Goal: Task Accomplishment & Management: Manage account settings

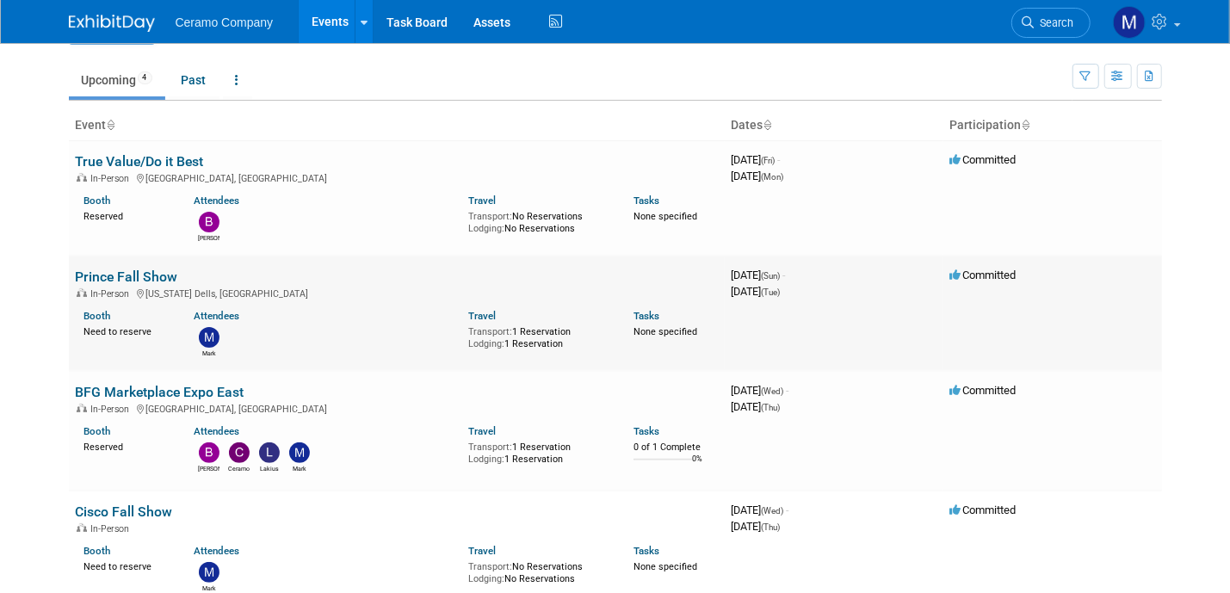
scroll to position [43, 0]
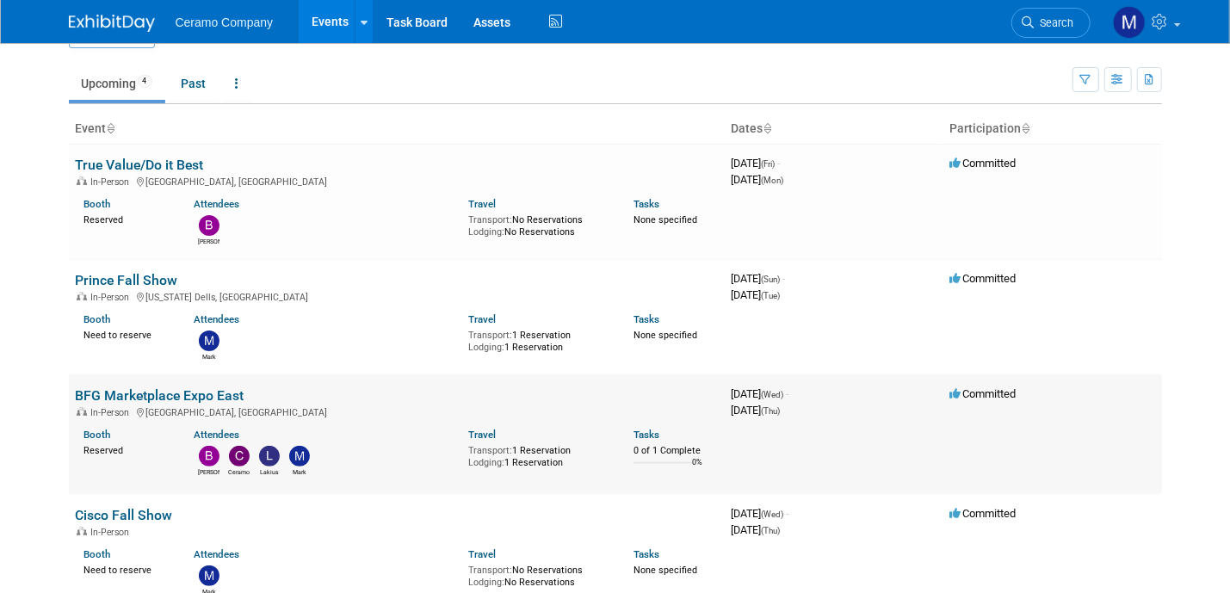
click at [404, 425] on div "Attendees" at bounding box center [318, 433] width 249 height 18
click at [201, 391] on link "BFG Marketplace Expo East" at bounding box center [160, 395] width 169 height 16
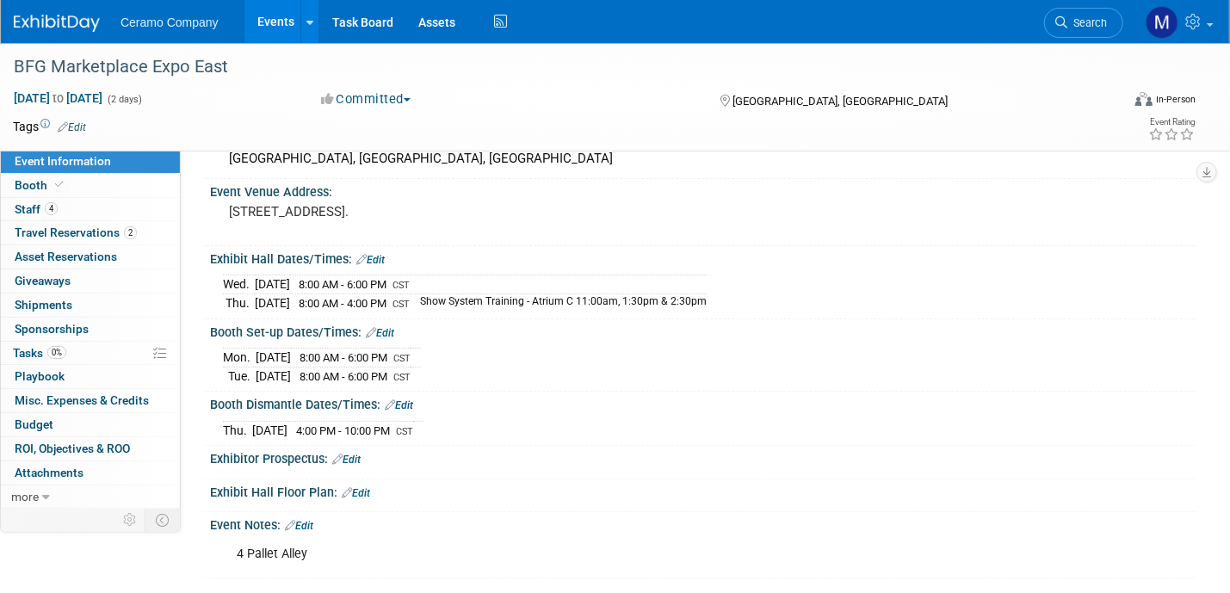
scroll to position [238, 0]
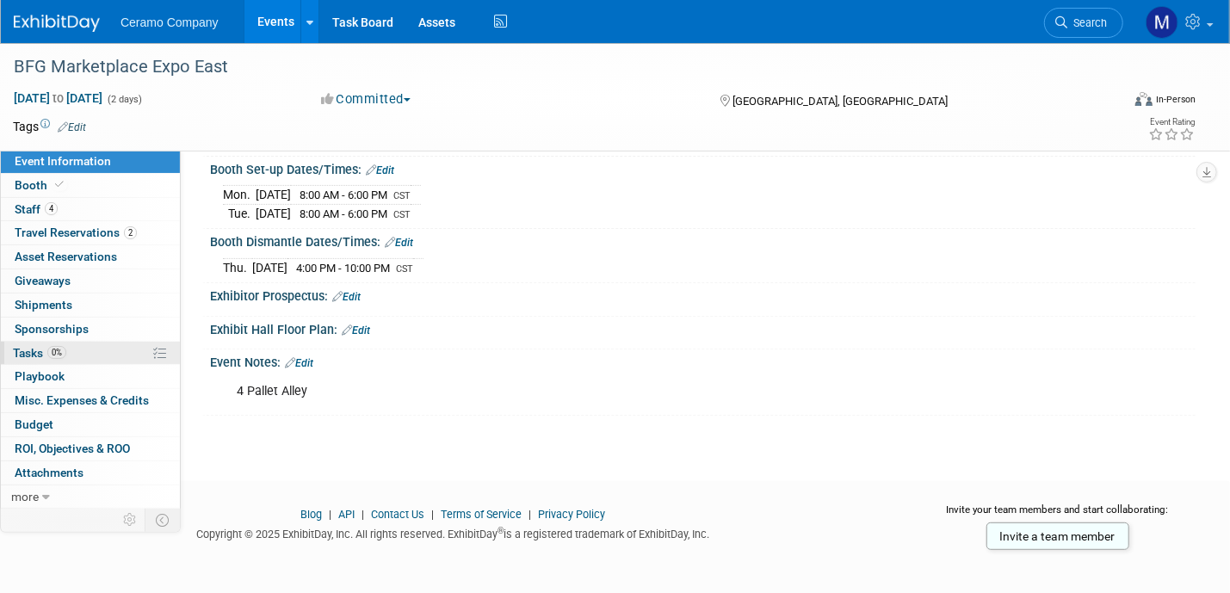
click at [46, 351] on span "Tasks 0%" at bounding box center [39, 353] width 53 height 14
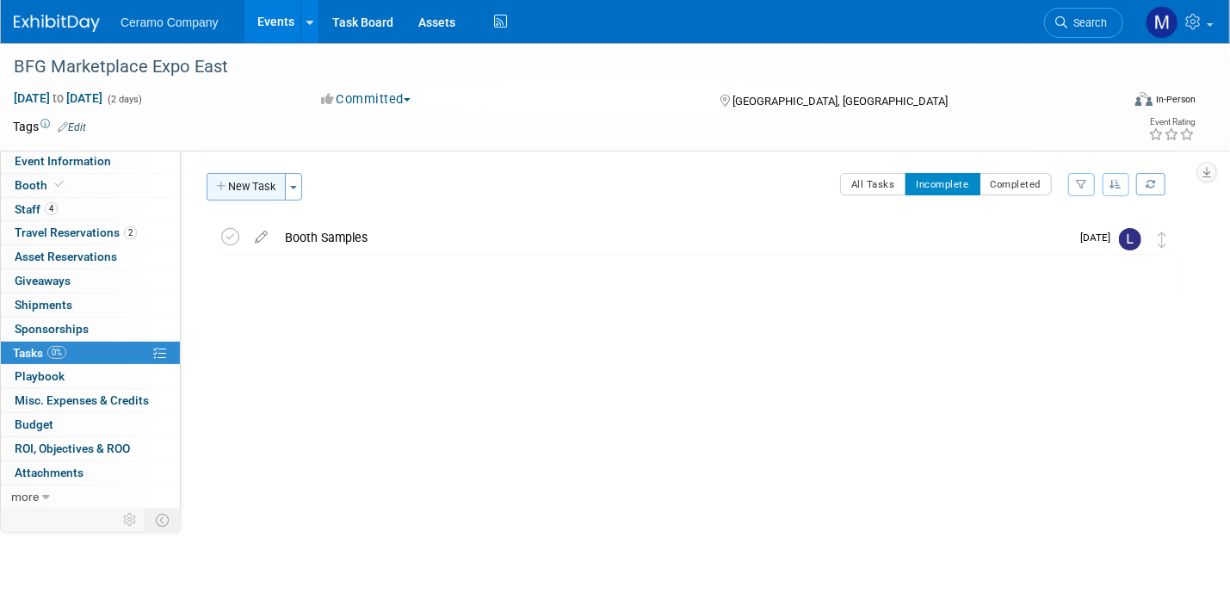
click at [274, 183] on button "New Task" at bounding box center [246, 187] width 79 height 28
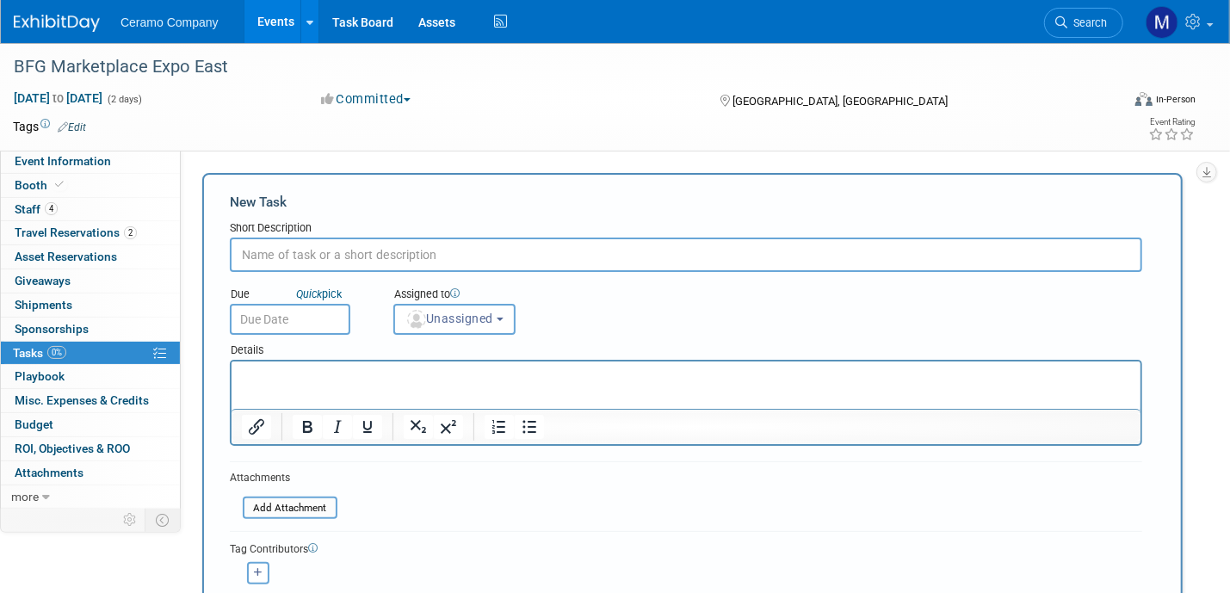
click at [529, 258] on input "text" at bounding box center [686, 255] width 912 height 34
type input "2026 Catalogs - 2 Boxes"
click at [318, 316] on input "text" at bounding box center [290, 319] width 121 height 31
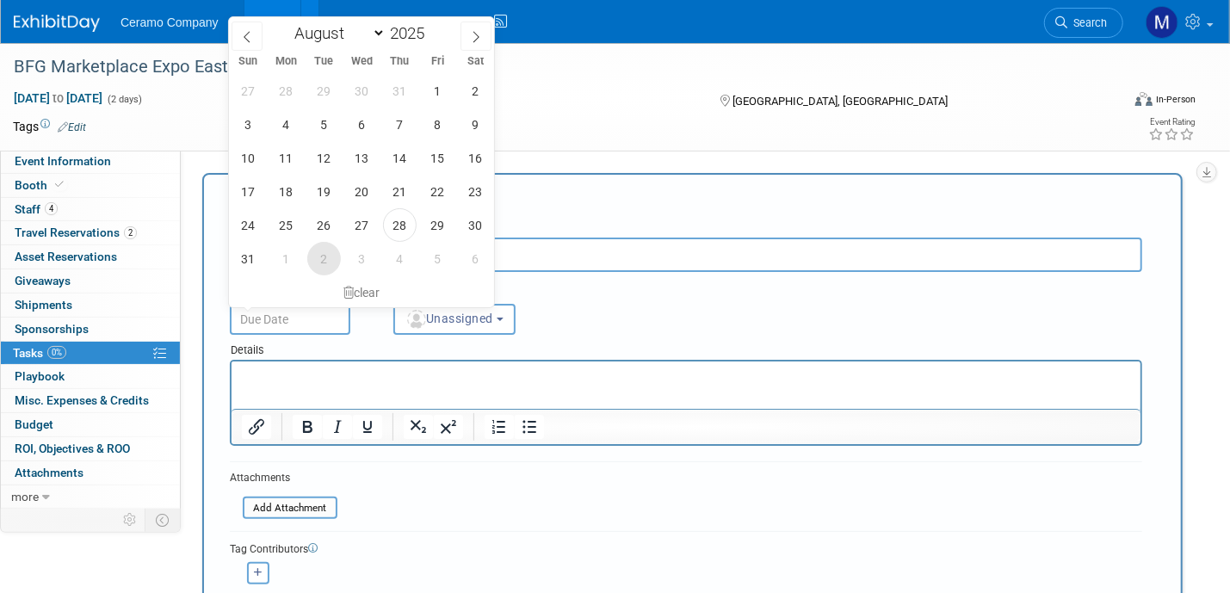
click at [325, 252] on span "2" at bounding box center [324, 259] width 34 height 34
type input "[DATE]"
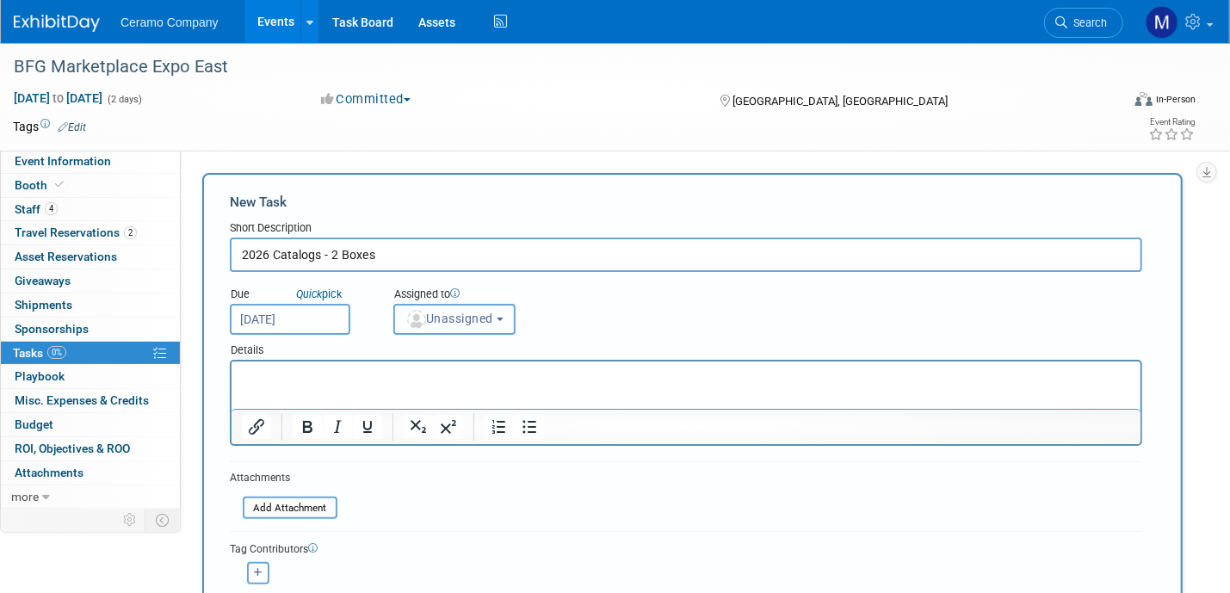
click at [467, 316] on span "Unassigned" at bounding box center [449, 319] width 88 height 14
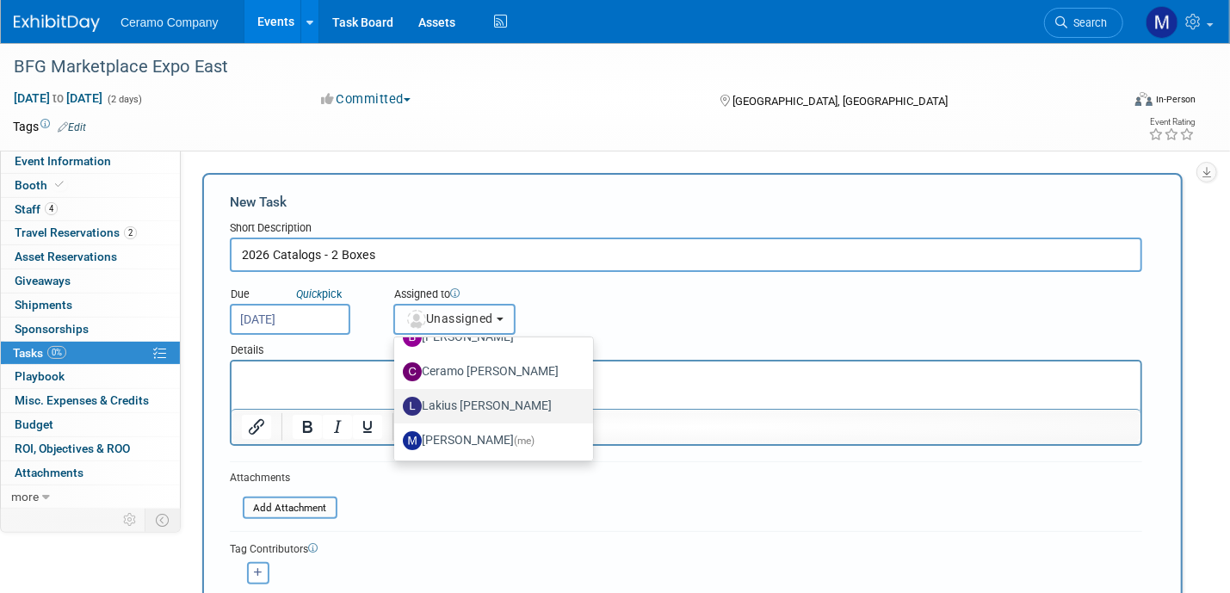
scroll to position [91, 0]
click at [478, 402] on label "Lakius [PERSON_NAME]" at bounding box center [489, 406] width 173 height 28
click at [397, 402] on input "Lakius [PERSON_NAME]" at bounding box center [391, 403] width 11 height 11
select select "576f5d8b-444d-4631-83f0-fcbec8c04a54"
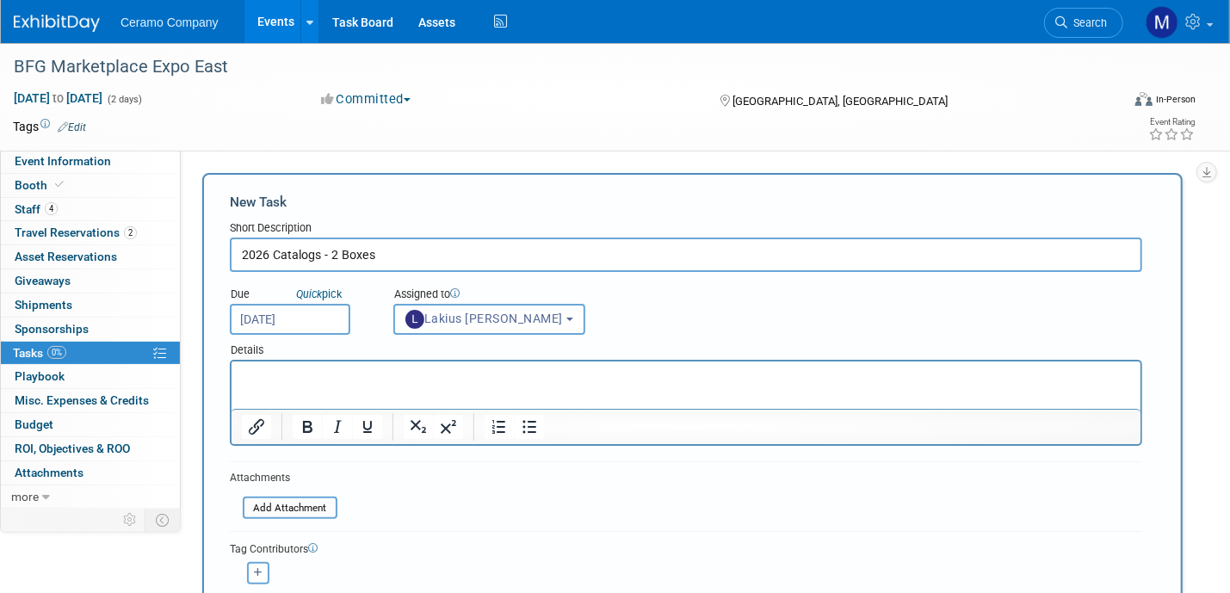
click at [376, 386] on html at bounding box center [685, 374] width 909 height 24
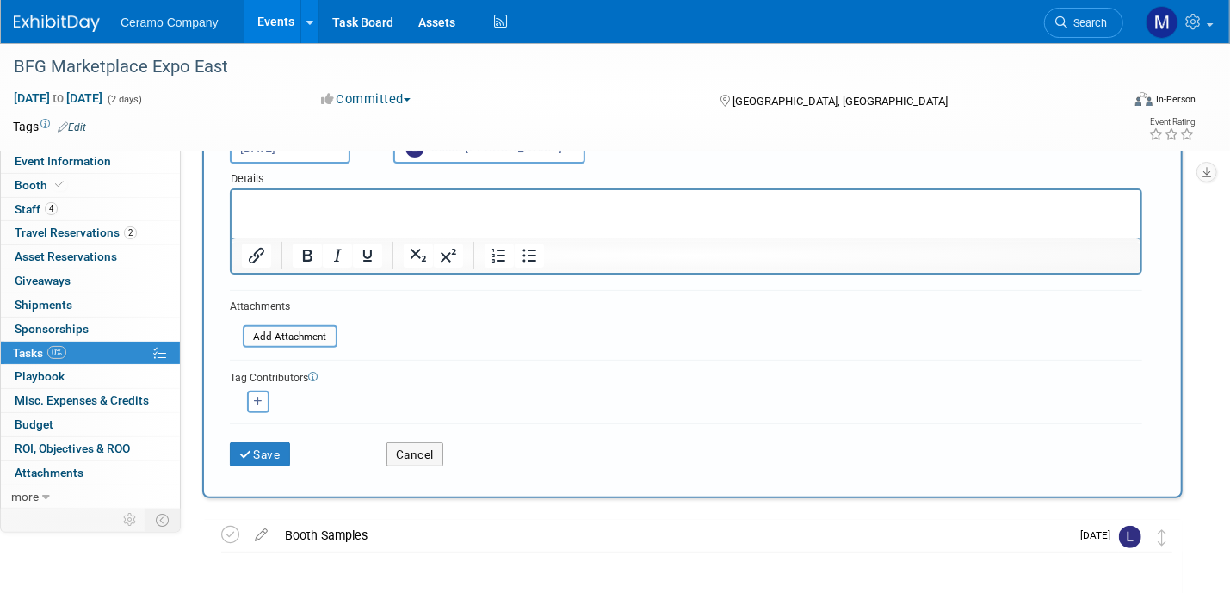
scroll to position [279, 0]
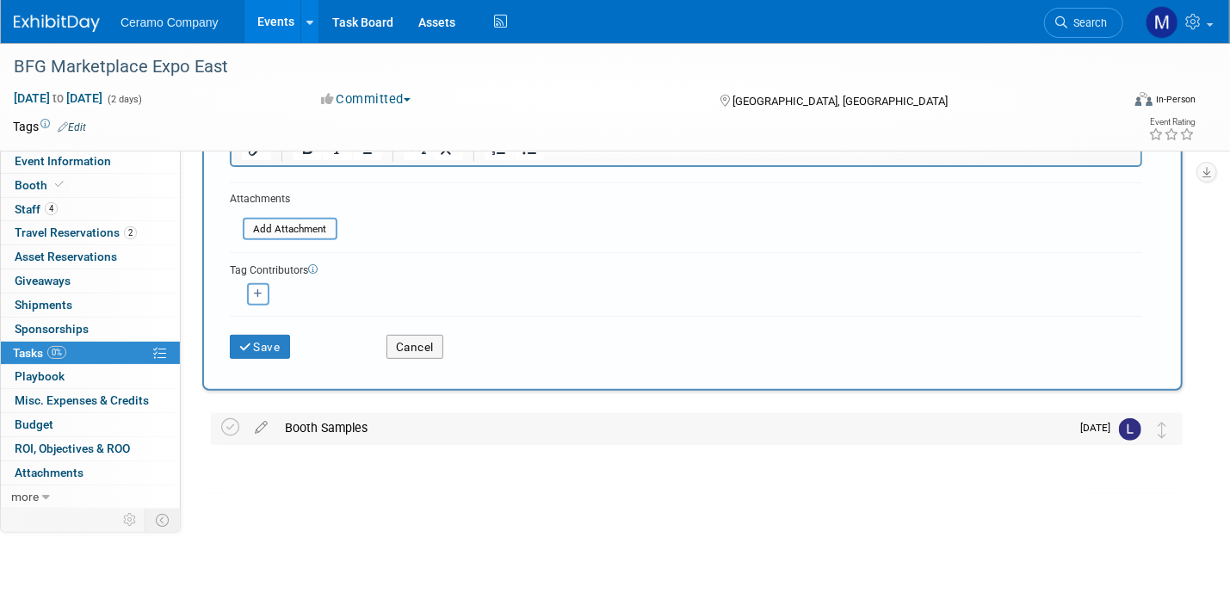
click at [311, 428] on div "Booth Samples" at bounding box center [673, 427] width 794 height 29
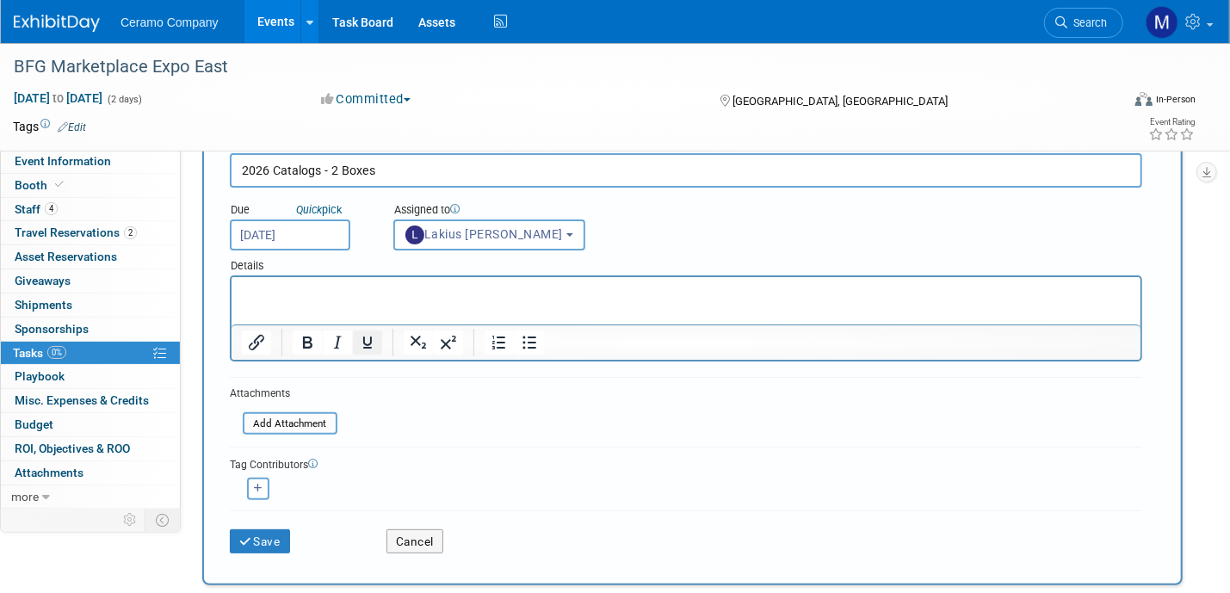
scroll to position [65, 0]
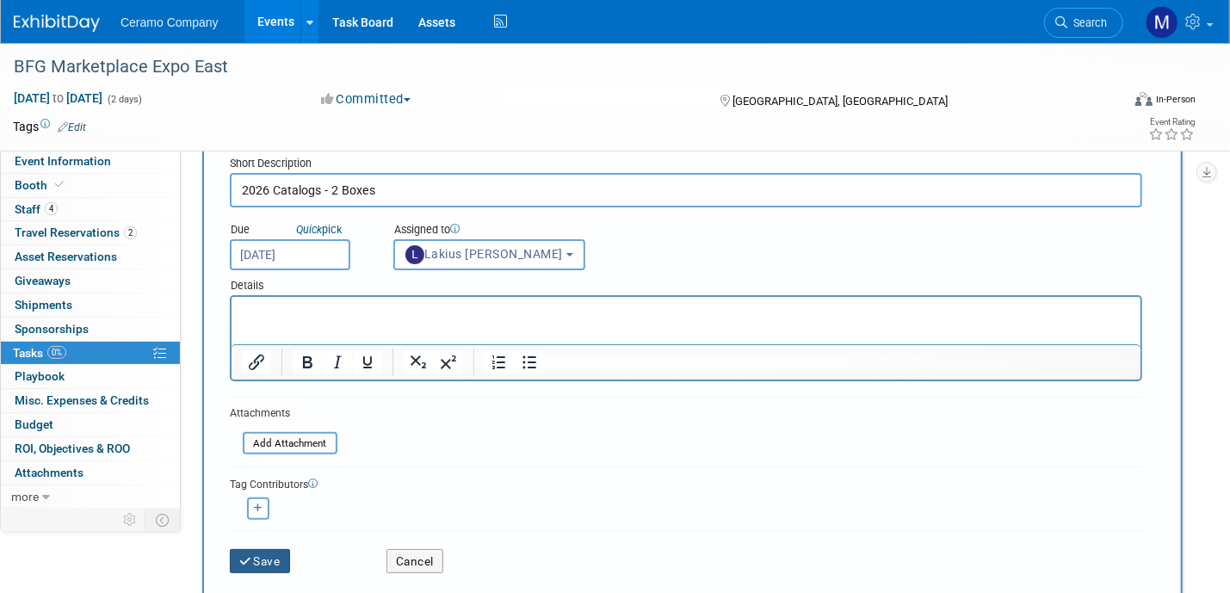
click at [246, 557] on icon "submit" at bounding box center [246, 562] width 15 height 12
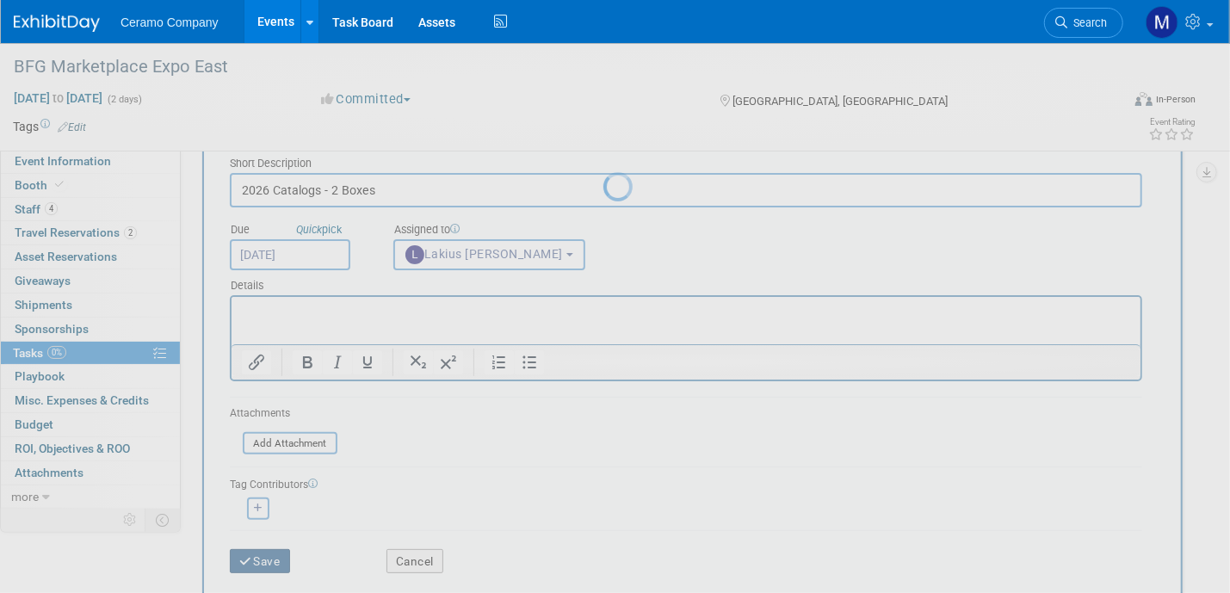
scroll to position [0, 0]
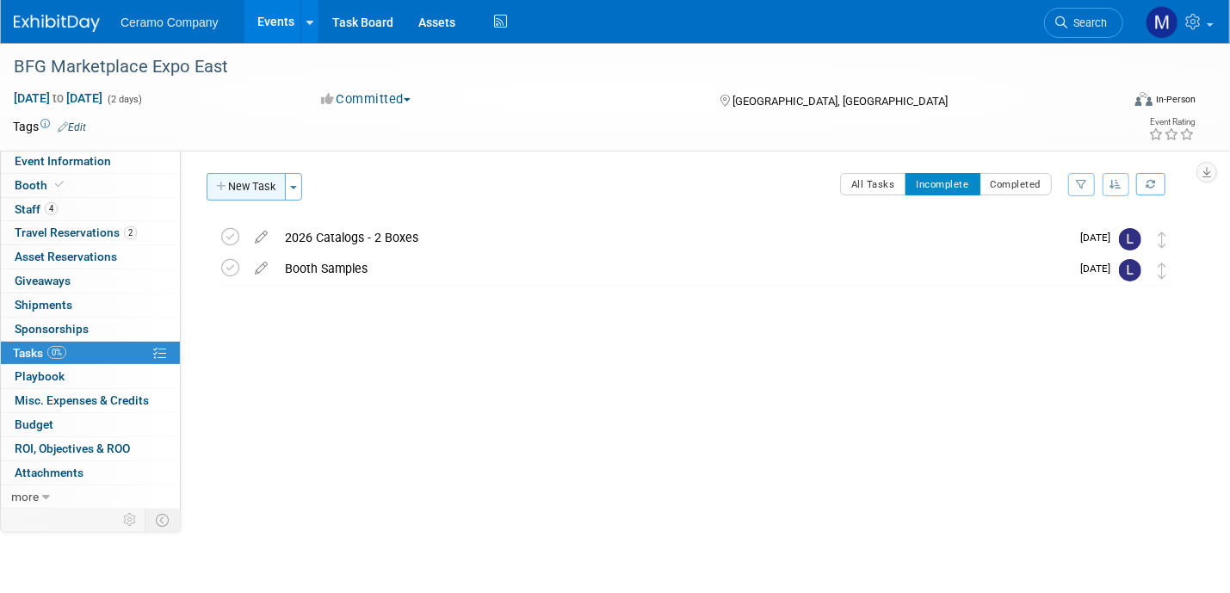
click at [255, 188] on button "New Task" at bounding box center [246, 187] width 79 height 28
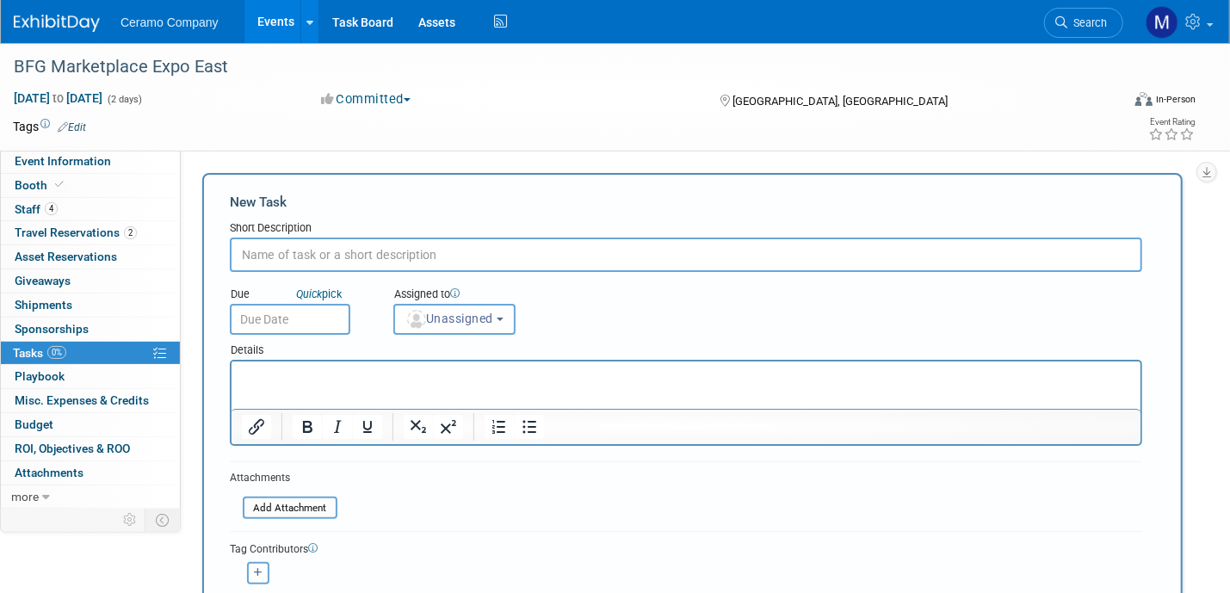
click at [375, 260] on input "text" at bounding box center [686, 255] width 912 height 34
type input "Post Cards"
click at [312, 319] on input "text" at bounding box center [290, 319] width 121 height 31
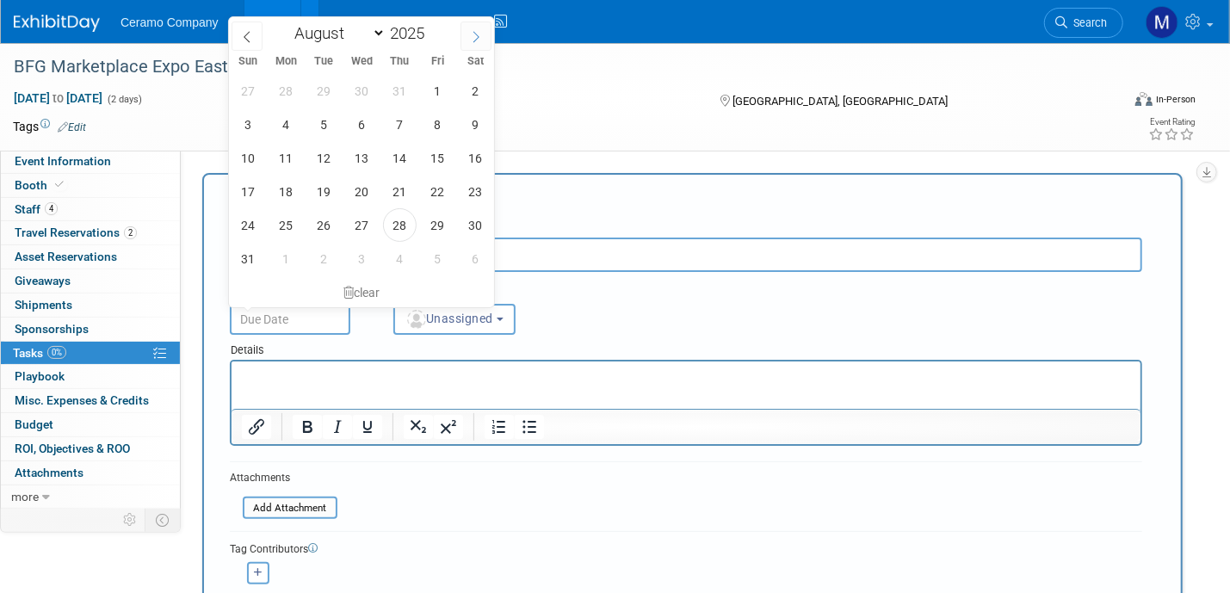
click at [473, 36] on icon at bounding box center [476, 37] width 12 height 12
select select "8"
click at [328, 96] on span "2" at bounding box center [324, 91] width 34 height 34
type input "[DATE]"
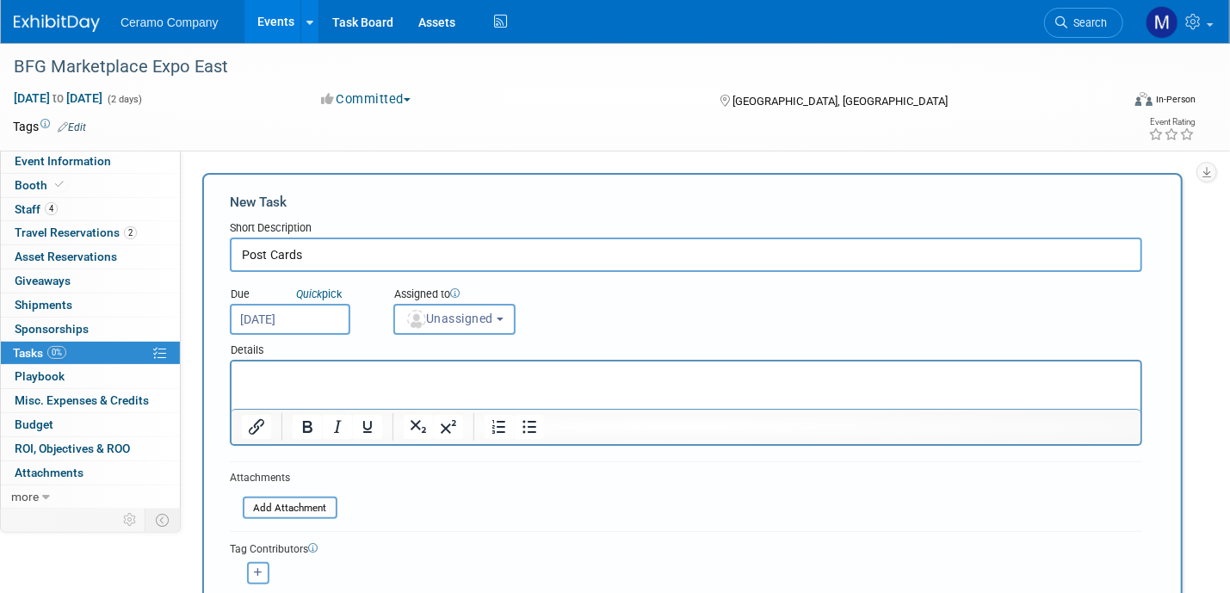
click at [330, 261] on input "Post Cards" at bounding box center [686, 255] width 912 height 34
click at [462, 321] on span "Unassigned" at bounding box center [449, 319] width 88 height 14
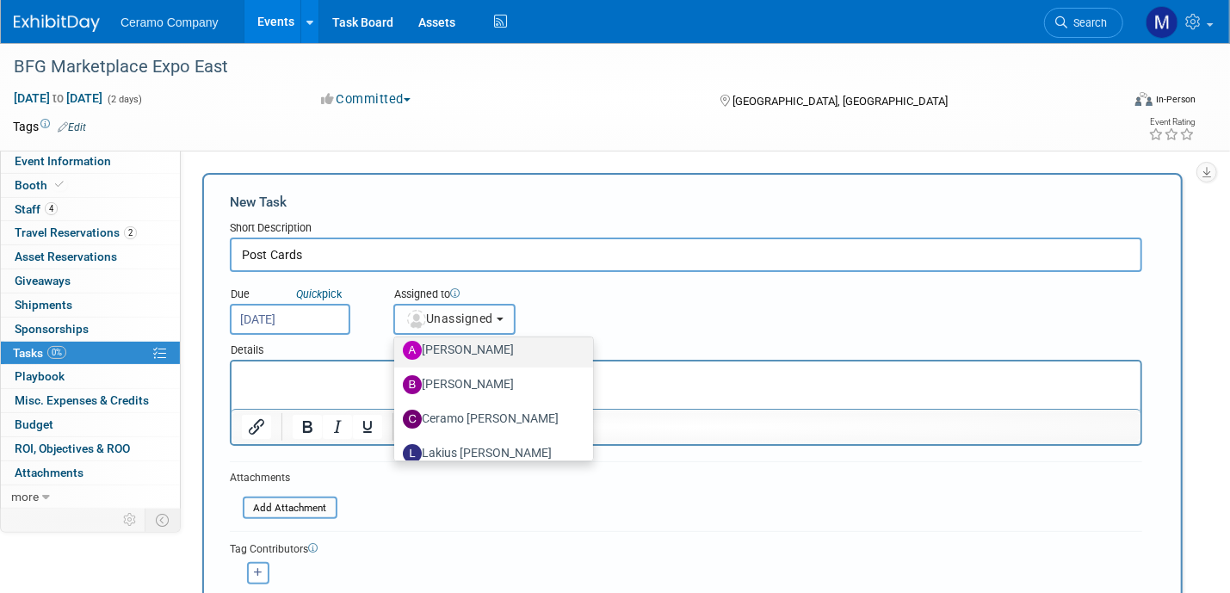
scroll to position [91, 0]
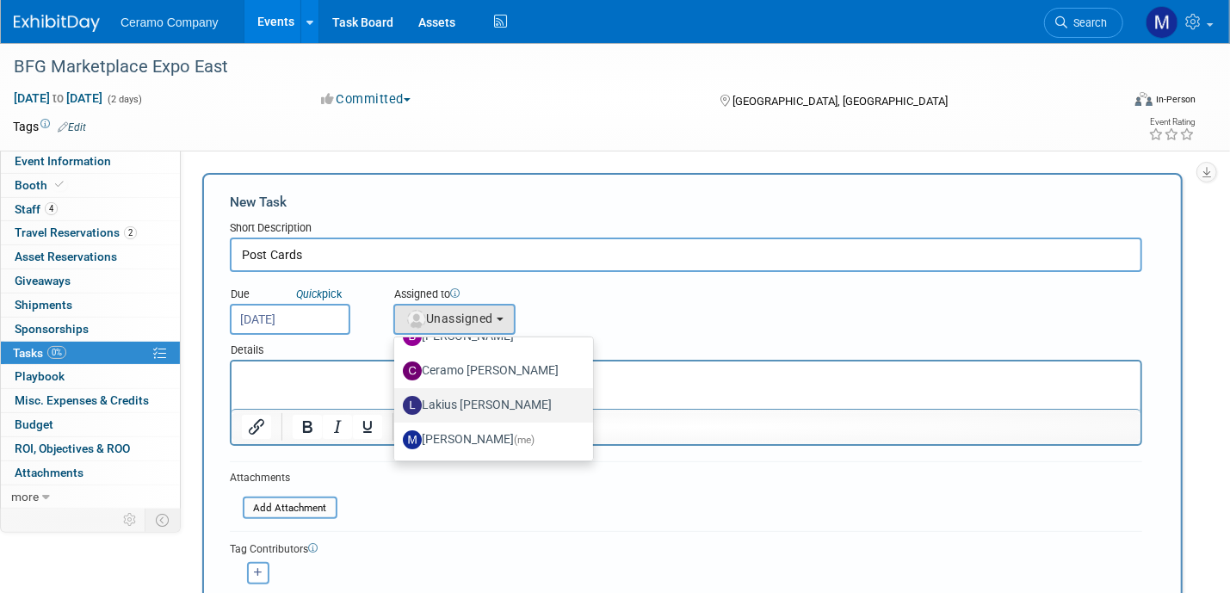
click at [473, 405] on label "Lakius [PERSON_NAME]" at bounding box center [489, 406] width 173 height 28
click at [397, 405] on input "Lakius [PERSON_NAME]" at bounding box center [391, 403] width 11 height 11
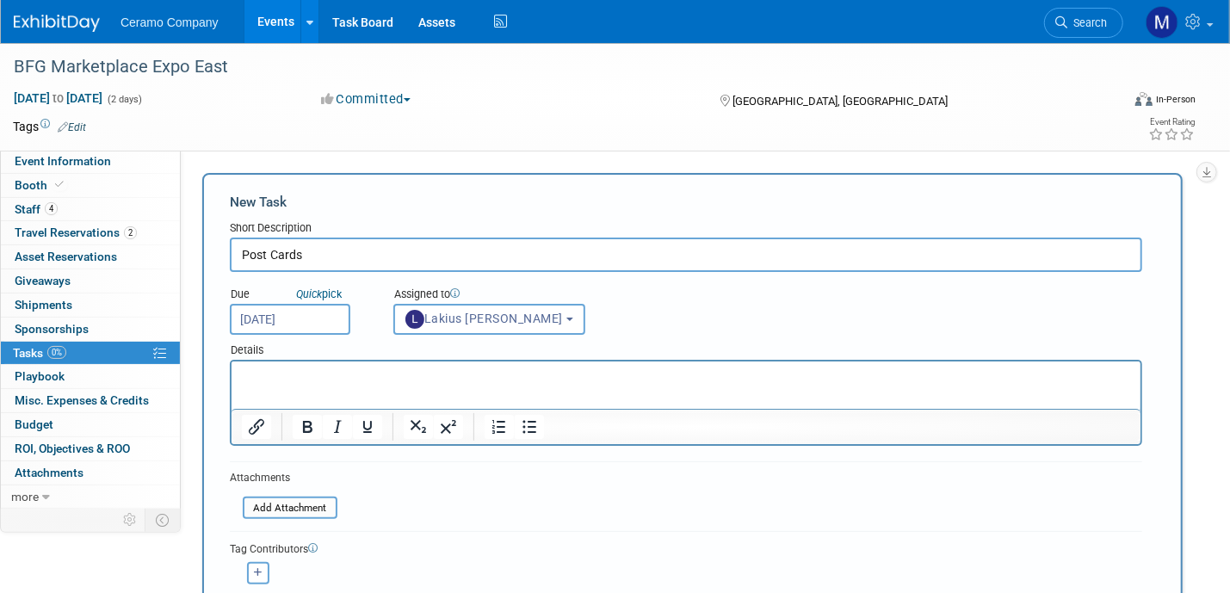
select select "576f5d8b-444d-4631-83f0-fcbec8c04a54"
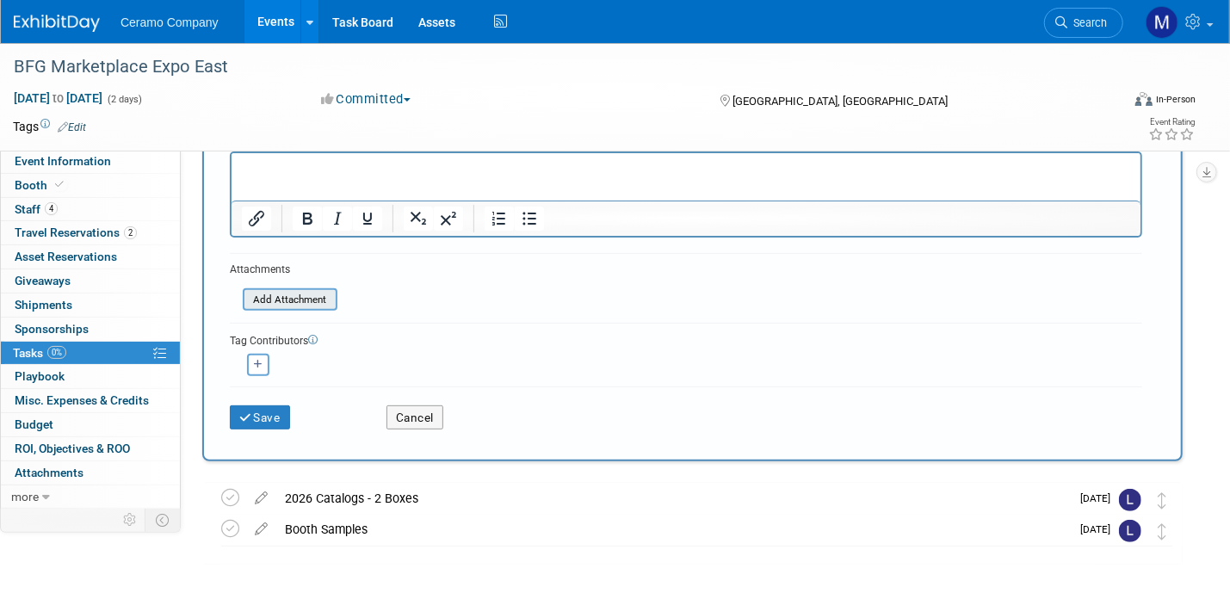
scroll to position [258, 0]
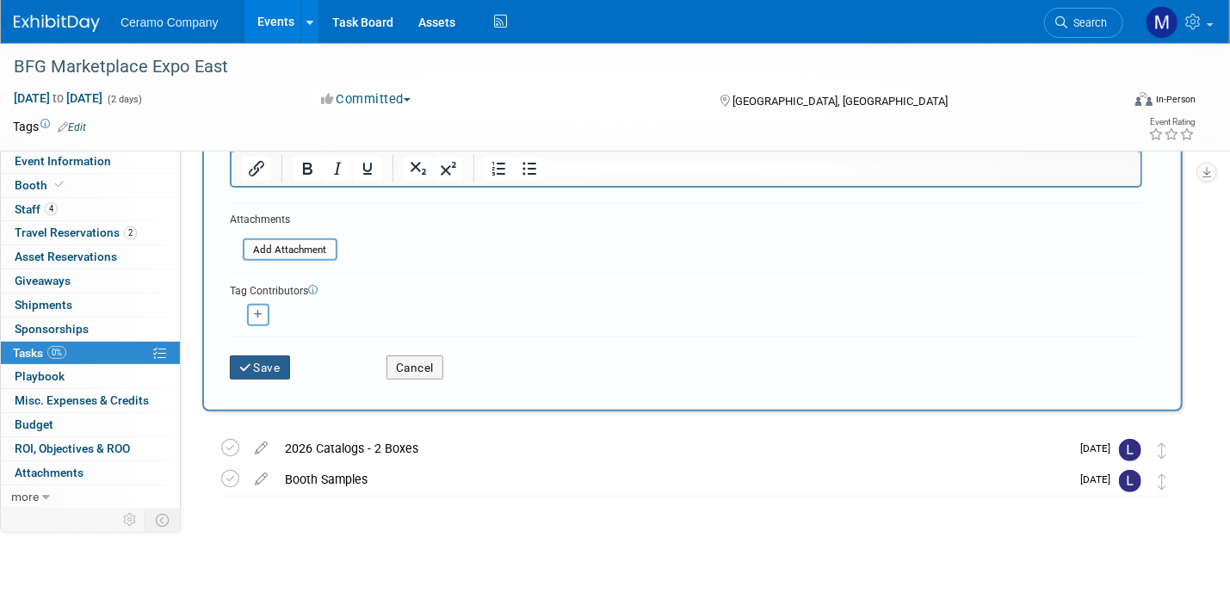
click at [266, 371] on button "Save" at bounding box center [260, 368] width 60 height 24
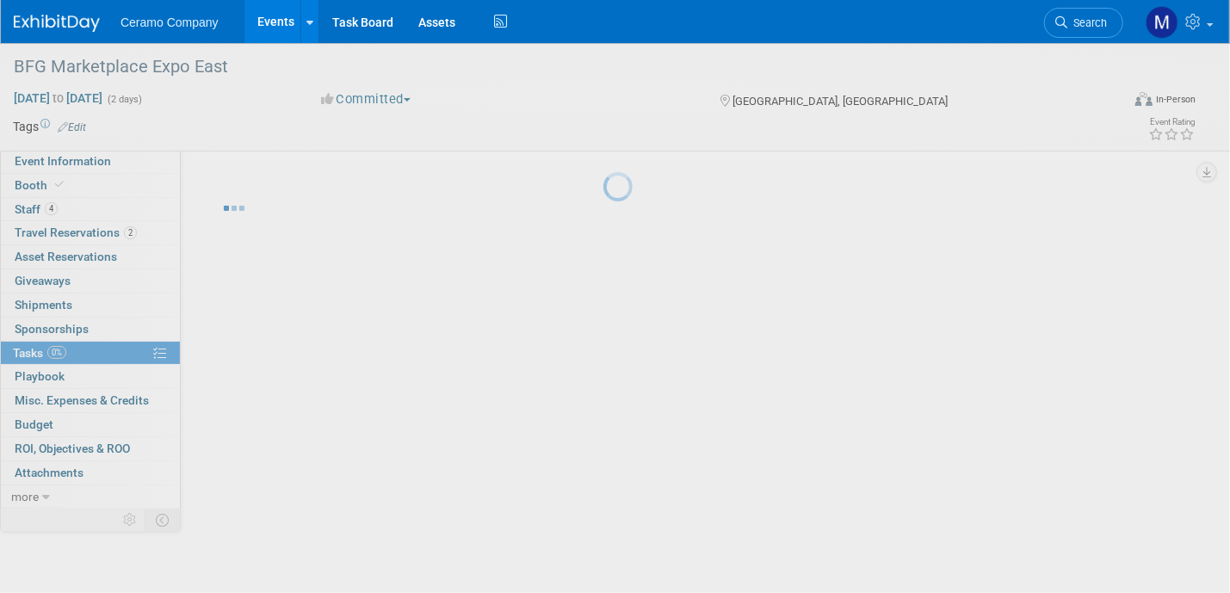
scroll to position [0, 0]
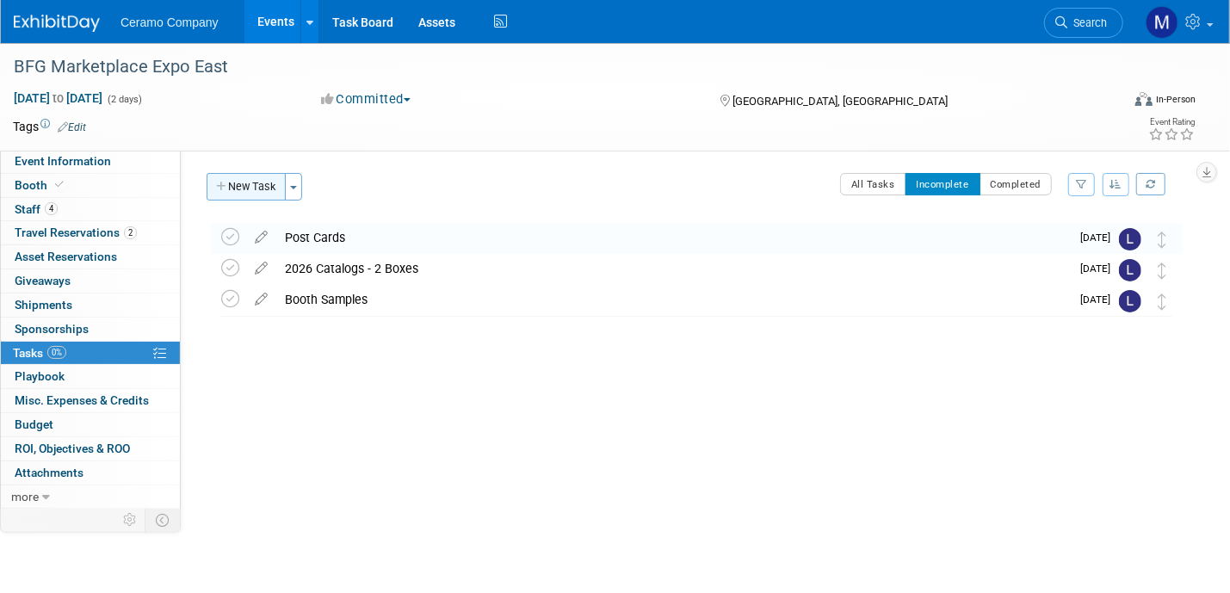
click at [244, 191] on button "New Task" at bounding box center [246, 187] width 79 height 28
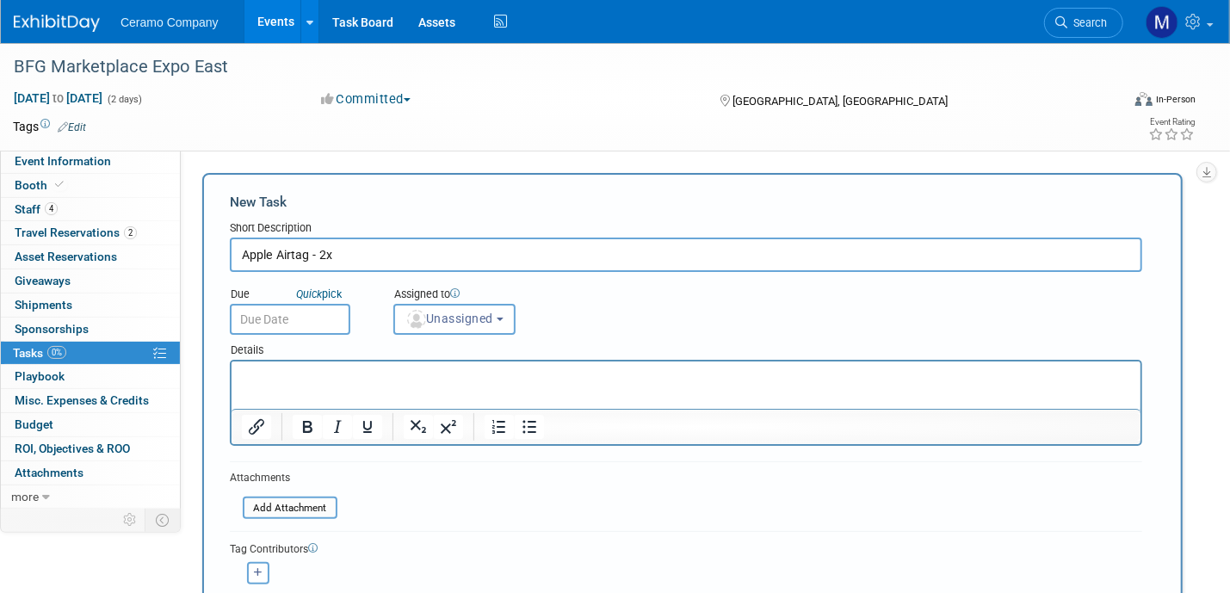
type input "Apple Airtag - 2x"
click at [284, 313] on input "text" at bounding box center [290, 319] width 121 height 31
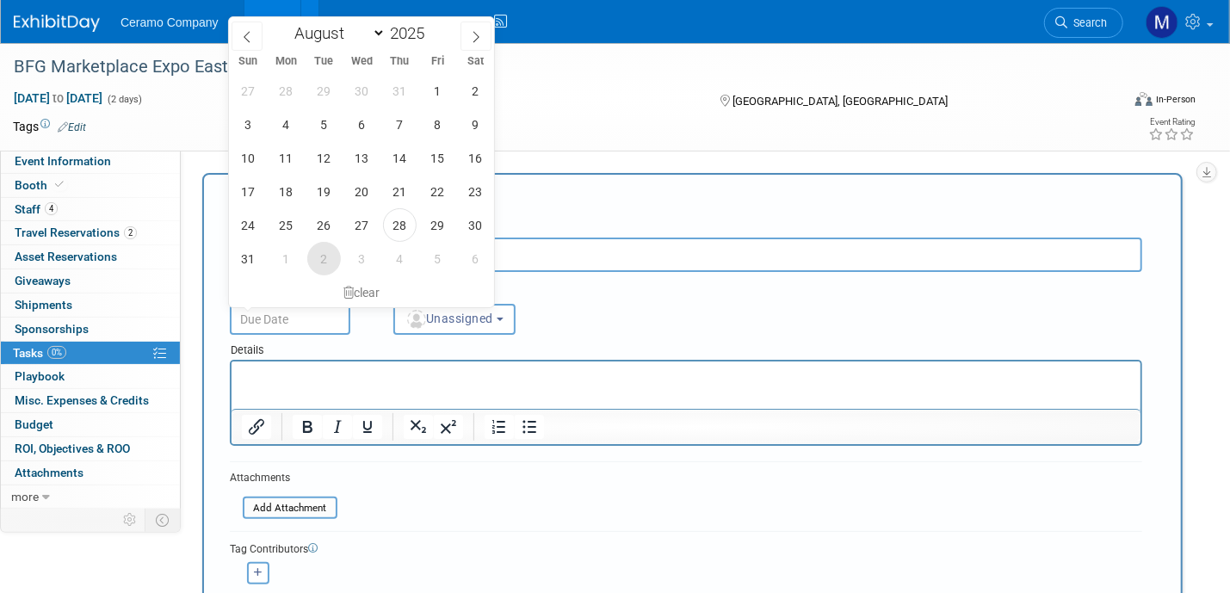
click at [325, 261] on span "2" at bounding box center [324, 259] width 34 height 34
type input "[DATE]"
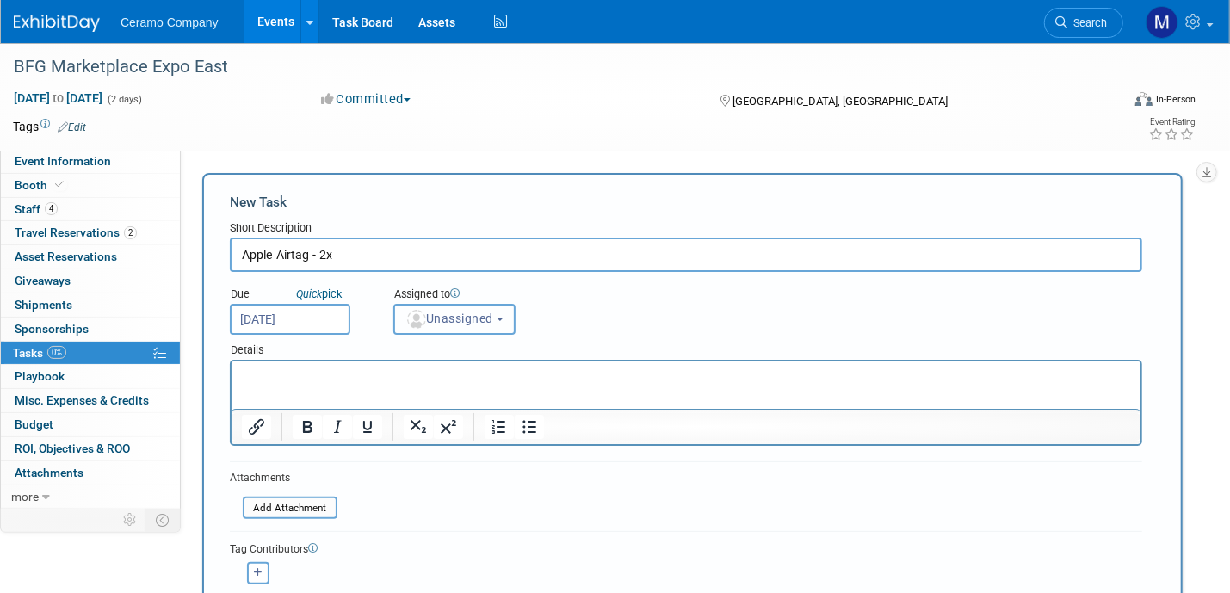
click at [456, 312] on span "Unassigned" at bounding box center [449, 319] width 88 height 14
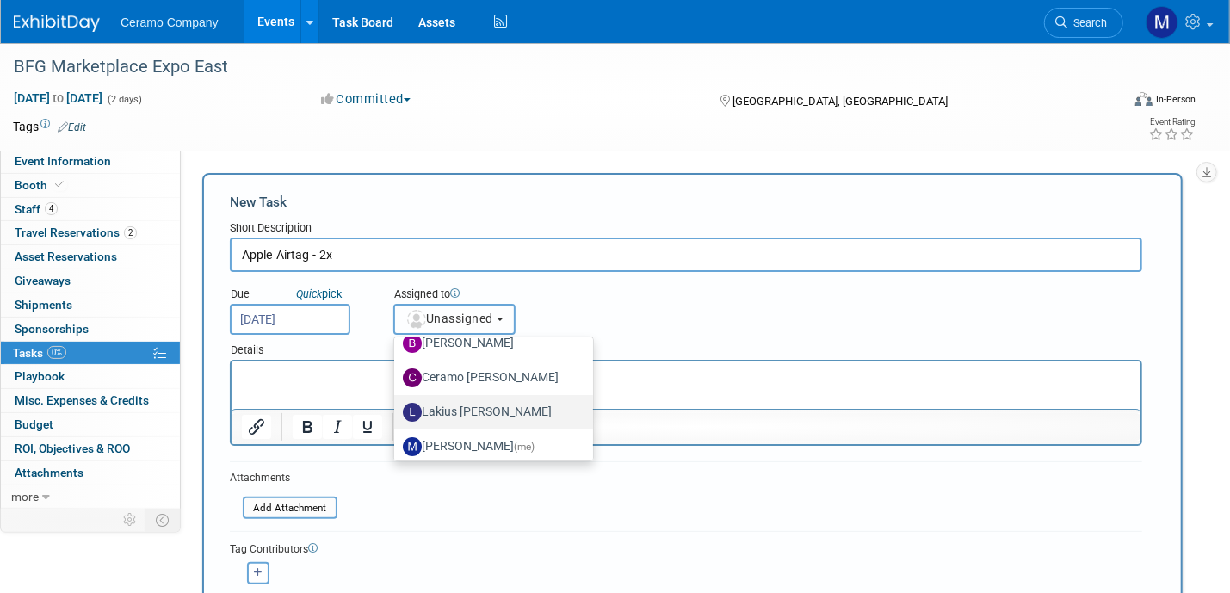
scroll to position [86, 0]
click at [467, 374] on label "Ceramo [PERSON_NAME]" at bounding box center [489, 376] width 173 height 28
click at [397, 374] on input "Ceramo [PERSON_NAME]" at bounding box center [391, 373] width 11 height 11
select select "5a03e15d-1254-4c6c-aadf-5ec0ec23b8e0"
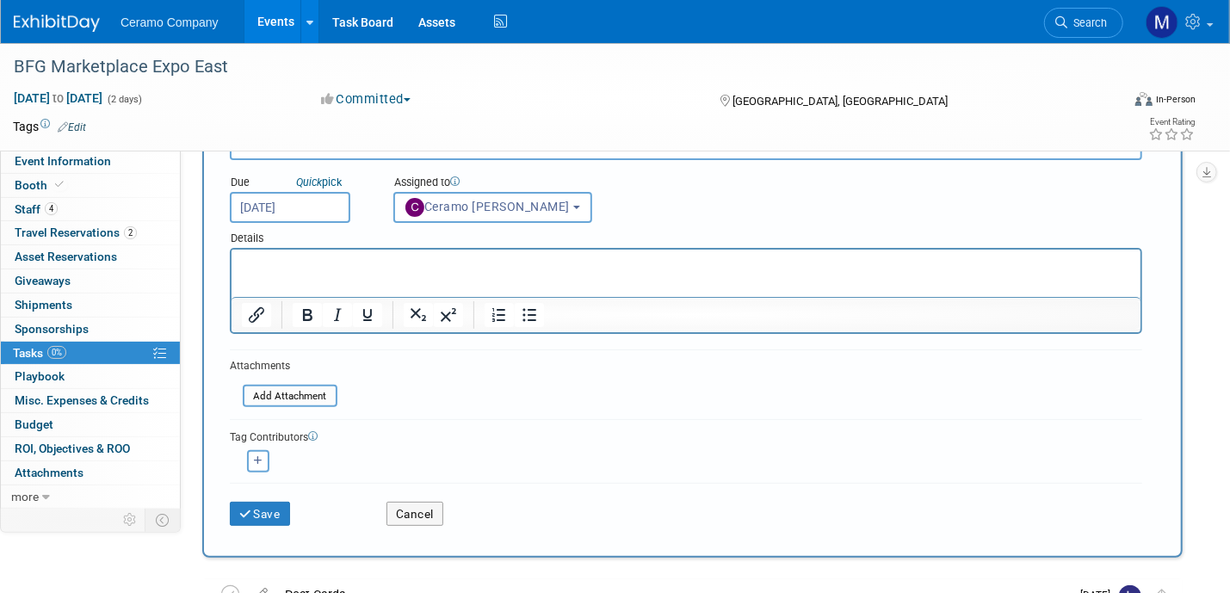
scroll to position [129, 0]
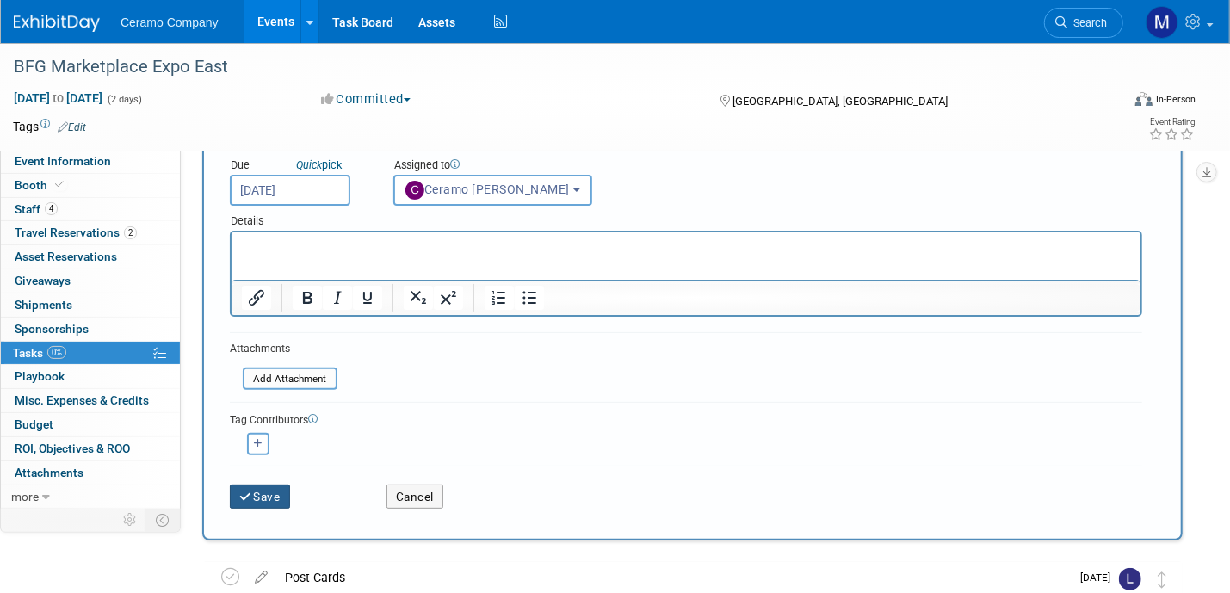
click at [253, 490] on button "Save" at bounding box center [260, 497] width 60 height 24
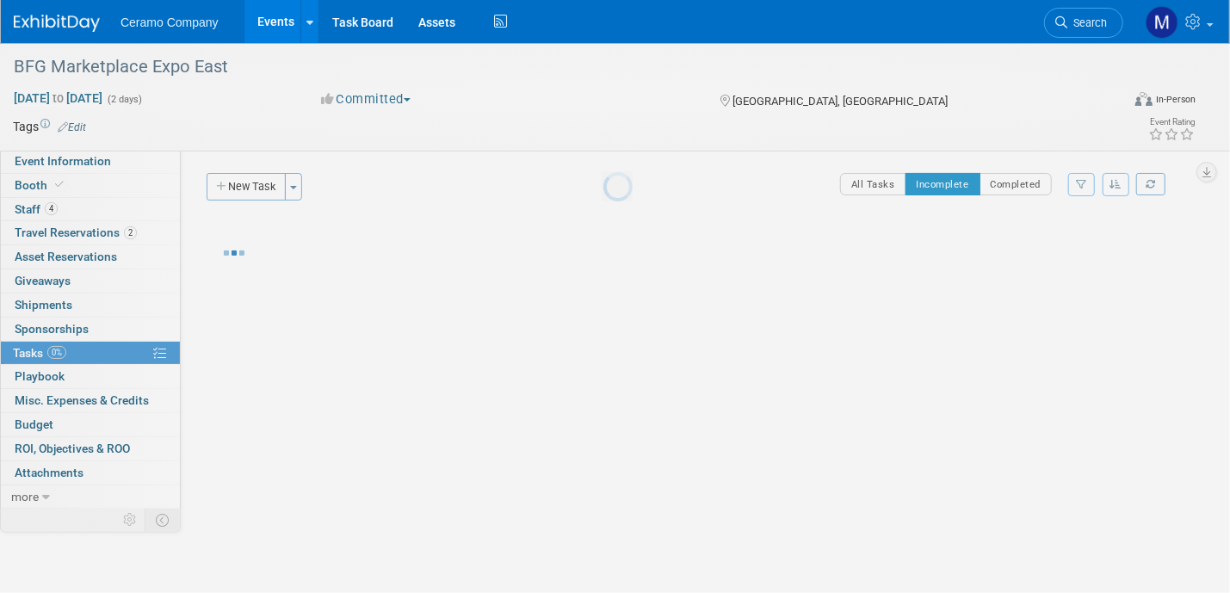
scroll to position [0, 0]
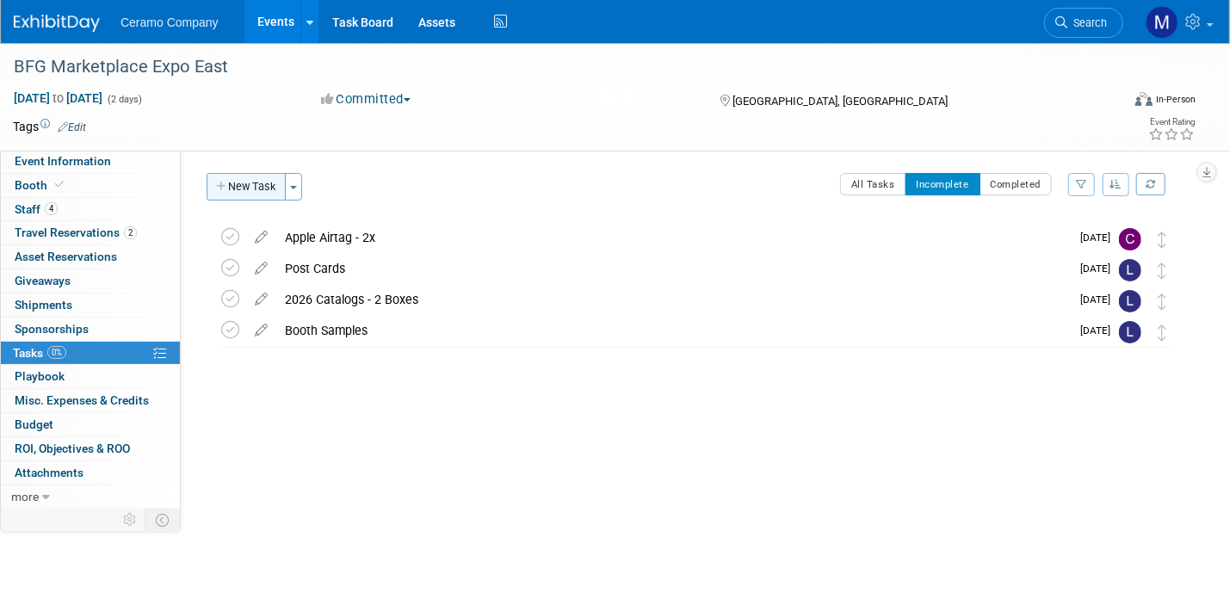
click at [260, 186] on button "New Task" at bounding box center [246, 187] width 79 height 28
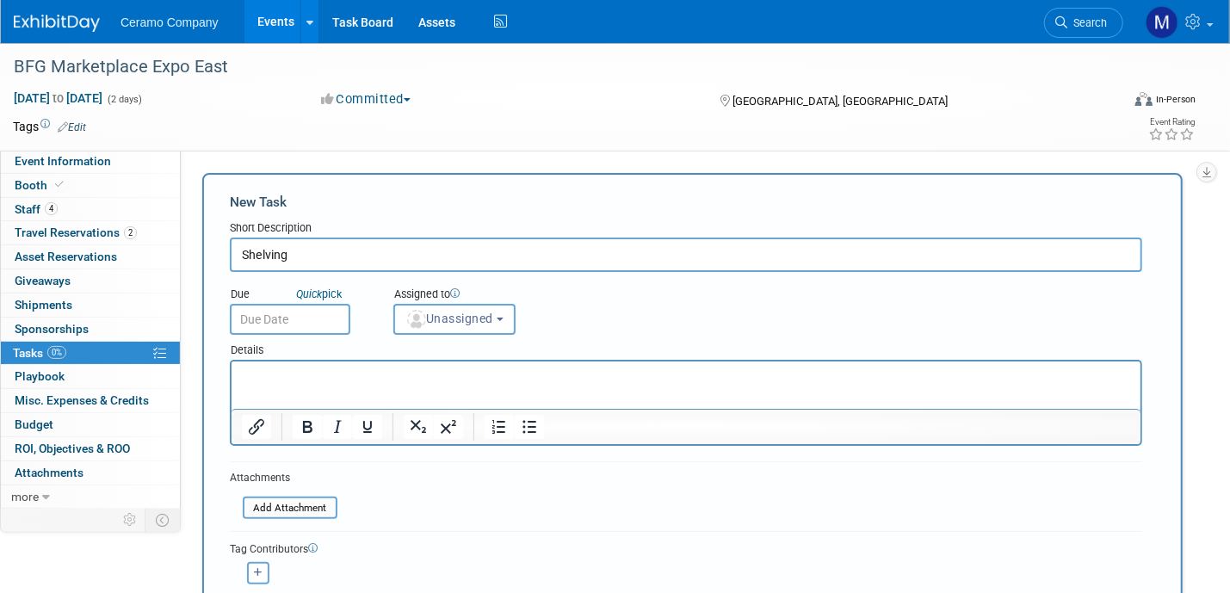
type input "Shelving"
click at [318, 311] on input "text" at bounding box center [290, 319] width 121 height 31
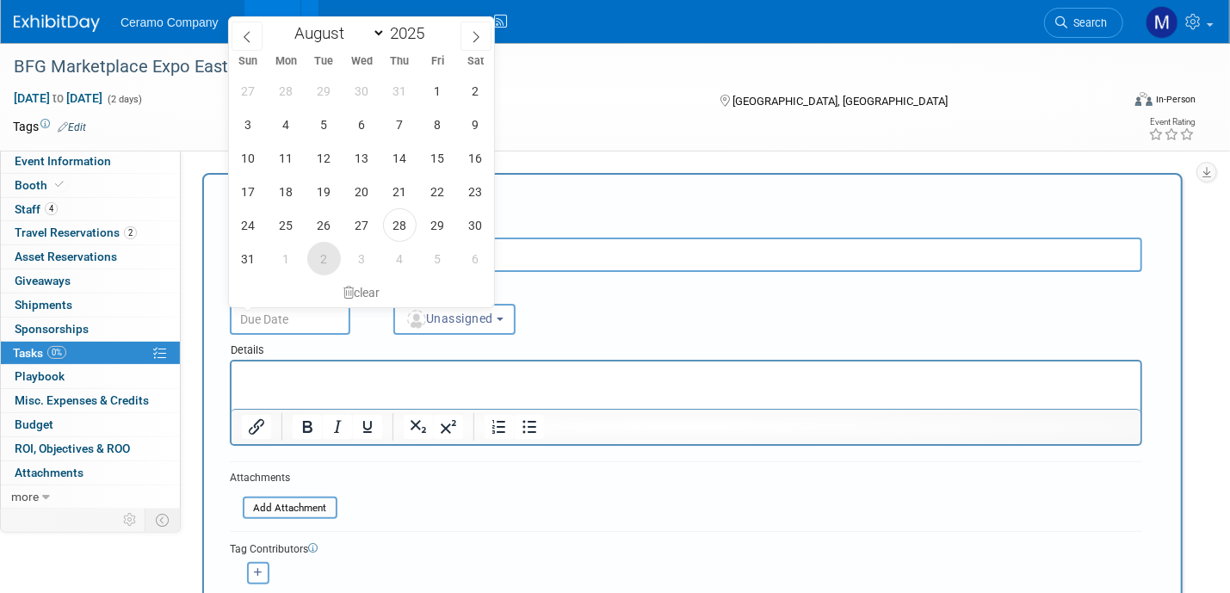
click at [319, 266] on span "2" at bounding box center [324, 259] width 34 height 34
type input "[DATE]"
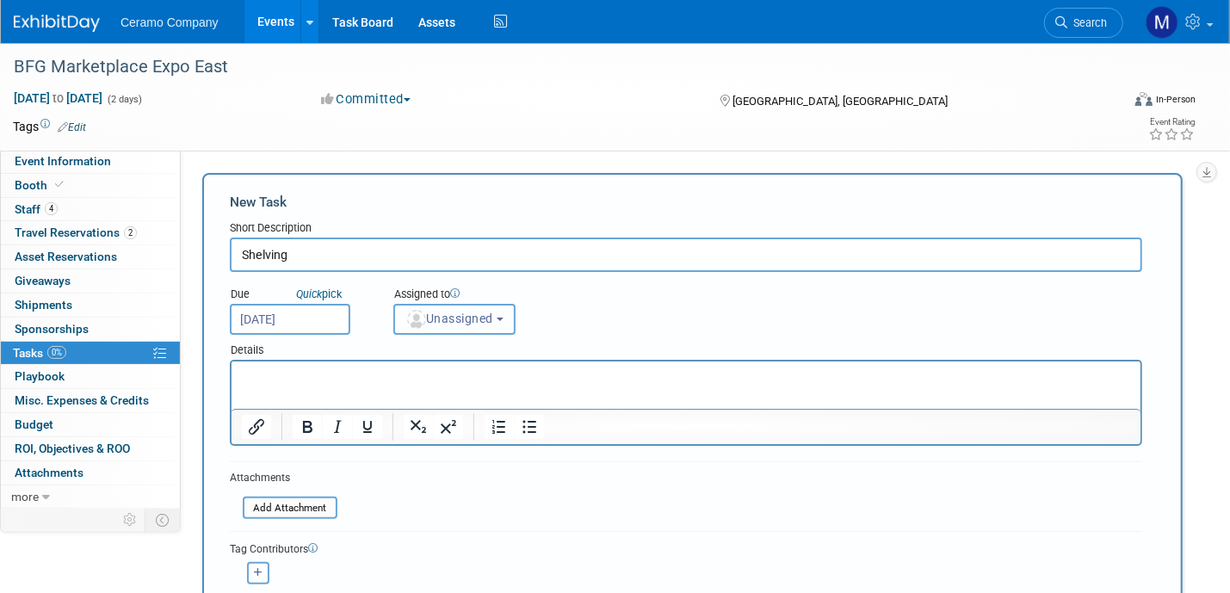
click at [450, 313] on span "Unassigned" at bounding box center [449, 319] width 88 height 14
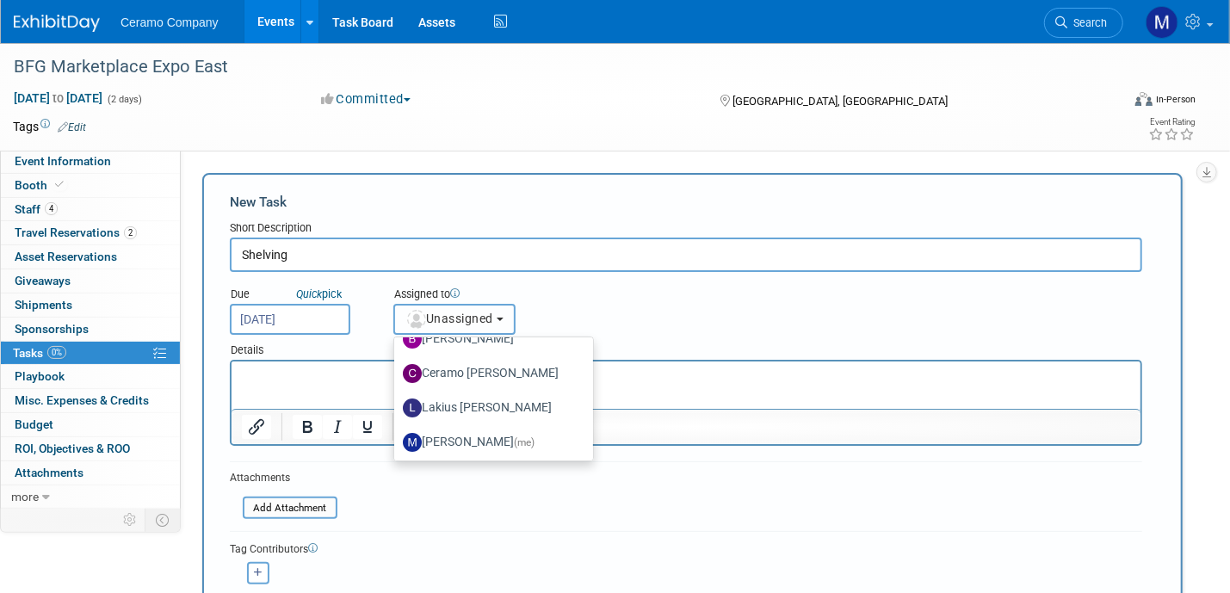
scroll to position [91, 0]
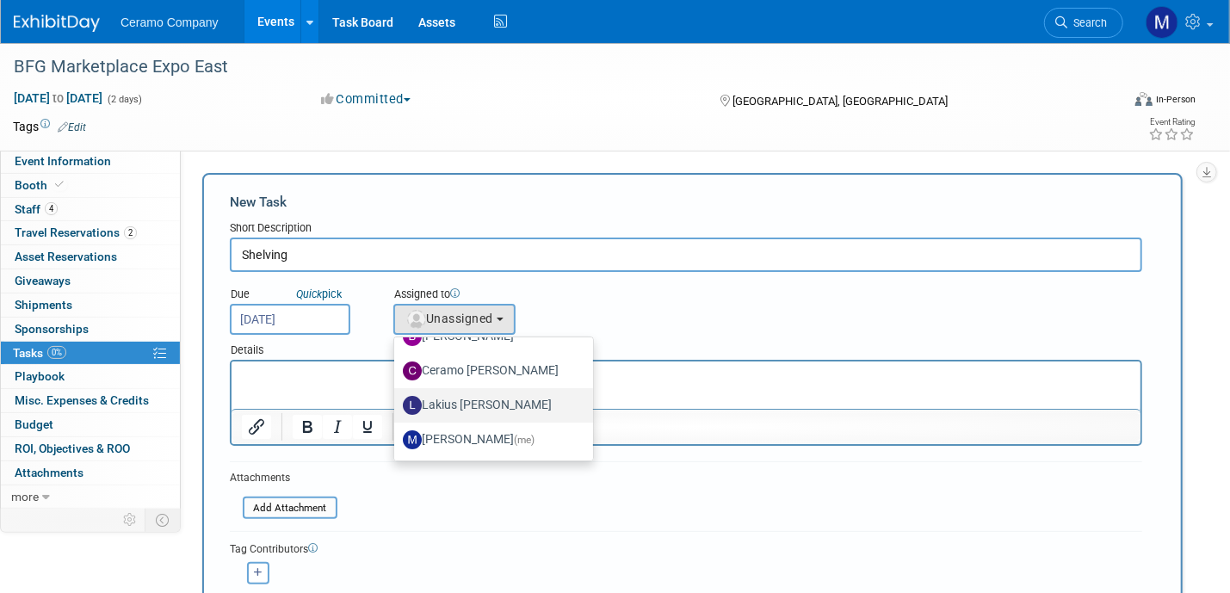
click at [464, 404] on label "Lakius [PERSON_NAME]" at bounding box center [489, 406] width 173 height 28
click at [397, 404] on input "Lakius [PERSON_NAME]" at bounding box center [391, 403] width 11 height 11
select select "576f5d8b-444d-4631-83f0-fcbec8c04a54"
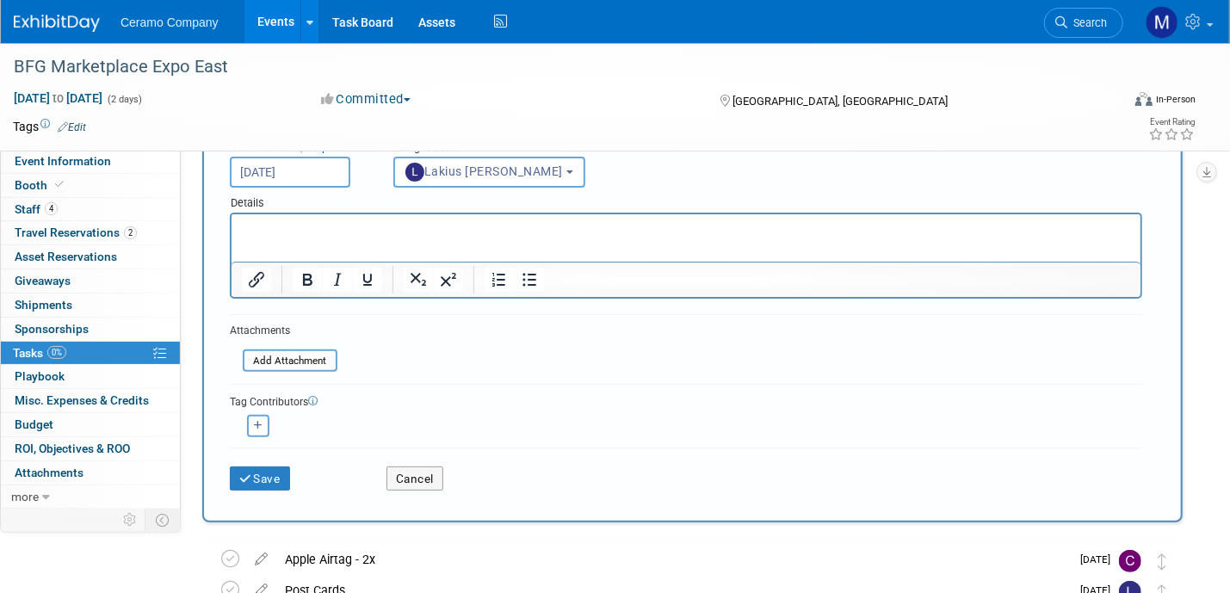
scroll to position [151, 0]
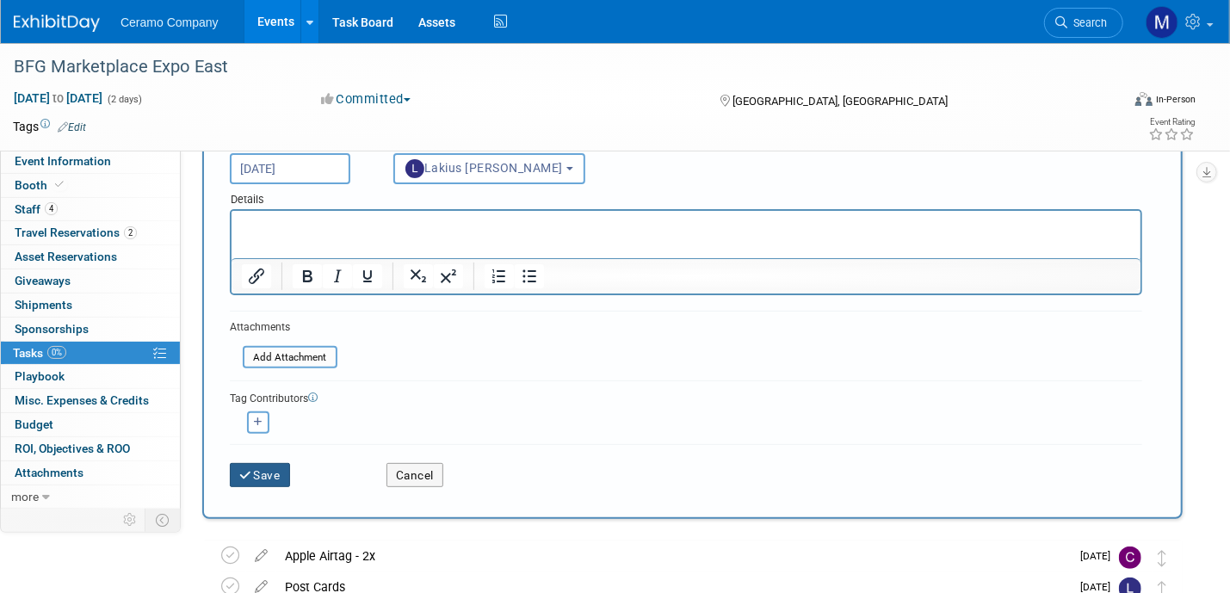
click at [261, 473] on button "Save" at bounding box center [260, 475] width 60 height 24
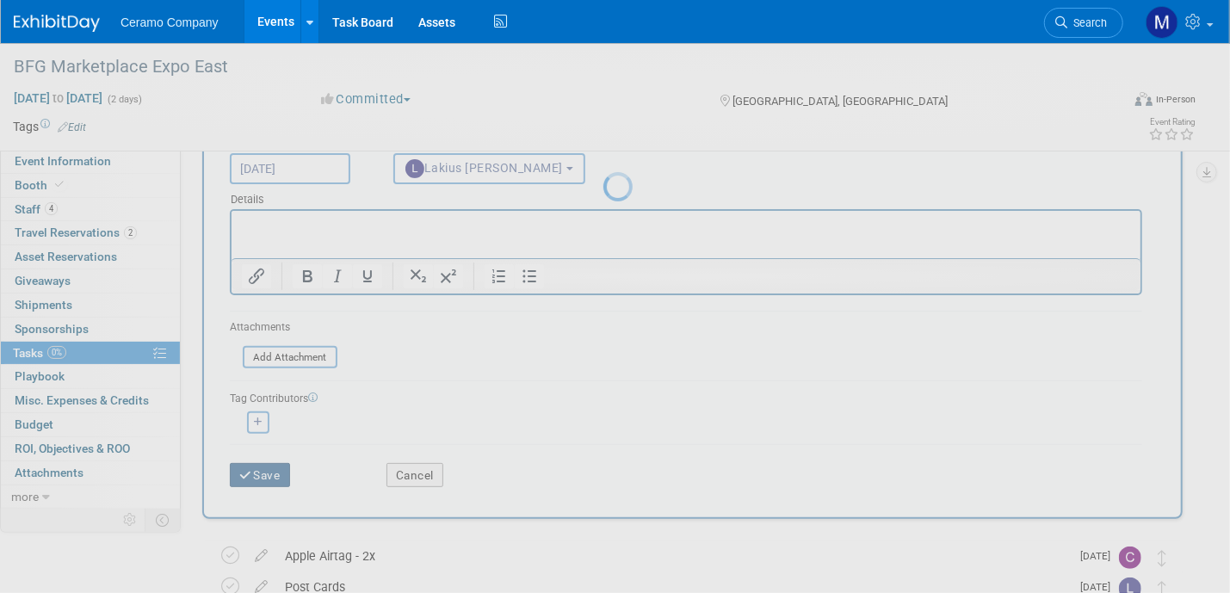
scroll to position [0, 0]
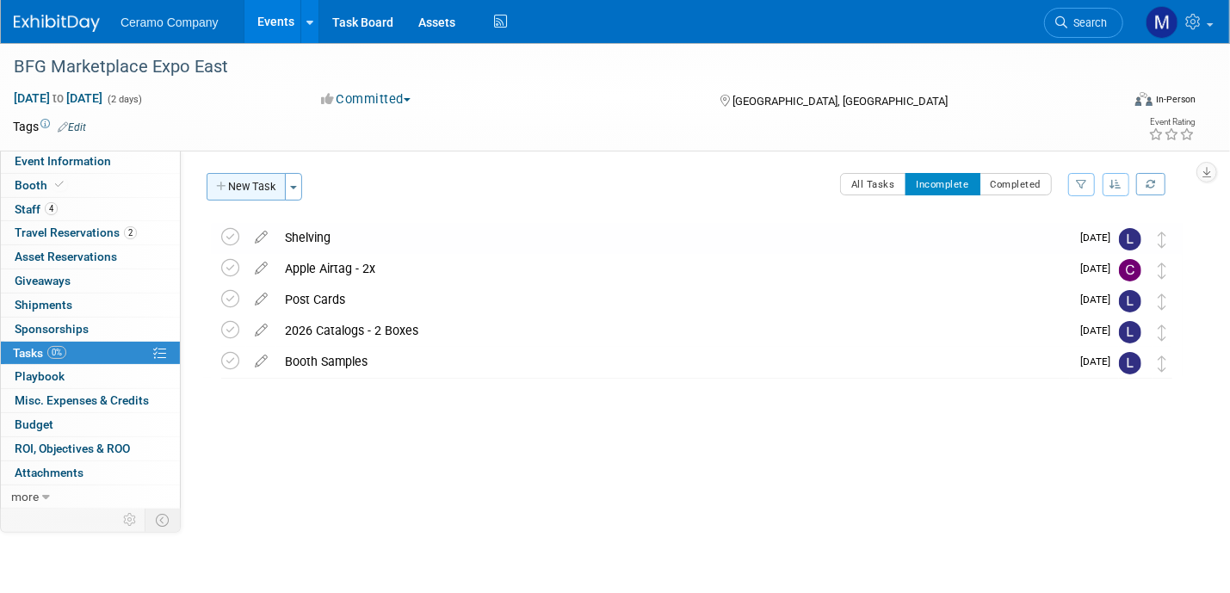
click at [260, 183] on button "New Task" at bounding box center [246, 187] width 79 height 28
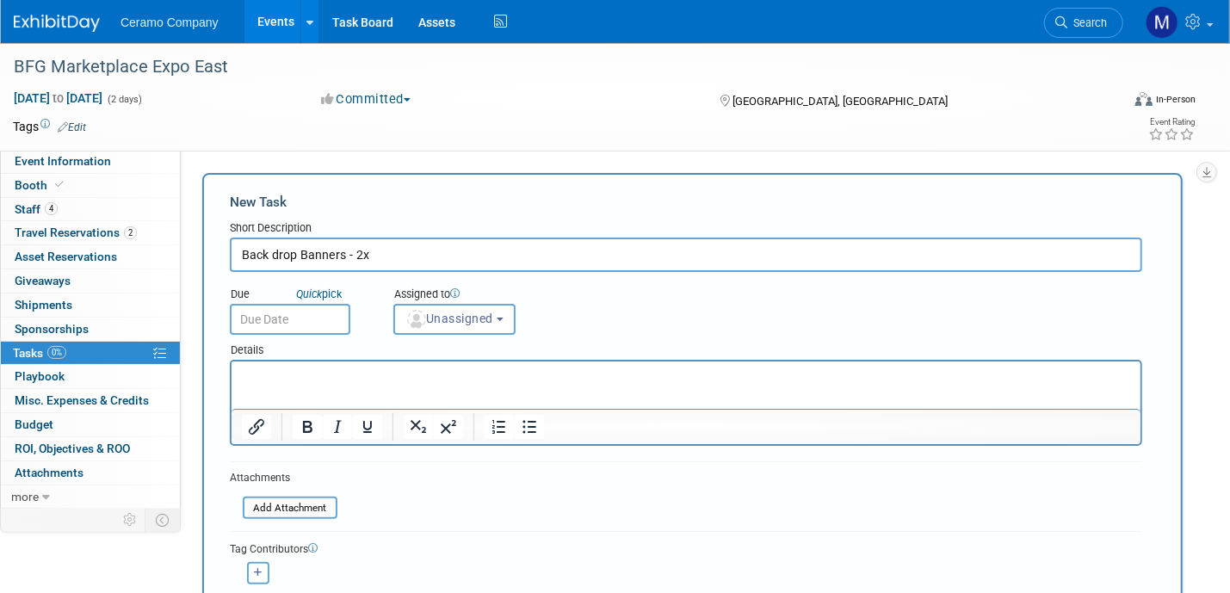
type input "Back drop Banners - 2x"
click at [325, 317] on input "text" at bounding box center [290, 319] width 121 height 31
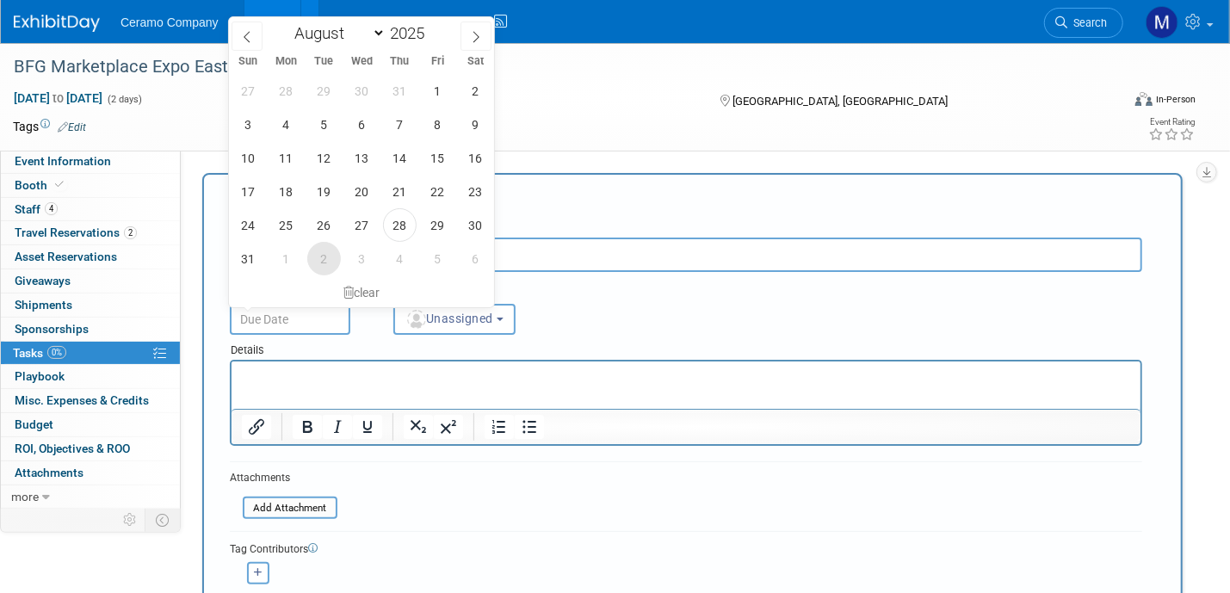
click at [325, 251] on span "2" at bounding box center [324, 259] width 34 height 34
type input "[DATE]"
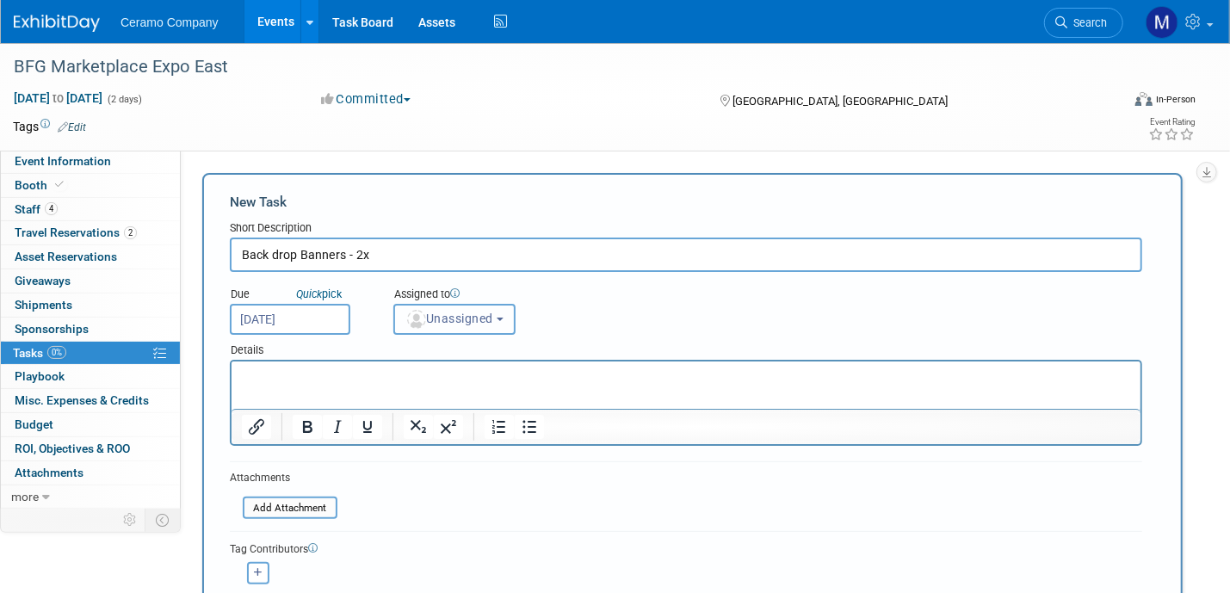
click at [464, 312] on span "Unassigned" at bounding box center [449, 319] width 88 height 14
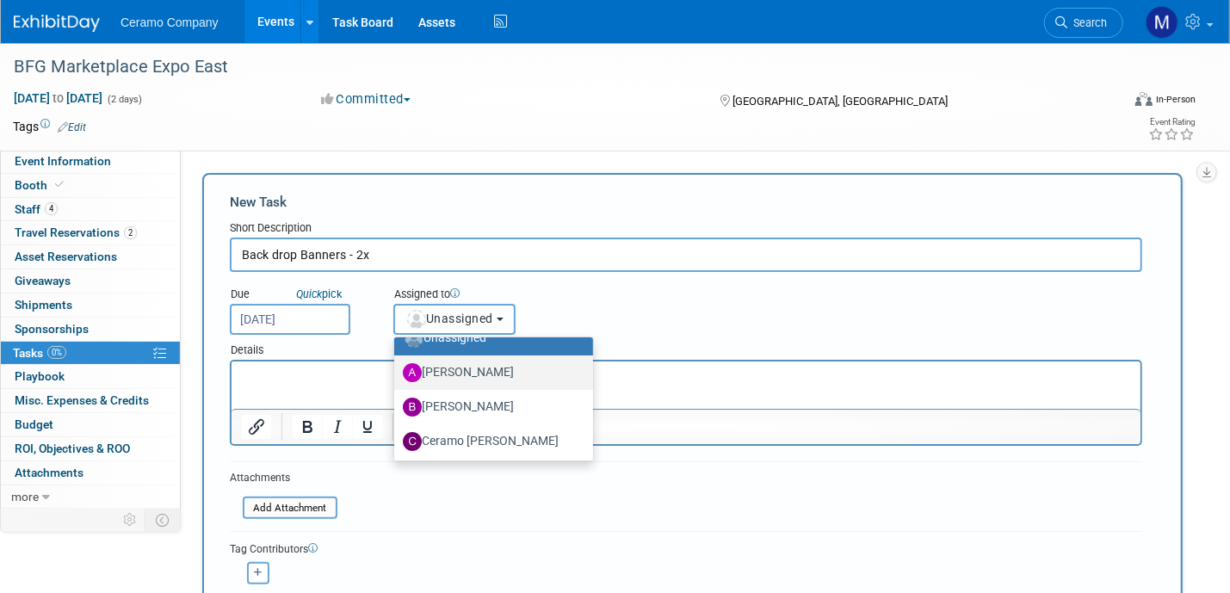
scroll to position [43, 0]
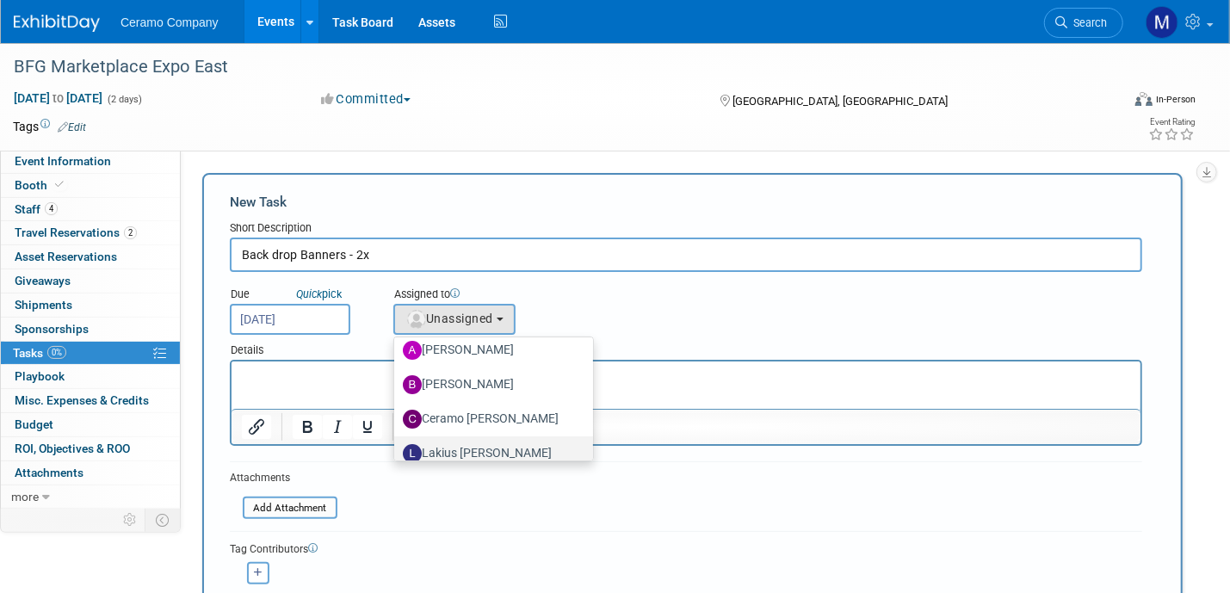
click at [474, 444] on label "Lakius [PERSON_NAME]" at bounding box center [489, 454] width 173 height 28
click at [397, 446] on input "Lakius [PERSON_NAME]" at bounding box center [391, 451] width 11 height 11
select select "576f5d8b-444d-4631-83f0-fcbec8c04a54"
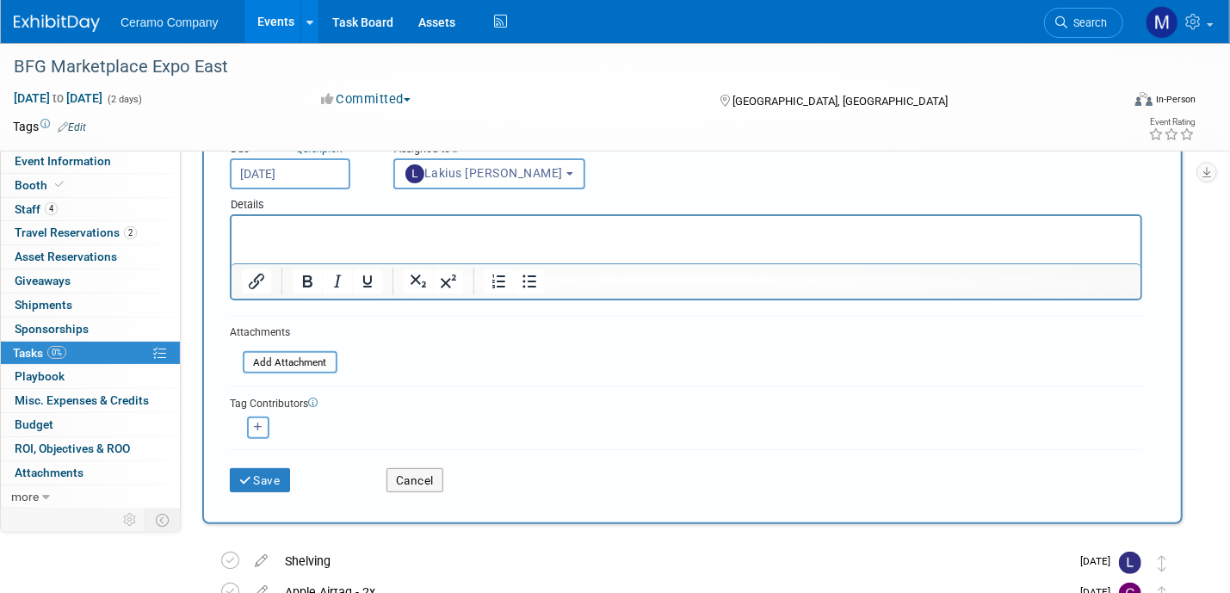
scroll to position [172, 0]
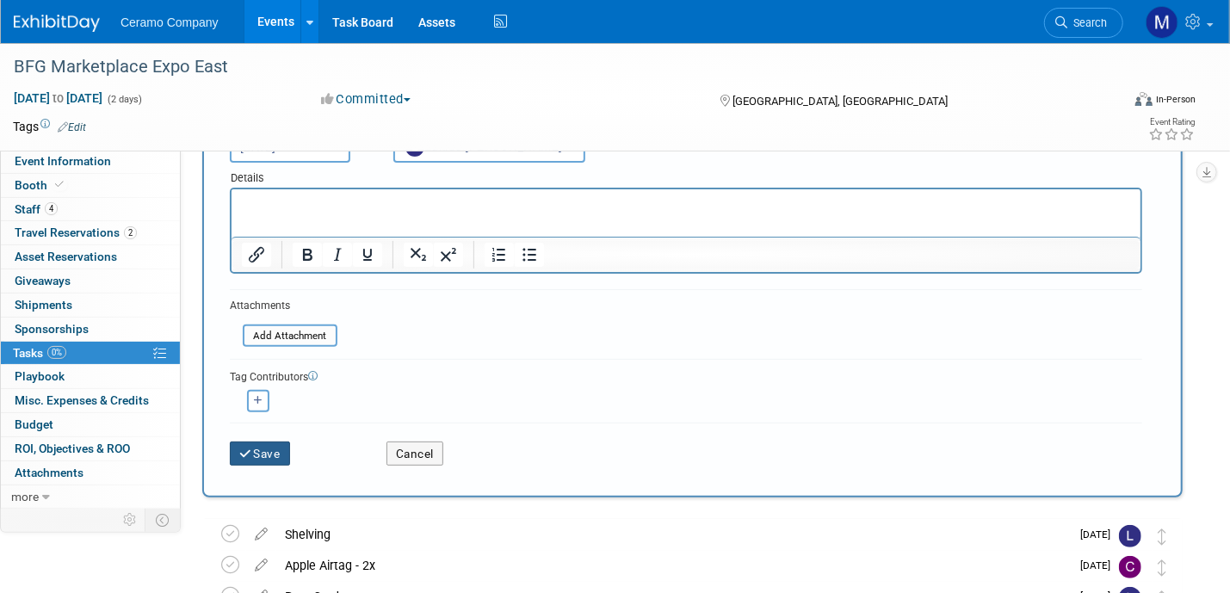
click at [261, 455] on button "Save" at bounding box center [260, 454] width 60 height 24
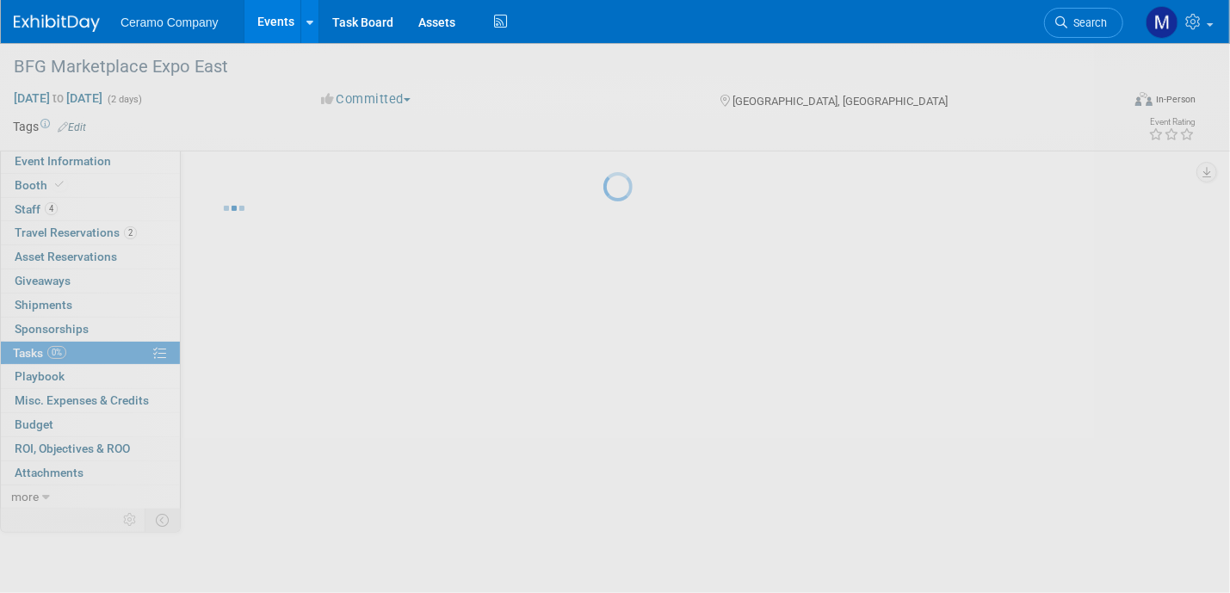
scroll to position [0, 0]
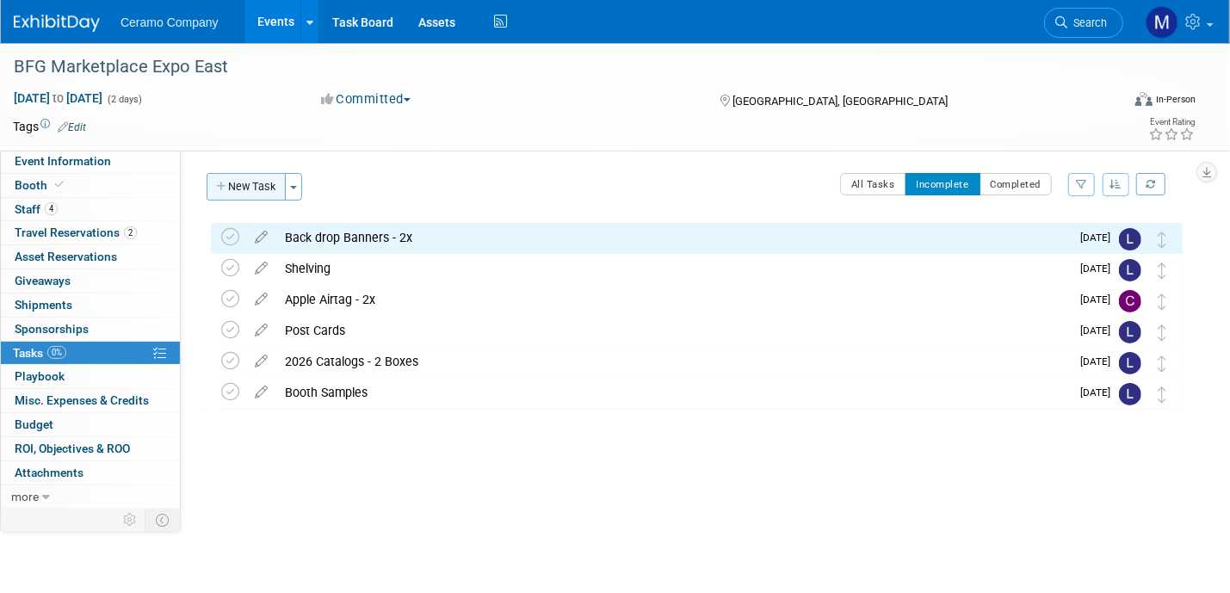
click at [250, 182] on button "New Task" at bounding box center [246, 187] width 79 height 28
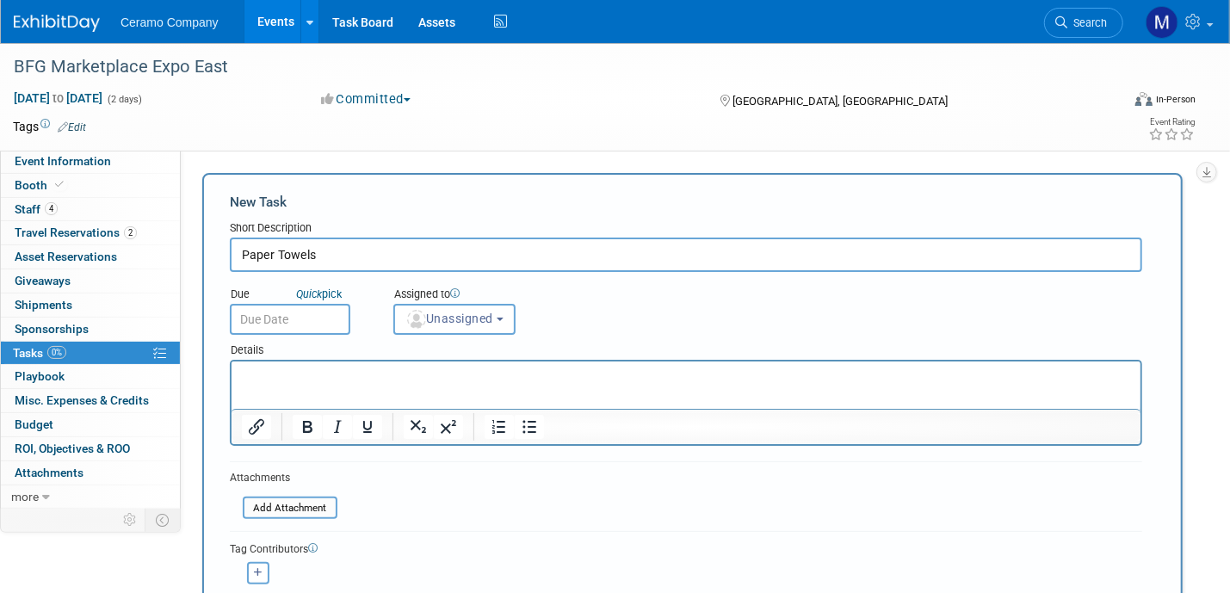
type input "Paper Towels"
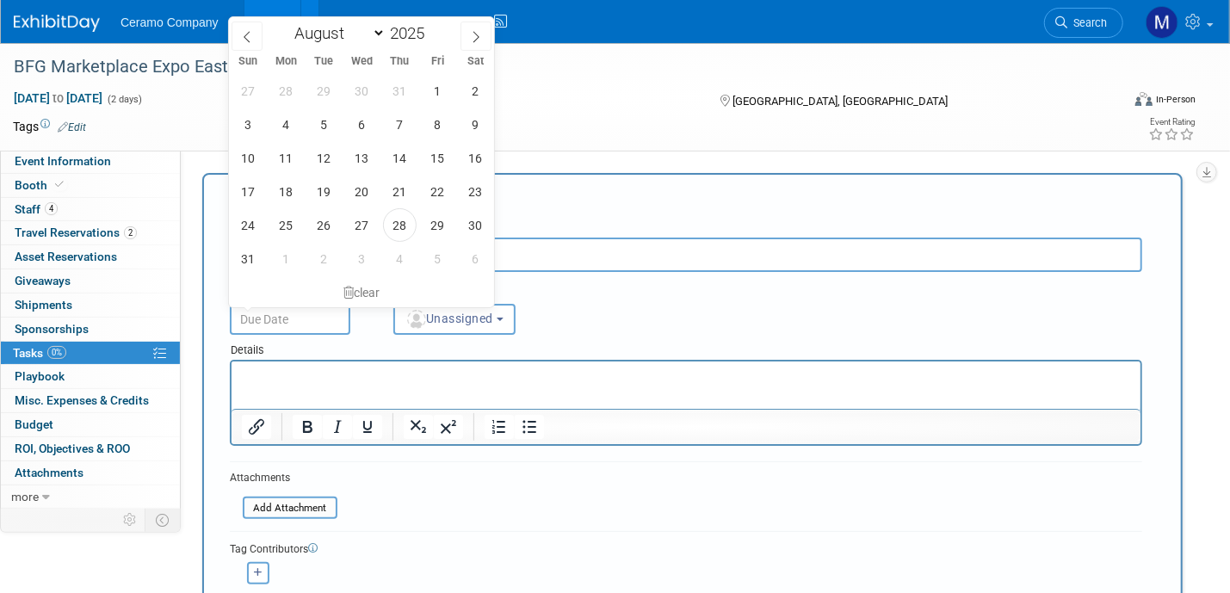
click at [322, 320] on input "text" at bounding box center [290, 319] width 121 height 31
click at [331, 258] on span "2" at bounding box center [324, 259] width 34 height 34
type input "[DATE]"
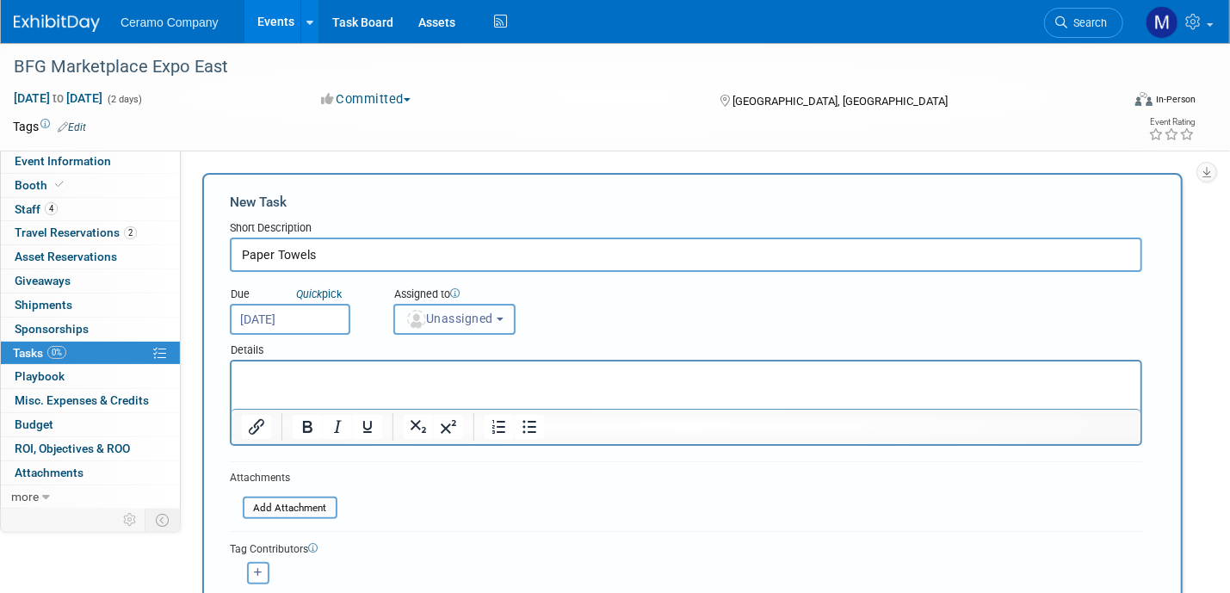
click at [446, 322] on span "Unassigned" at bounding box center [449, 319] width 88 height 14
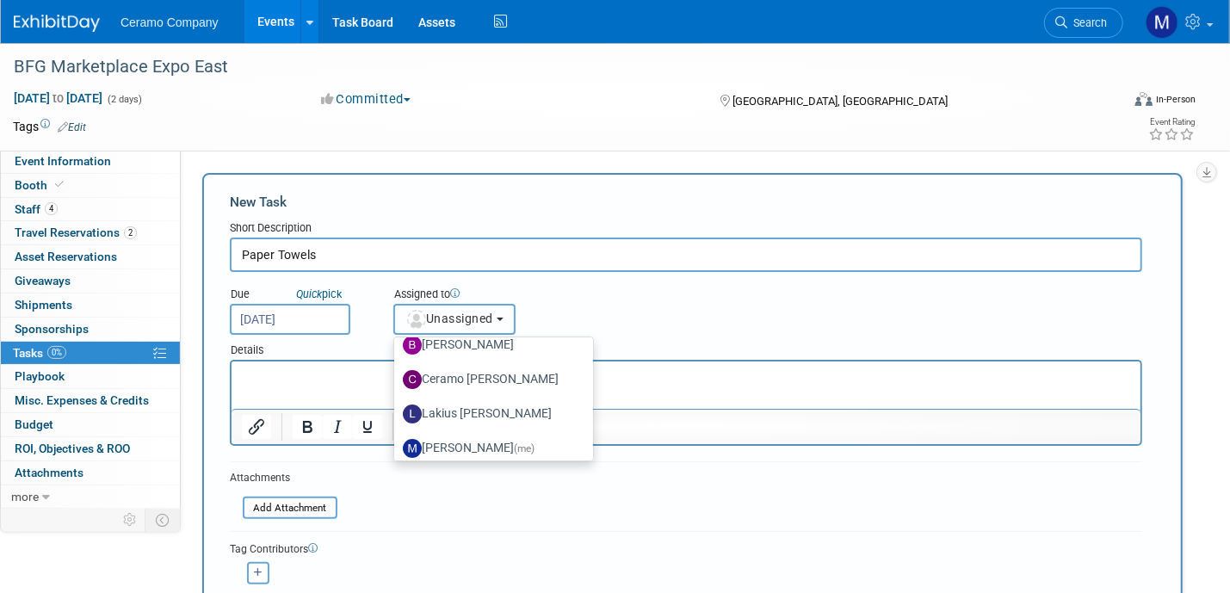
scroll to position [86, 0]
click at [465, 411] on label "Lakius [PERSON_NAME]" at bounding box center [489, 411] width 173 height 28
click at [397, 411] on input "Lakius [PERSON_NAME]" at bounding box center [391, 408] width 11 height 11
select select "576f5d8b-444d-4631-83f0-fcbec8c04a54"
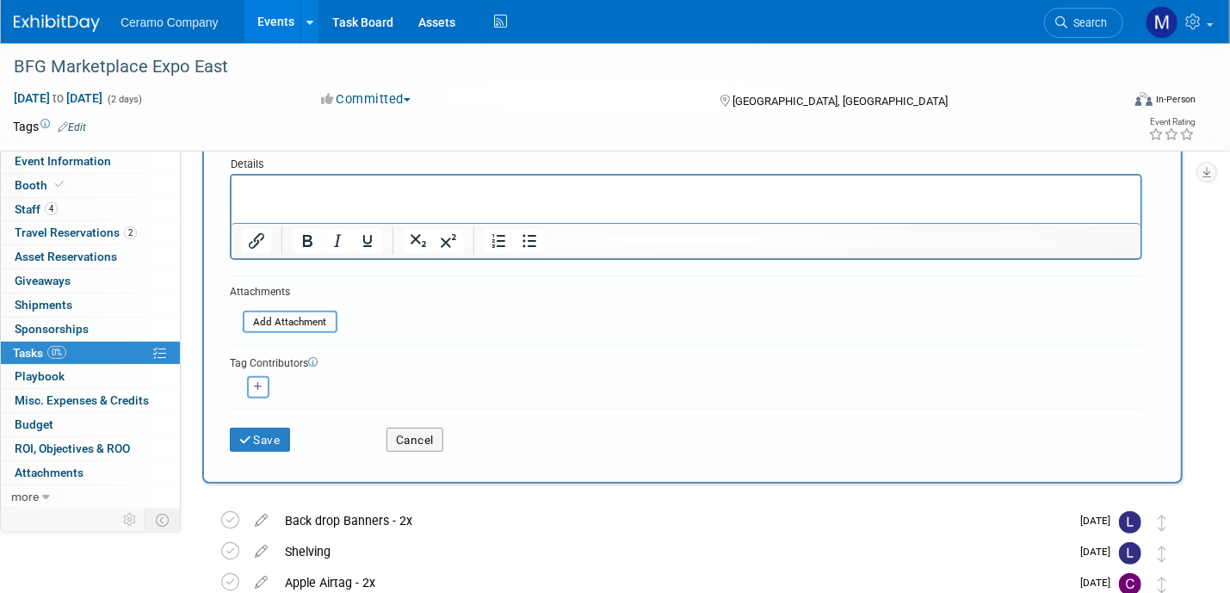
scroll to position [193, 0]
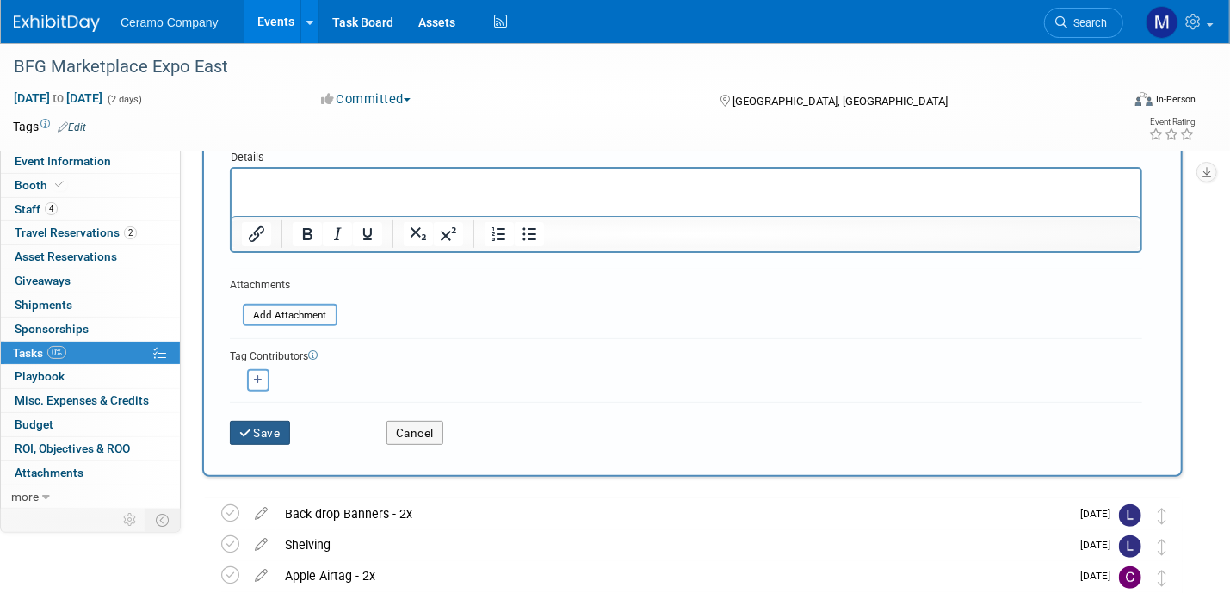
click at [252, 433] on button "Save" at bounding box center [260, 433] width 60 height 24
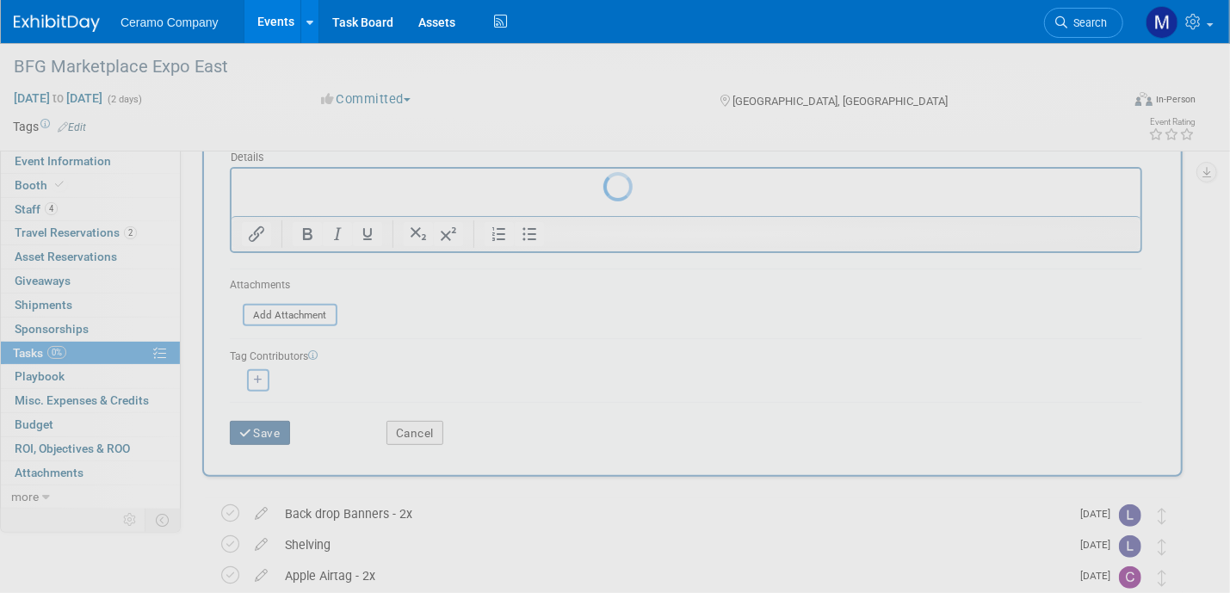
scroll to position [0, 0]
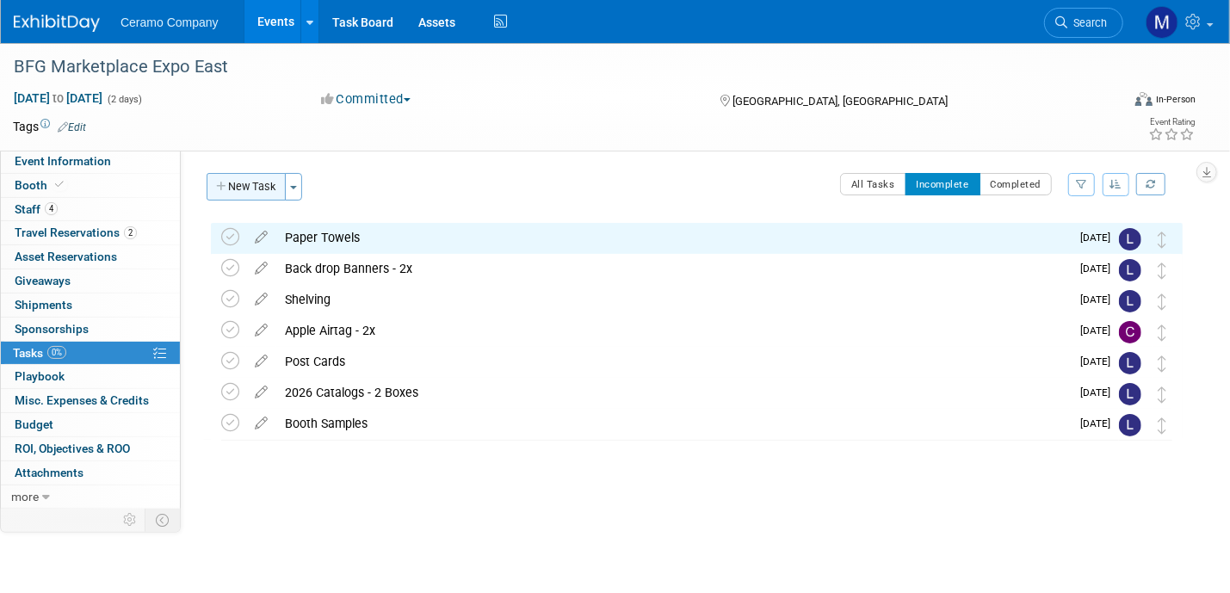
click at [252, 188] on button "New Task" at bounding box center [246, 187] width 79 height 28
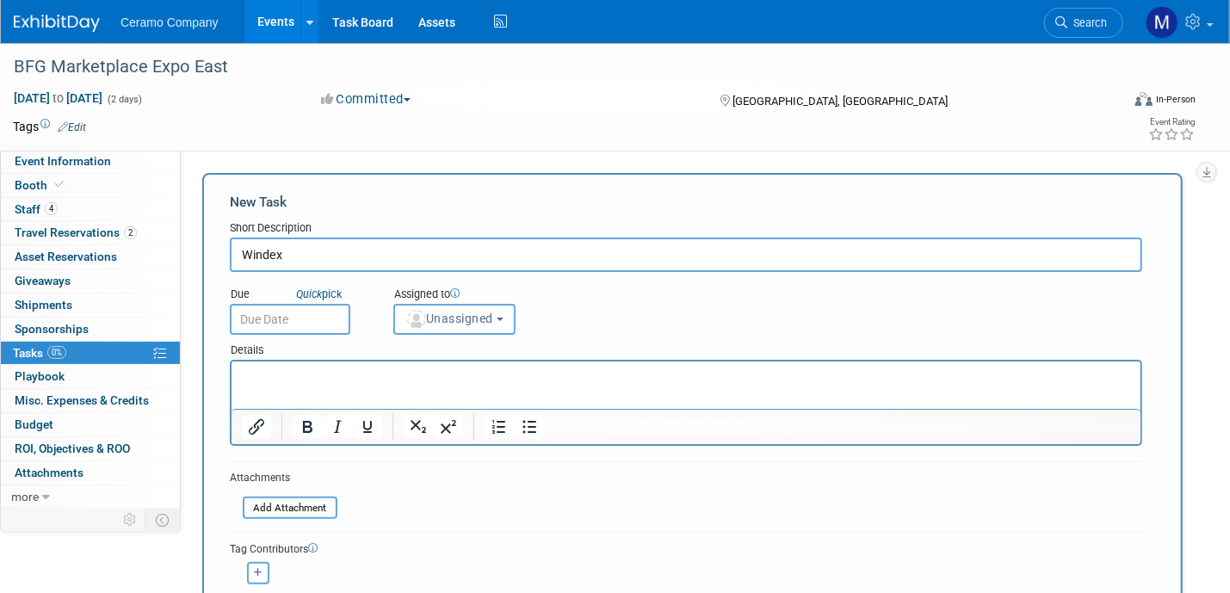
type input "Windex"
click at [323, 312] on input "text" at bounding box center [290, 319] width 121 height 31
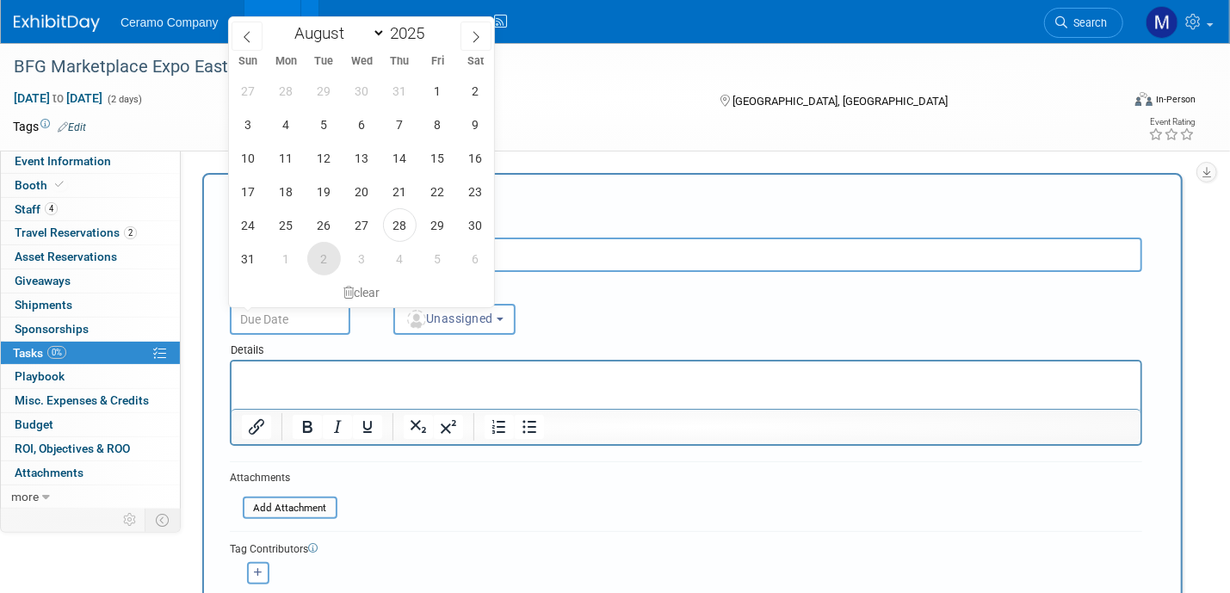
click at [326, 258] on span "2" at bounding box center [324, 259] width 34 height 34
type input "[DATE]"
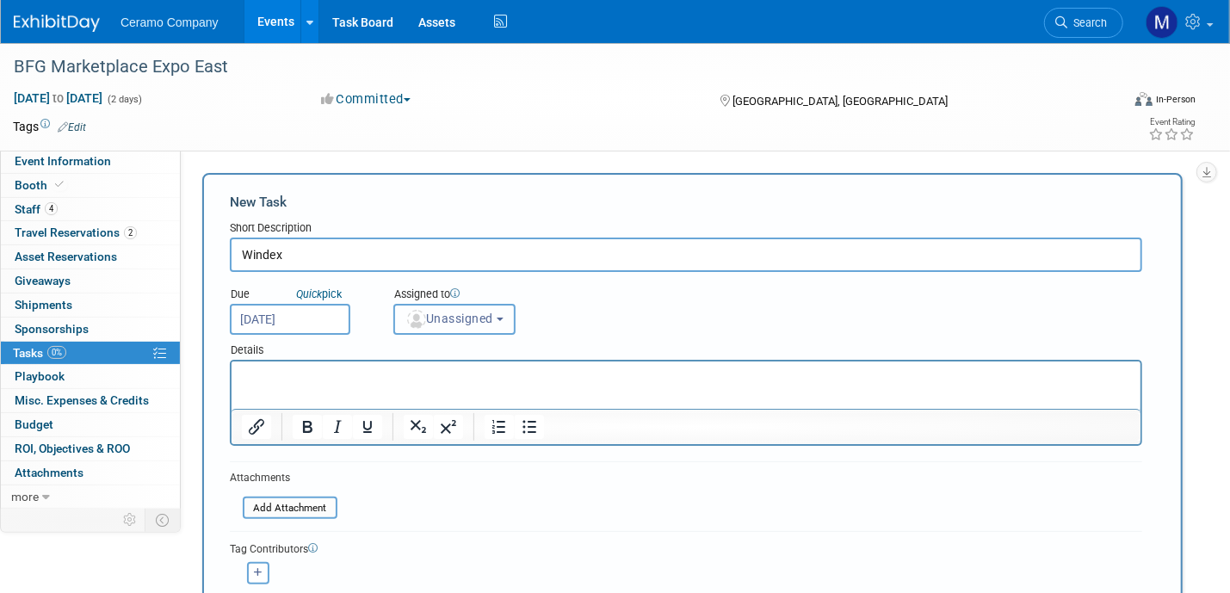
click at [459, 325] on button "Unassigned" at bounding box center [454, 319] width 122 height 31
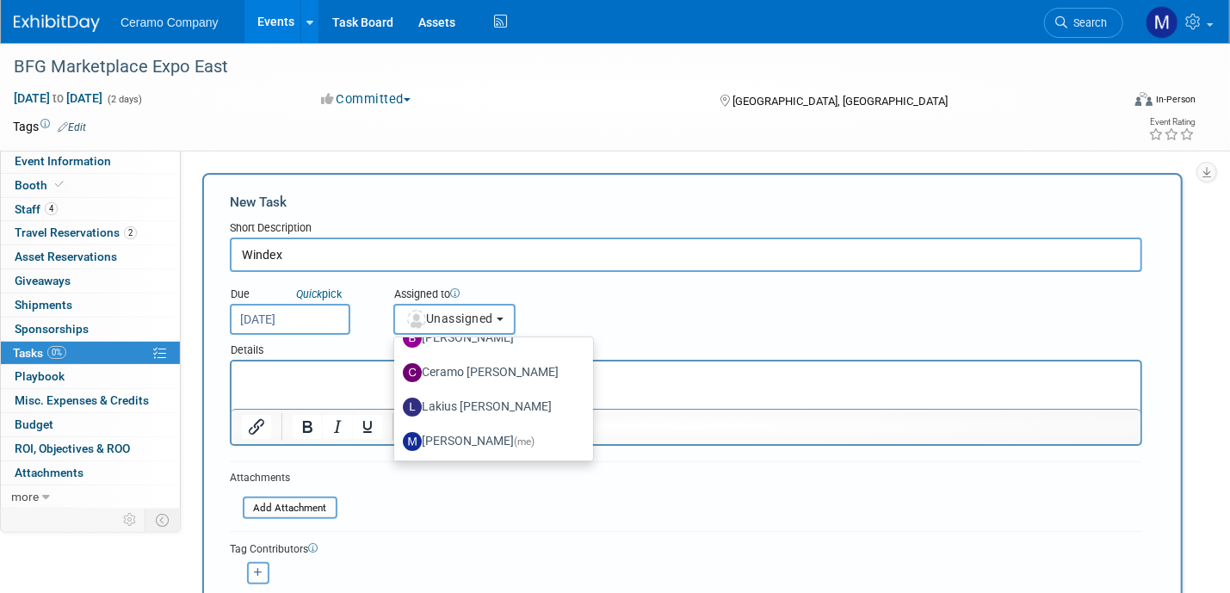
scroll to position [91, 0]
click at [459, 402] on label "Lakius [PERSON_NAME]" at bounding box center [489, 406] width 173 height 28
click at [397, 402] on input "Lakius [PERSON_NAME]" at bounding box center [391, 403] width 11 height 11
select select "576f5d8b-444d-4631-83f0-fcbec8c04a54"
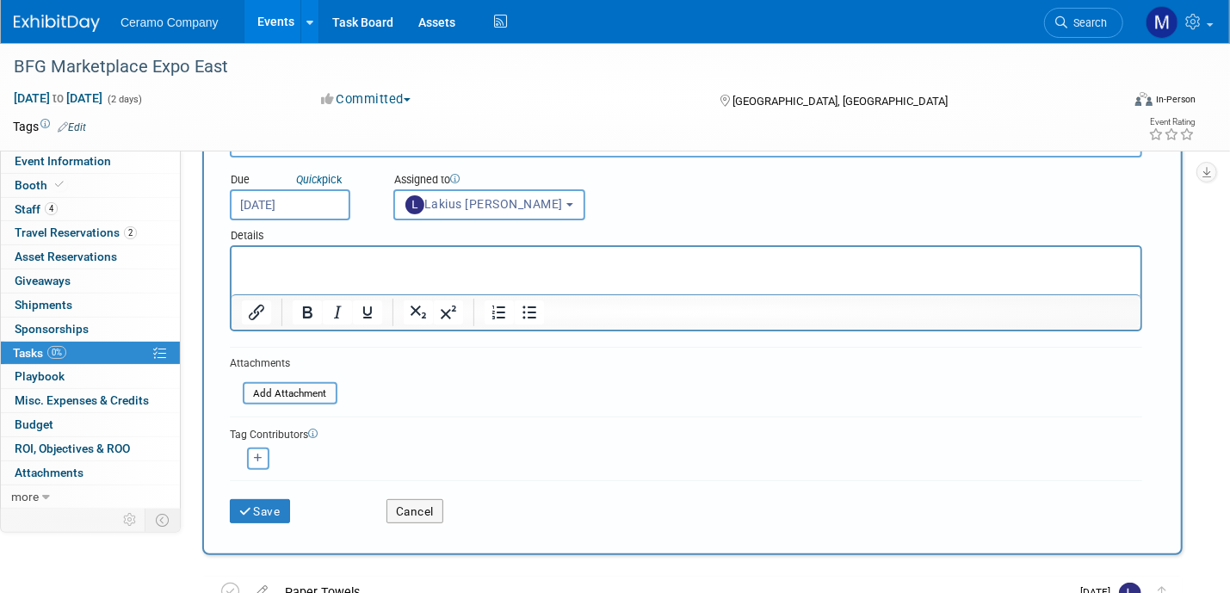
scroll to position [129, 0]
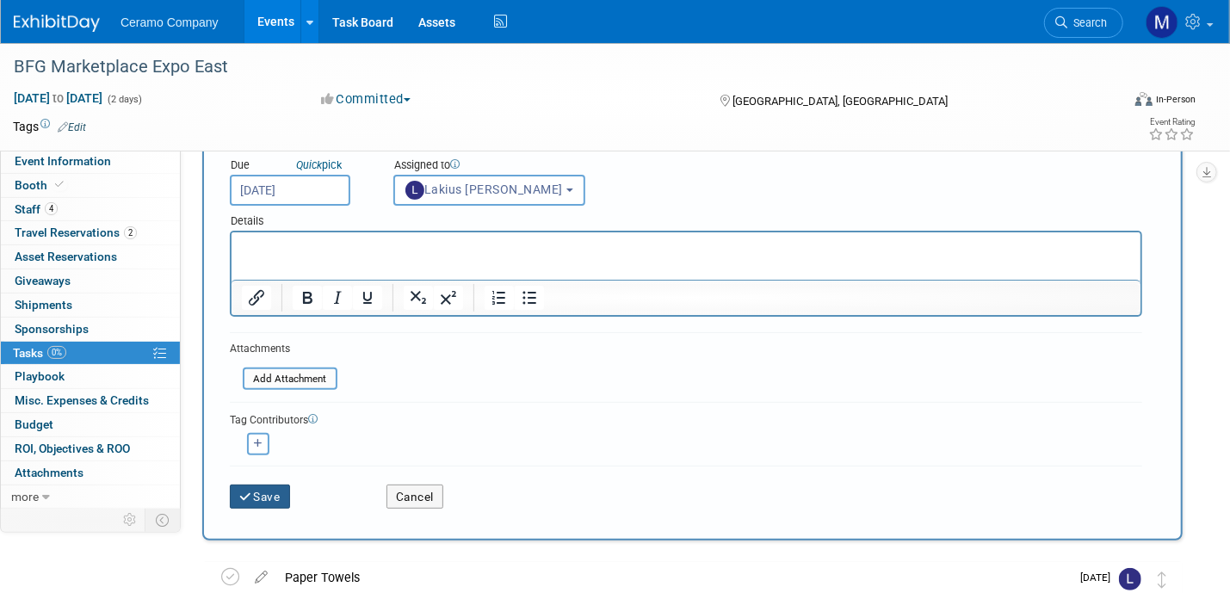
click at [271, 492] on button "Save" at bounding box center [260, 497] width 60 height 24
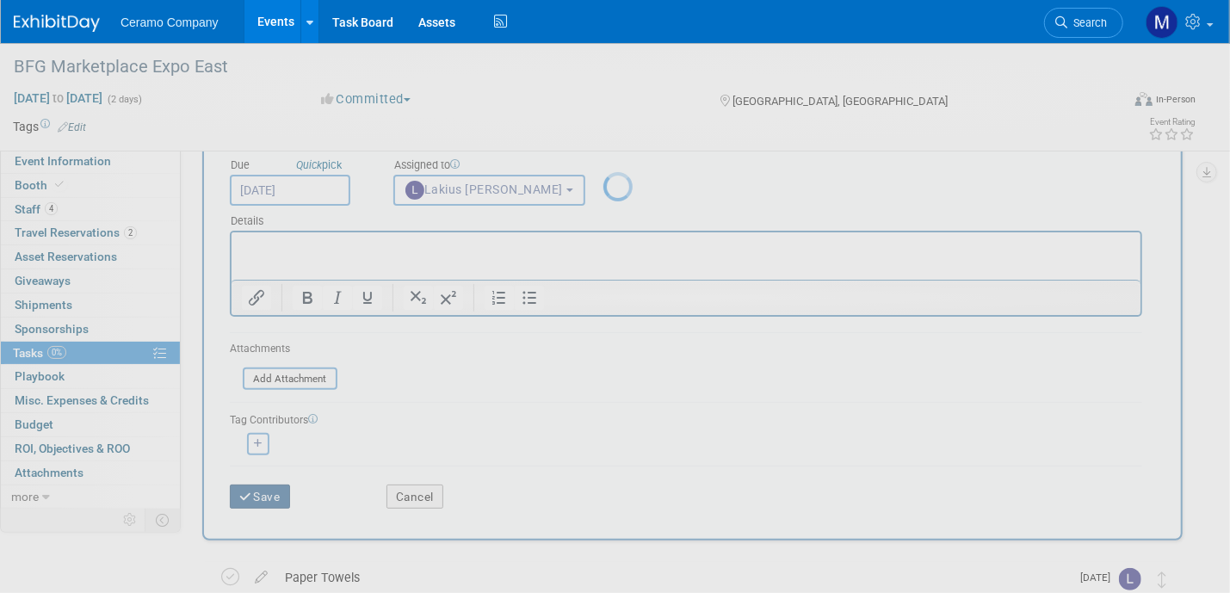
scroll to position [0, 0]
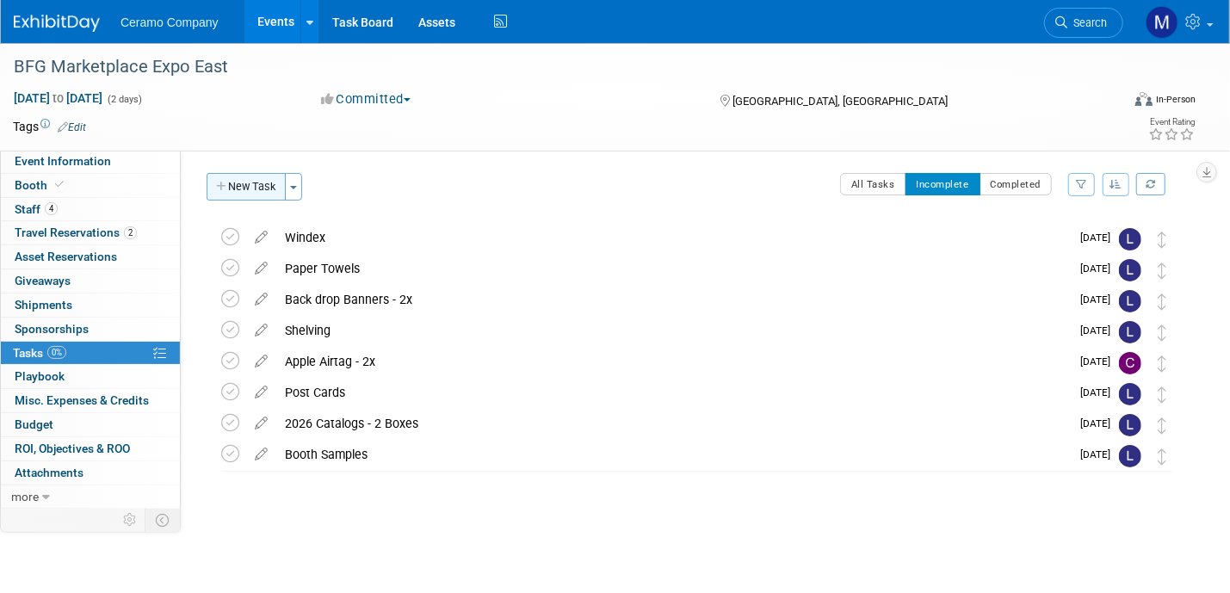
click at [244, 189] on button "New Task" at bounding box center [246, 187] width 79 height 28
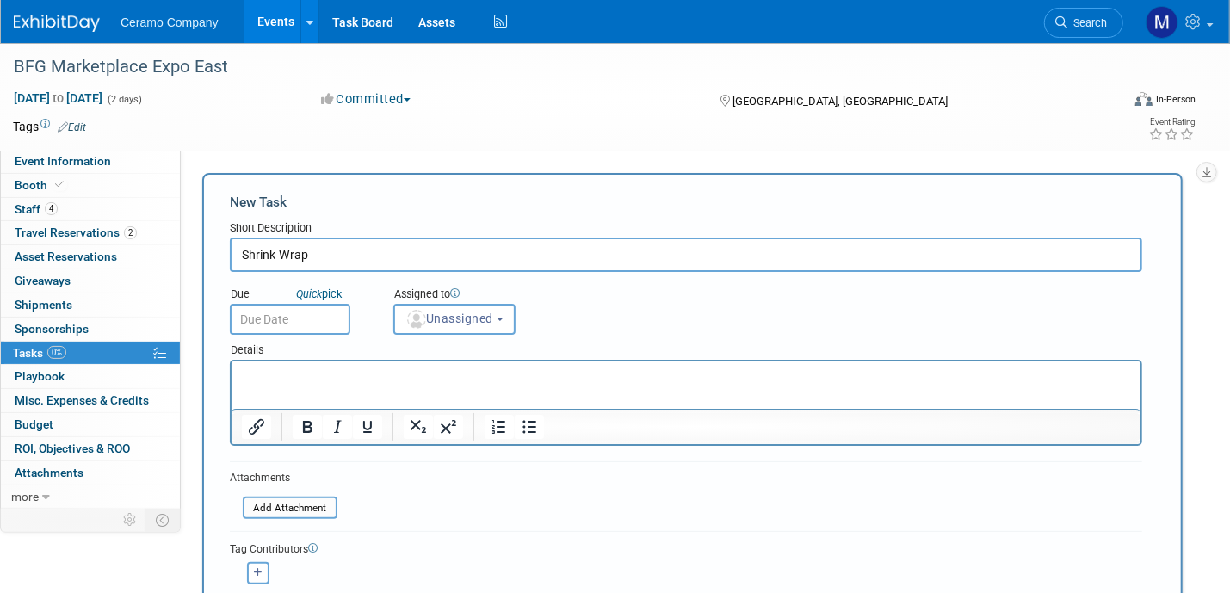
type input "Shrink Wrap"
click at [306, 316] on input "text" at bounding box center [290, 319] width 121 height 31
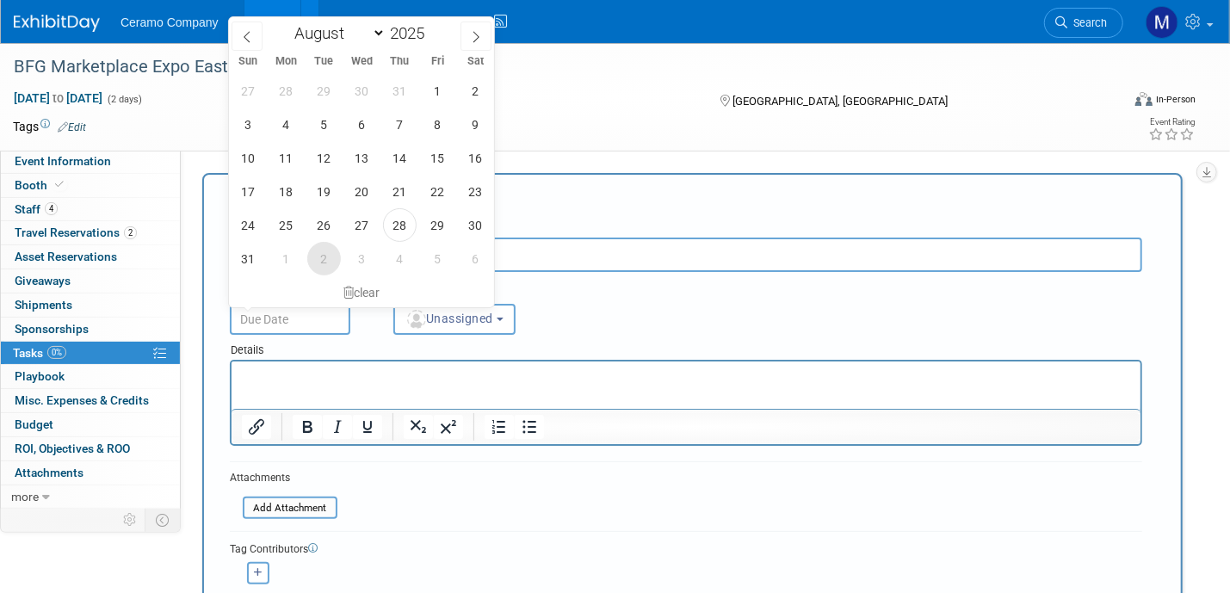
click at [325, 253] on span "2" at bounding box center [324, 259] width 34 height 34
type input "[DATE]"
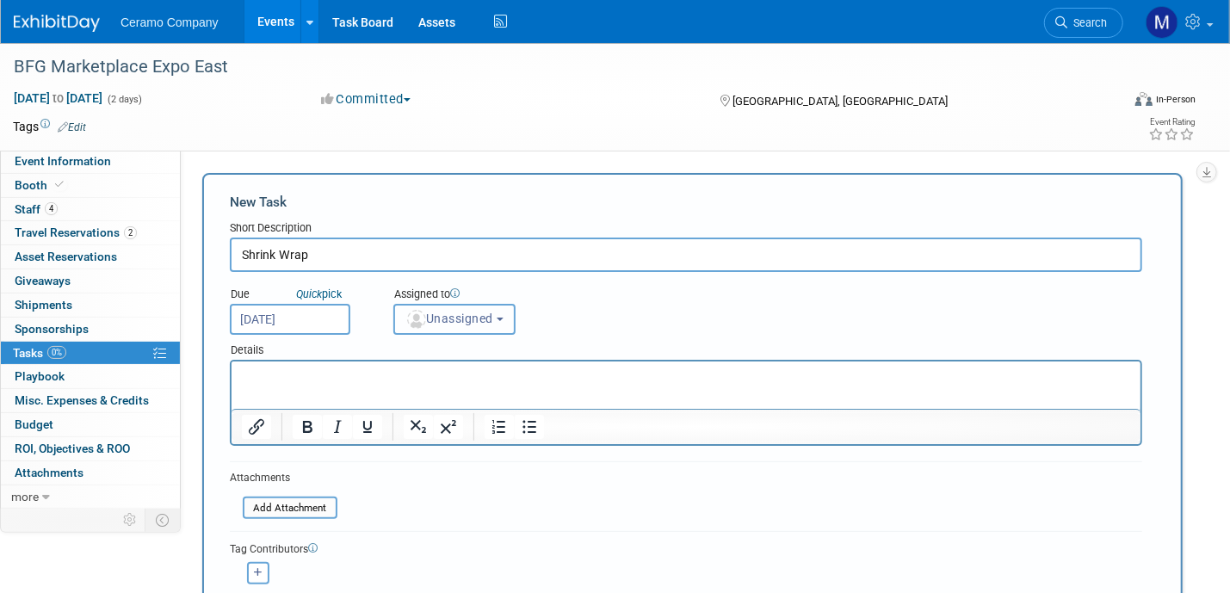
click at [474, 313] on span "Unassigned" at bounding box center [449, 319] width 88 height 14
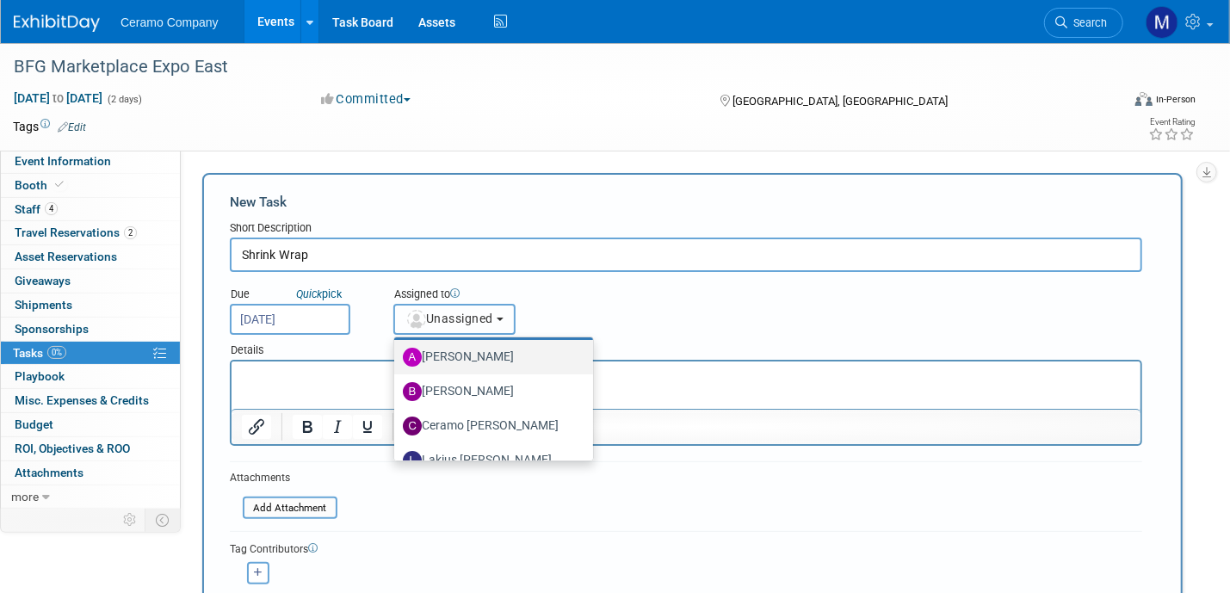
scroll to position [91, 0]
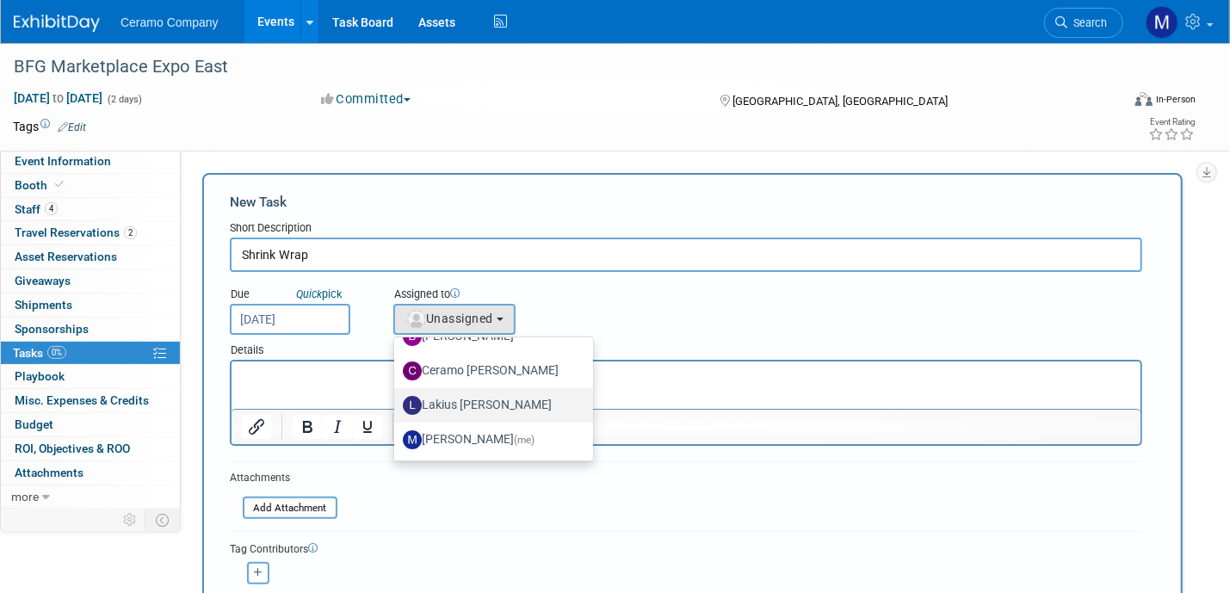
click at [448, 406] on label "Lakius [PERSON_NAME]" at bounding box center [489, 406] width 173 height 28
click at [397, 406] on input "Lakius [PERSON_NAME]" at bounding box center [391, 403] width 11 height 11
select select "576f5d8b-444d-4631-83f0-fcbec8c04a54"
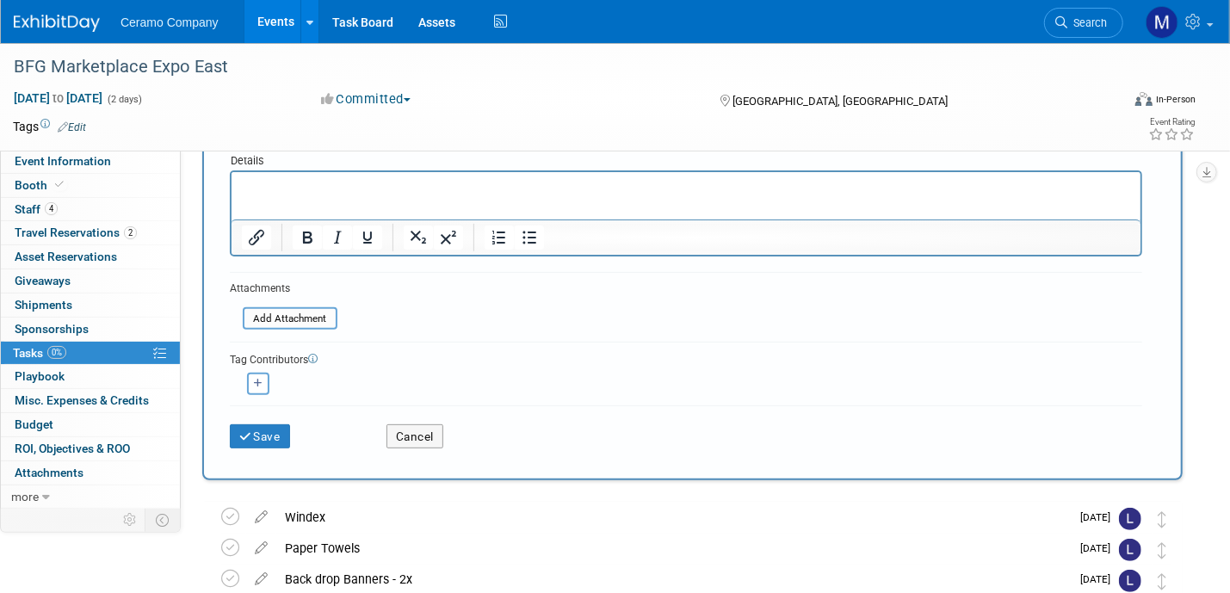
scroll to position [193, 0]
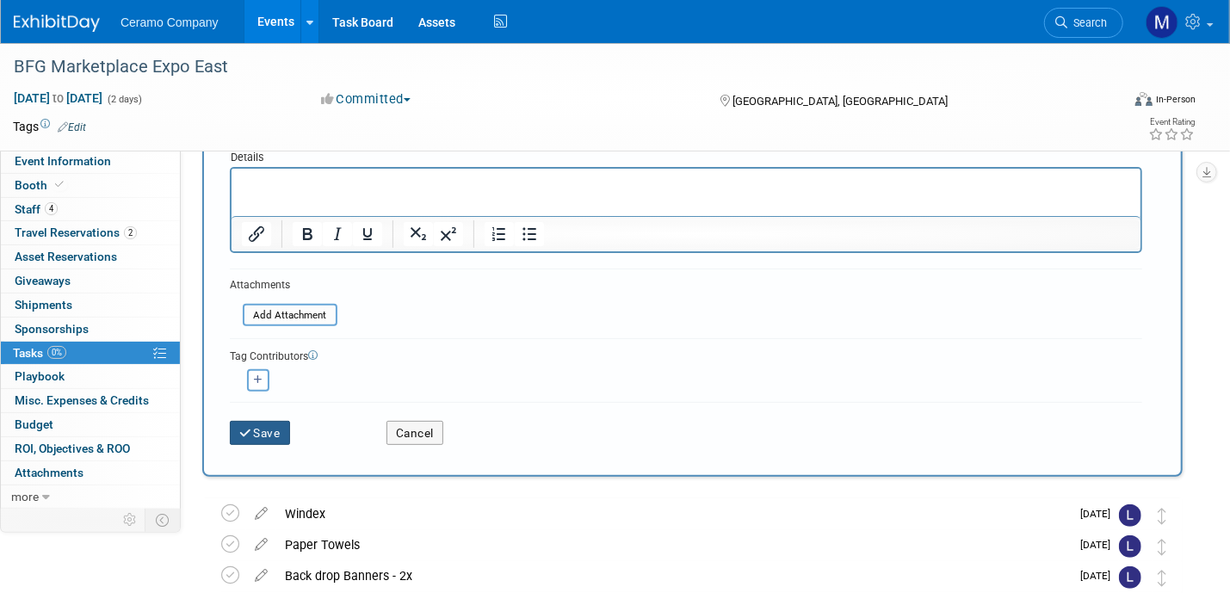
click at [268, 429] on button "Save" at bounding box center [260, 433] width 60 height 24
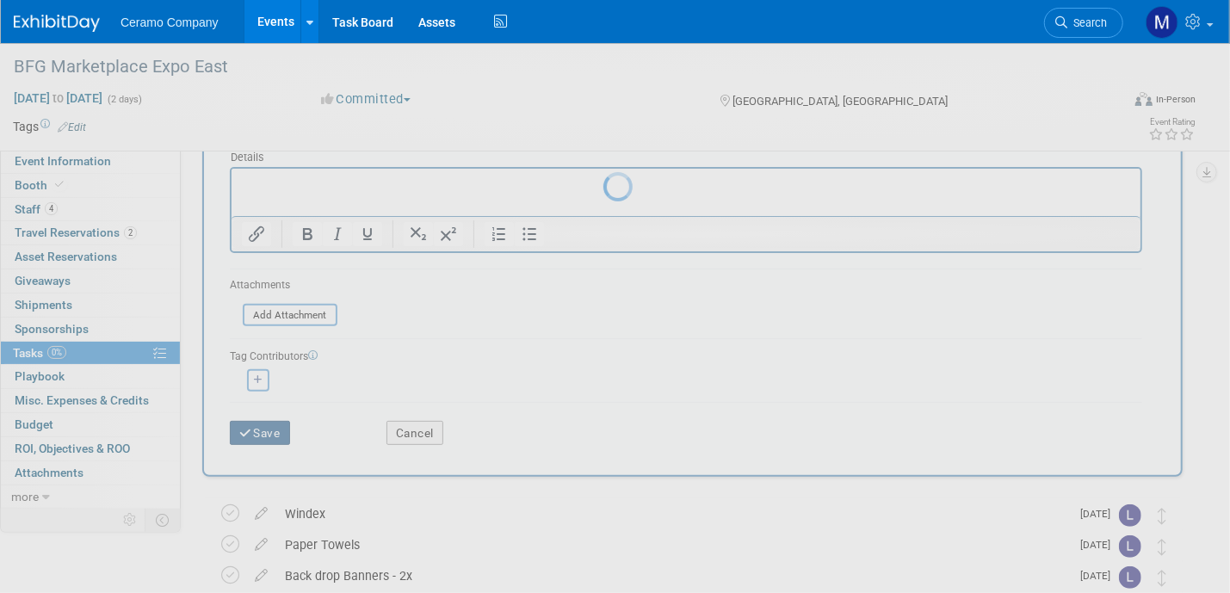
scroll to position [0, 0]
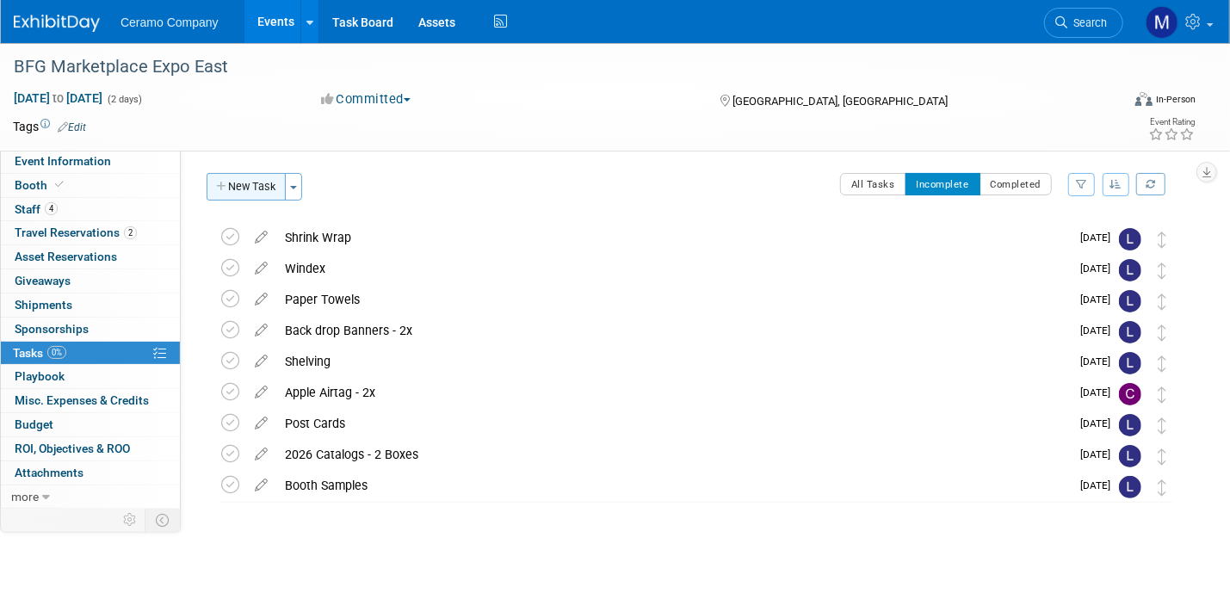
click at [257, 194] on button "New Task" at bounding box center [246, 187] width 79 height 28
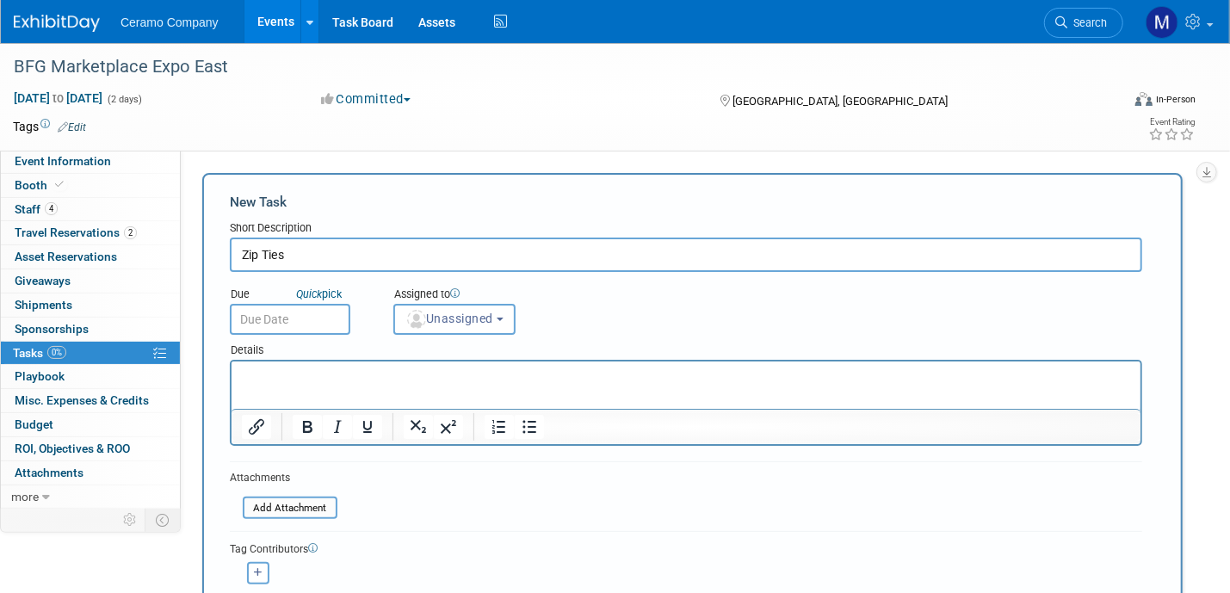
type input "Zip Ties"
click at [295, 313] on input "text" at bounding box center [290, 319] width 121 height 31
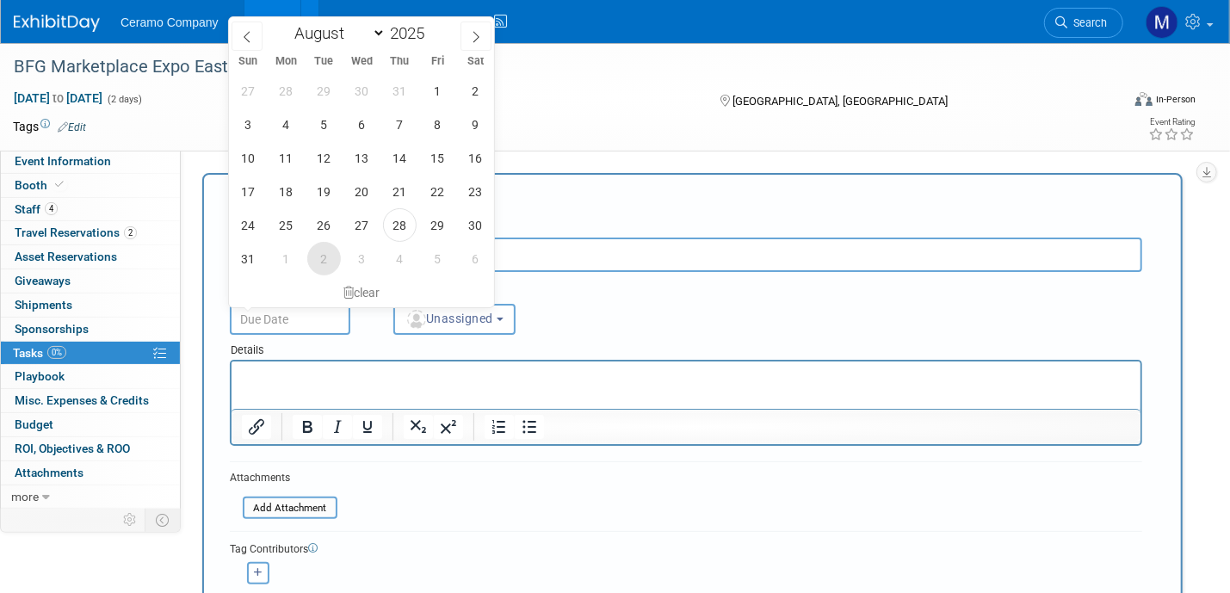
click at [315, 257] on span "2" at bounding box center [324, 259] width 34 height 34
type input "[DATE]"
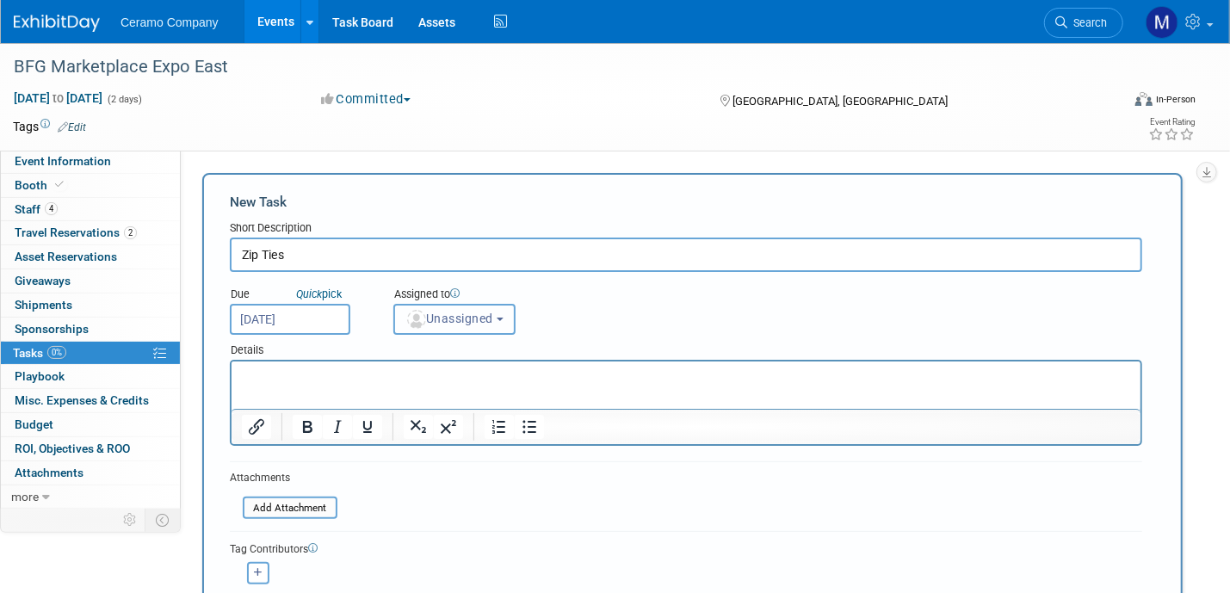
click at [430, 312] on span "Unassigned" at bounding box center [449, 319] width 88 height 14
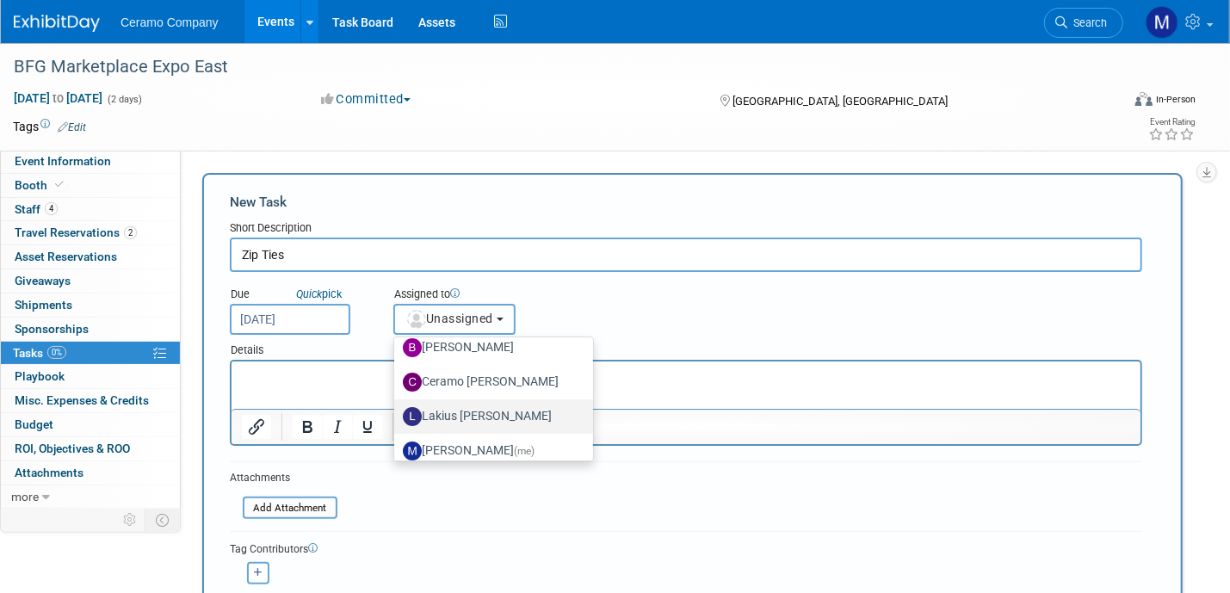
scroll to position [86, 0]
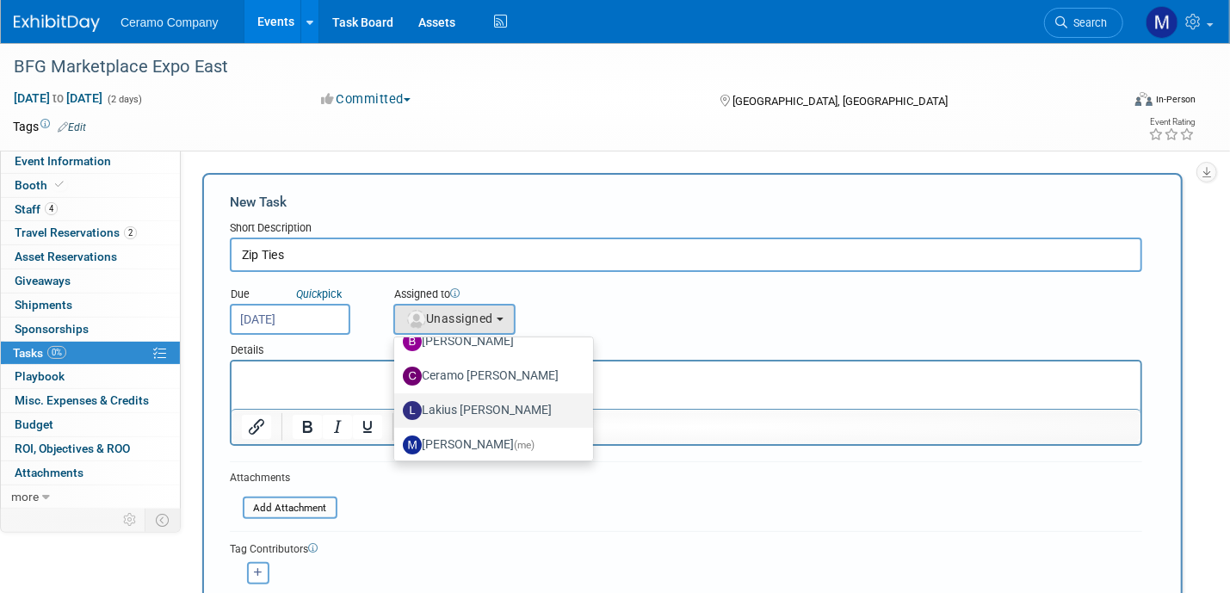
click at [473, 411] on label "Lakius [PERSON_NAME]" at bounding box center [489, 411] width 173 height 28
click at [397, 411] on input "Lakius [PERSON_NAME]" at bounding box center [391, 408] width 11 height 11
select select "576f5d8b-444d-4631-83f0-fcbec8c04a54"
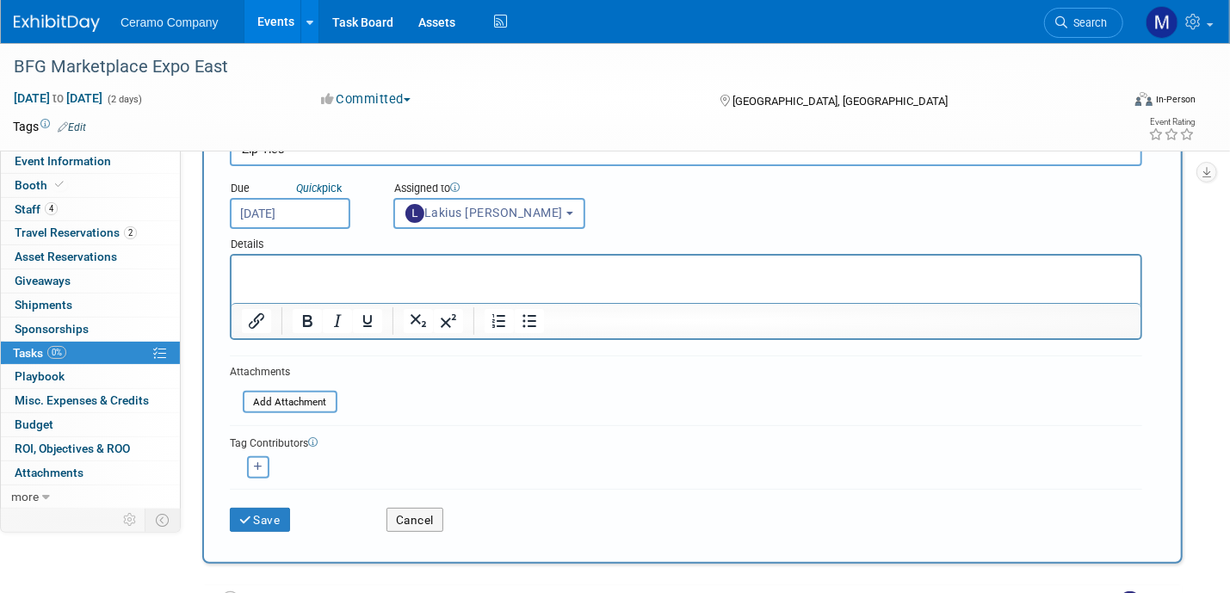
scroll to position [107, 0]
click at [263, 515] on button "Save" at bounding box center [260, 519] width 60 height 24
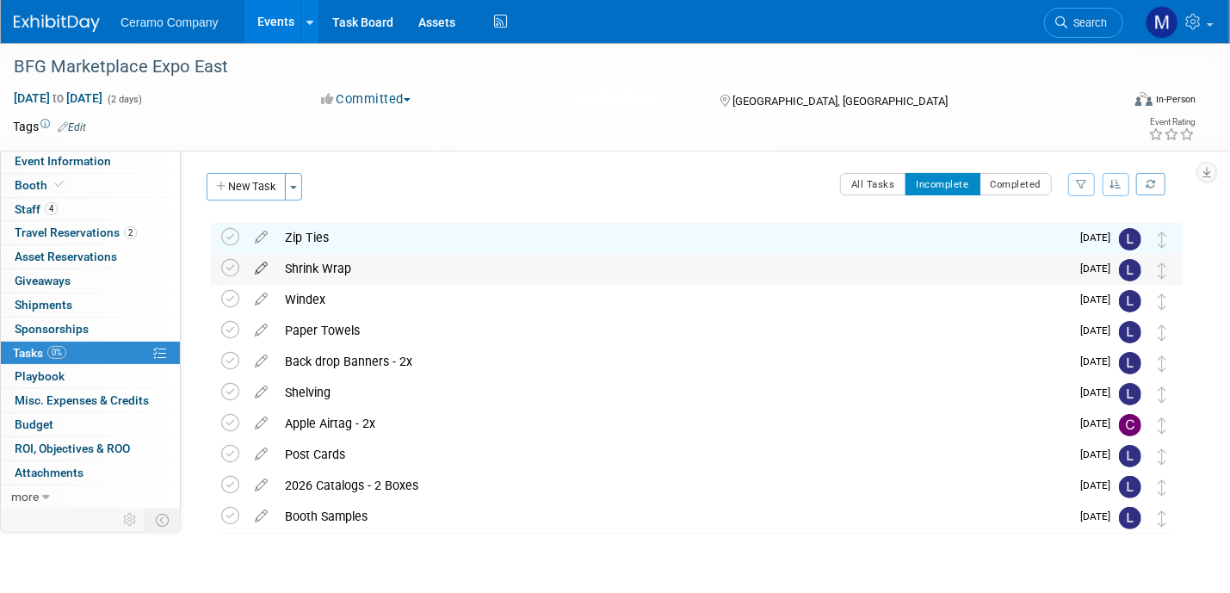
scroll to position [0, 0]
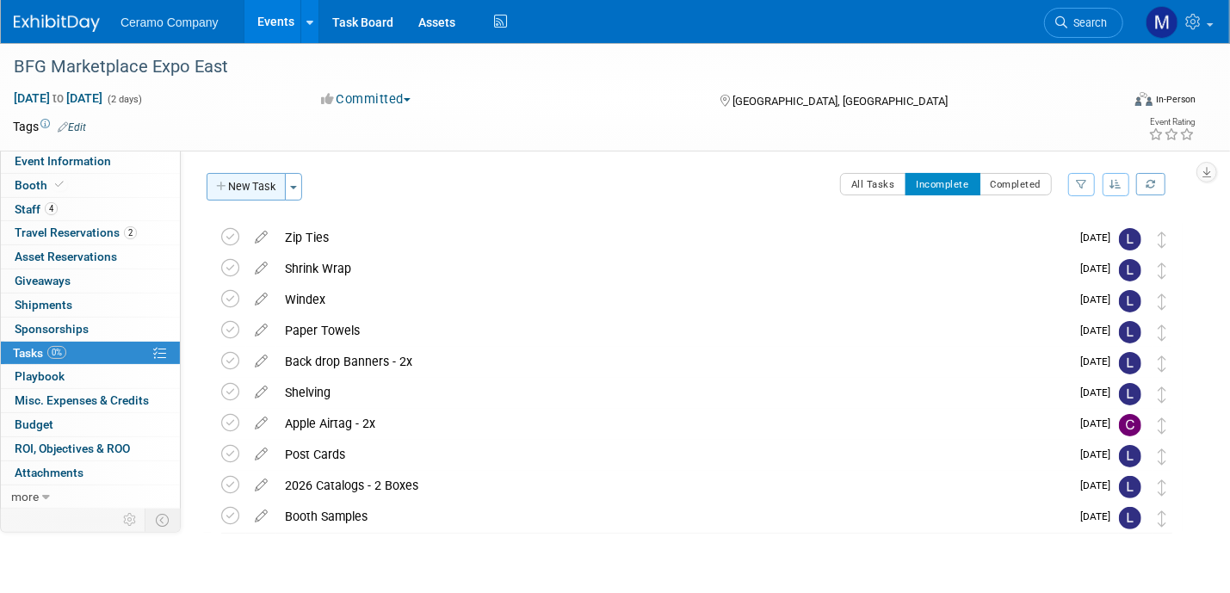
click at [247, 189] on button "New Task" at bounding box center [246, 187] width 79 height 28
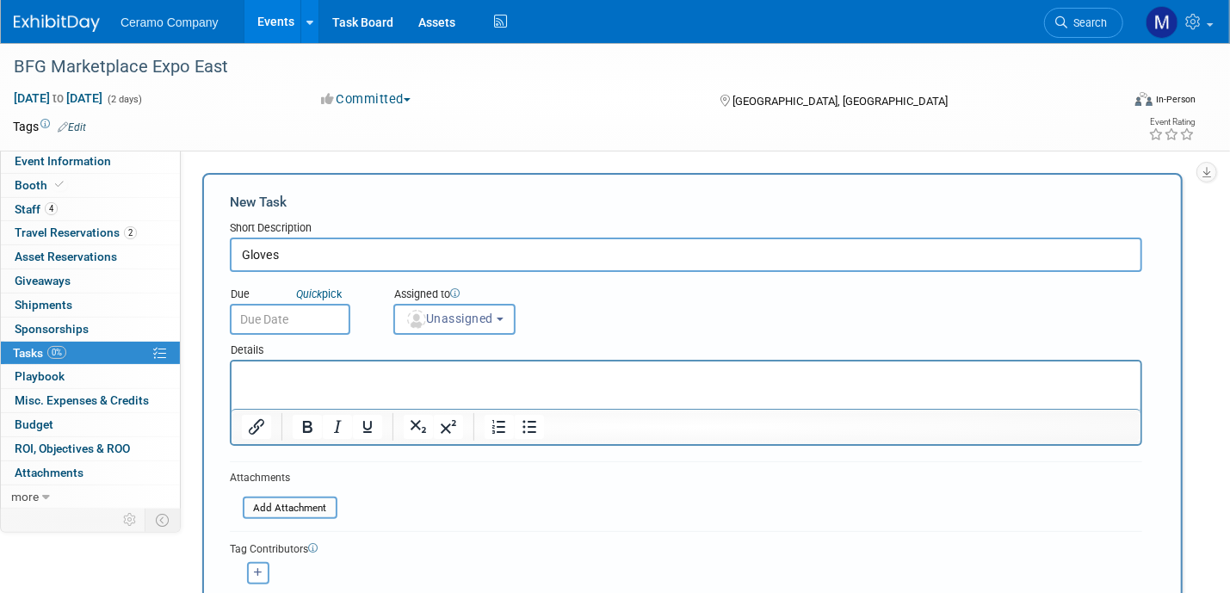
type input "Gloves"
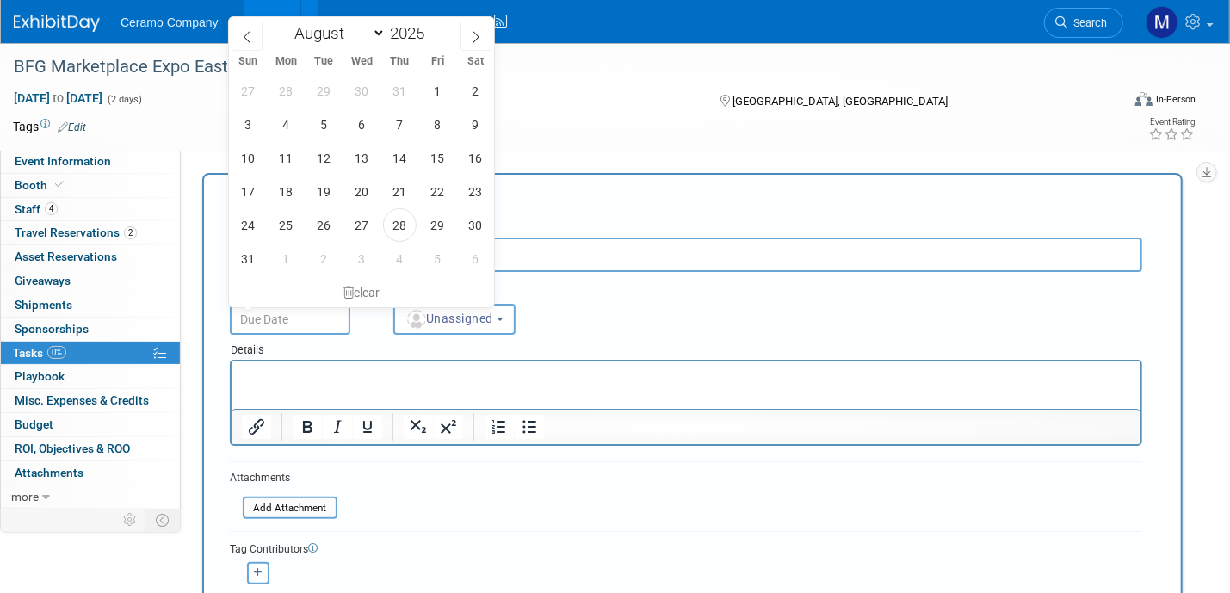
click at [312, 320] on input "text" at bounding box center [290, 319] width 121 height 31
click at [318, 254] on span "2" at bounding box center [324, 259] width 34 height 34
type input "[DATE]"
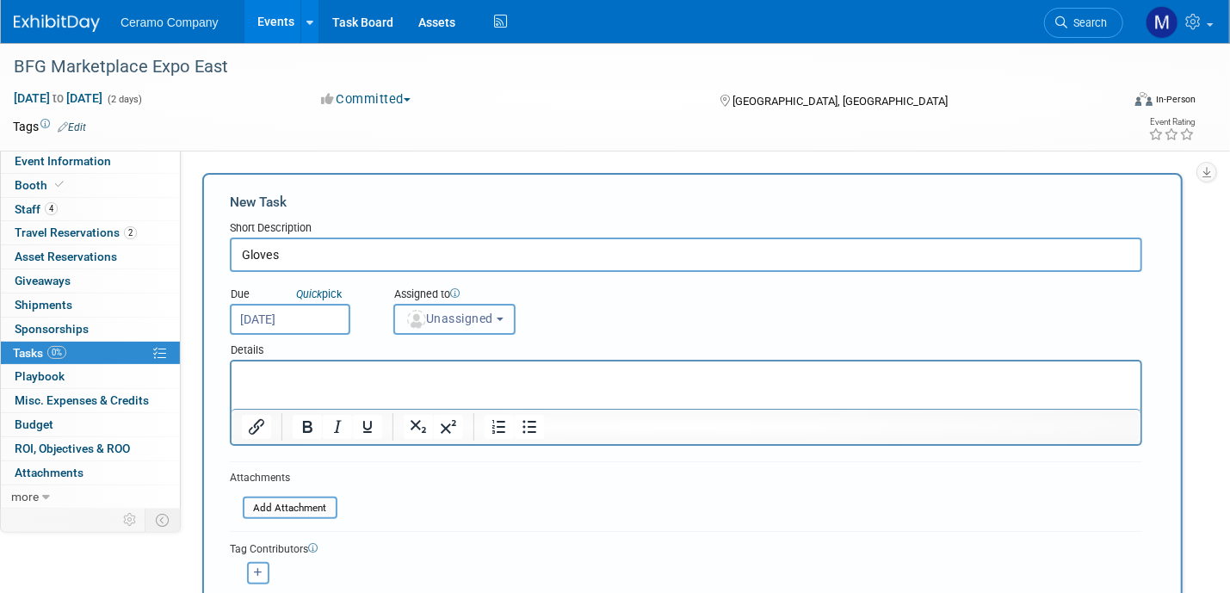
click at [459, 319] on span "Unassigned" at bounding box center [449, 319] width 88 height 14
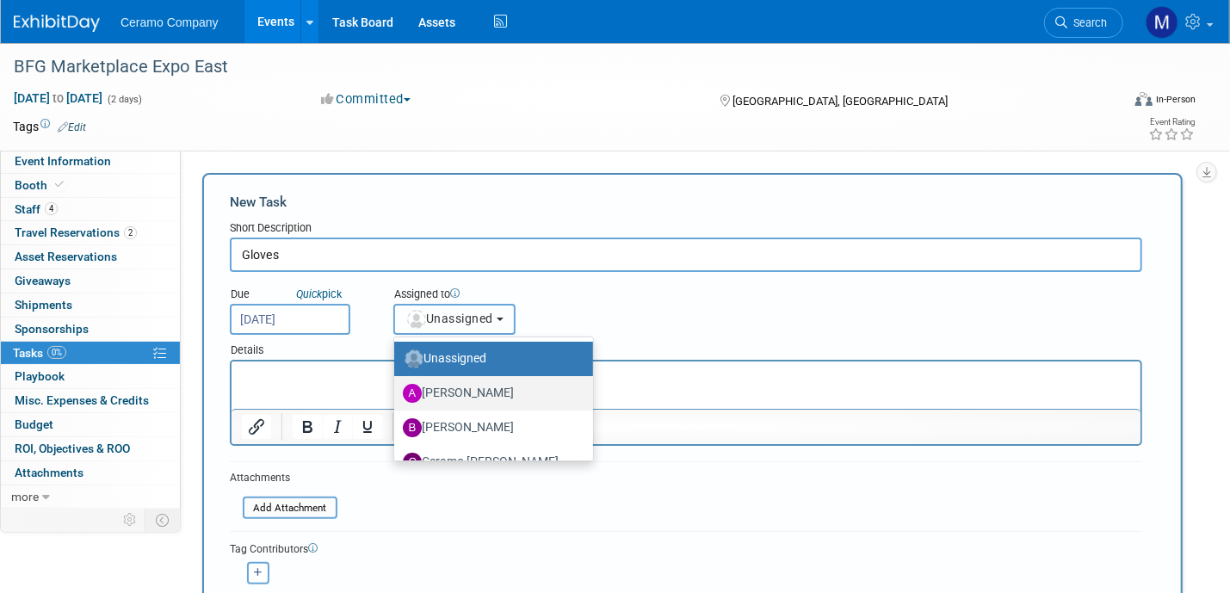
scroll to position [91, 0]
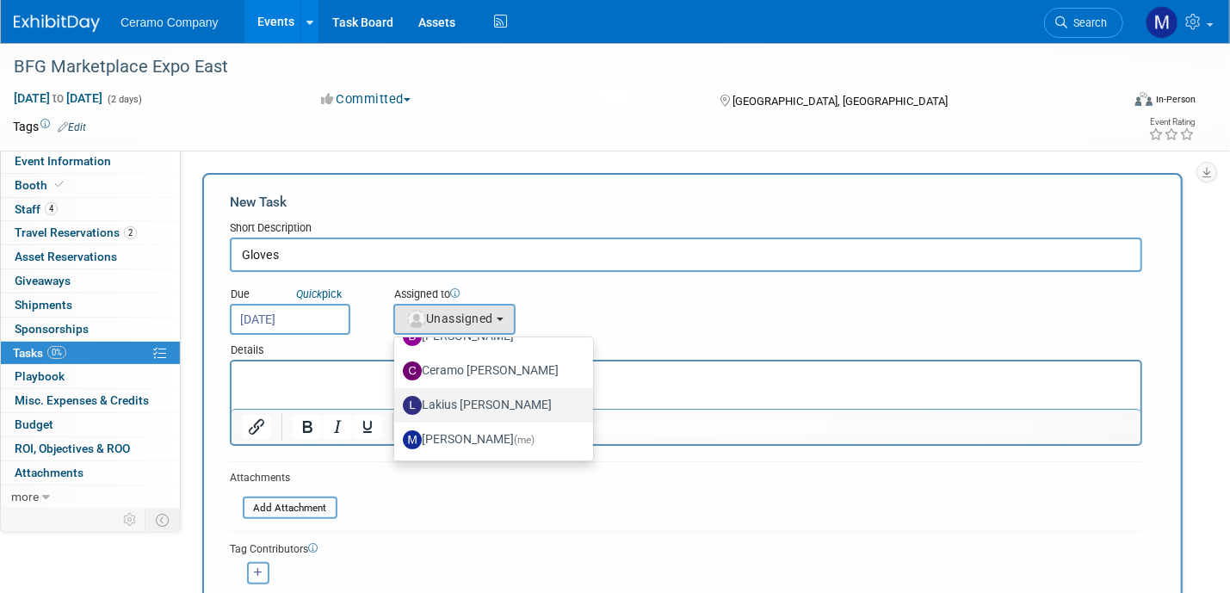
click at [455, 405] on label "Lakius [PERSON_NAME]" at bounding box center [489, 406] width 173 height 28
click at [397, 405] on input "Lakius [PERSON_NAME]" at bounding box center [391, 403] width 11 height 11
select select "576f5d8b-444d-4631-83f0-fcbec8c04a54"
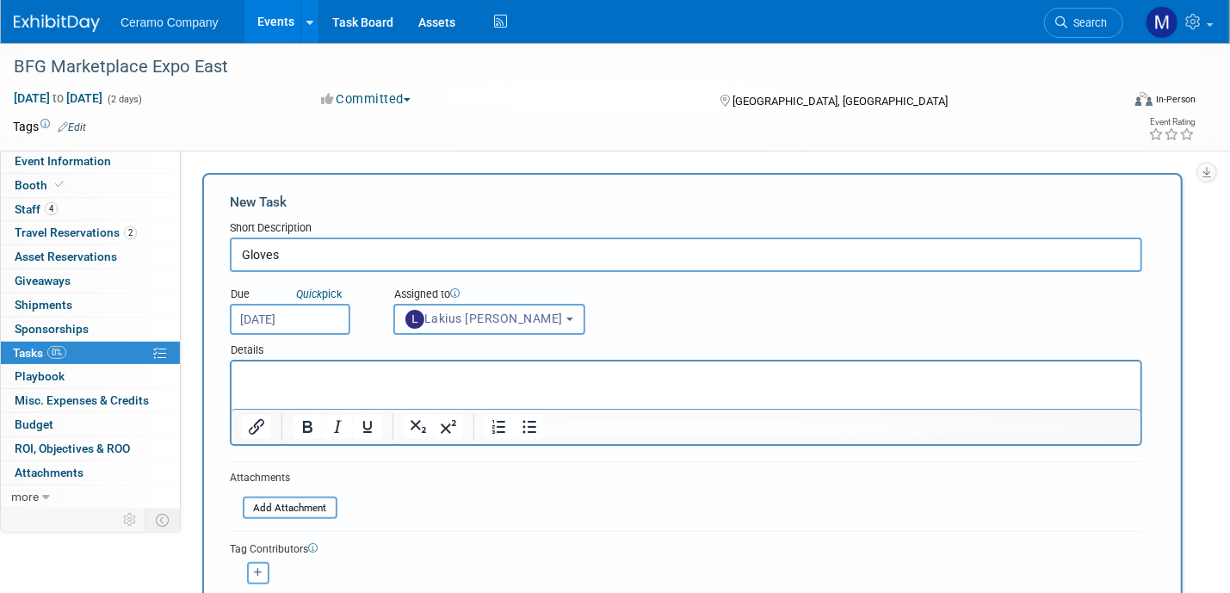
click at [347, 253] on input "Gloves" at bounding box center [686, 255] width 912 height 34
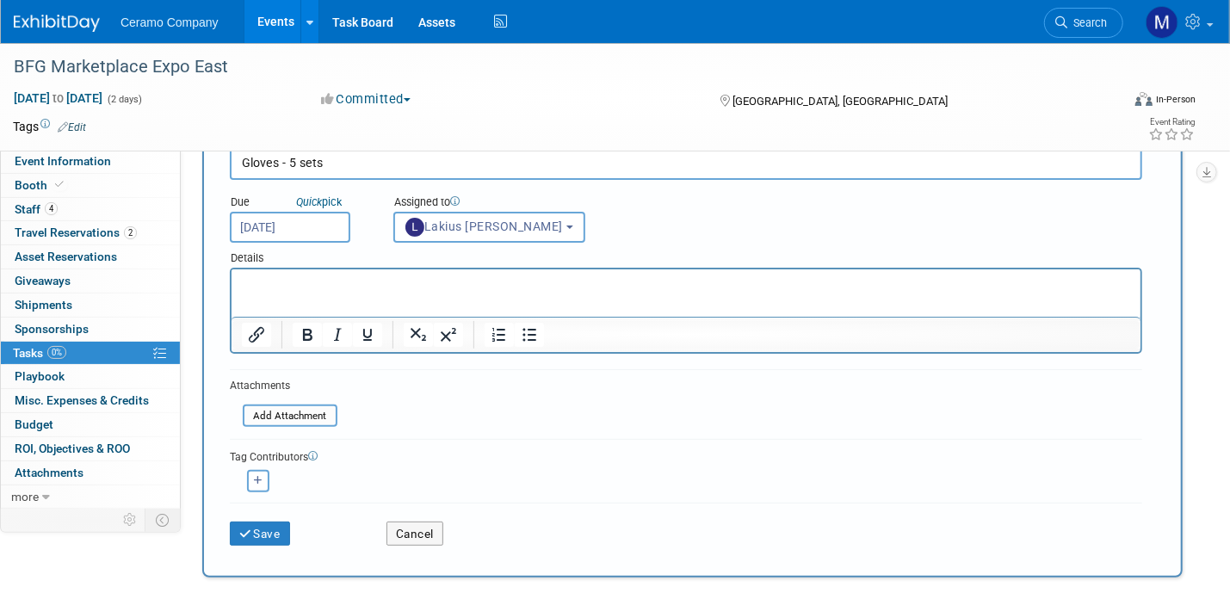
scroll to position [129, 0]
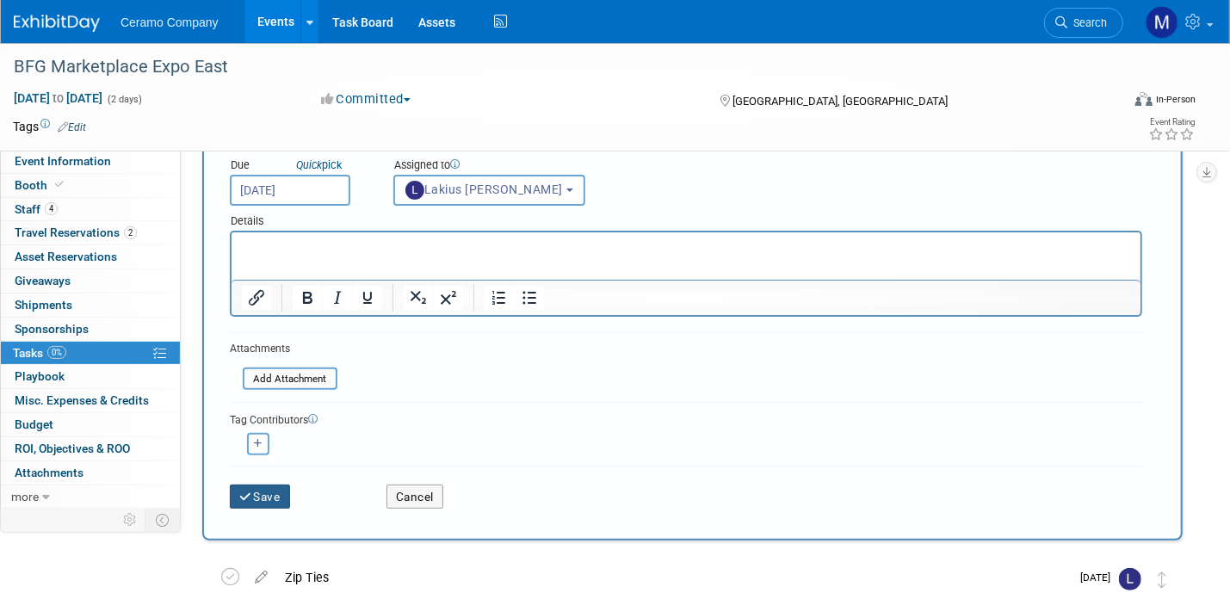
type input "Gloves - 5 sets"
click at [260, 492] on button "Save" at bounding box center [260, 497] width 60 height 24
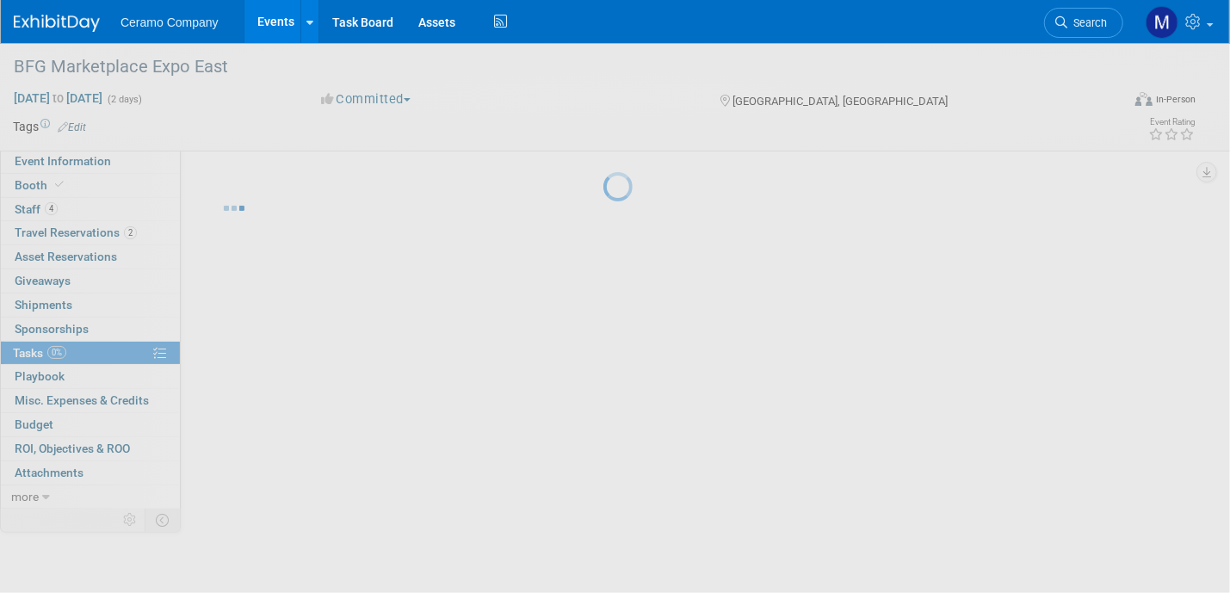
scroll to position [0, 0]
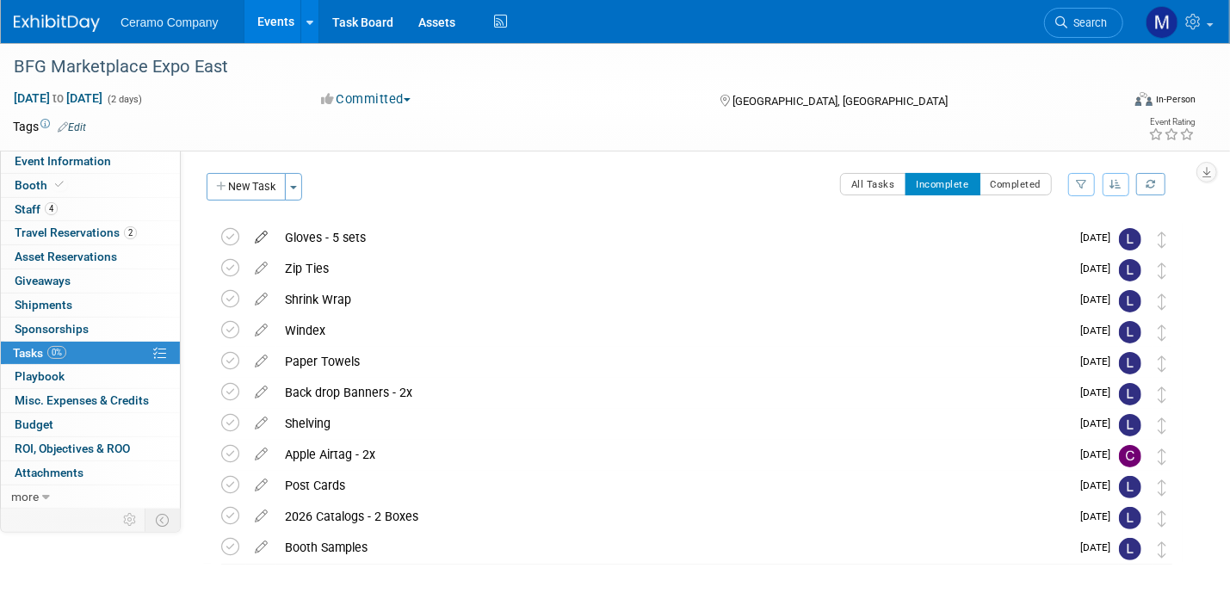
click at [255, 235] on icon at bounding box center [261, 234] width 30 height 22
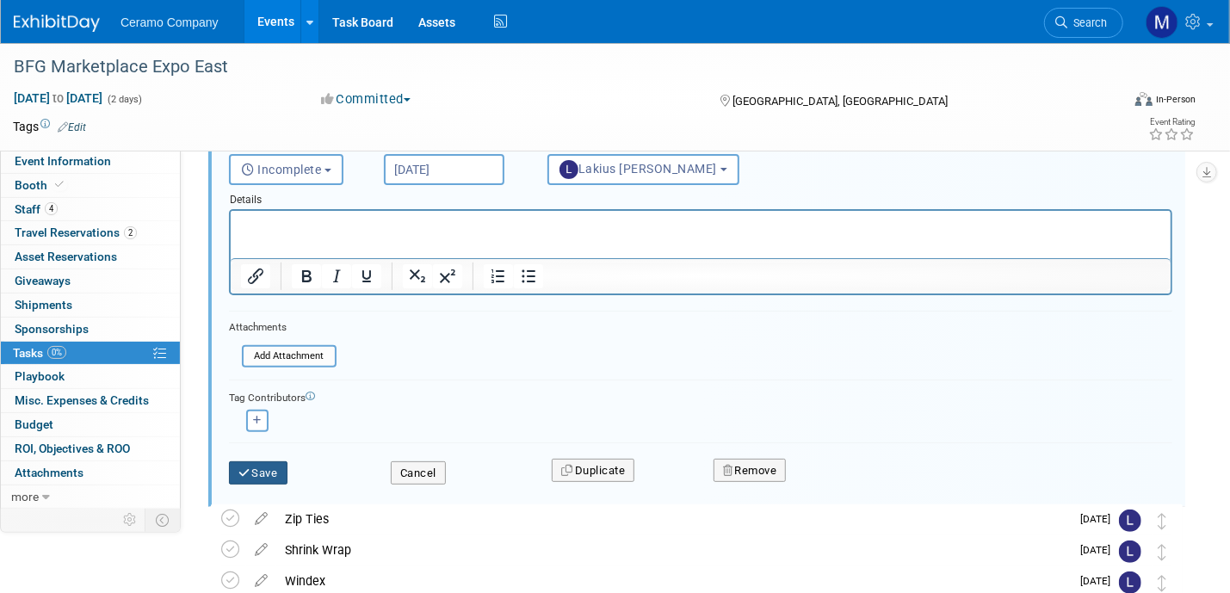
scroll to position [172, 0]
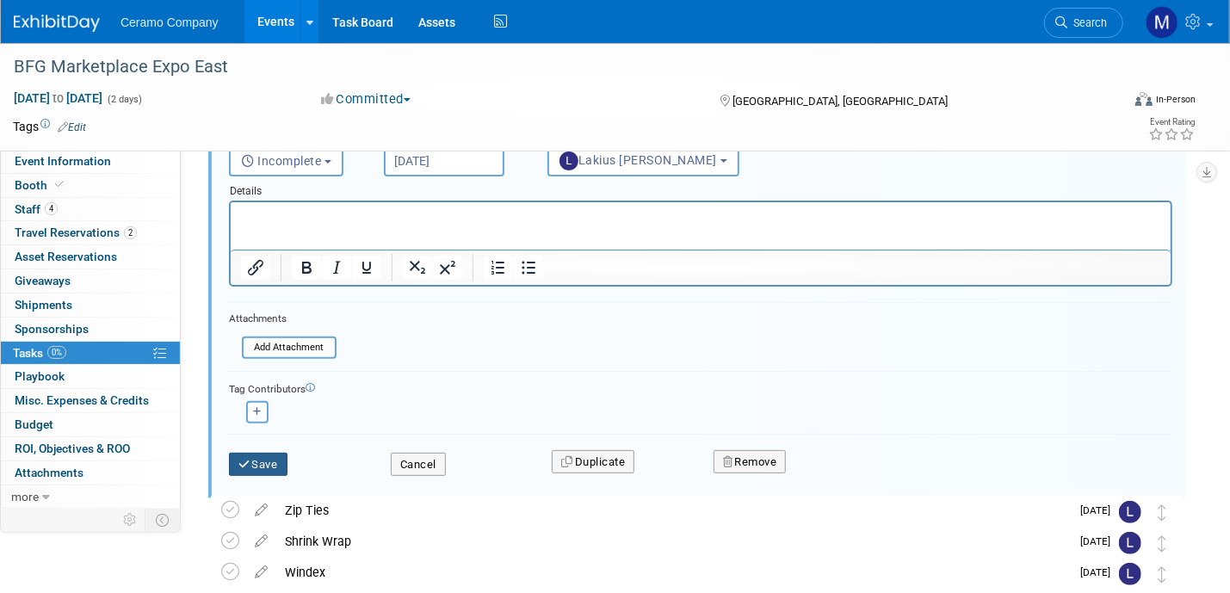
type input "Gloves - 5x"
click at [269, 457] on button "Save" at bounding box center [258, 465] width 59 height 24
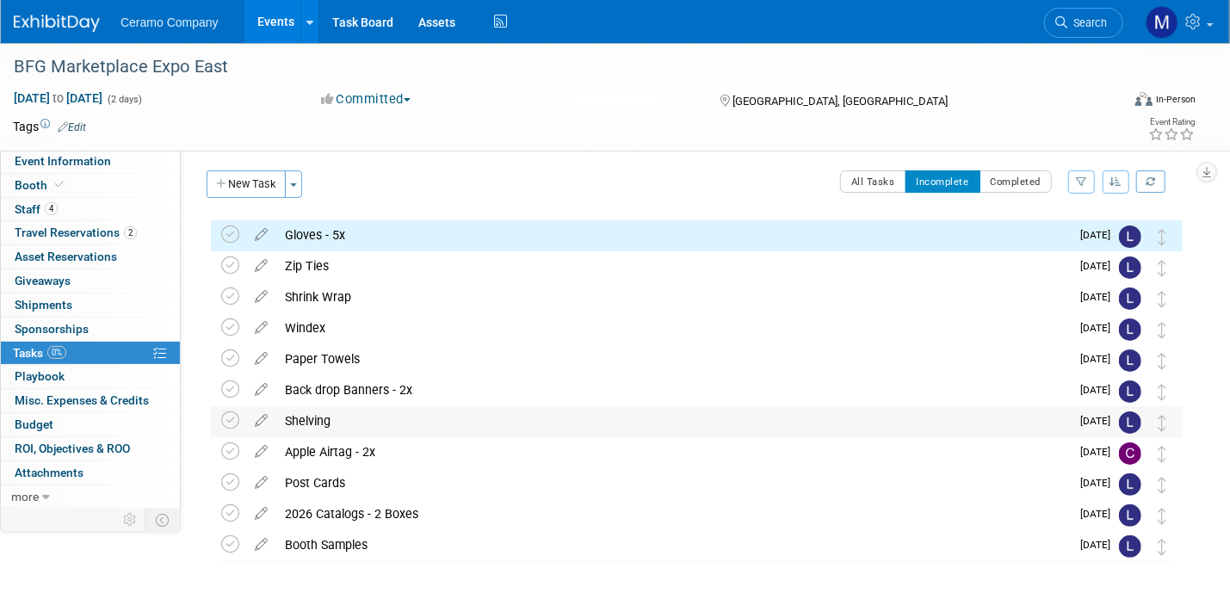
scroll to position [0, 0]
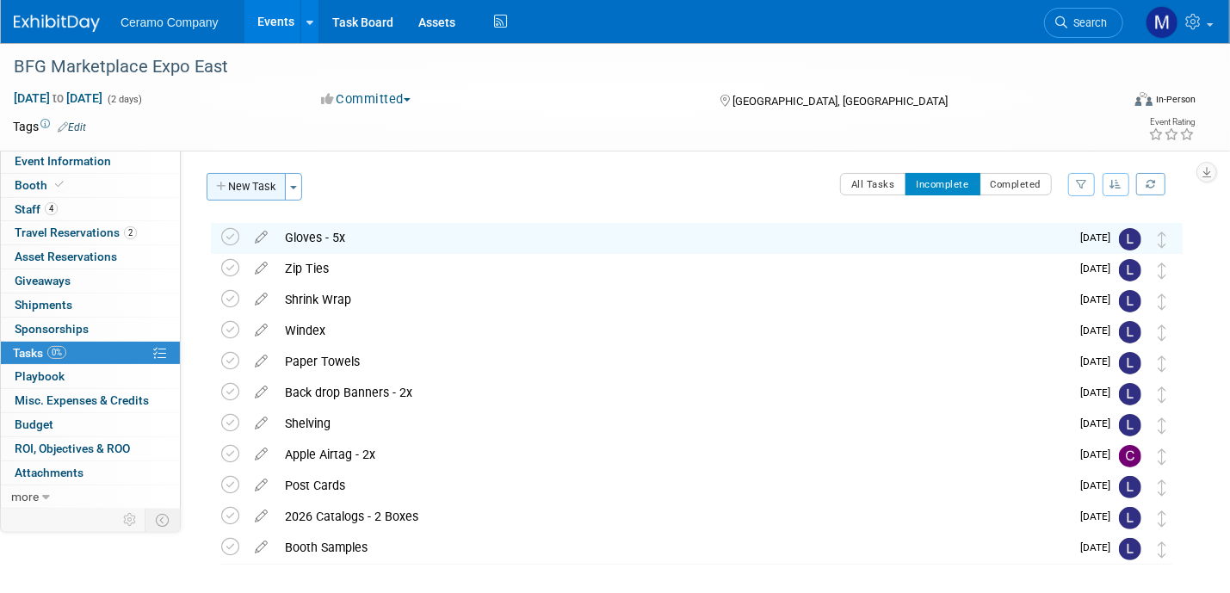
click at [261, 183] on button "New Task" at bounding box center [246, 187] width 79 height 28
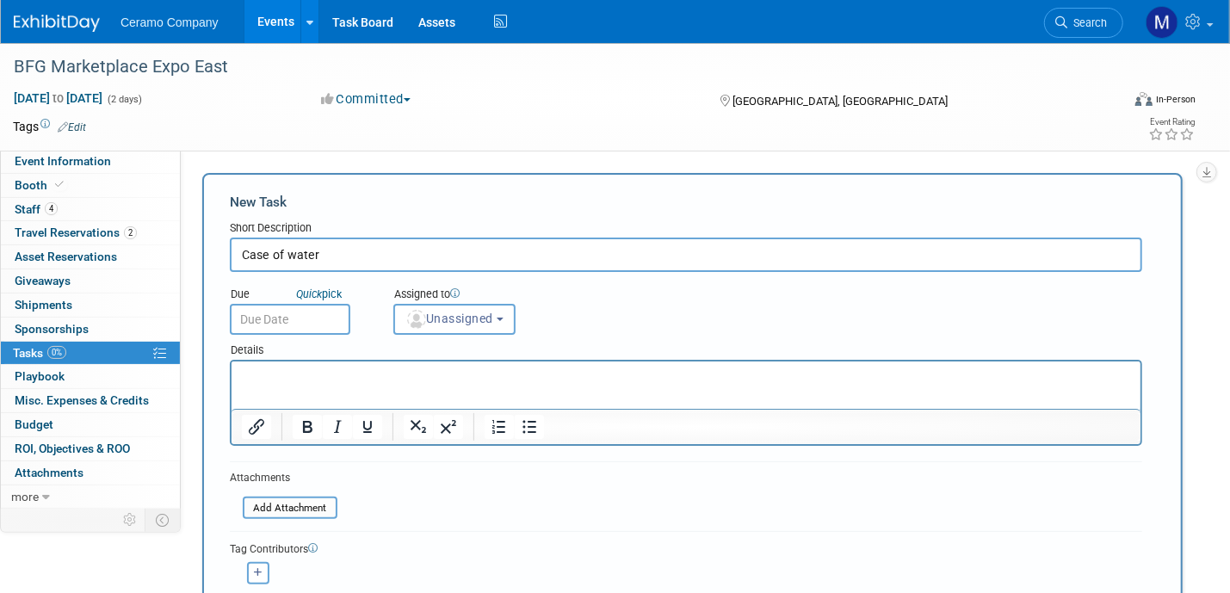
type input "Case of water"
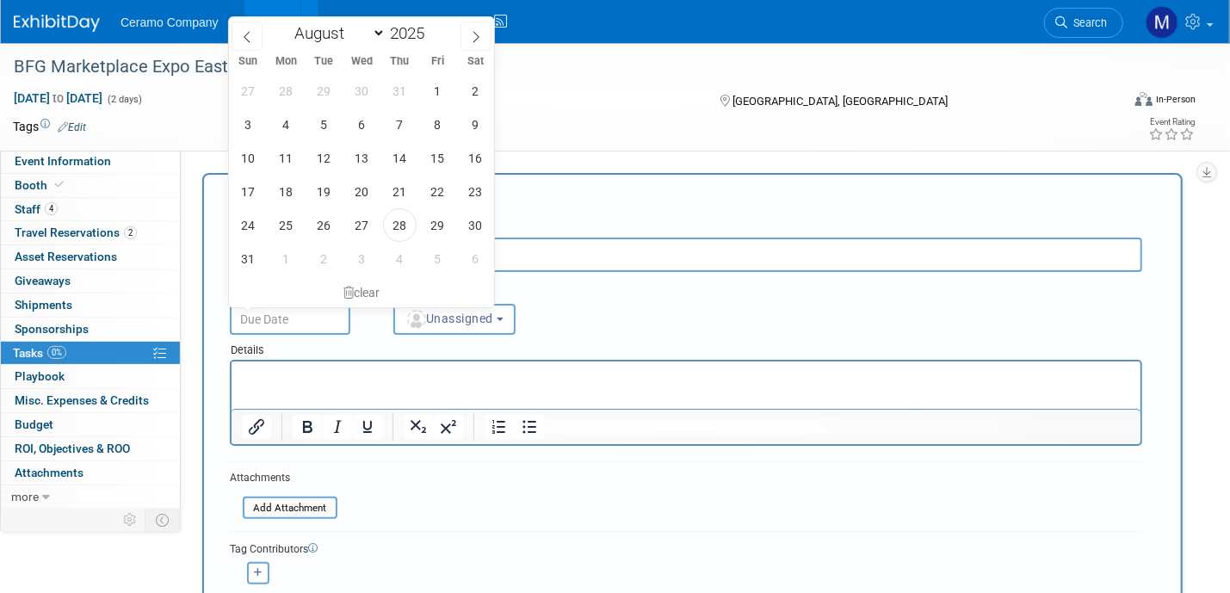
click at [298, 316] on input "text" at bounding box center [290, 319] width 121 height 31
click at [322, 259] on span "2" at bounding box center [324, 259] width 34 height 34
type input "[DATE]"
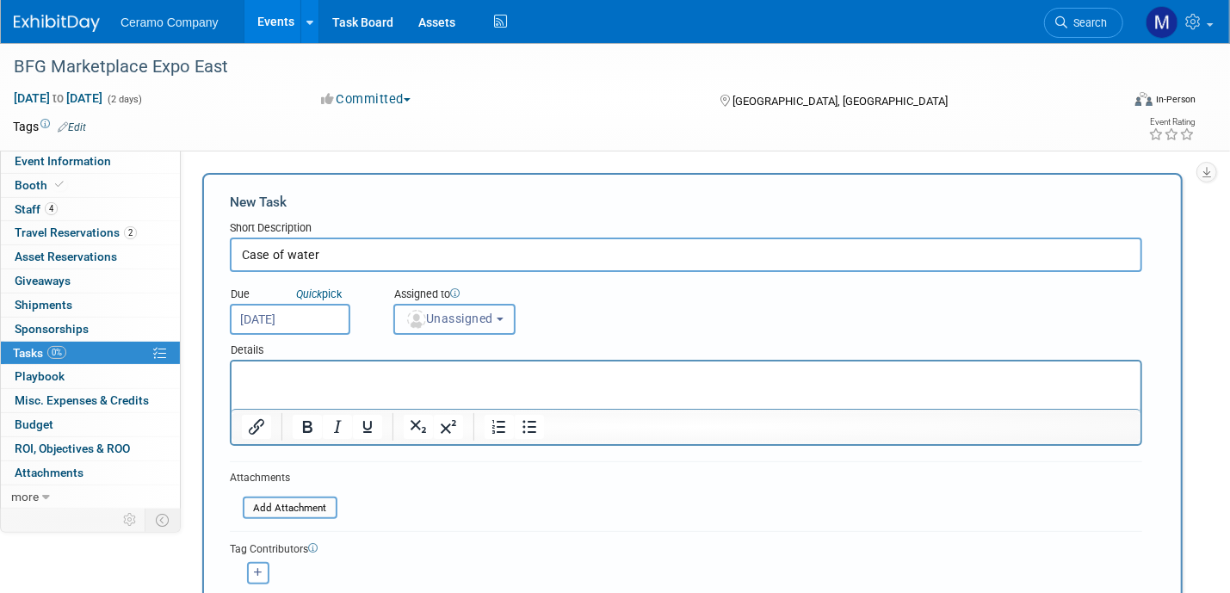
click at [424, 312] on span "Unassigned" at bounding box center [449, 319] width 88 height 14
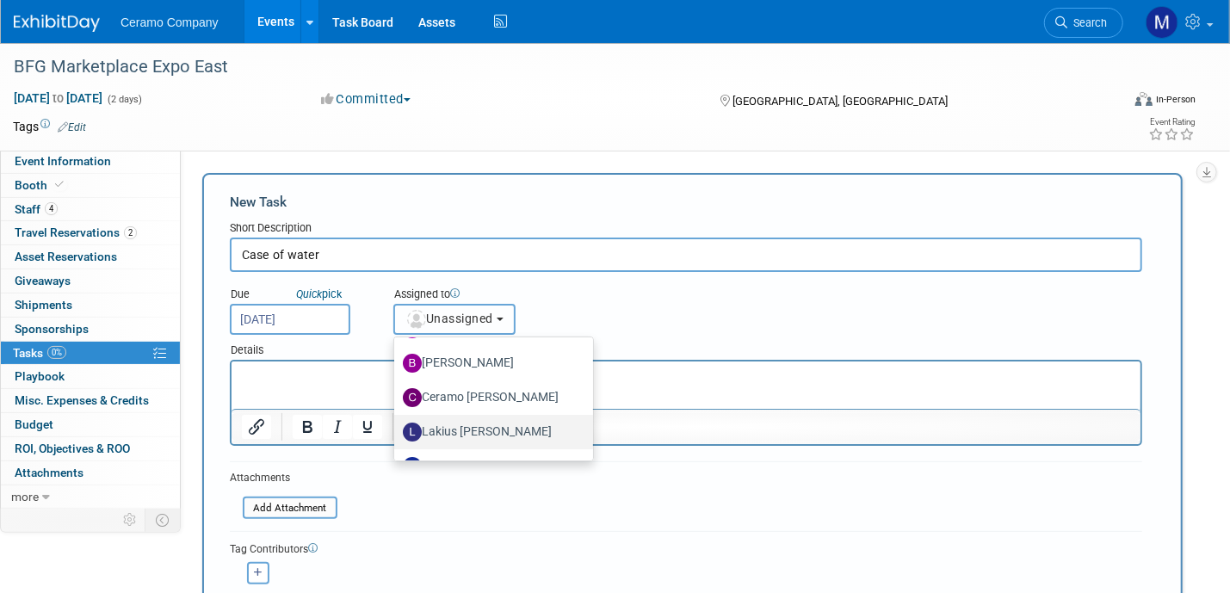
scroll to position [86, 0]
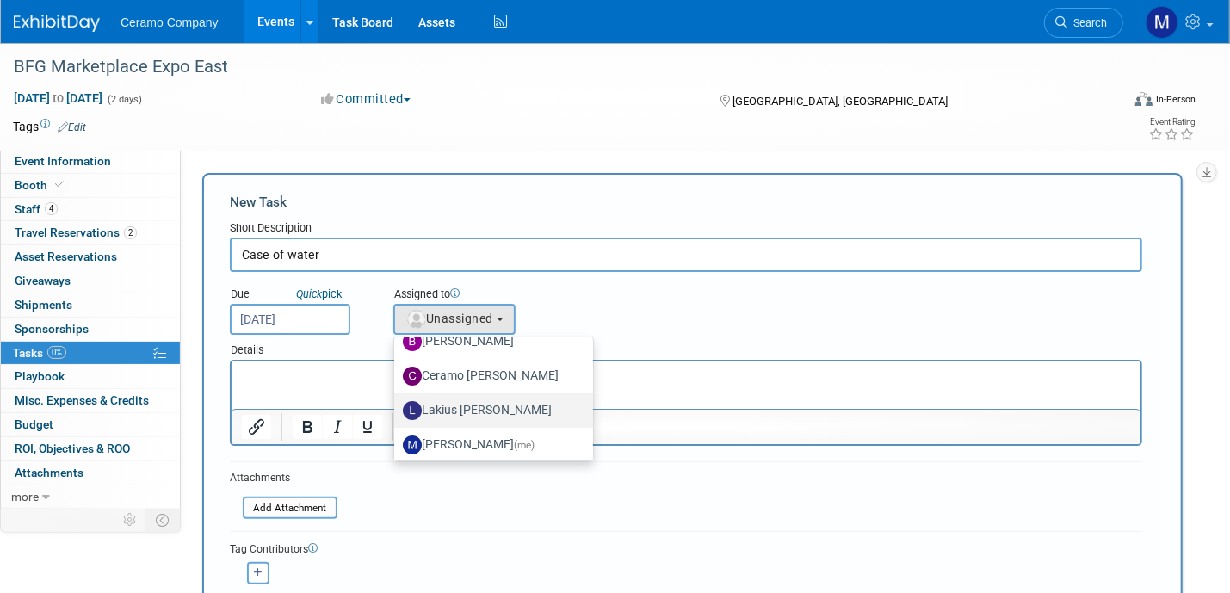
click at [461, 410] on label "Lakius [PERSON_NAME]" at bounding box center [489, 411] width 173 height 28
click at [397, 410] on input "Lakius [PERSON_NAME]" at bounding box center [391, 408] width 11 height 11
select select "576f5d8b-444d-4631-83f0-fcbec8c04a54"
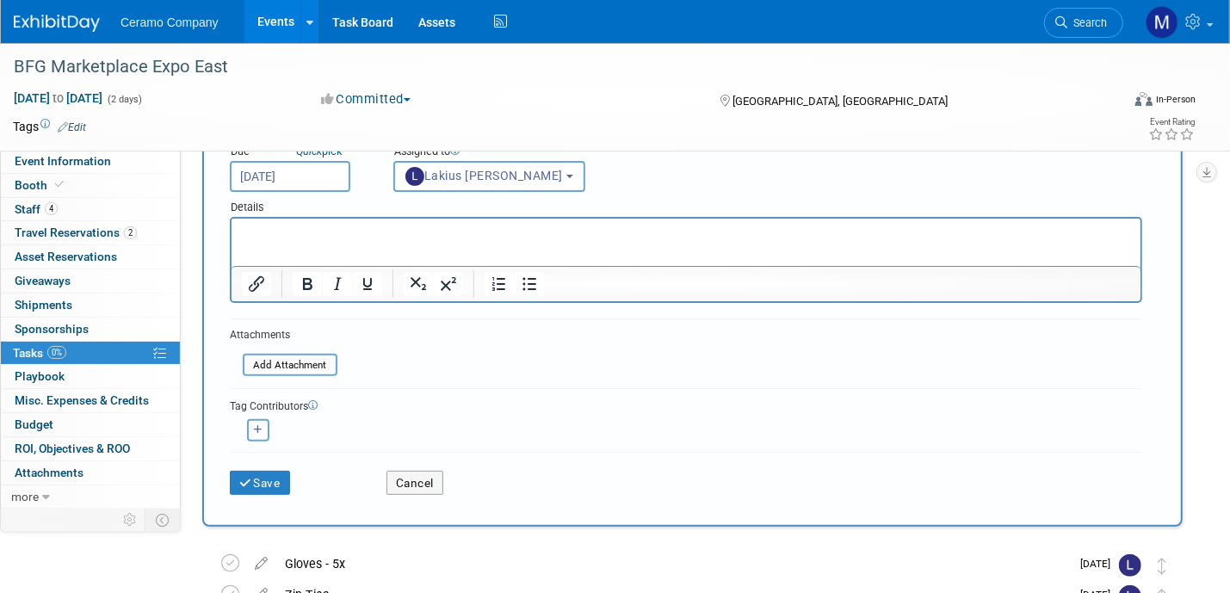
scroll to position [172, 0]
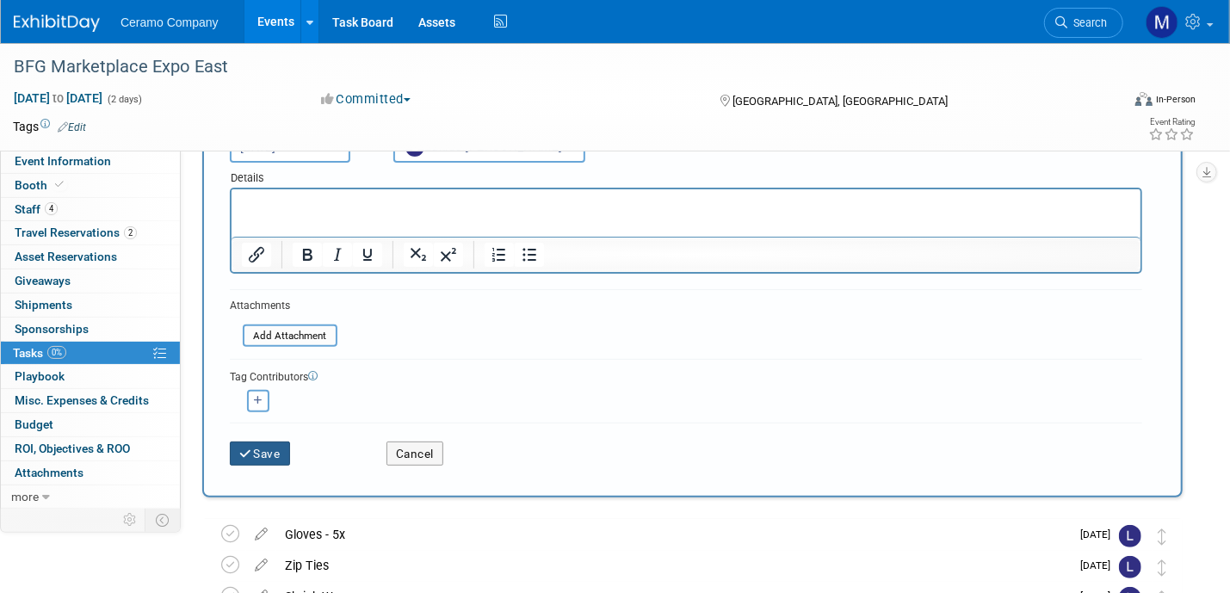
click at [255, 447] on button "Save" at bounding box center [260, 454] width 60 height 24
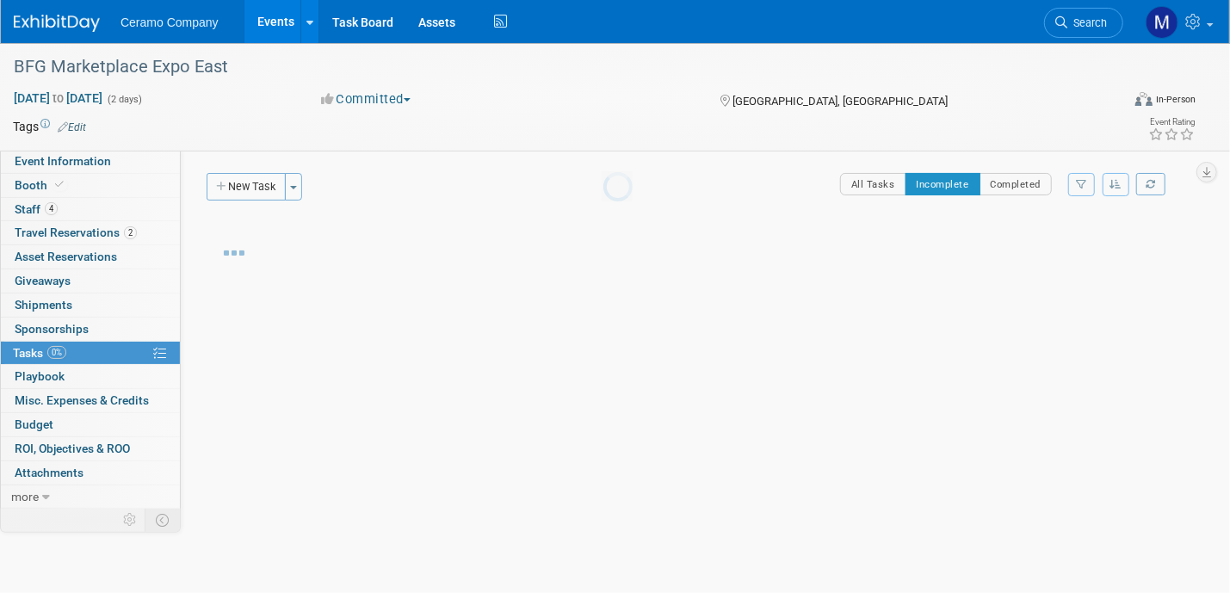
scroll to position [0, 0]
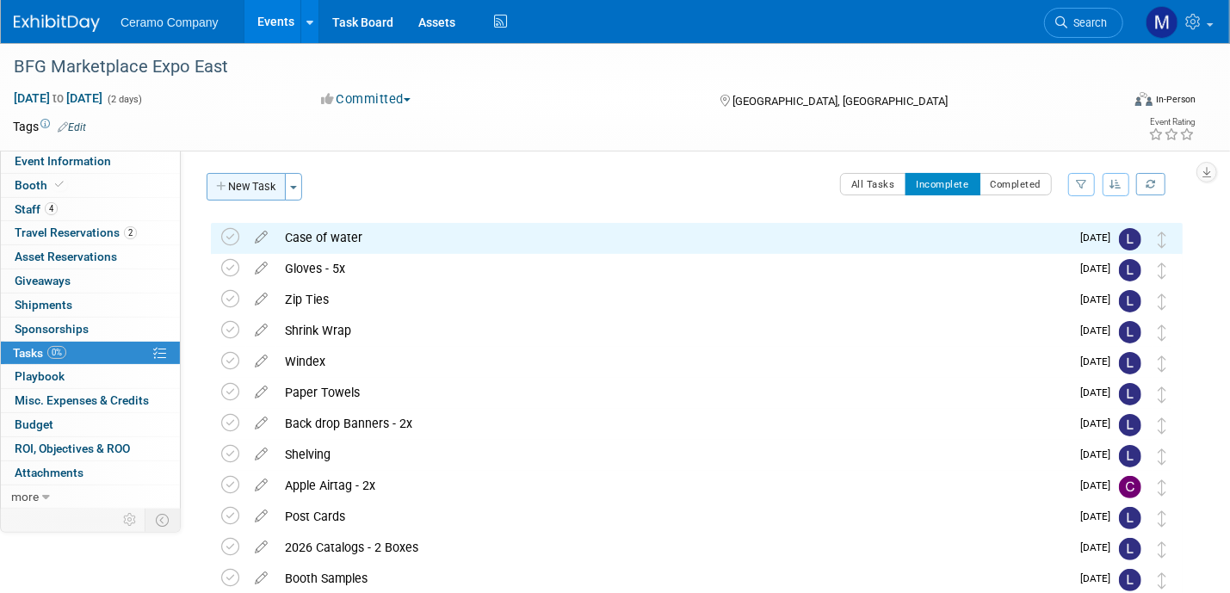
click at [248, 194] on button "New Task" at bounding box center [246, 187] width 79 height 28
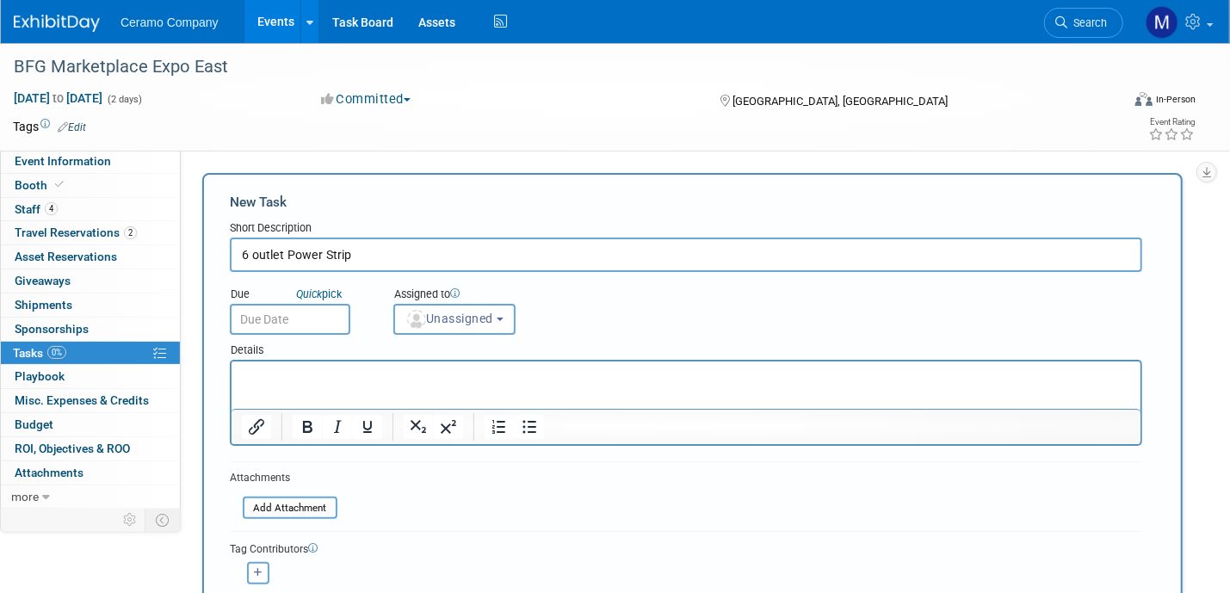
type input "6 outlet Power Strip"
click at [274, 317] on input "text" at bounding box center [290, 319] width 121 height 31
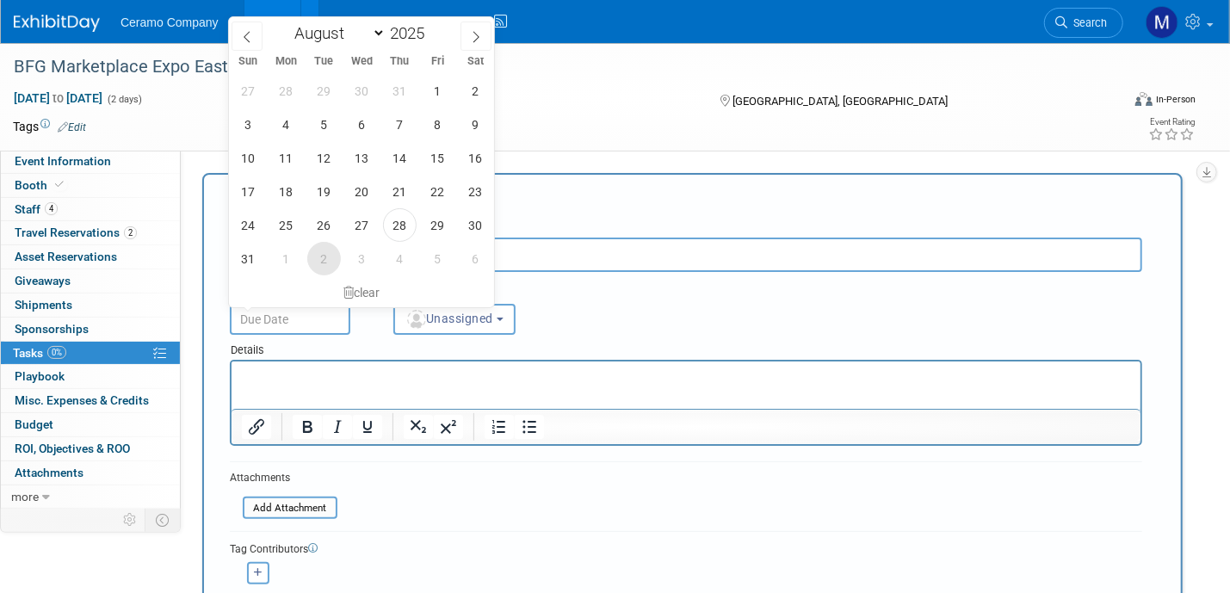
click at [328, 257] on span "2" at bounding box center [324, 259] width 34 height 34
type input "[DATE]"
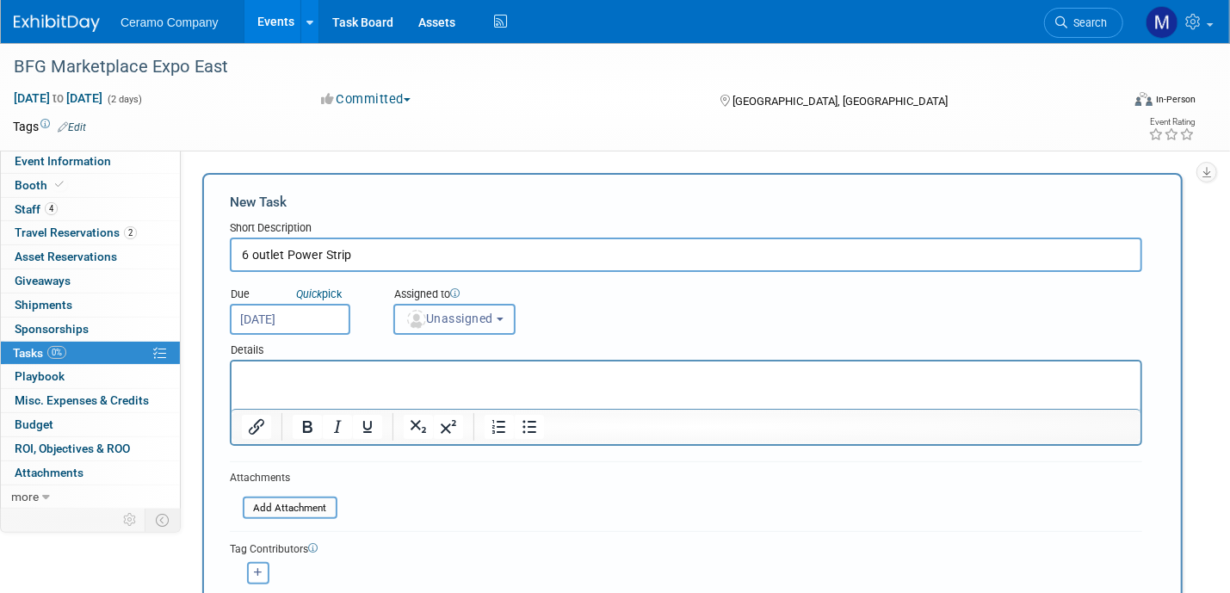
click at [454, 312] on span "Unassigned" at bounding box center [449, 319] width 88 height 14
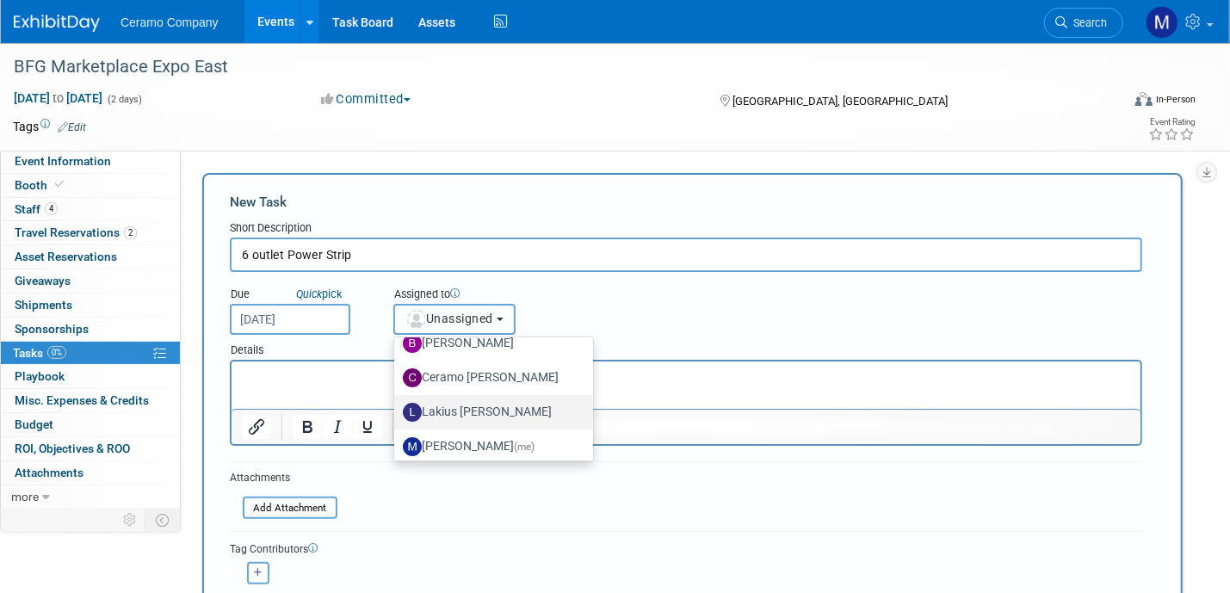
scroll to position [86, 0]
click at [454, 411] on label "Lakius [PERSON_NAME]" at bounding box center [489, 411] width 173 height 28
click at [397, 411] on input "Lakius [PERSON_NAME]" at bounding box center [391, 408] width 11 height 11
select select "576f5d8b-444d-4631-83f0-fcbec8c04a54"
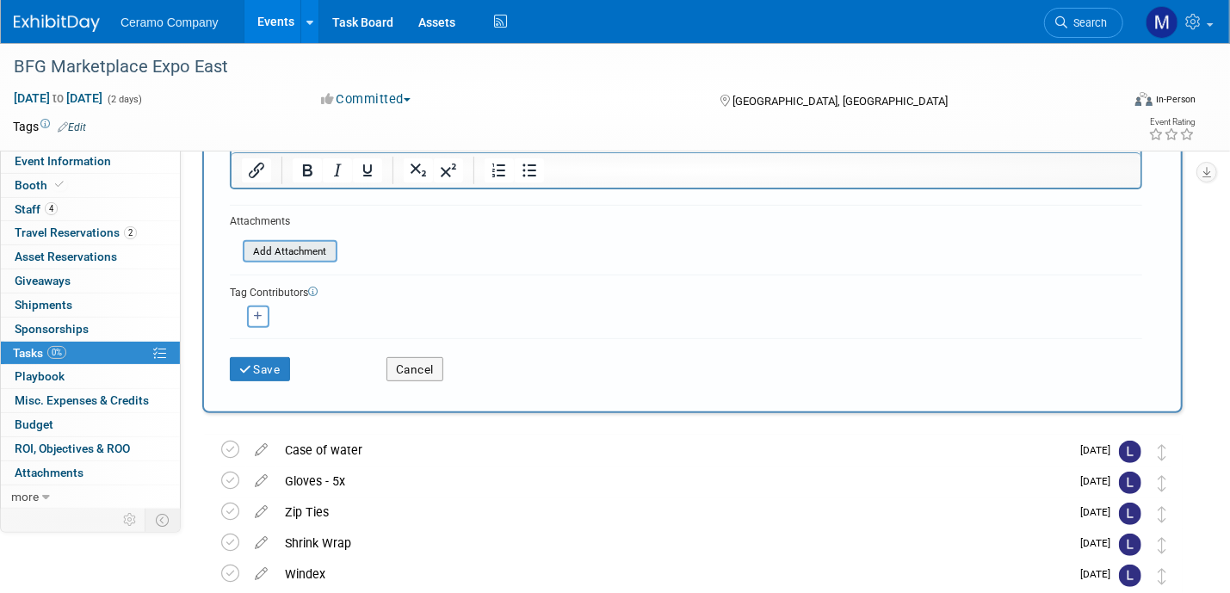
scroll to position [258, 0]
click at [261, 368] on button "Save" at bounding box center [260, 368] width 60 height 24
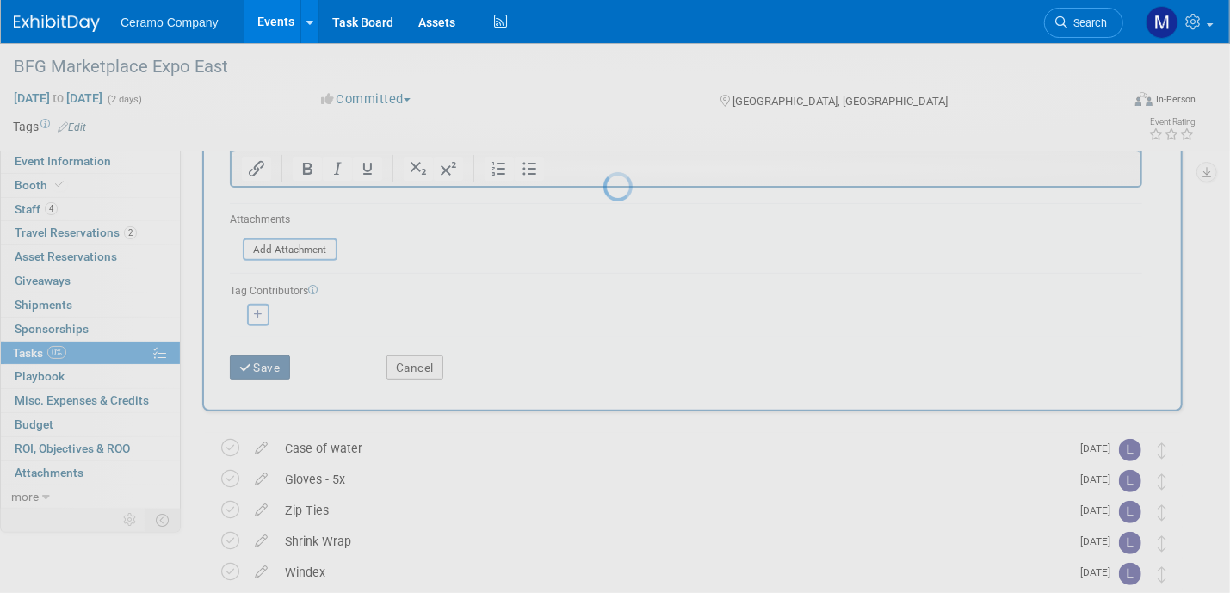
scroll to position [0, 0]
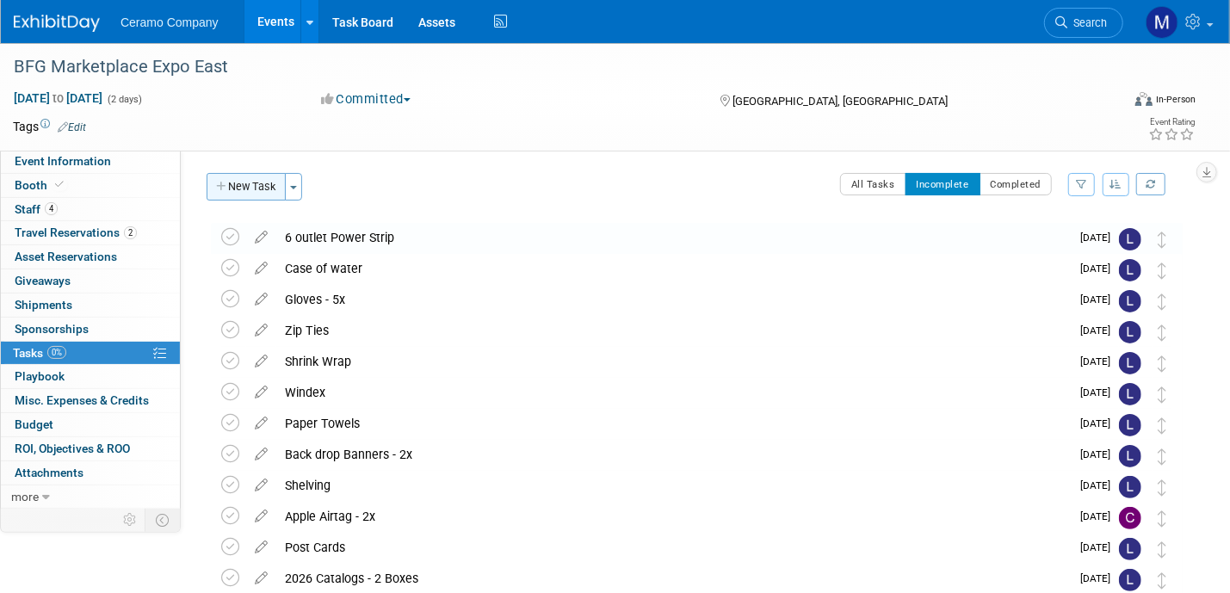
click at [242, 186] on button "New Task" at bounding box center [246, 187] width 79 height 28
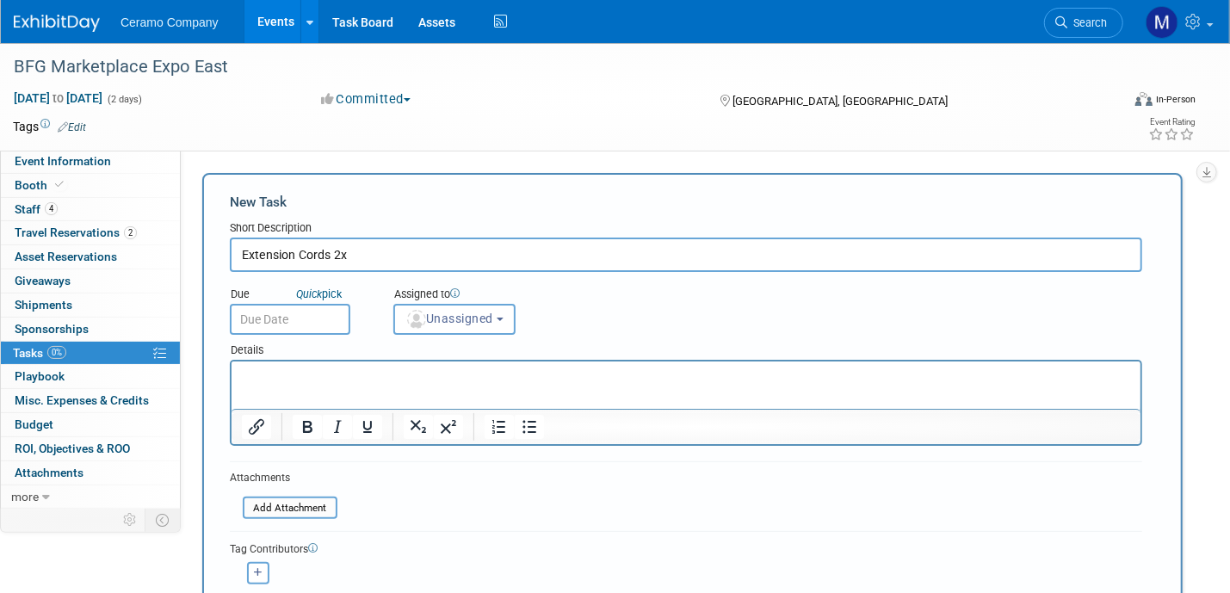
type input "Extension Cords 2x"
click at [291, 321] on input "text" at bounding box center [290, 319] width 121 height 31
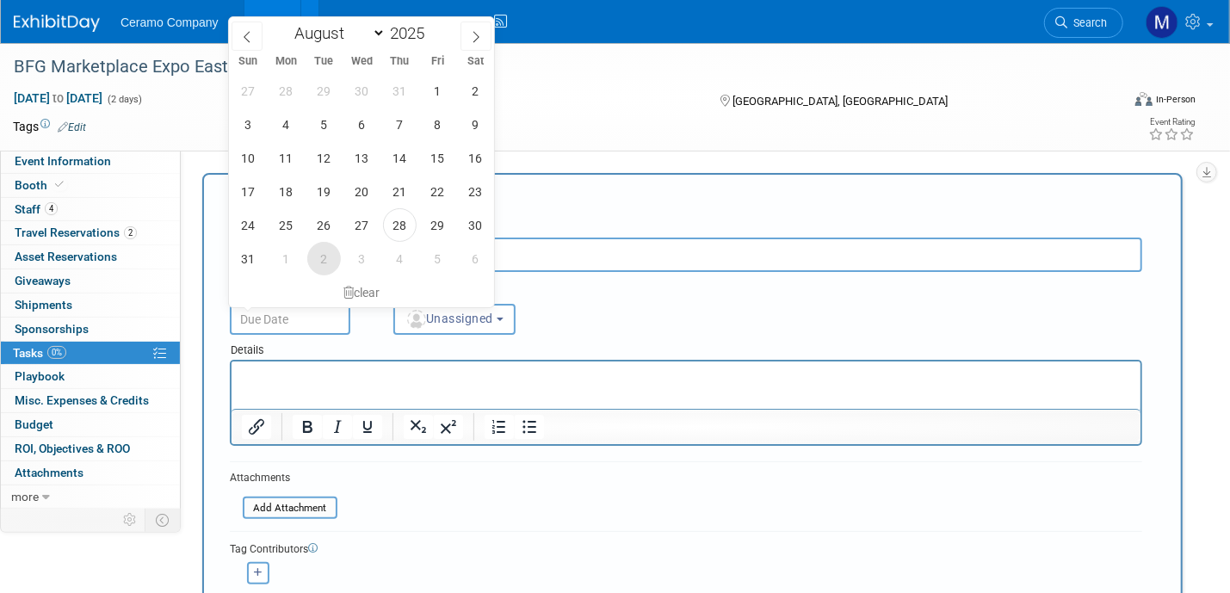
click at [316, 260] on span "2" at bounding box center [324, 259] width 34 height 34
type input "[DATE]"
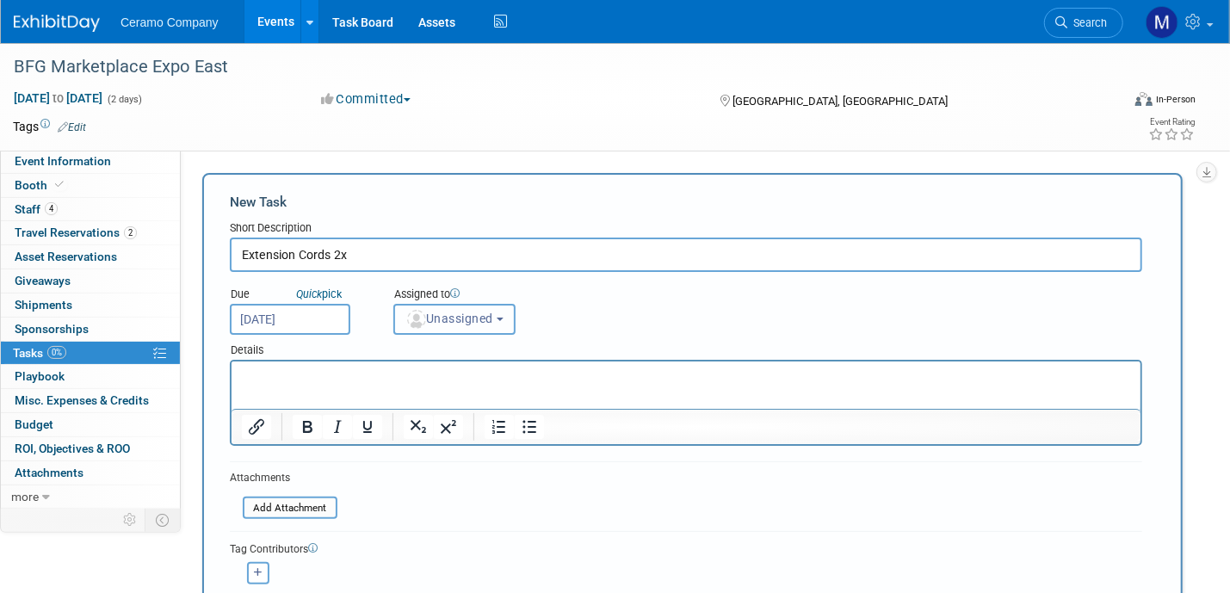
click at [456, 322] on span "Unassigned" at bounding box center [449, 319] width 88 height 14
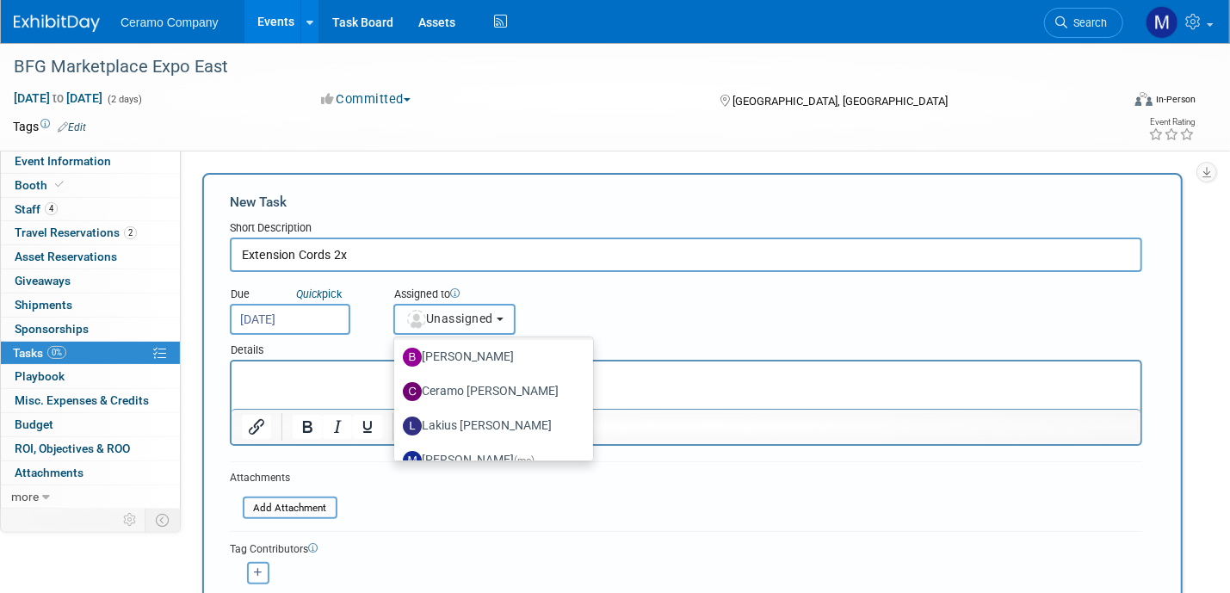
scroll to position [86, 0]
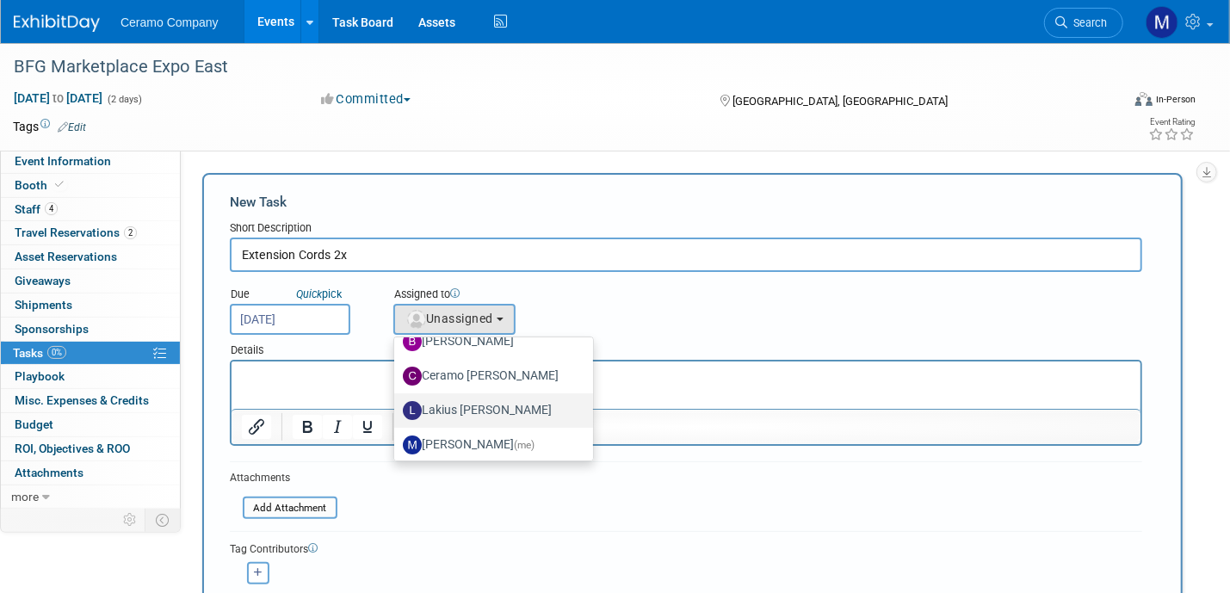
click at [460, 409] on label "Lakius [PERSON_NAME]" at bounding box center [489, 411] width 173 height 28
click at [397, 409] on input "Lakius [PERSON_NAME]" at bounding box center [391, 408] width 11 height 11
select select "576f5d8b-444d-4631-83f0-fcbec8c04a54"
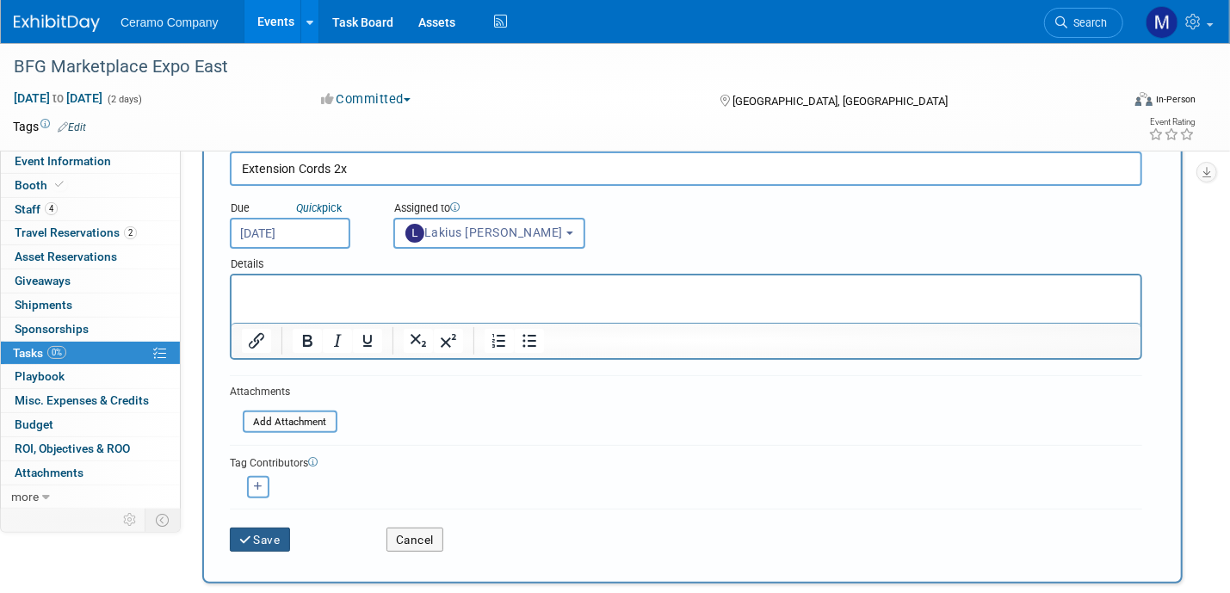
click at [263, 528] on button "Save" at bounding box center [260, 540] width 60 height 24
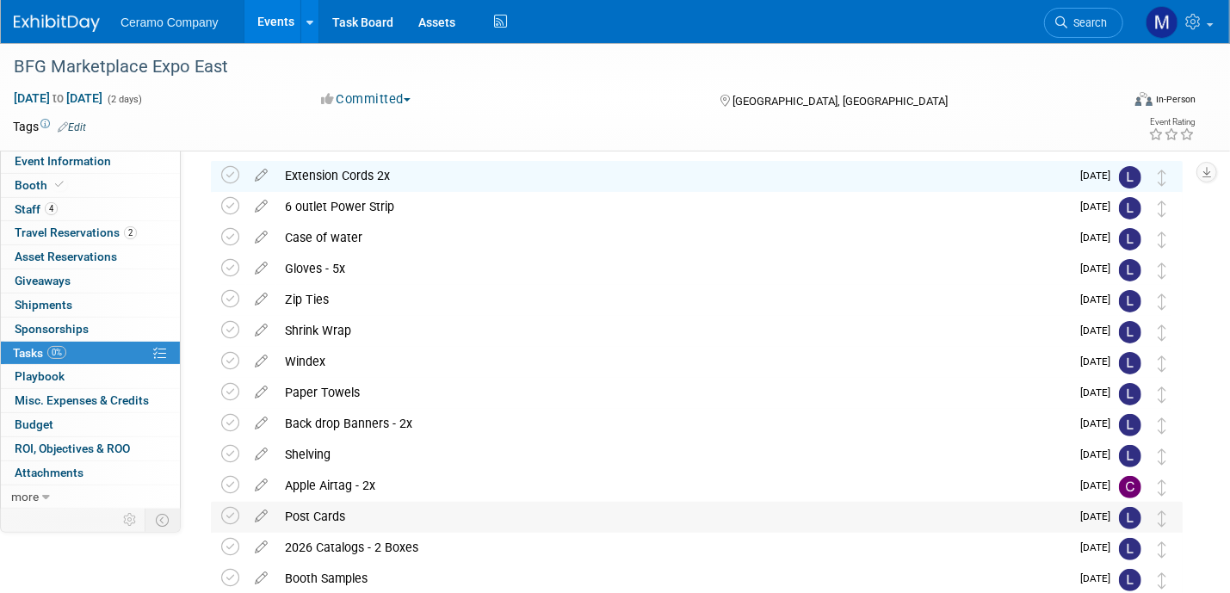
scroll to position [0, 0]
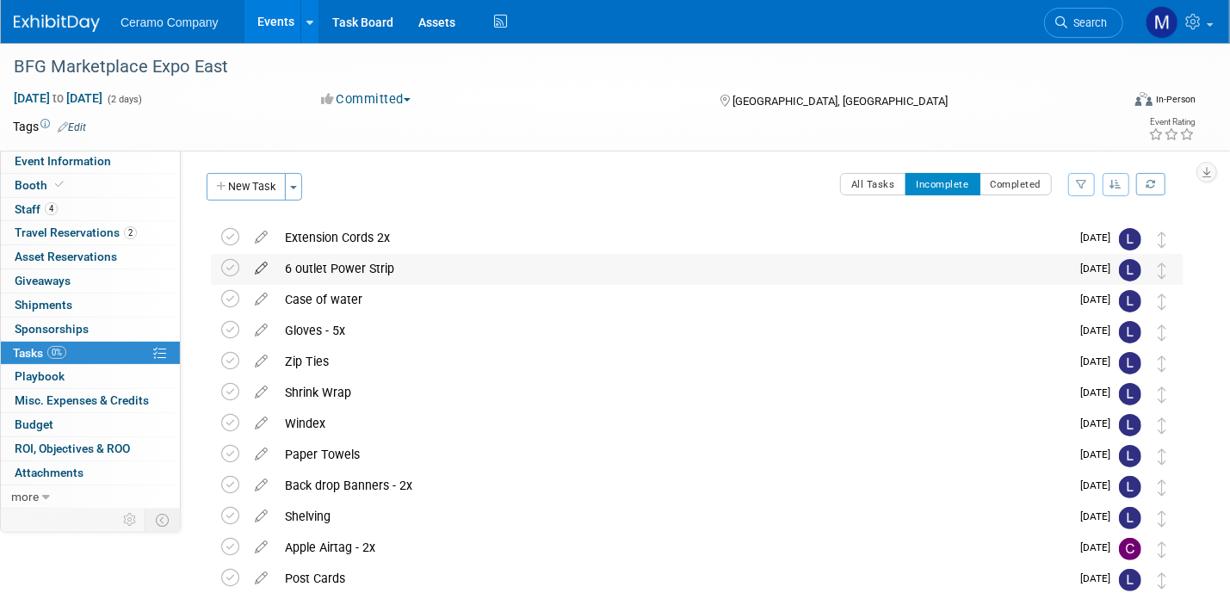
click at [261, 264] on icon at bounding box center [261, 265] width 30 height 22
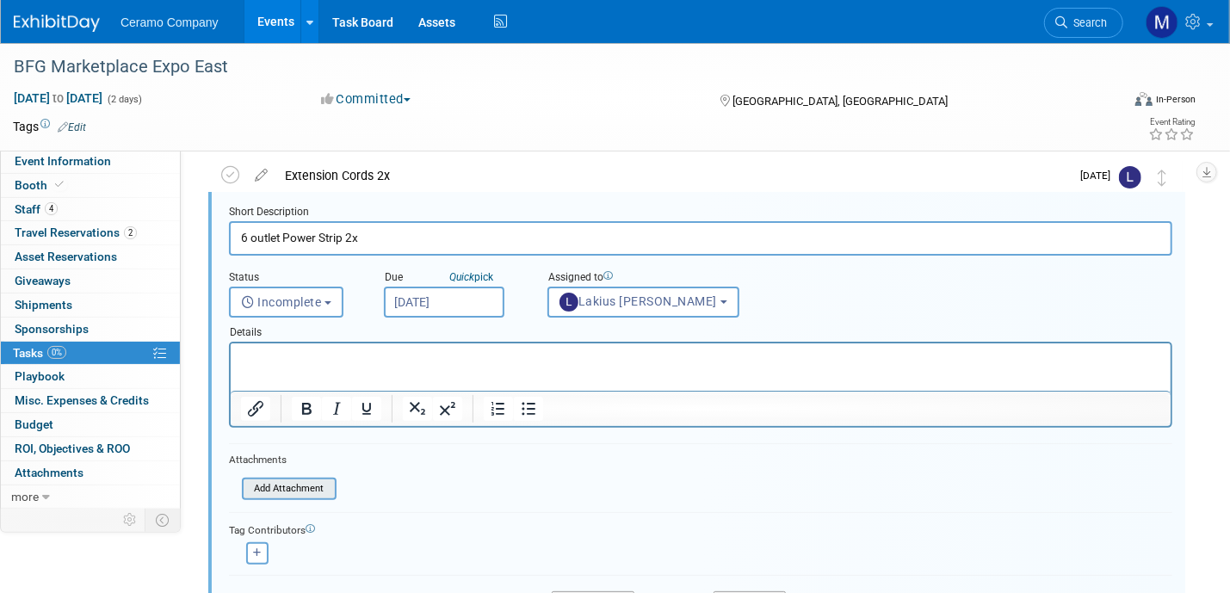
scroll to position [152, 0]
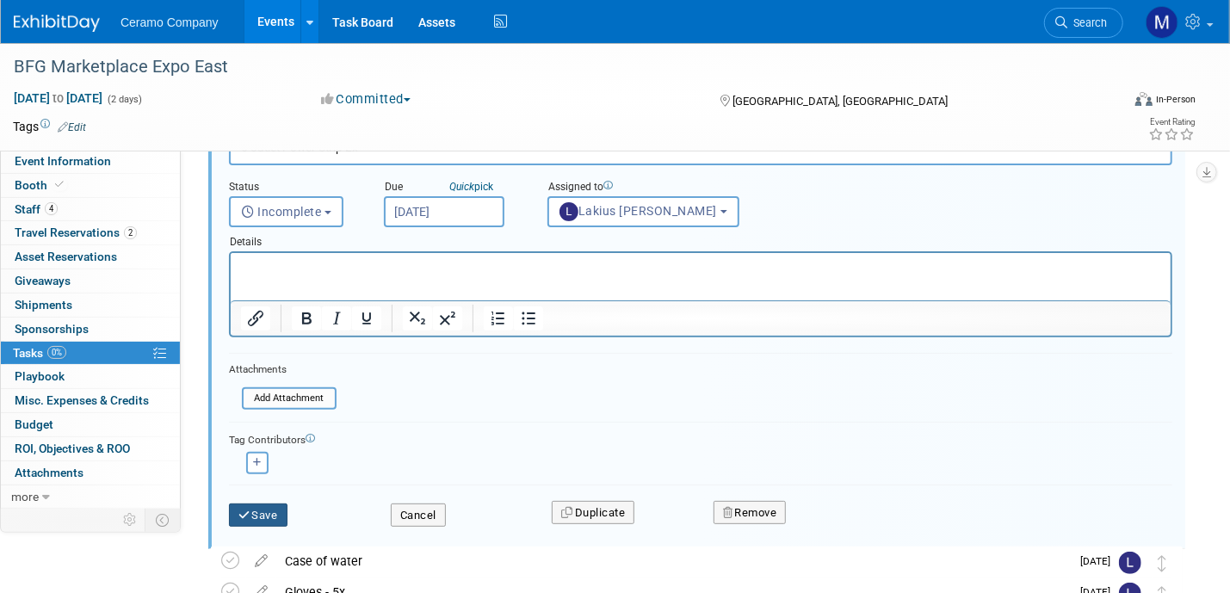
type input "6 outlet Power Strip 2x"
click at [257, 505] on button "Save" at bounding box center [258, 516] width 59 height 24
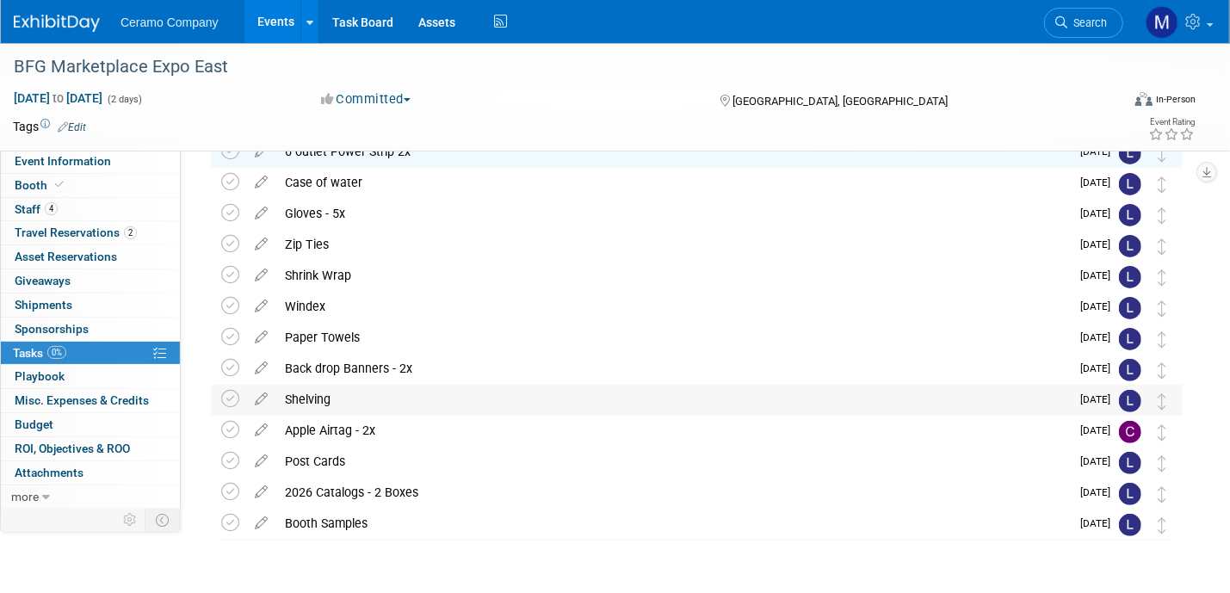
scroll to position [2, 0]
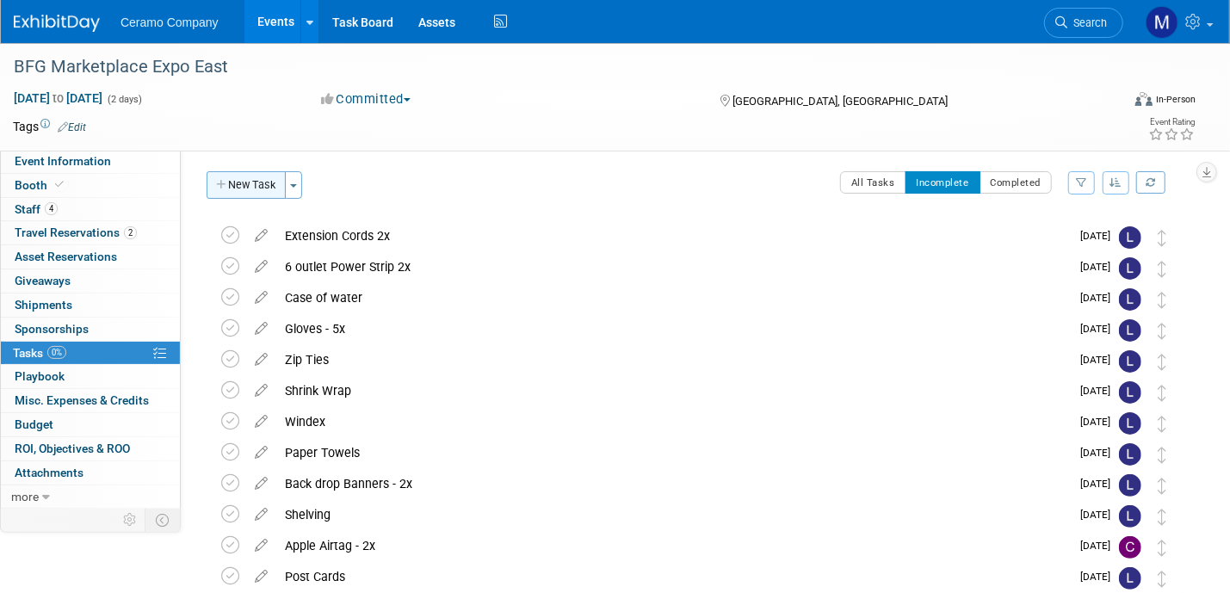
click at [246, 190] on button "New Task" at bounding box center [246, 185] width 79 height 28
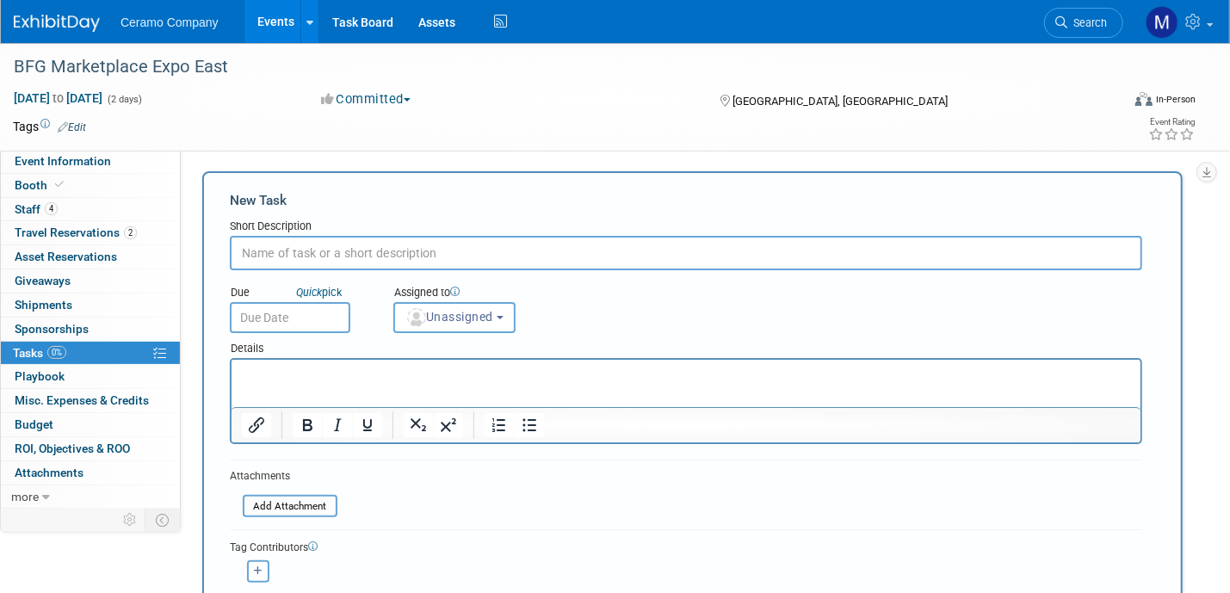
scroll to position [0, 0]
type input "Puck Lights"
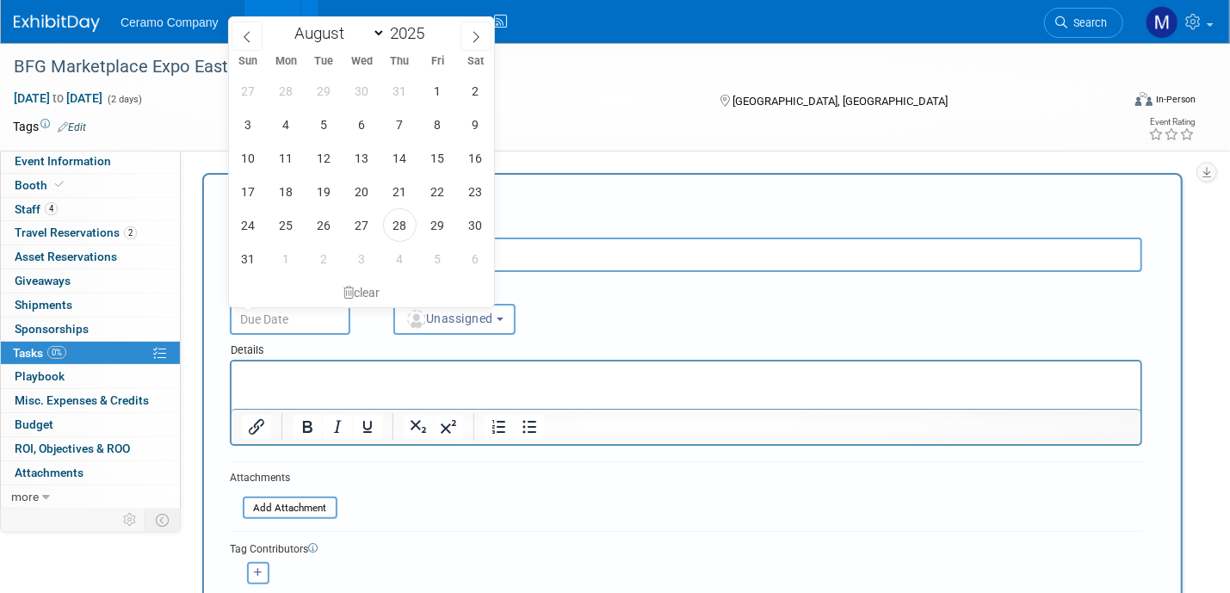
click at [288, 325] on input "text" at bounding box center [290, 319] width 121 height 31
click at [331, 258] on span "2" at bounding box center [324, 259] width 34 height 34
type input "[DATE]"
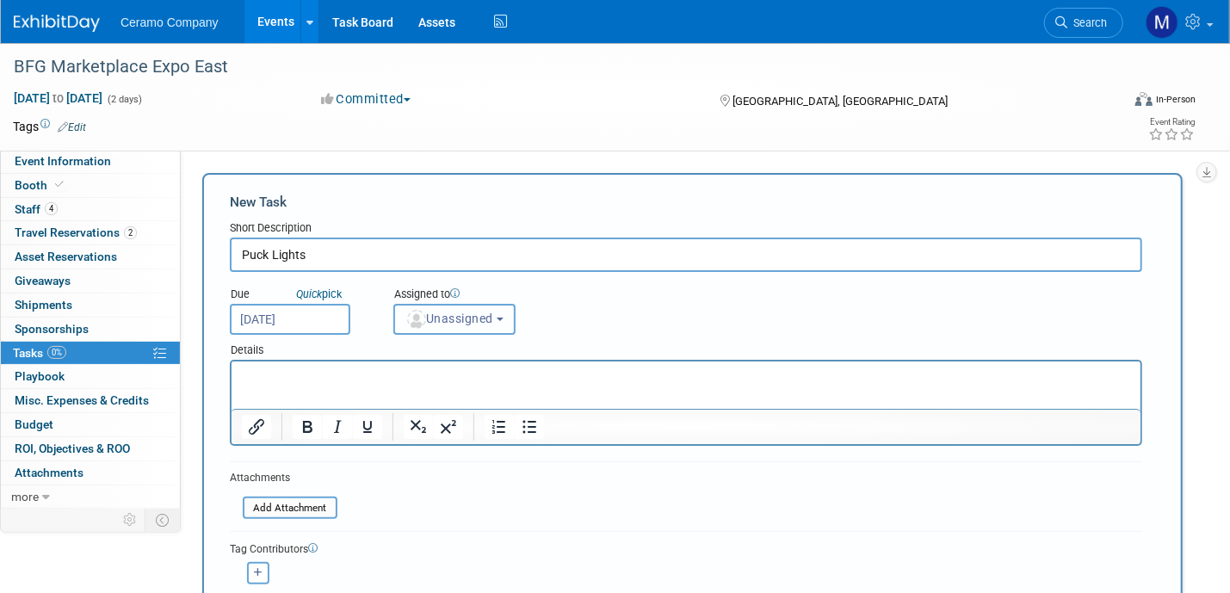
click at [443, 316] on span "Unassigned" at bounding box center [449, 319] width 88 height 14
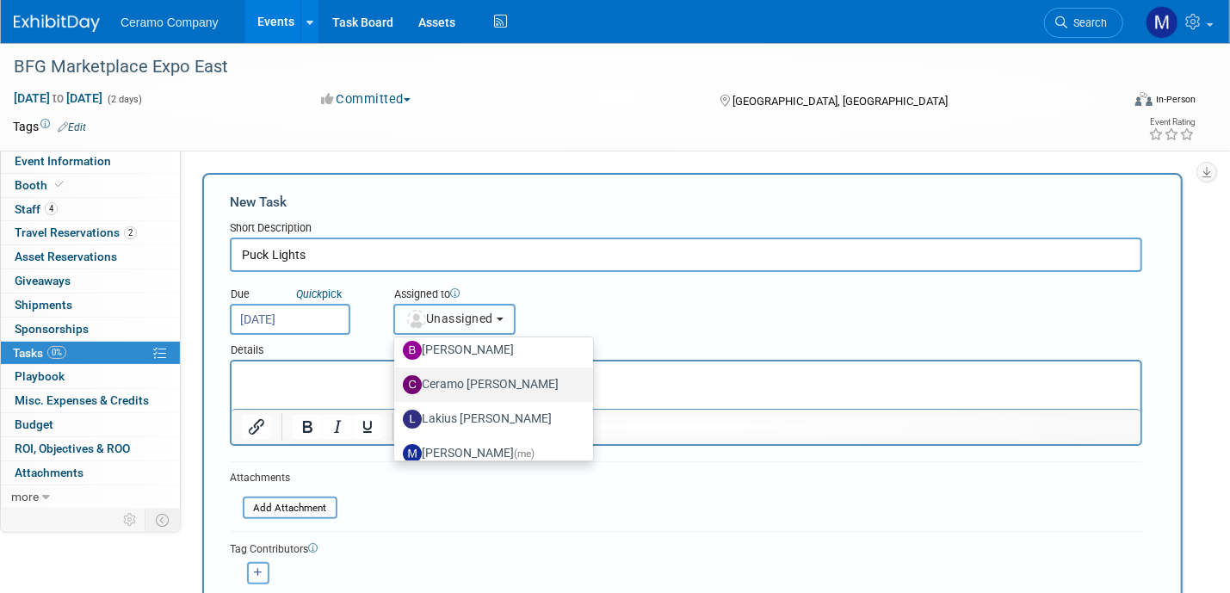
scroll to position [86, 0]
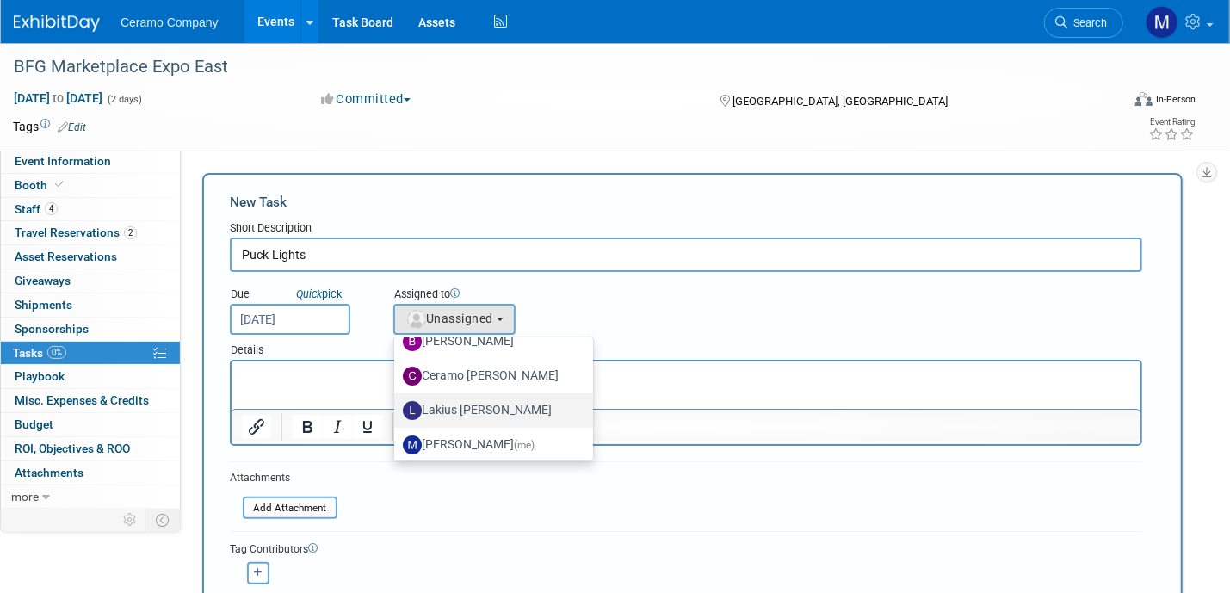
click at [468, 411] on label "Lakius [PERSON_NAME]" at bounding box center [489, 411] width 173 height 28
click at [397, 411] on input "Lakius [PERSON_NAME]" at bounding box center [391, 408] width 11 height 11
select select "576f5d8b-444d-4631-83f0-fcbec8c04a54"
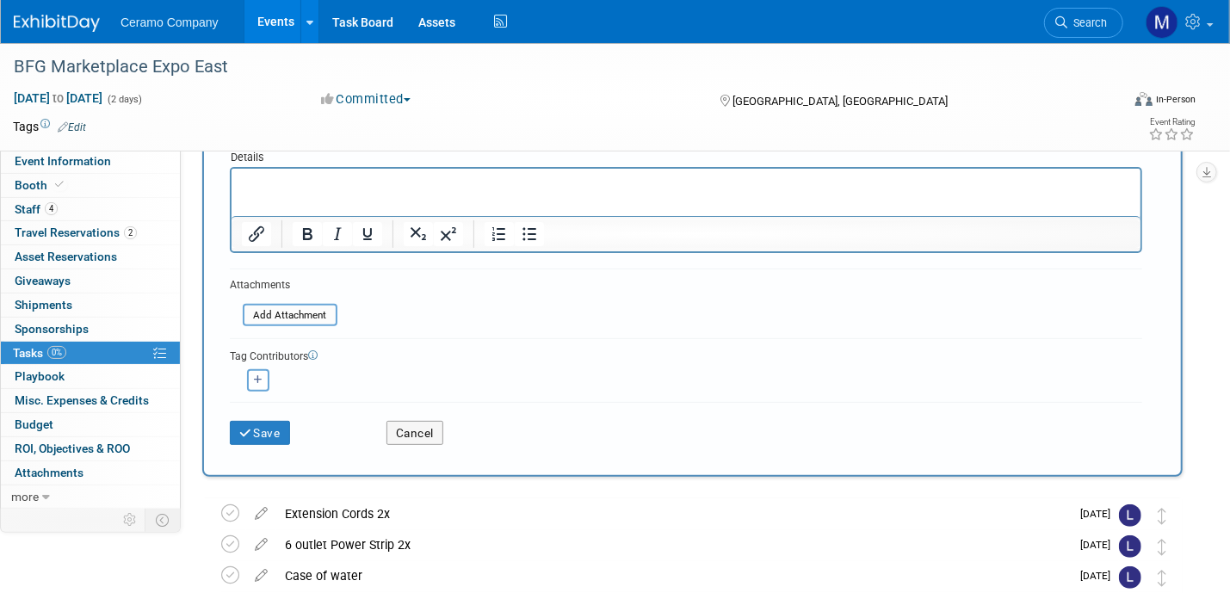
scroll to position [193, 0]
click at [268, 436] on button "Save" at bounding box center [260, 433] width 60 height 24
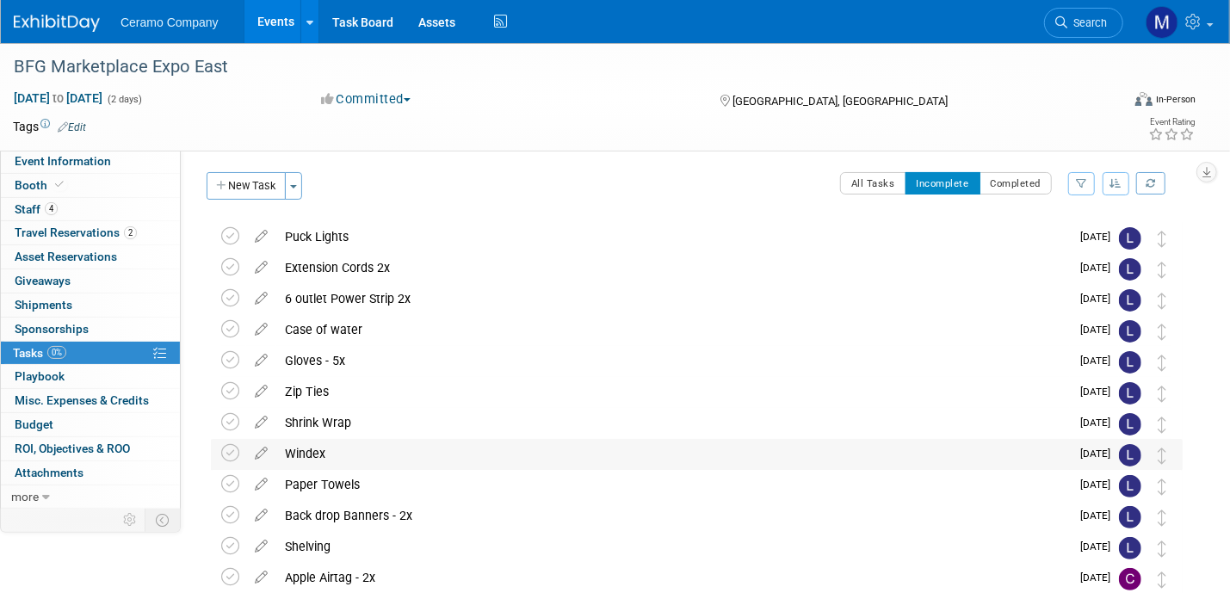
scroll to position [0, 0]
click at [257, 188] on button "New Task" at bounding box center [246, 187] width 79 height 28
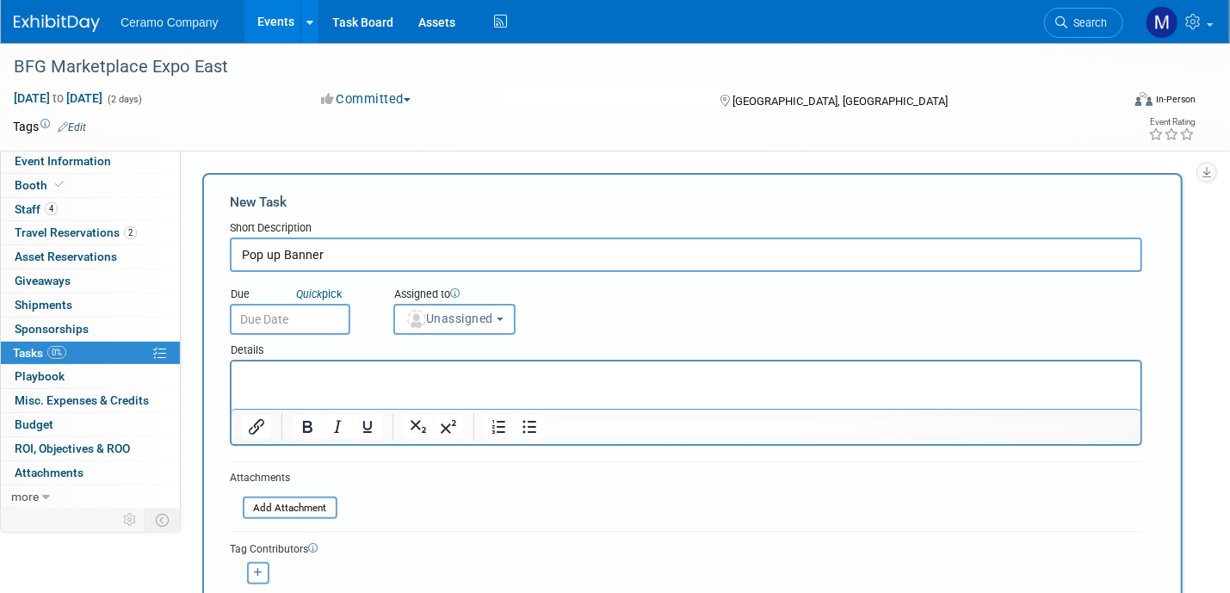
type input "Pop up Banner"
click at [323, 321] on input "text" at bounding box center [290, 319] width 121 height 31
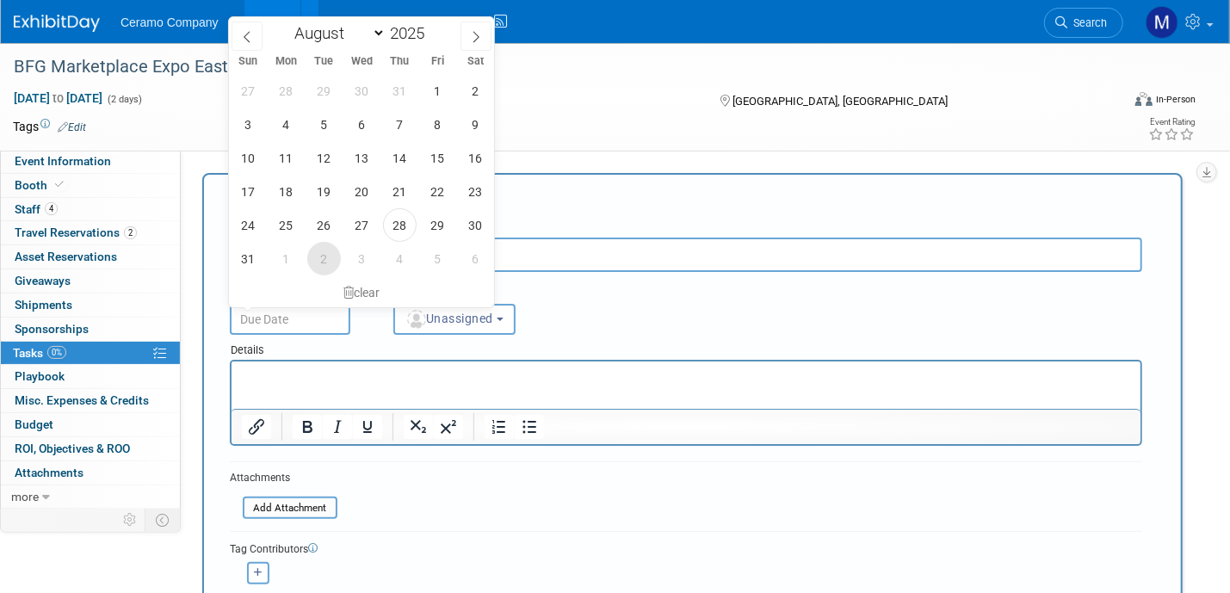
click at [330, 263] on span "2" at bounding box center [324, 259] width 34 height 34
type input "[DATE]"
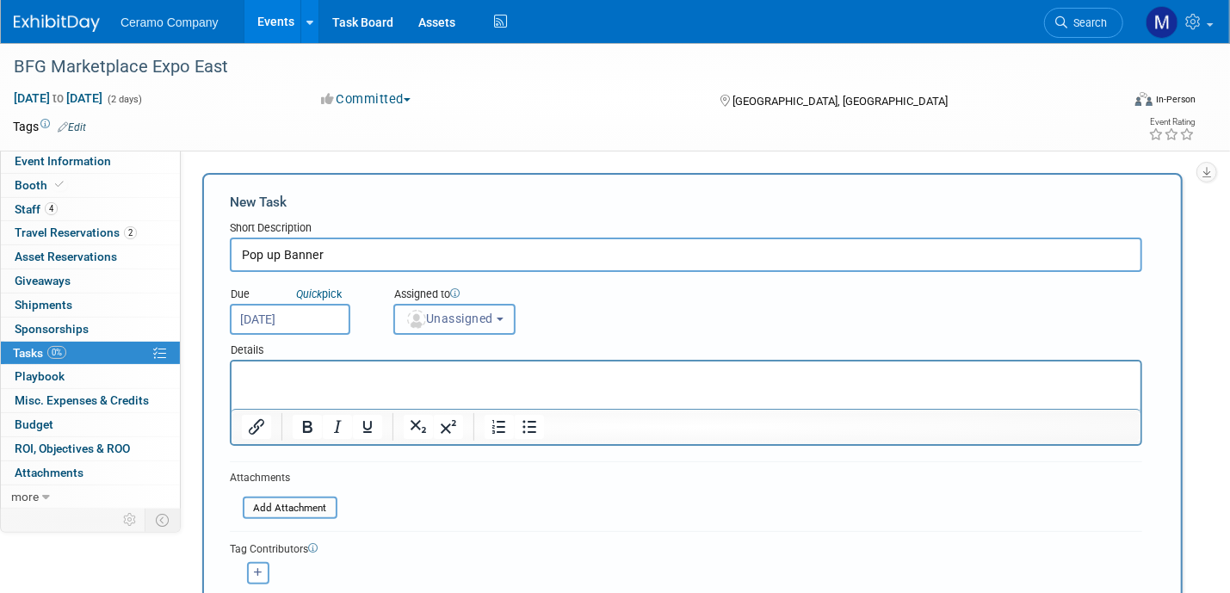
click at [458, 315] on span "Unassigned" at bounding box center [449, 319] width 88 height 14
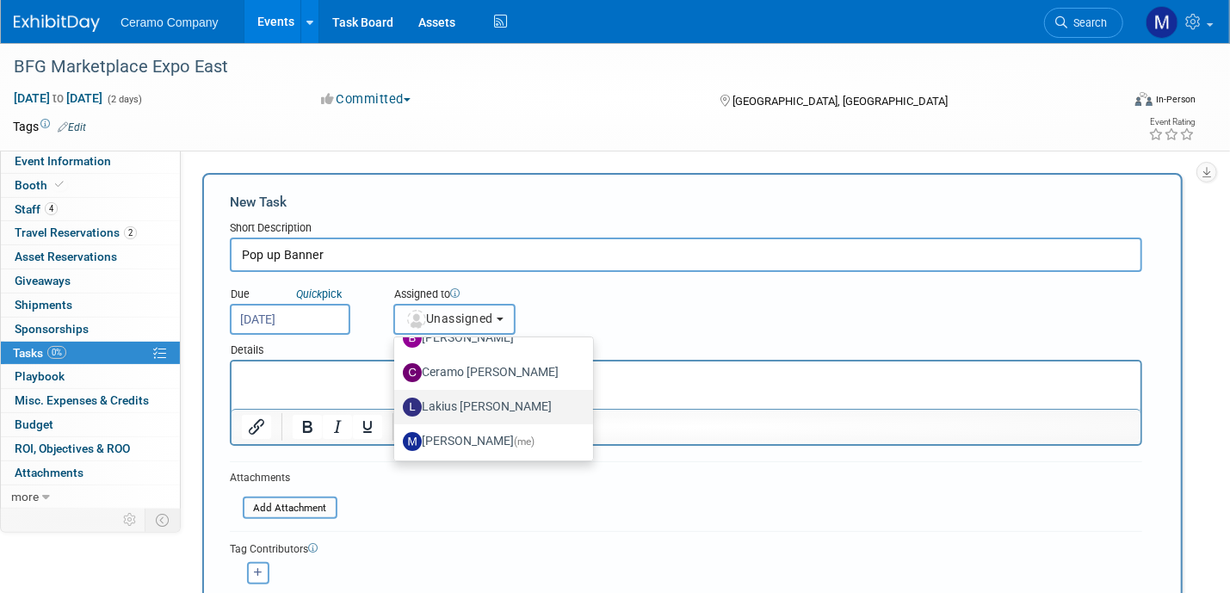
scroll to position [91, 0]
click at [457, 402] on label "Lakius [PERSON_NAME]" at bounding box center [489, 406] width 173 height 28
click at [397, 402] on input "Lakius [PERSON_NAME]" at bounding box center [391, 403] width 11 height 11
select select "576f5d8b-444d-4631-83f0-fcbec8c04a54"
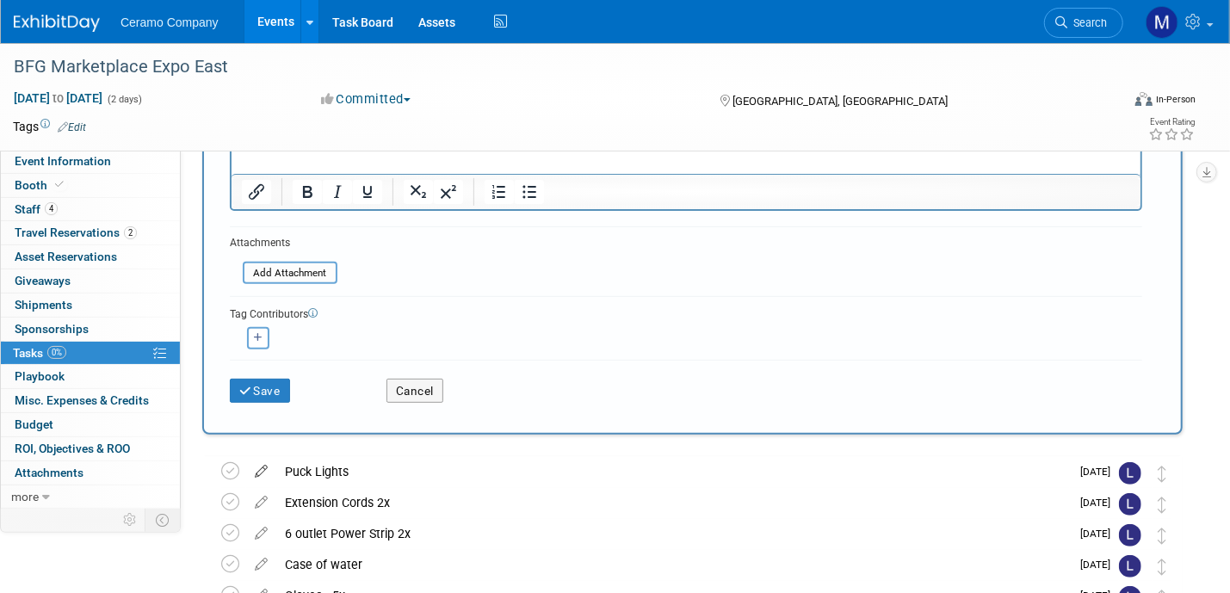
scroll to position [237, 0]
click at [262, 388] on button "Save" at bounding box center [260, 389] width 60 height 24
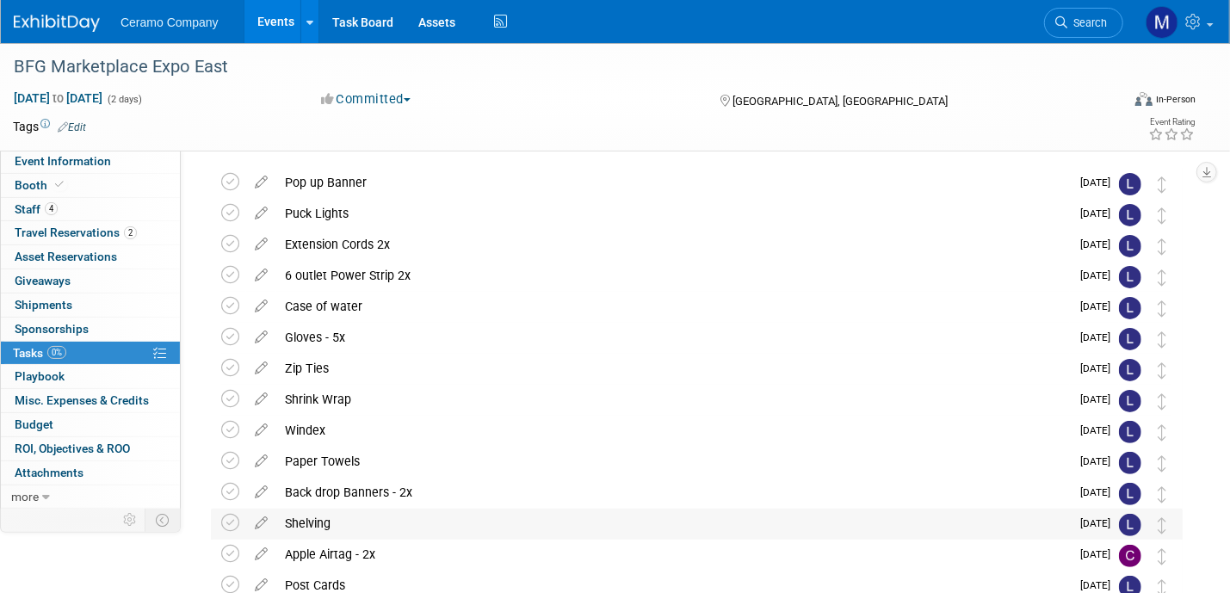
scroll to position [0, 0]
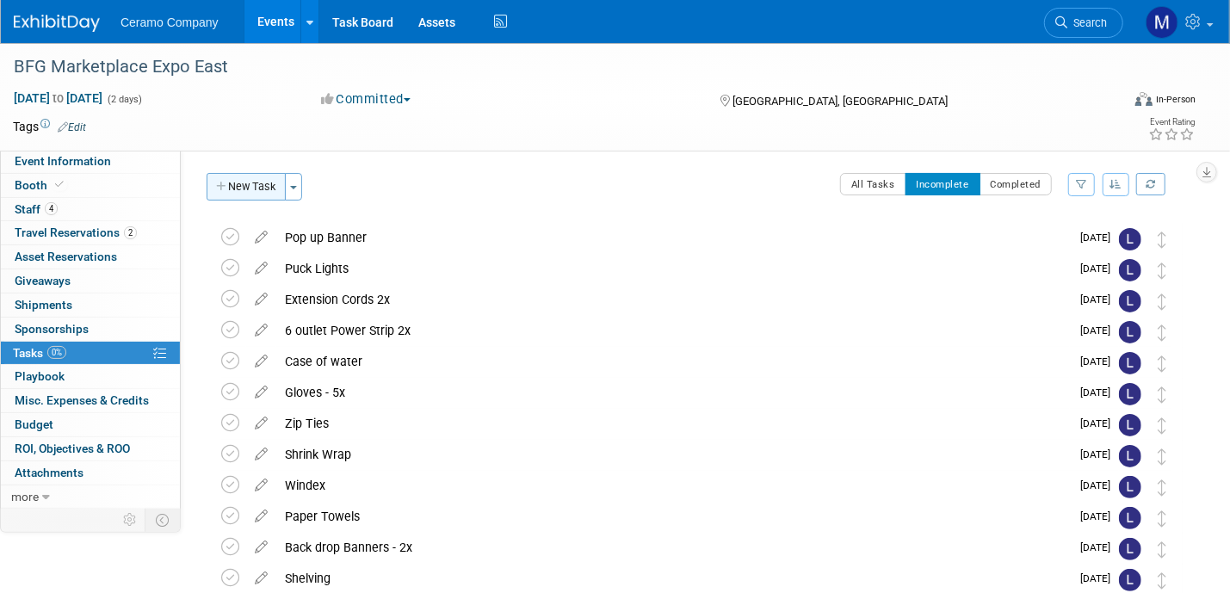
click at [242, 194] on button "New Task" at bounding box center [246, 187] width 79 height 28
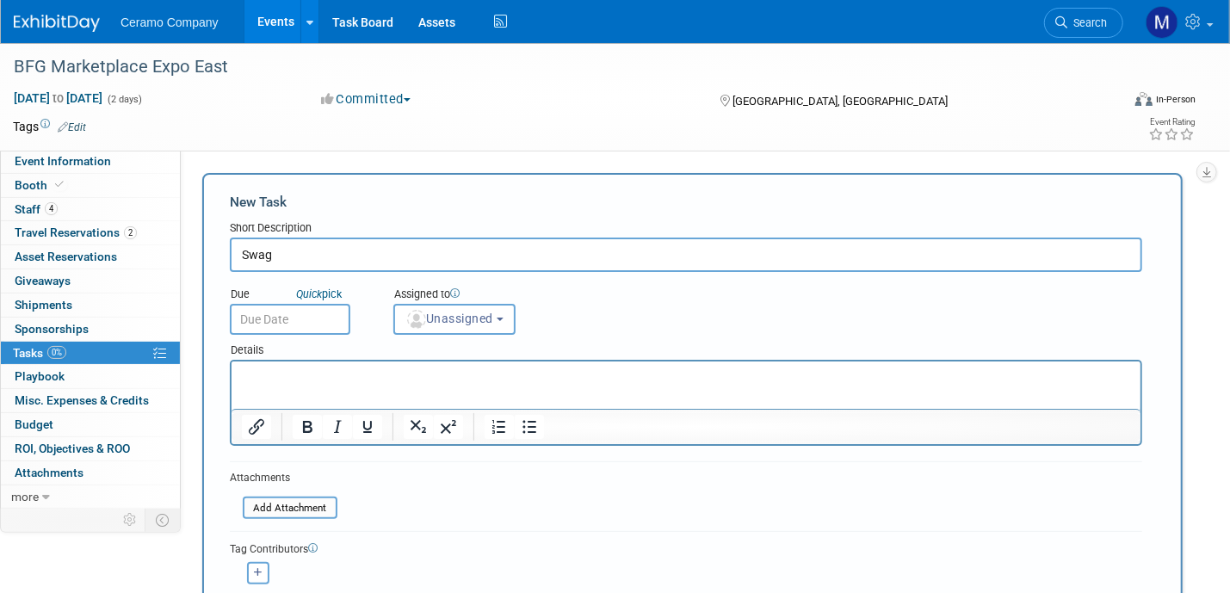
type input "Swag"
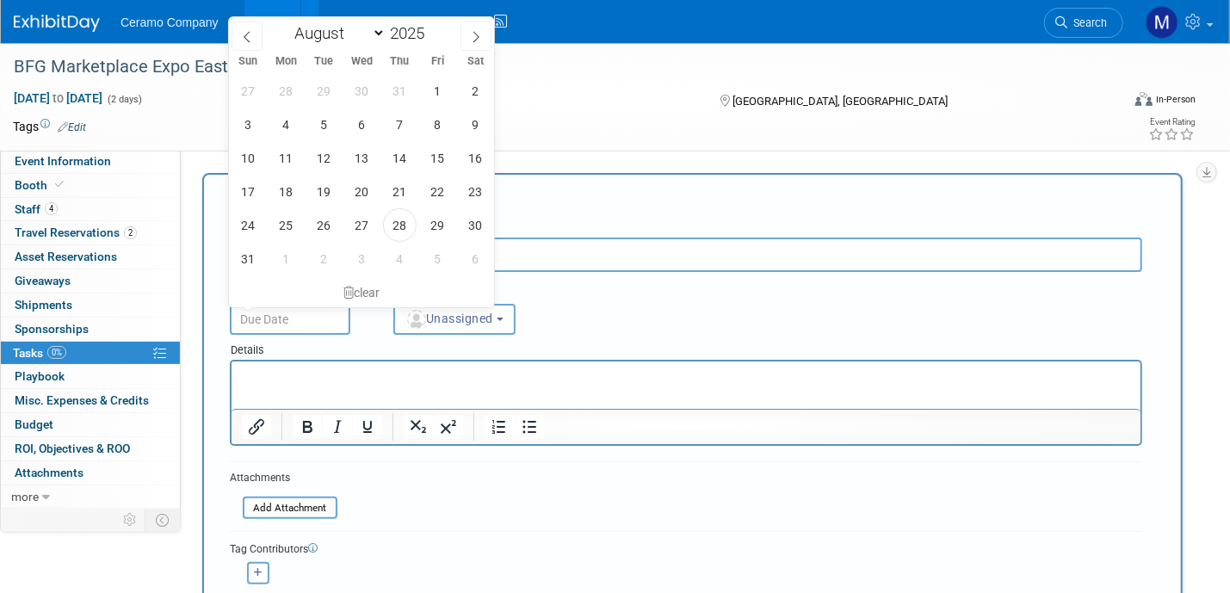
click at [267, 311] on input "text" at bounding box center [290, 319] width 121 height 31
click at [317, 260] on span "2" at bounding box center [324, 259] width 34 height 34
type input "[DATE]"
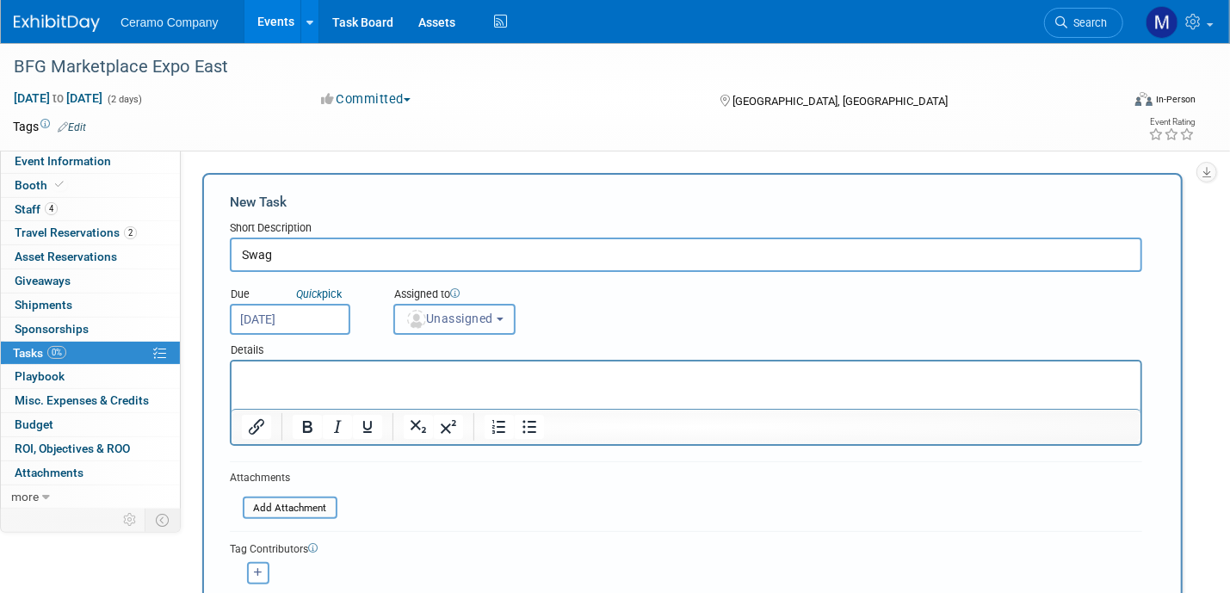
click at [454, 318] on span "Unassigned" at bounding box center [449, 319] width 88 height 14
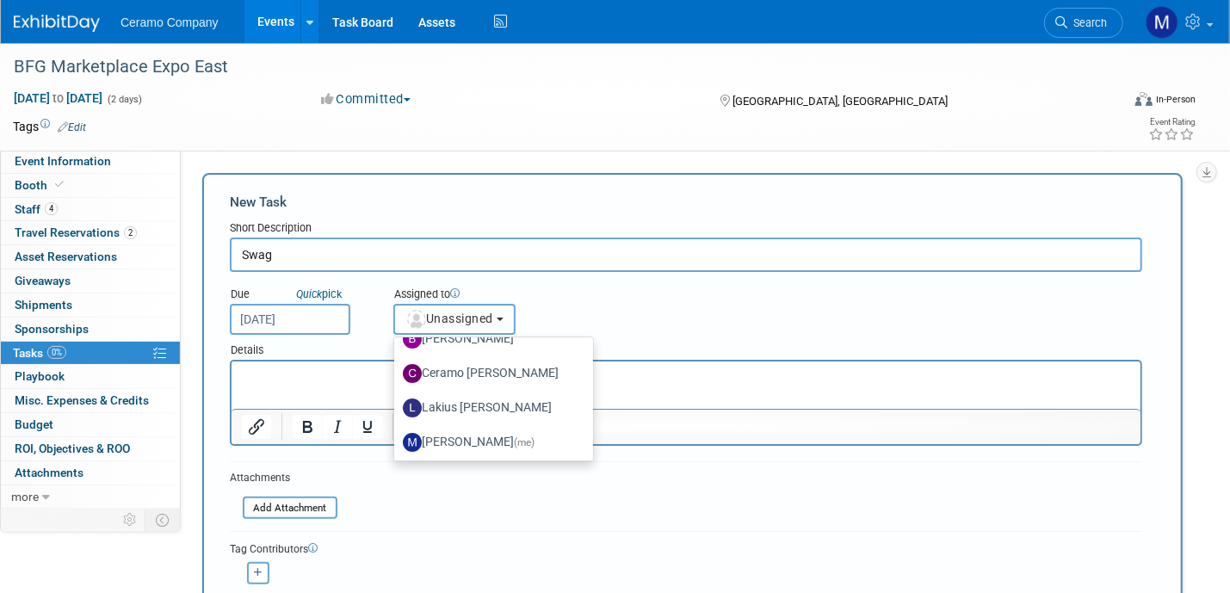
scroll to position [91, 0]
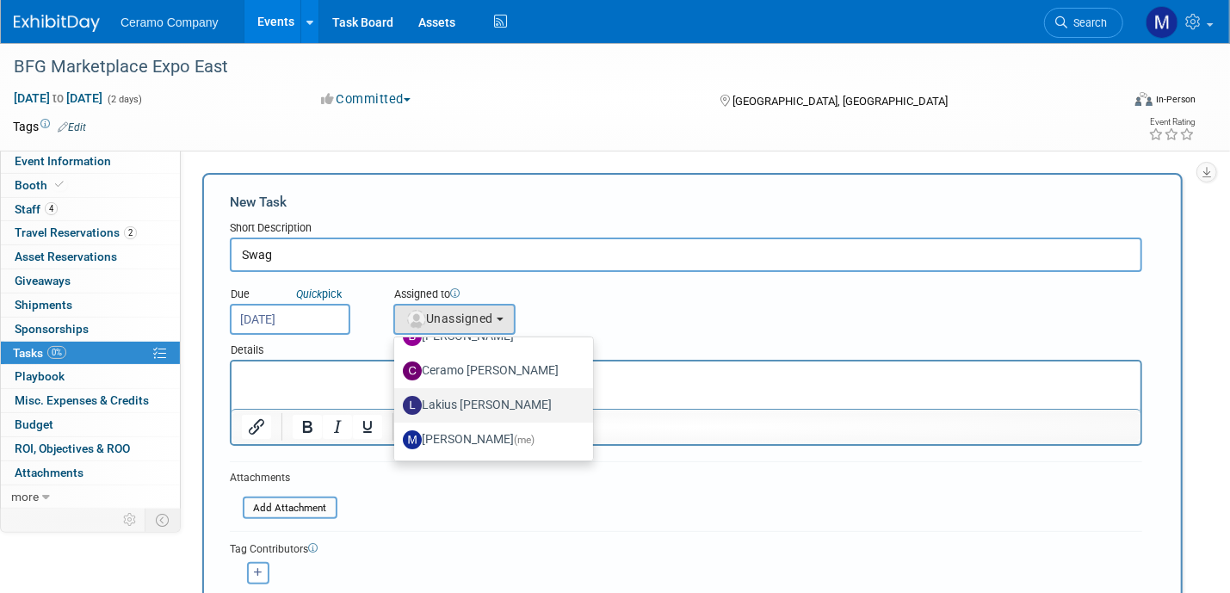
click at [469, 402] on label "Lakius [PERSON_NAME]" at bounding box center [489, 406] width 173 height 28
click at [397, 402] on input "Lakius [PERSON_NAME]" at bounding box center [391, 403] width 11 height 11
select select "576f5d8b-444d-4631-83f0-fcbec8c04a54"
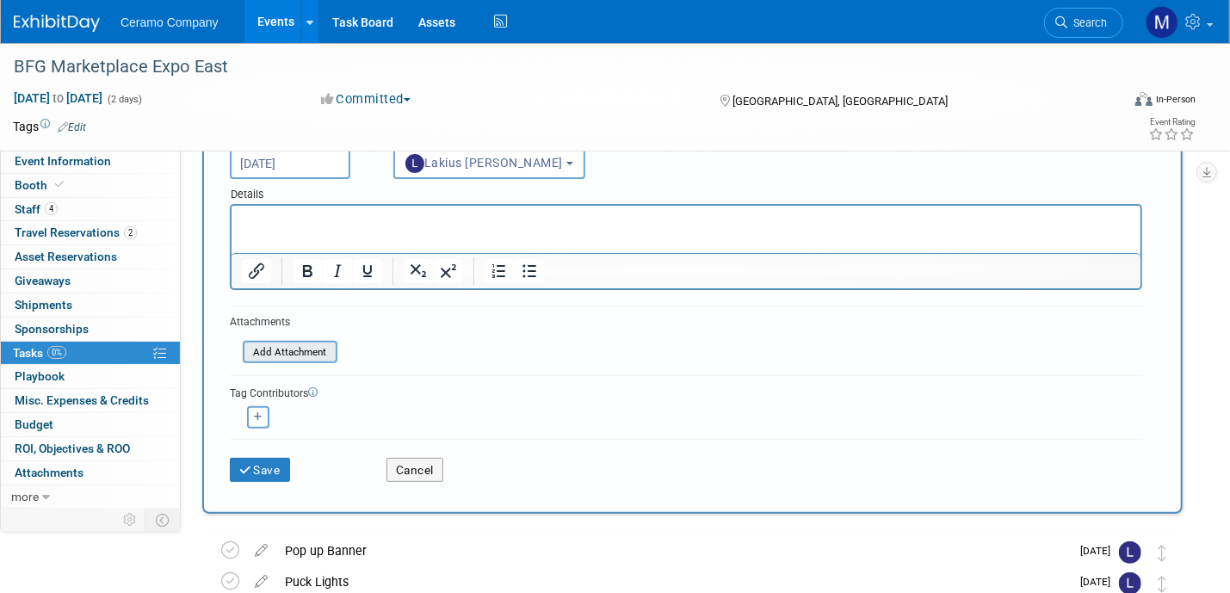
scroll to position [172, 0]
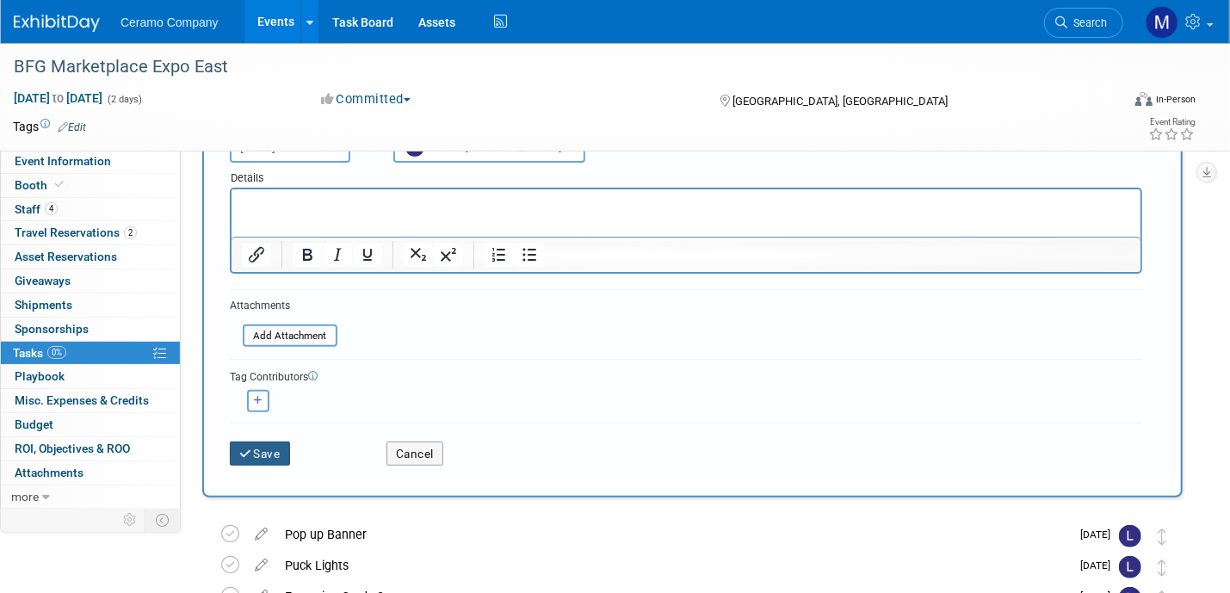
click at [258, 447] on button "Save" at bounding box center [260, 454] width 60 height 24
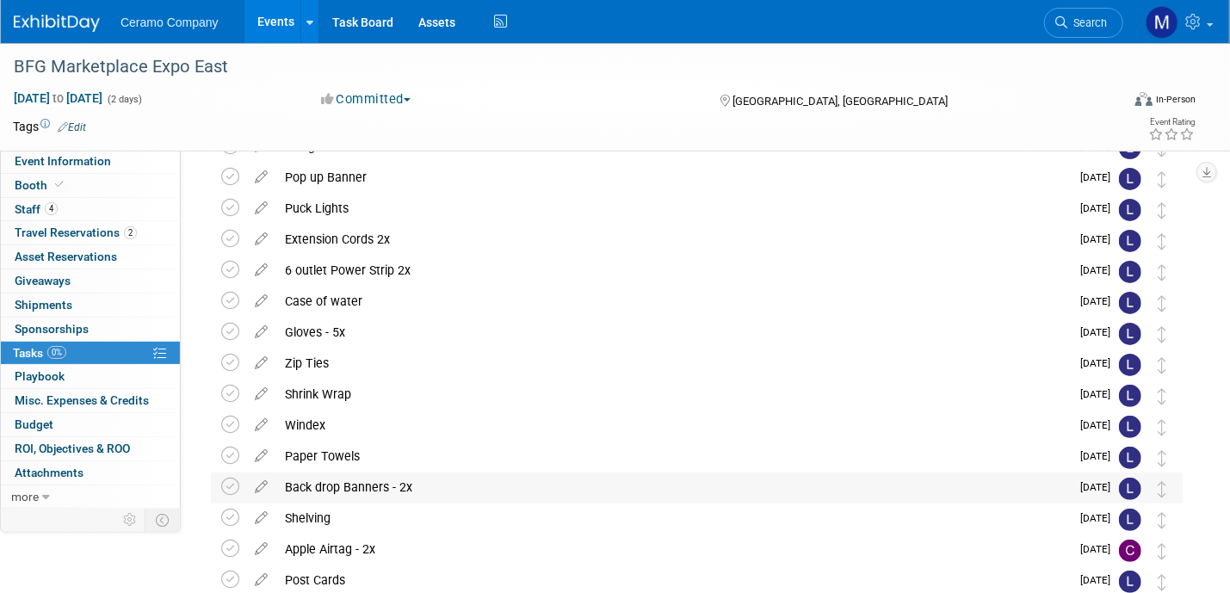
scroll to position [86, 0]
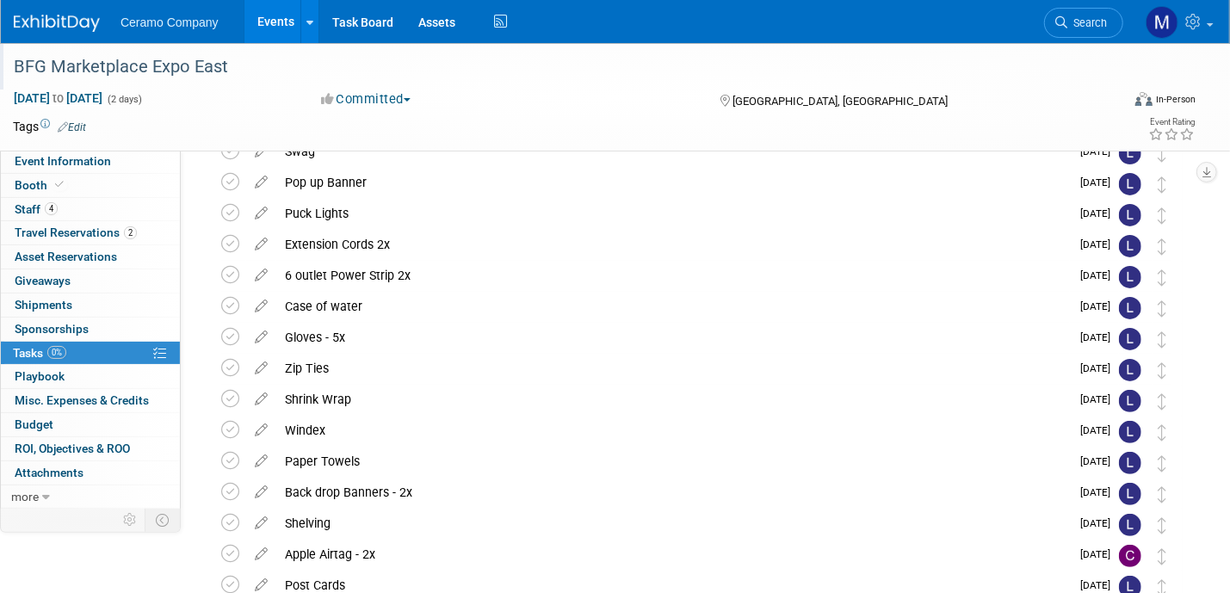
click at [158, 70] on div "BFG Marketplace Expo East" at bounding box center [551, 67] width 1087 height 31
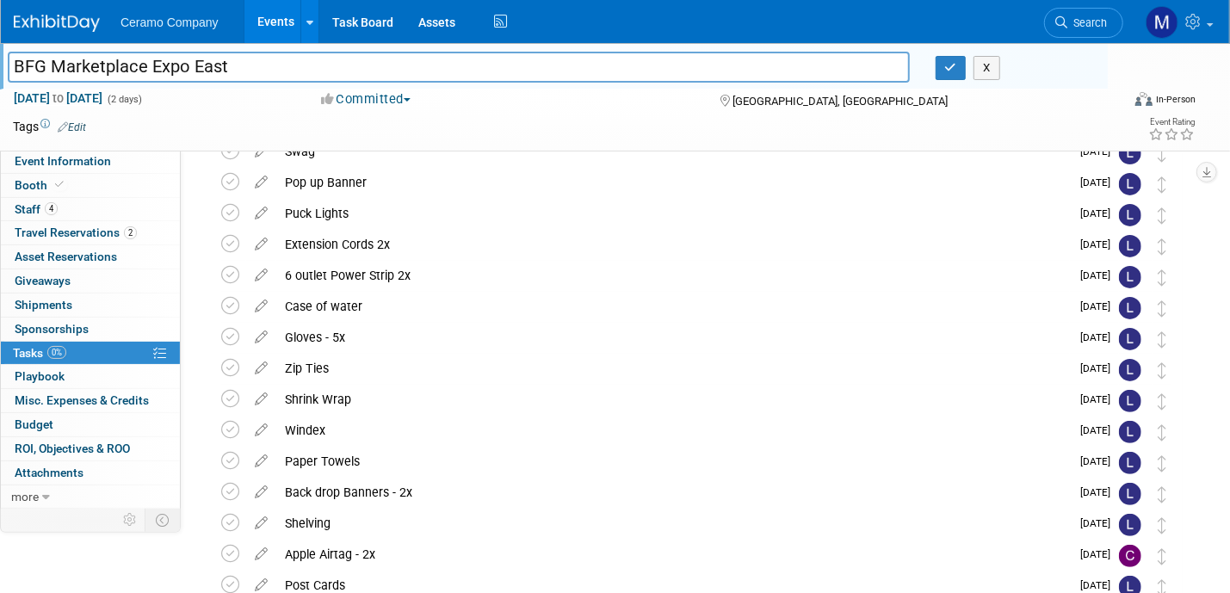
click at [269, 26] on link "Events" at bounding box center [275, 21] width 63 height 43
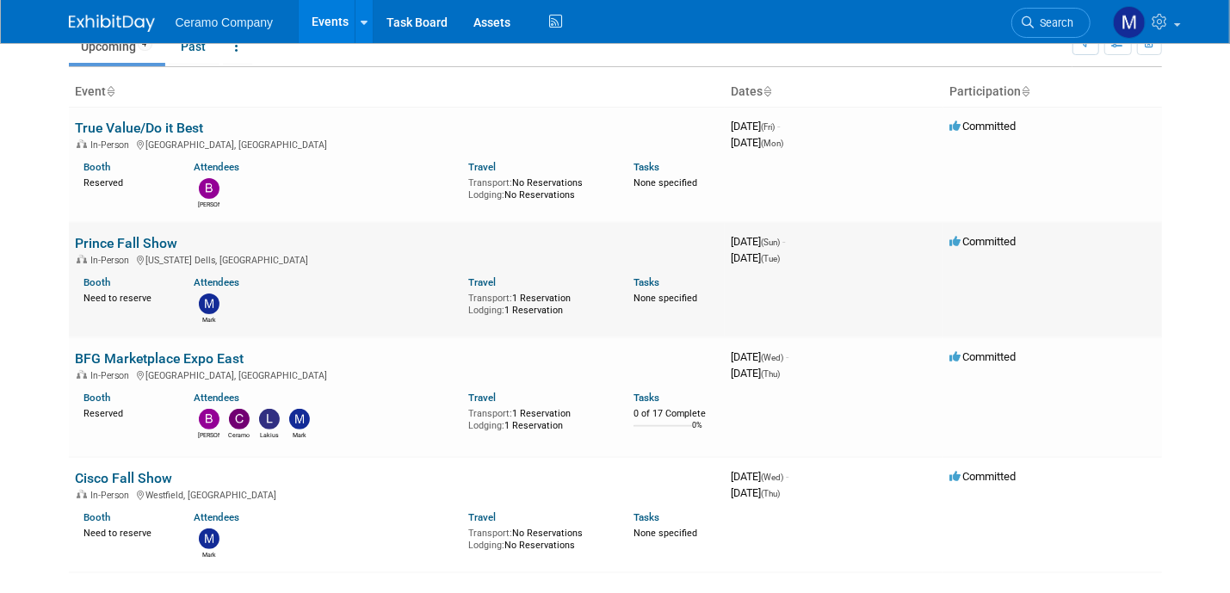
scroll to position [65, 0]
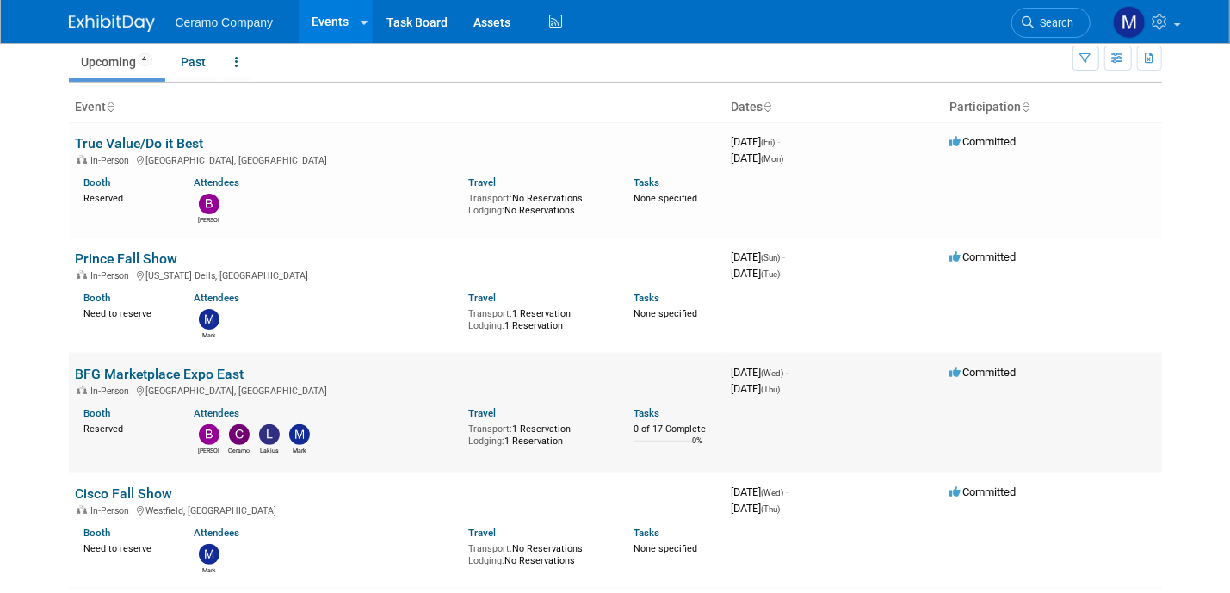
click at [134, 368] on link "BFG Marketplace Expo East" at bounding box center [160, 374] width 169 height 16
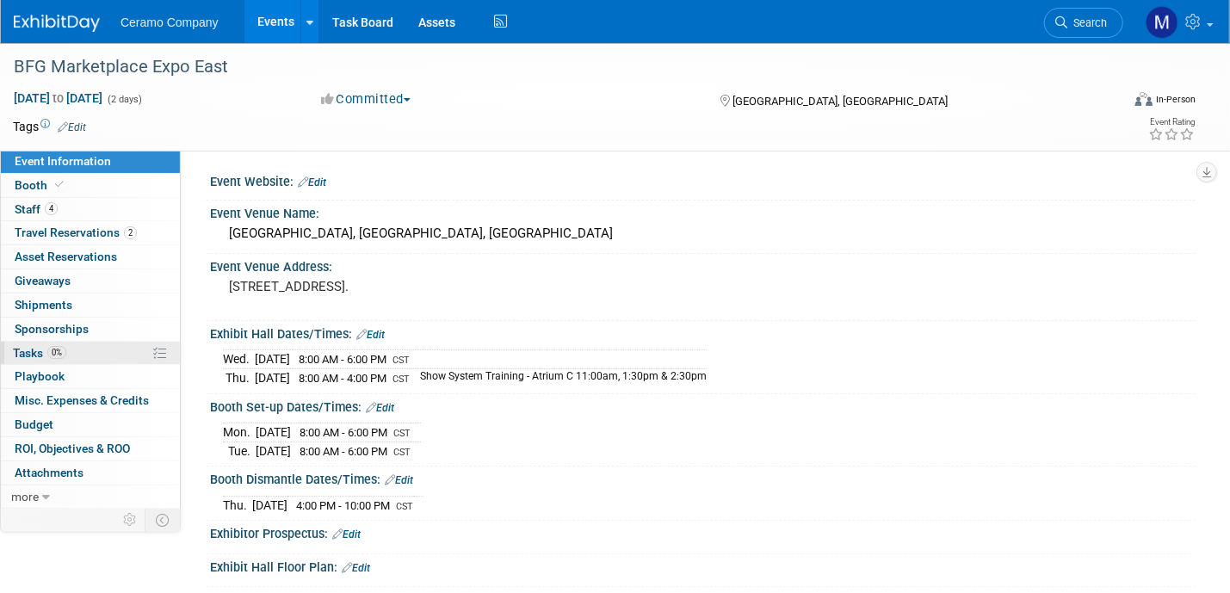
click at [47, 346] on span "Tasks 0%" at bounding box center [39, 353] width 53 height 14
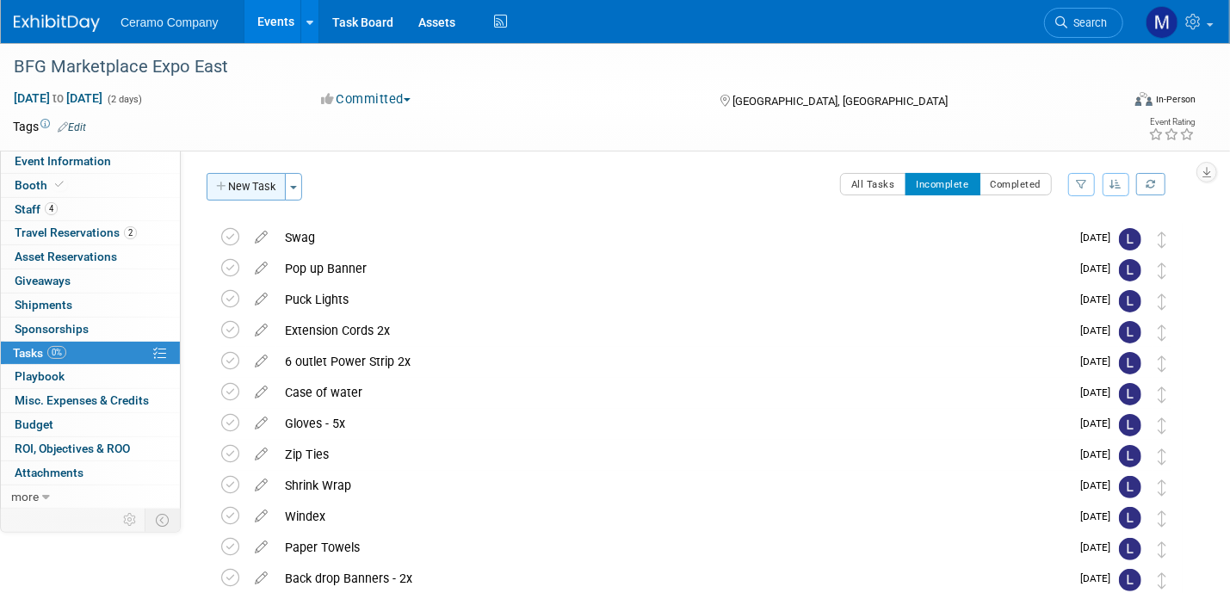
click at [262, 182] on button "New Task" at bounding box center [246, 187] width 79 height 28
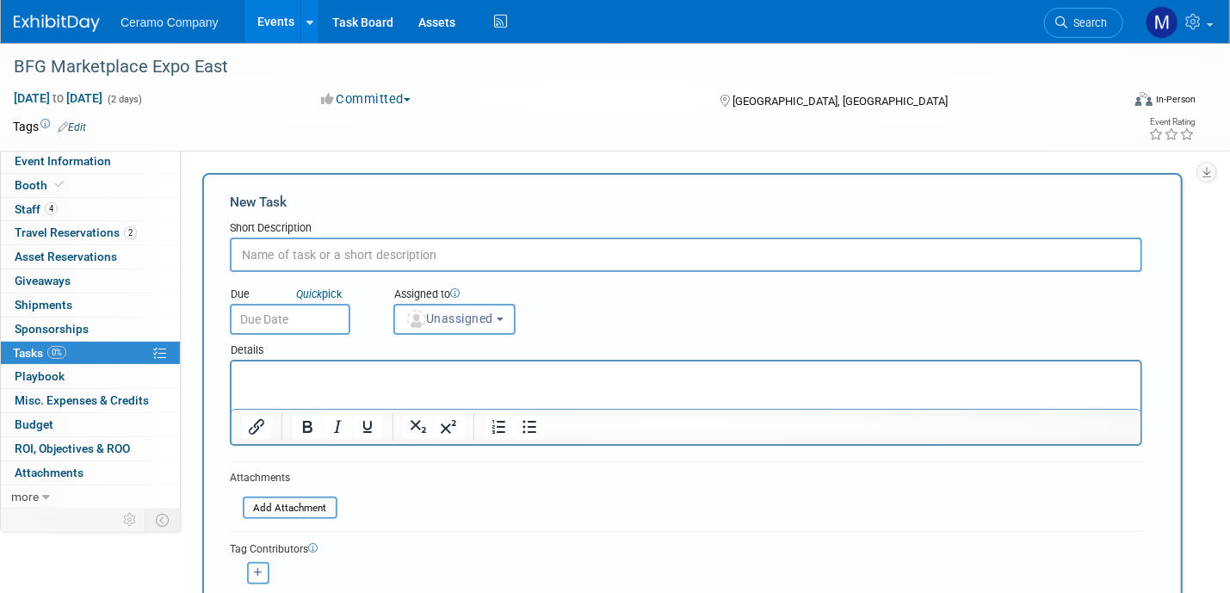
click at [276, 22] on link "Events" at bounding box center [275, 21] width 63 height 43
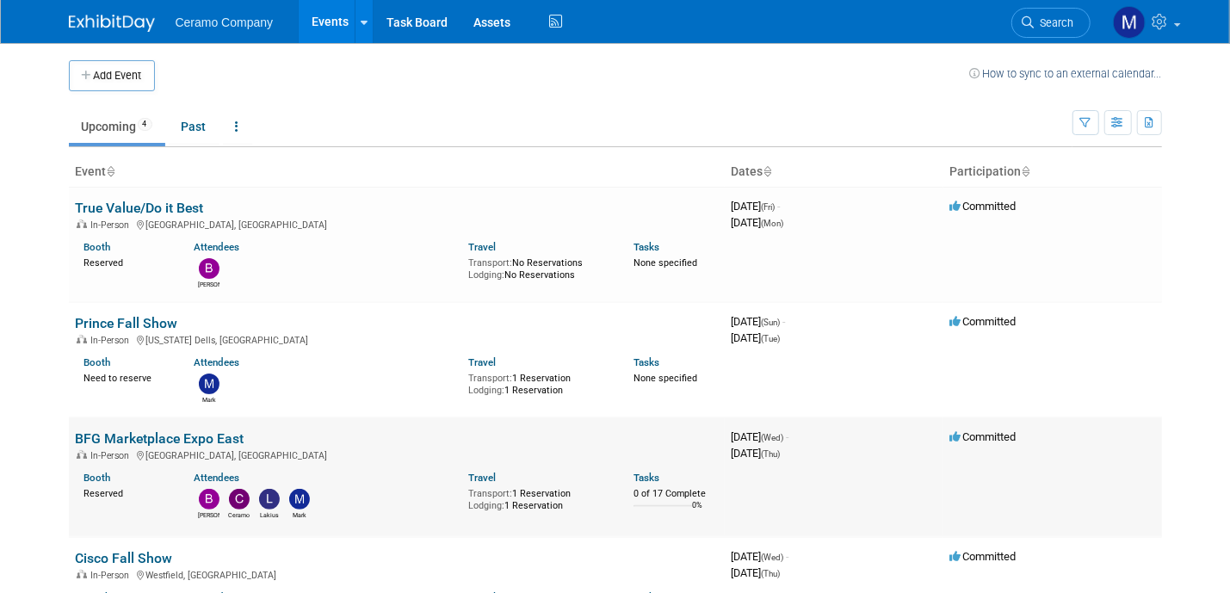
click at [131, 435] on link "BFG Marketplace Expo East" at bounding box center [160, 438] width 169 height 16
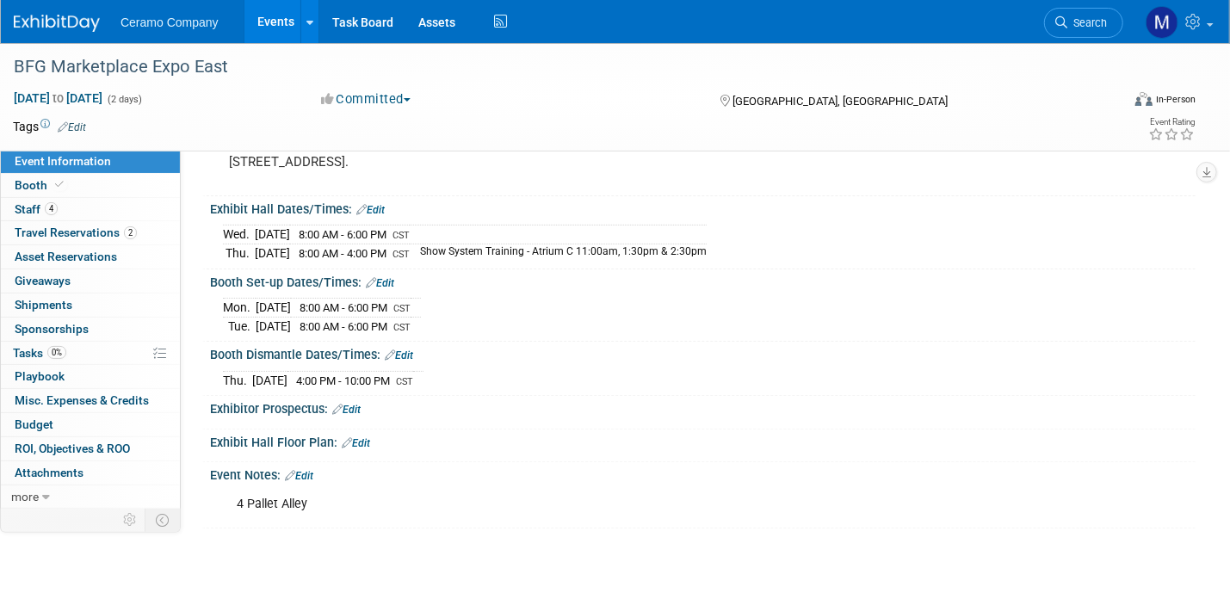
scroll to position [129, 0]
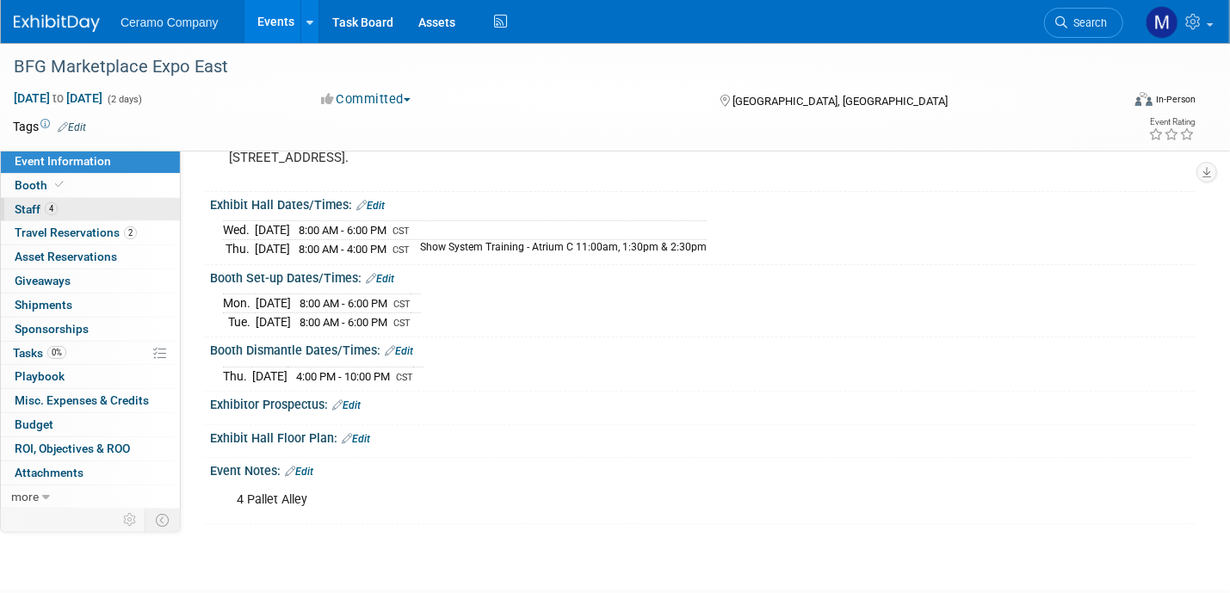
click at [41, 214] on span "Staff 4" at bounding box center [36, 209] width 43 height 14
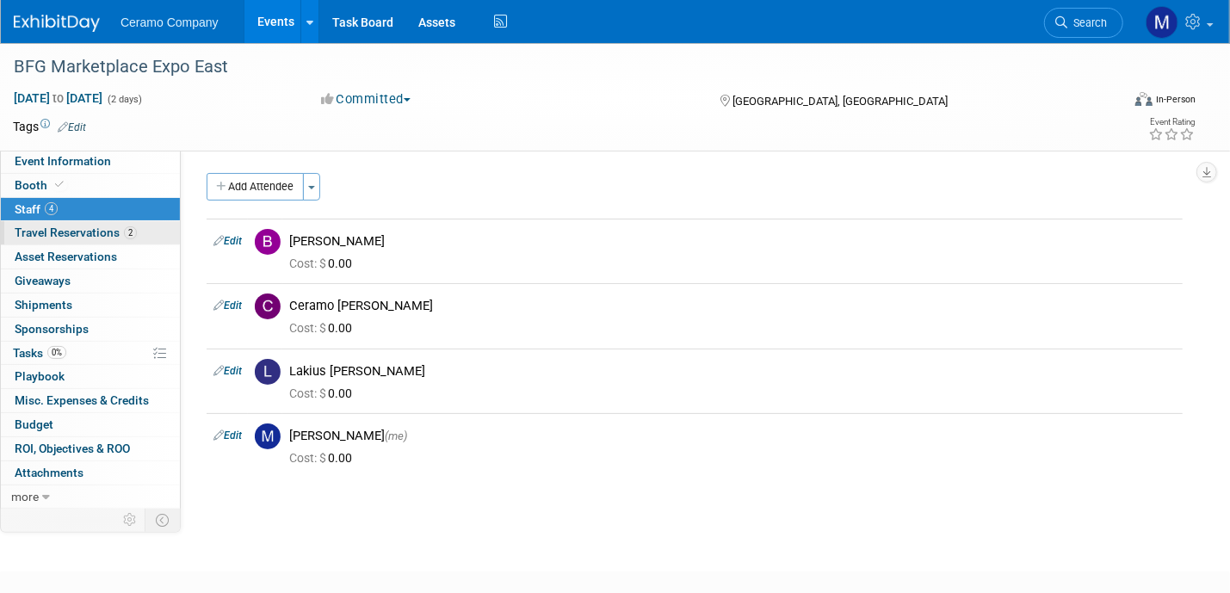
click at [90, 235] on span "Travel Reservations 2" at bounding box center [76, 233] width 122 height 14
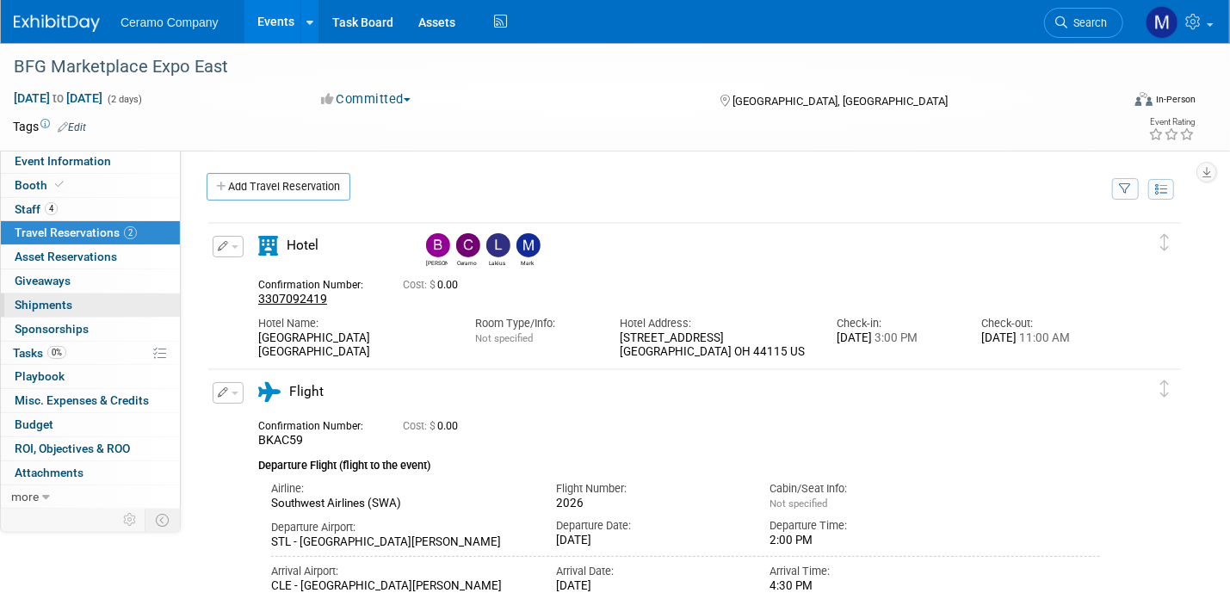
click at [82, 307] on link "0 Shipments 0" at bounding box center [90, 305] width 179 height 23
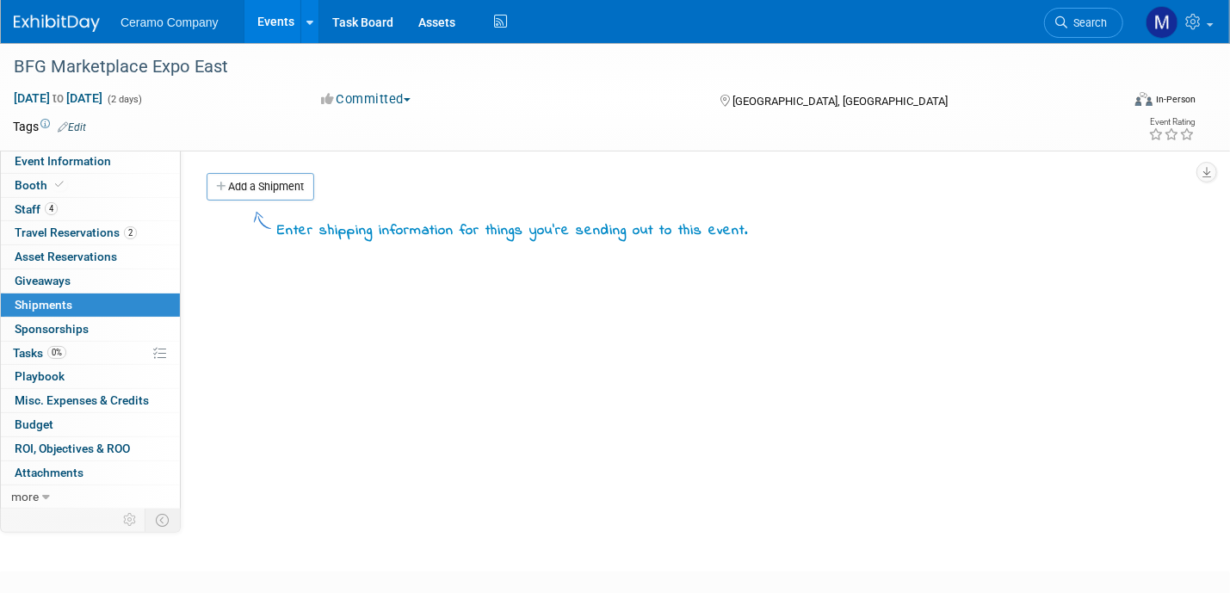
click at [82, 307] on link "0 Shipments 0" at bounding box center [90, 305] width 179 height 23
click at [89, 351] on link "0% Tasks 0%" at bounding box center [90, 353] width 179 height 23
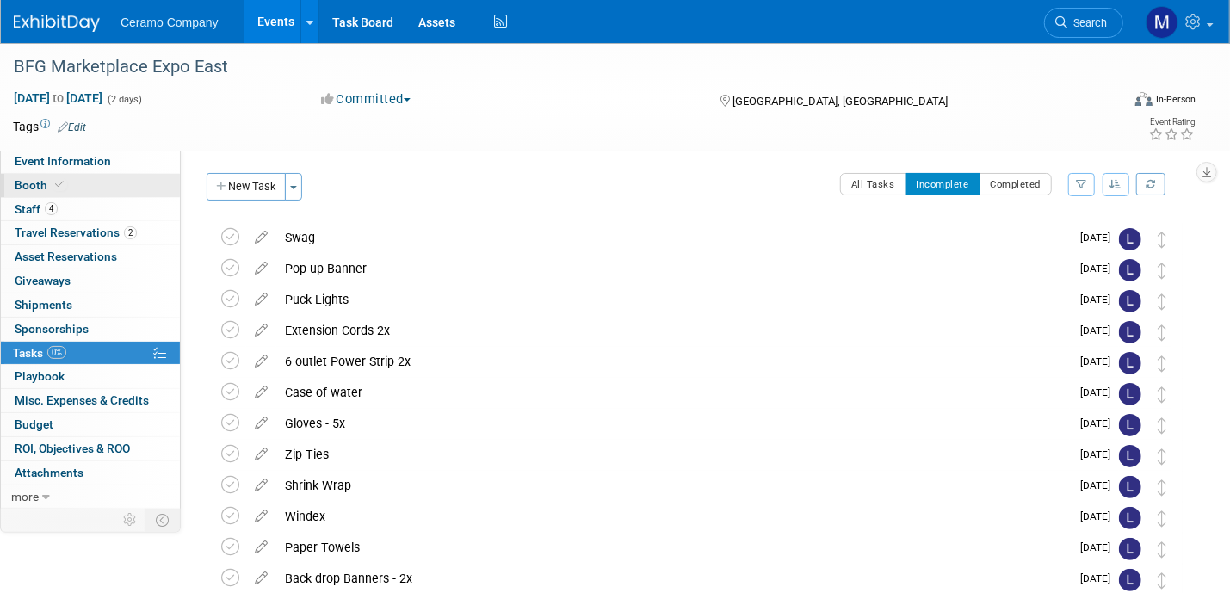
click at [39, 183] on span "Booth" at bounding box center [41, 185] width 53 height 14
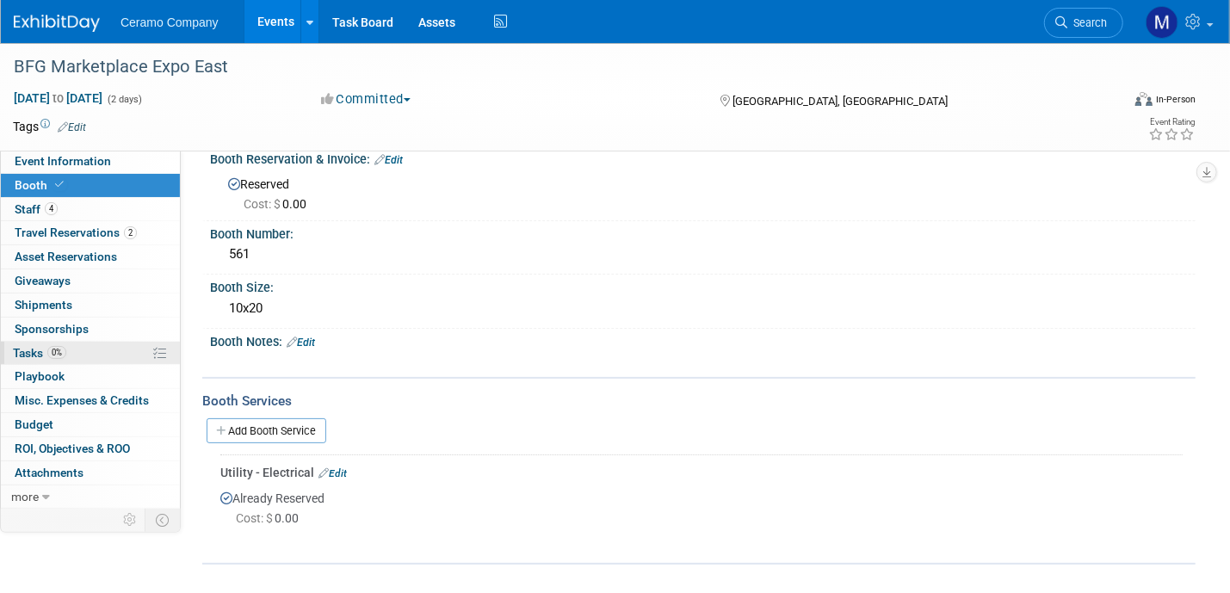
scroll to position [23, 0]
click at [67, 350] on link "0% Tasks 0%" at bounding box center [90, 353] width 179 height 23
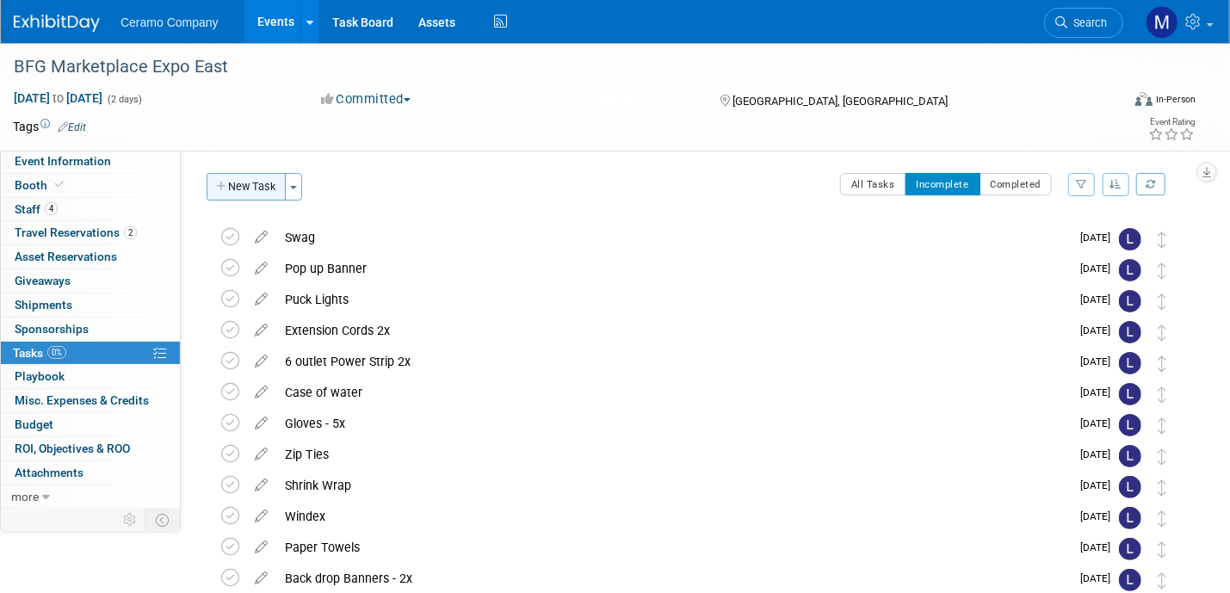
click at [255, 197] on button "New Task" at bounding box center [246, 187] width 79 height 28
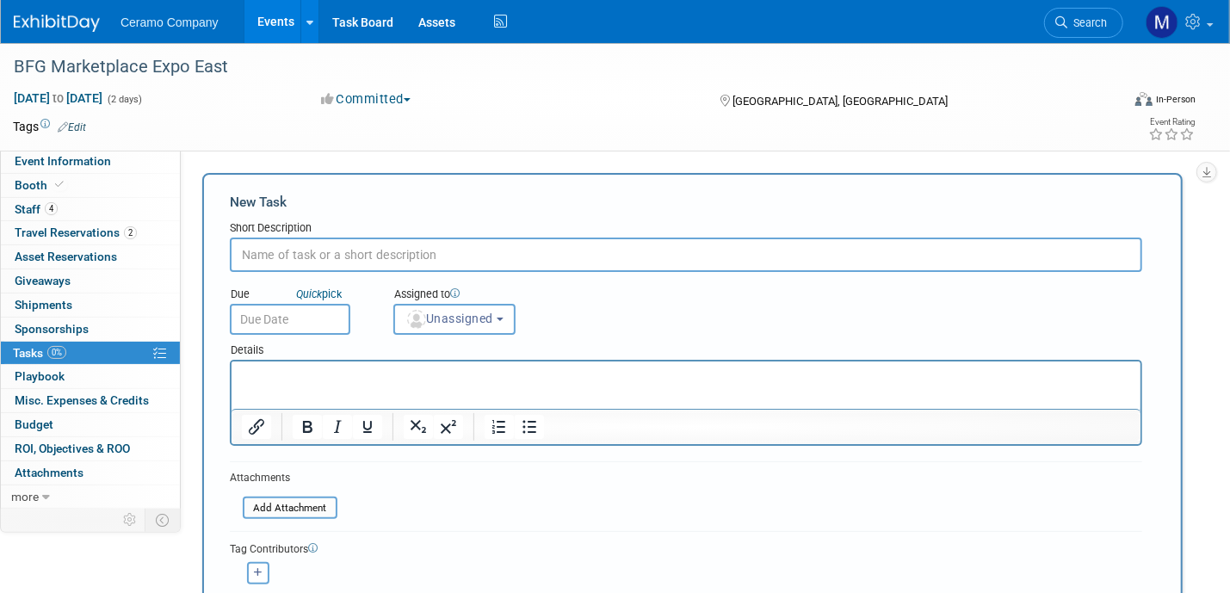
click at [305, 251] on input "text" at bounding box center [686, 255] width 912 height 34
type input "Ceramo Table Cloth"
click at [295, 318] on input "text" at bounding box center [290, 319] width 121 height 31
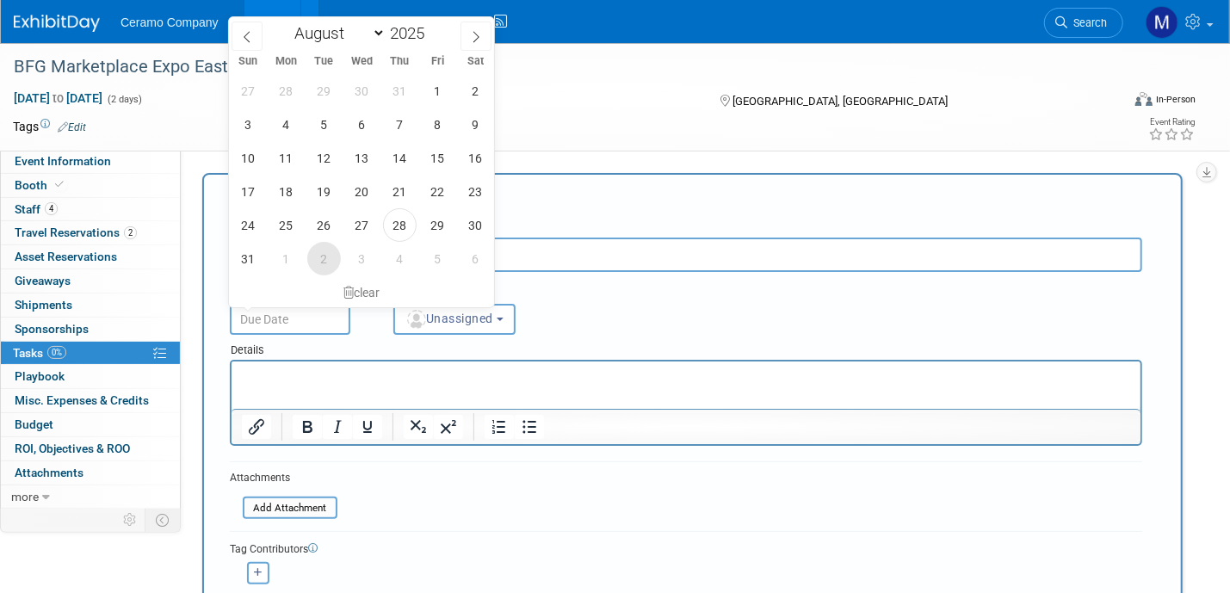
click at [311, 256] on span "2" at bounding box center [324, 259] width 34 height 34
type input "[DATE]"
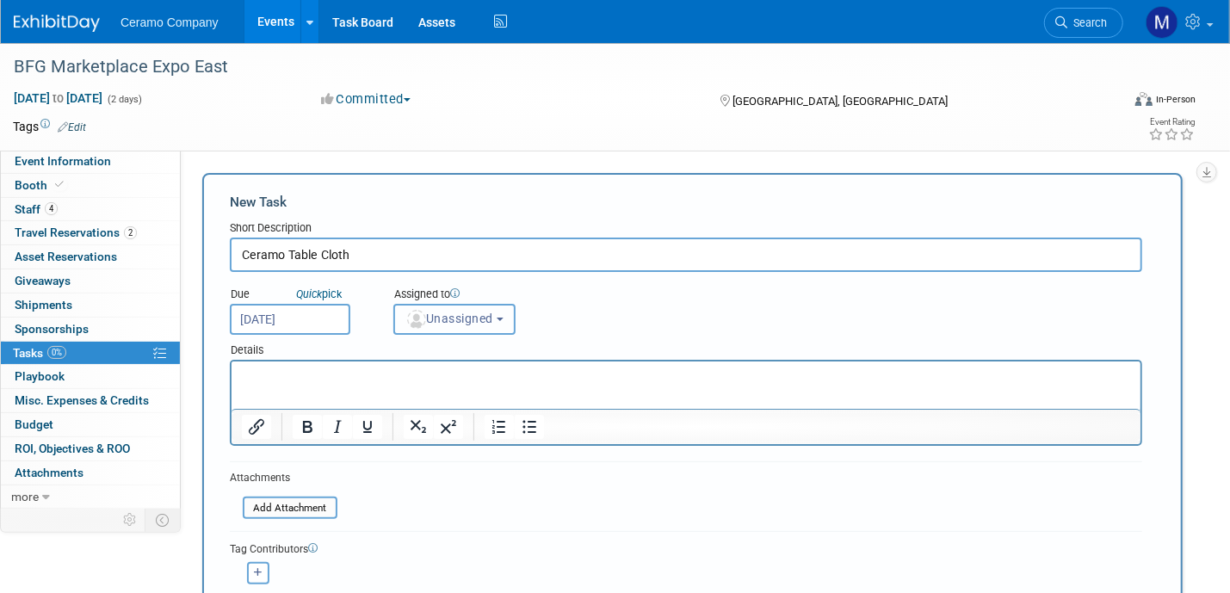
click at [440, 325] on button "Unassigned" at bounding box center [454, 319] width 122 height 31
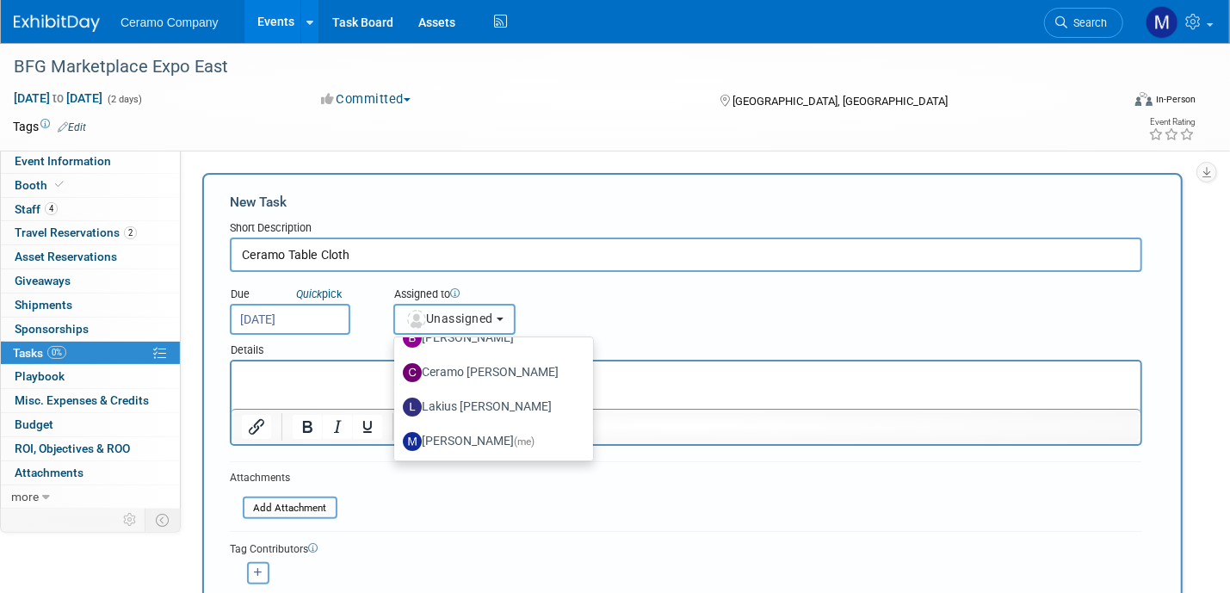
scroll to position [91, 0]
click at [464, 404] on label "Lakius [PERSON_NAME]" at bounding box center [489, 406] width 173 height 28
click at [397, 404] on input "Lakius [PERSON_NAME]" at bounding box center [391, 403] width 11 height 11
select select "576f5d8b-444d-4631-83f0-fcbec8c04a54"
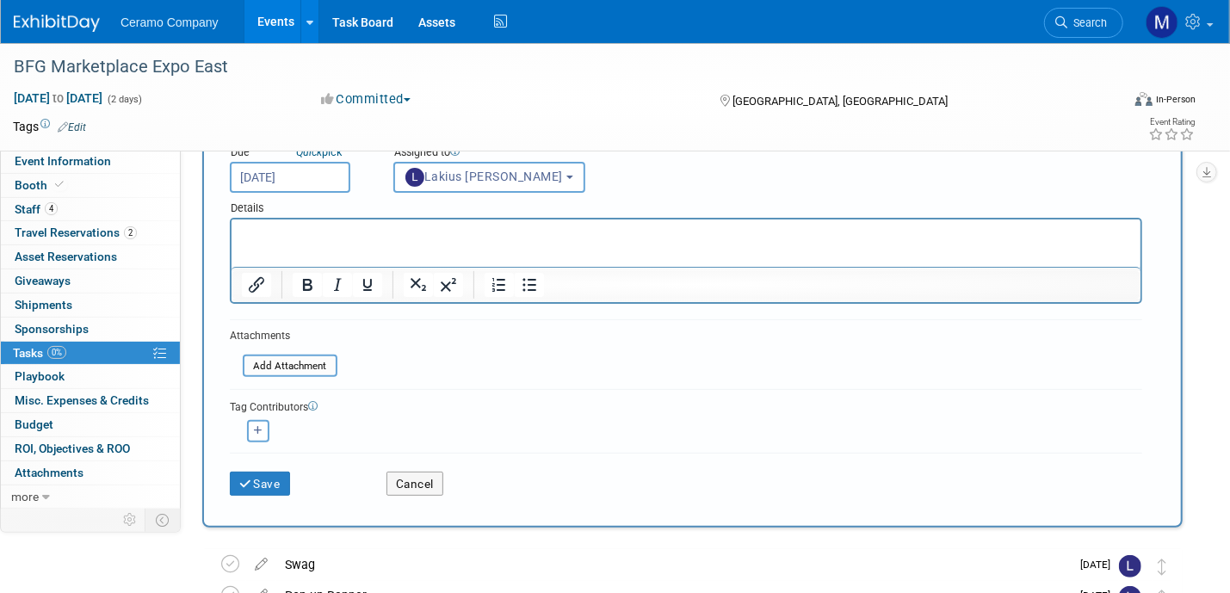
scroll to position [151, 0]
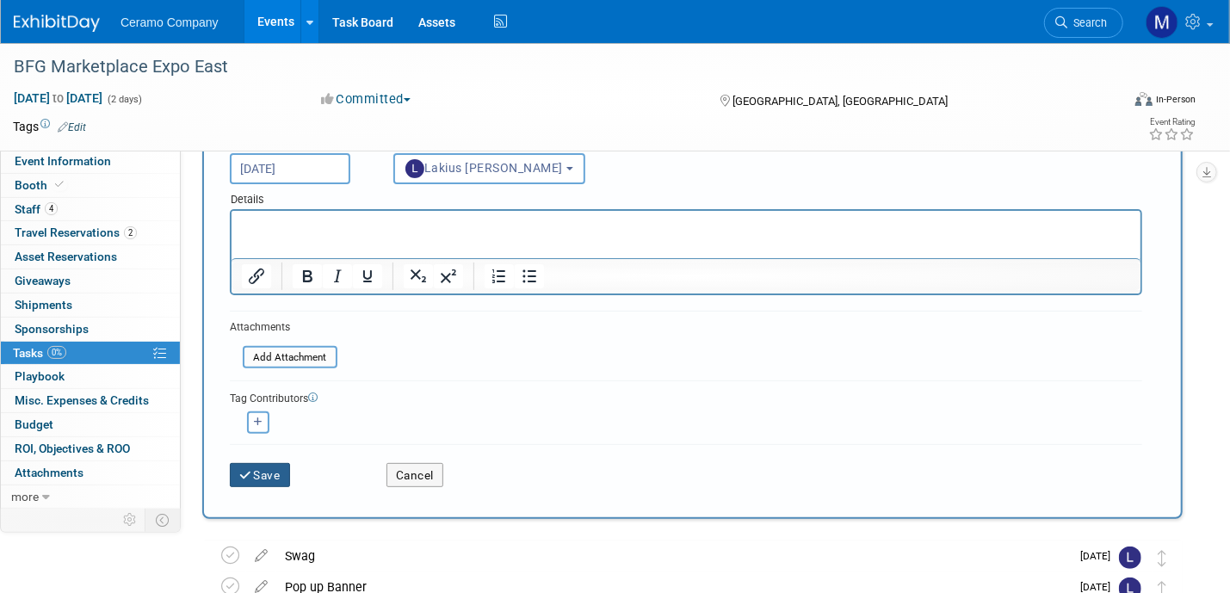
click at [268, 478] on button "Save" at bounding box center [260, 475] width 60 height 24
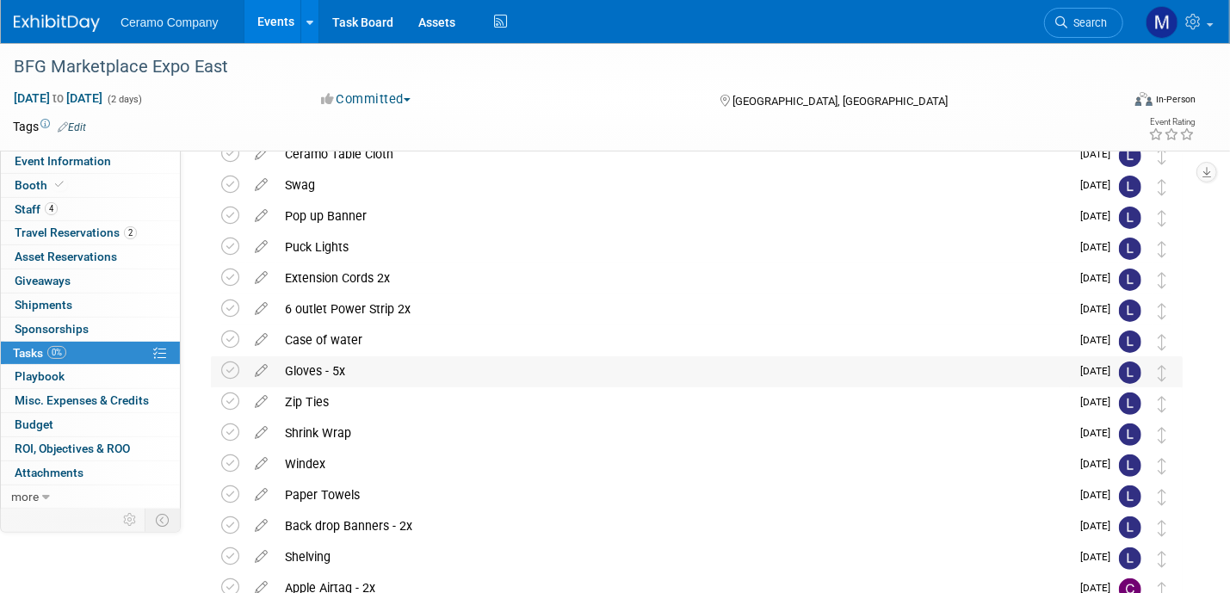
scroll to position [86, 0]
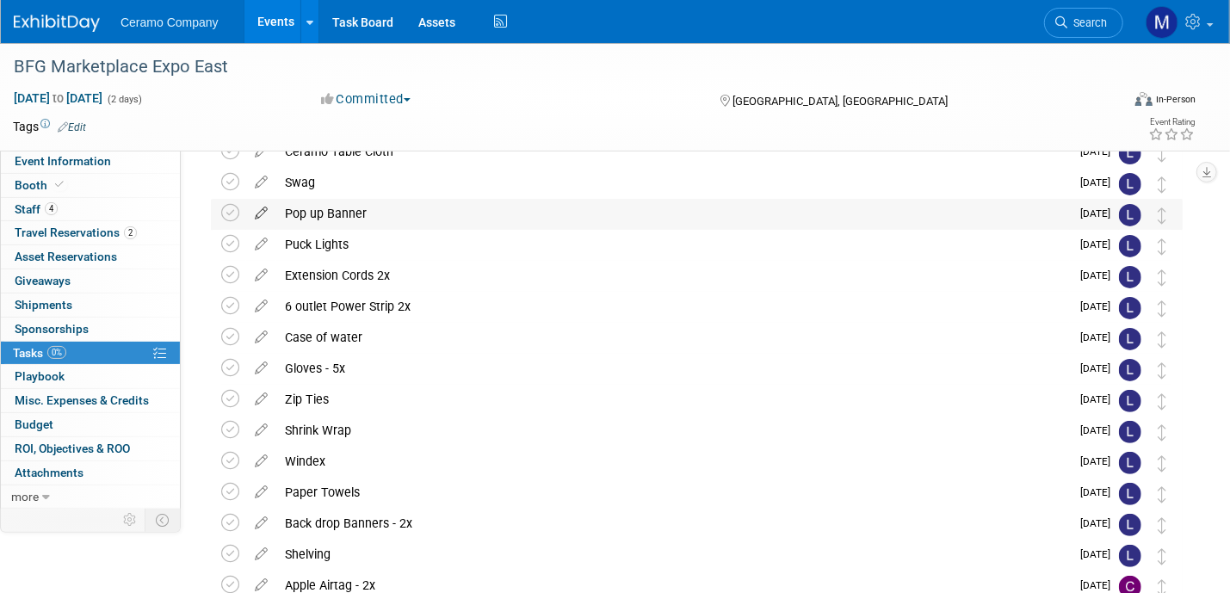
click at [262, 212] on icon at bounding box center [261, 210] width 30 height 22
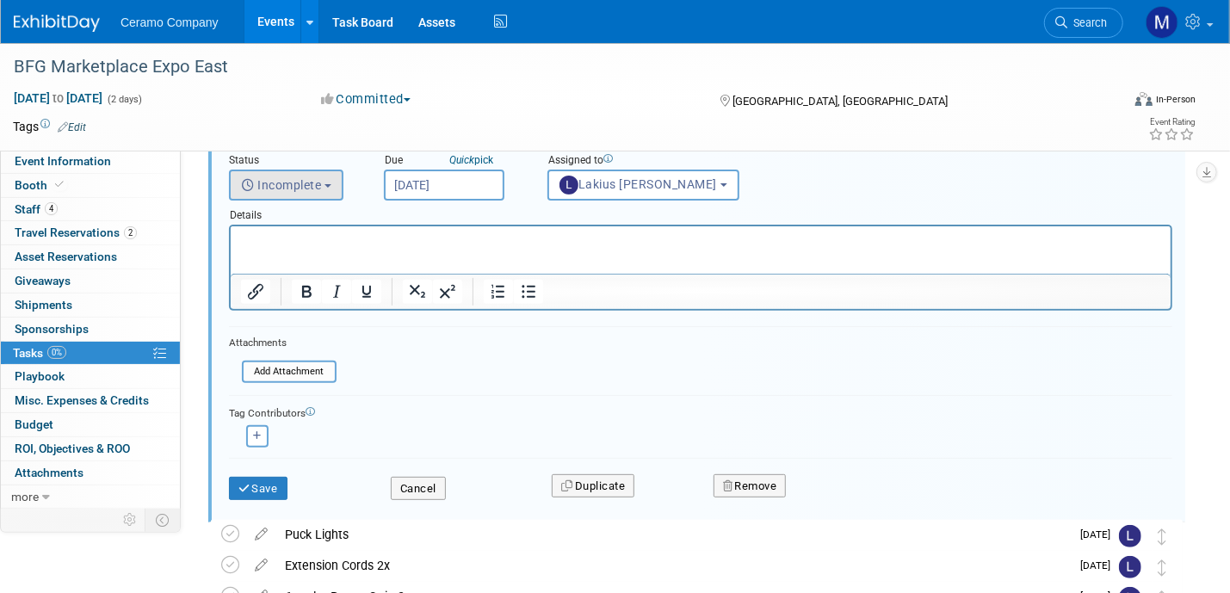
scroll to position [215, 0]
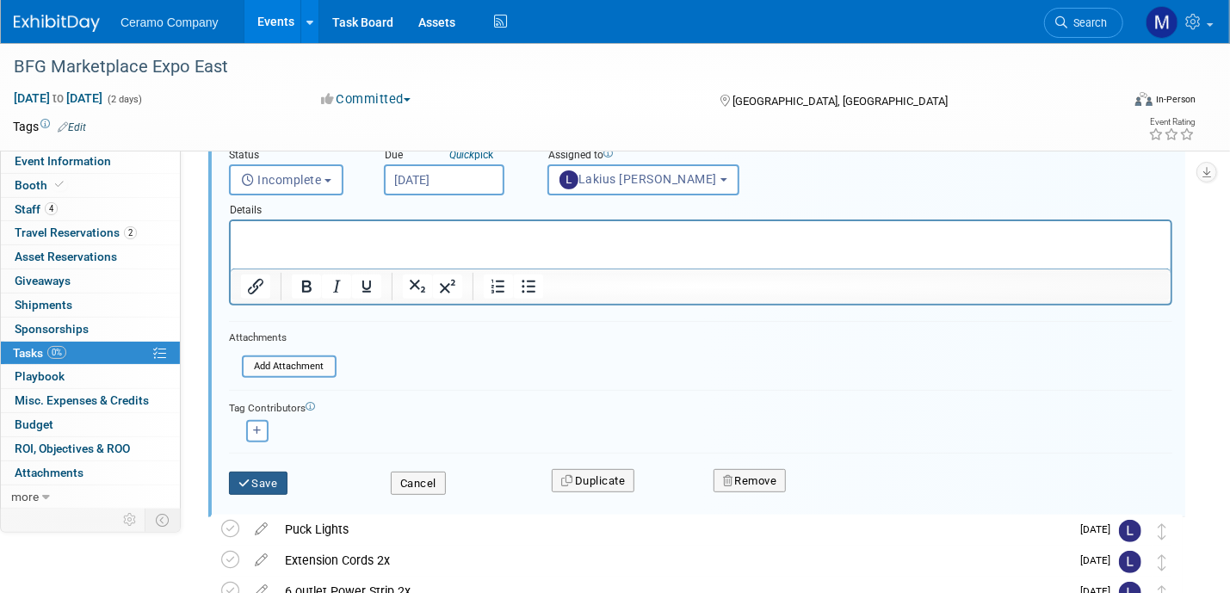
type input "Pop up Banner - RMNC"
click at [272, 476] on button "Save" at bounding box center [258, 484] width 59 height 24
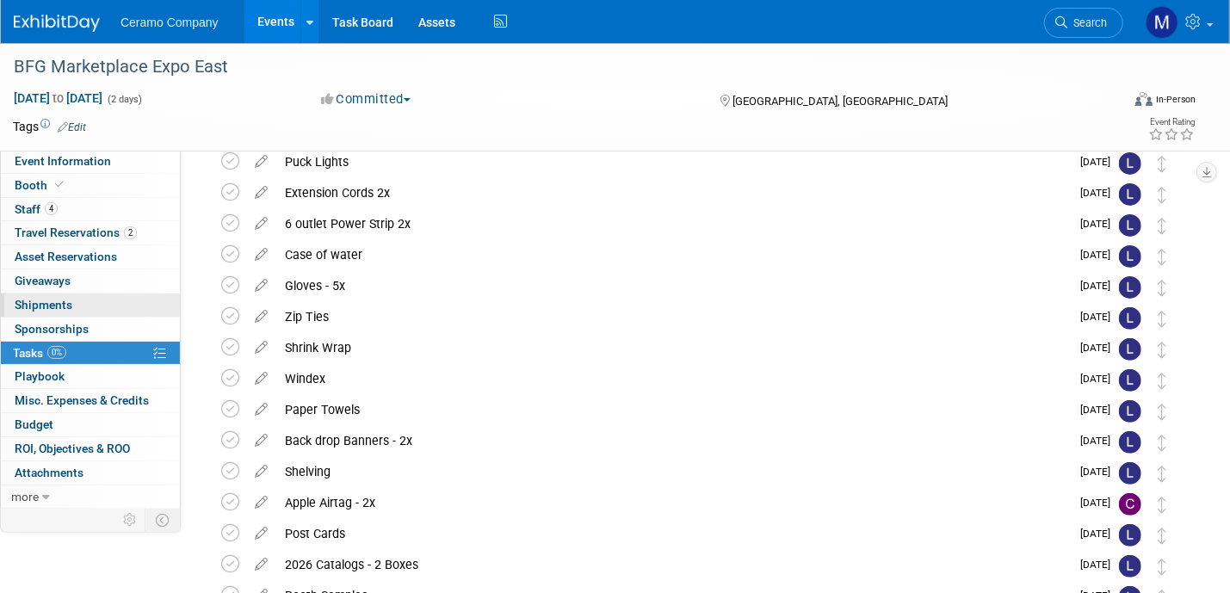
scroll to position [0, 0]
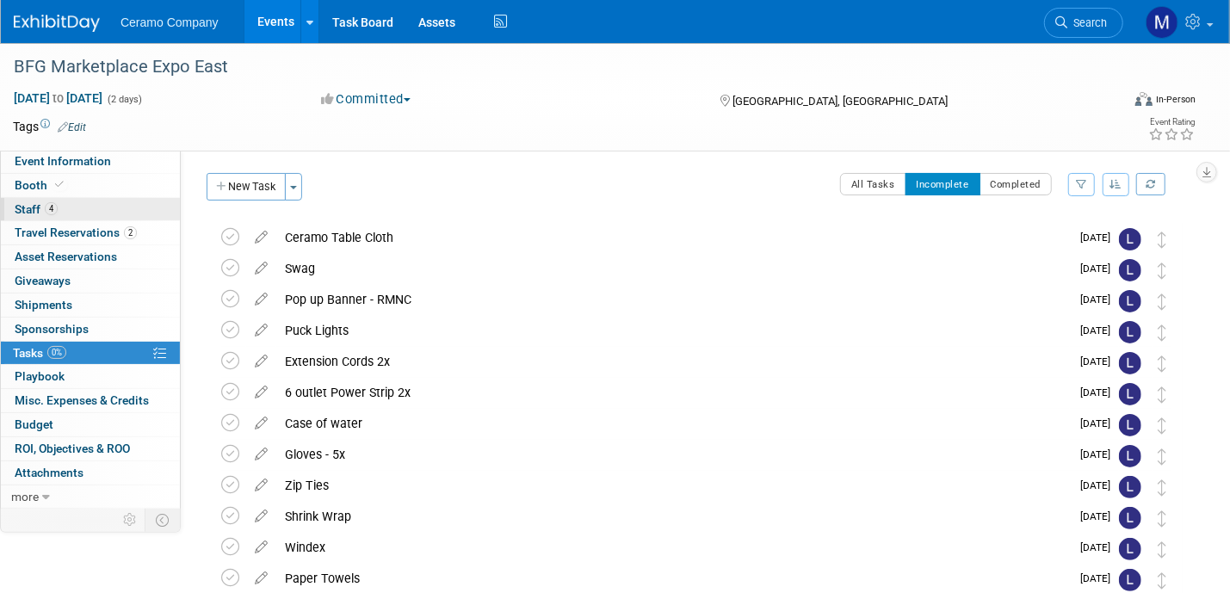
click at [89, 201] on link "4 Staff 4" at bounding box center [90, 209] width 179 height 23
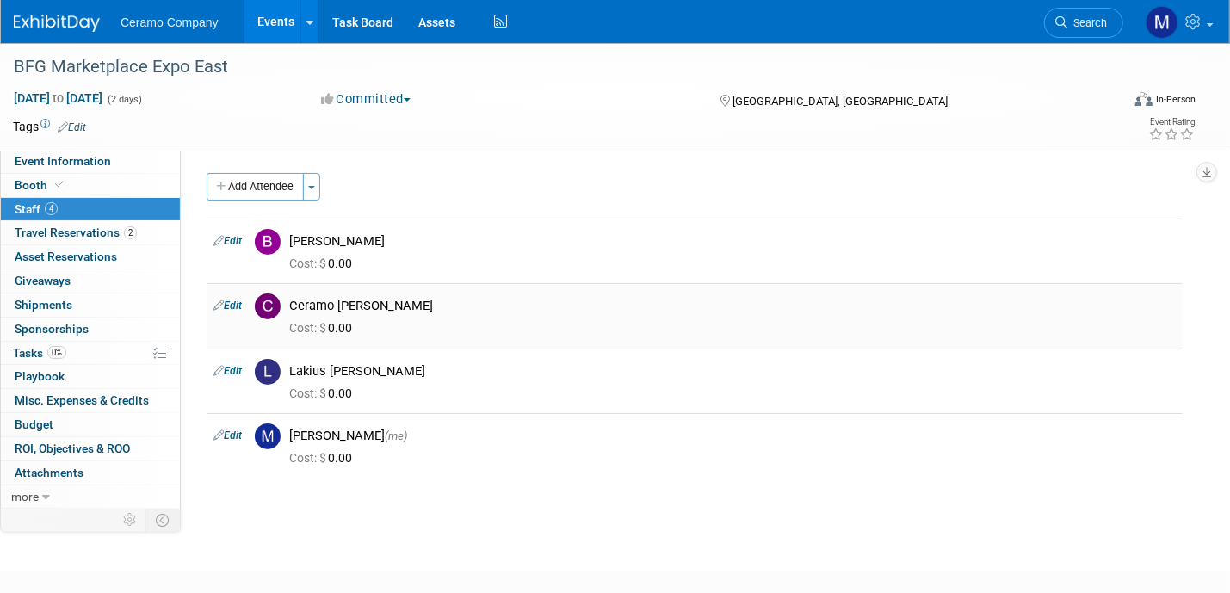
click at [234, 302] on link "Edit" at bounding box center [227, 306] width 28 height 12
select select "5a03e15d-1254-4c6c-aadf-5ec0ec23b8e0"
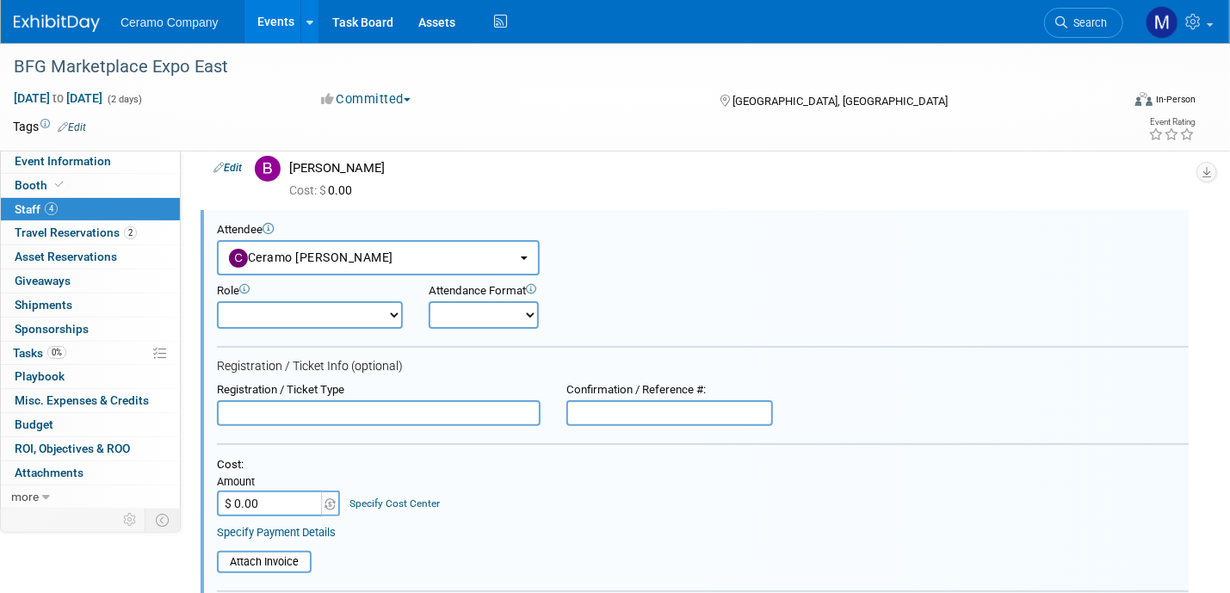
scroll to position [88, 0]
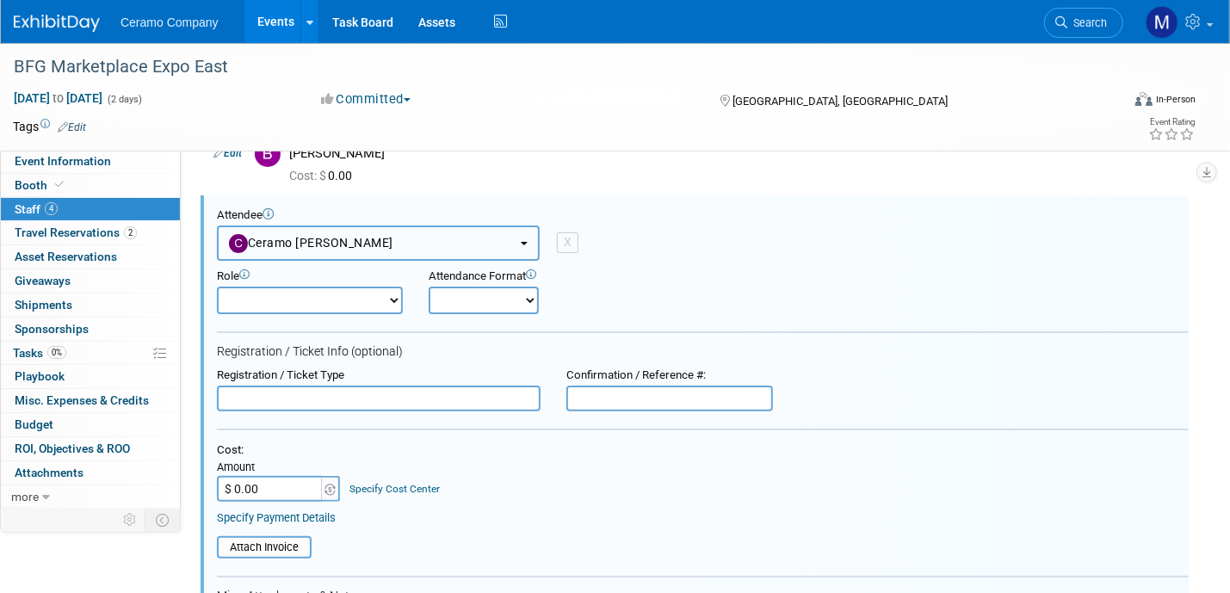
click at [294, 238] on span "Ceramo [PERSON_NAME]" at bounding box center [311, 243] width 164 height 14
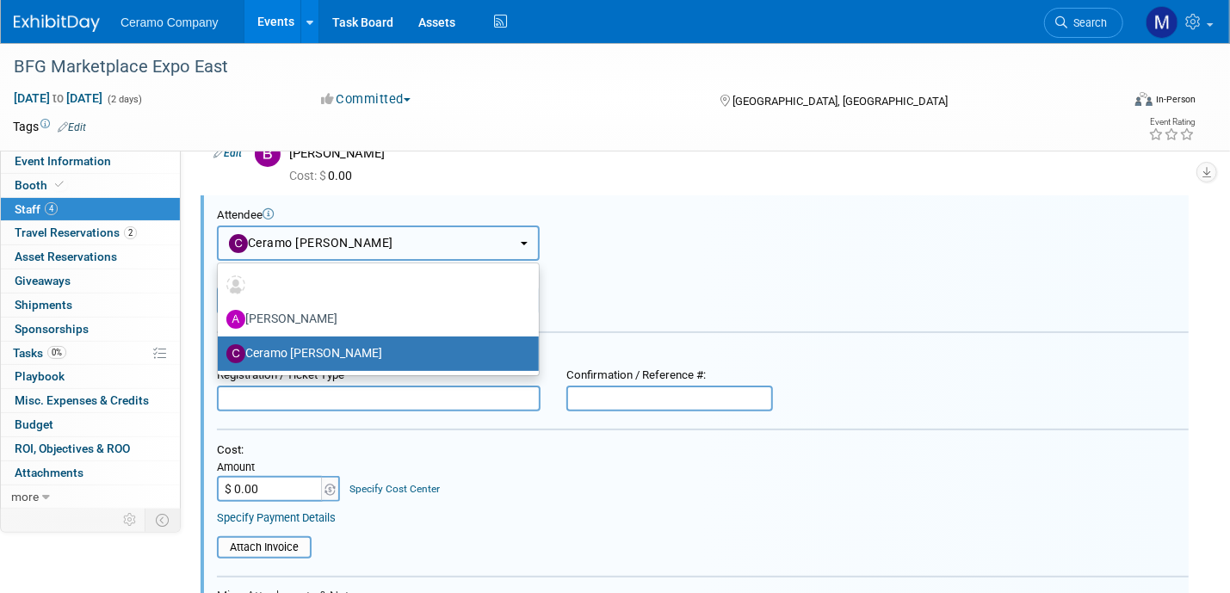
click at [294, 238] on span "Ceramo [PERSON_NAME]" at bounding box center [311, 243] width 164 height 14
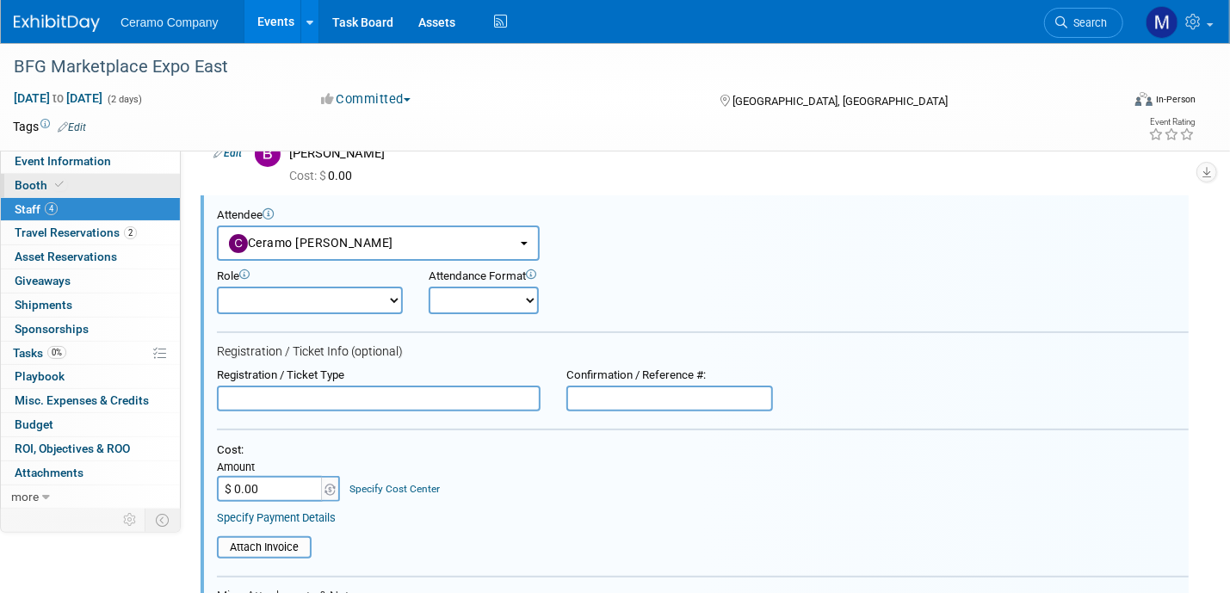
click at [85, 186] on link "Booth" at bounding box center [90, 185] width 179 height 23
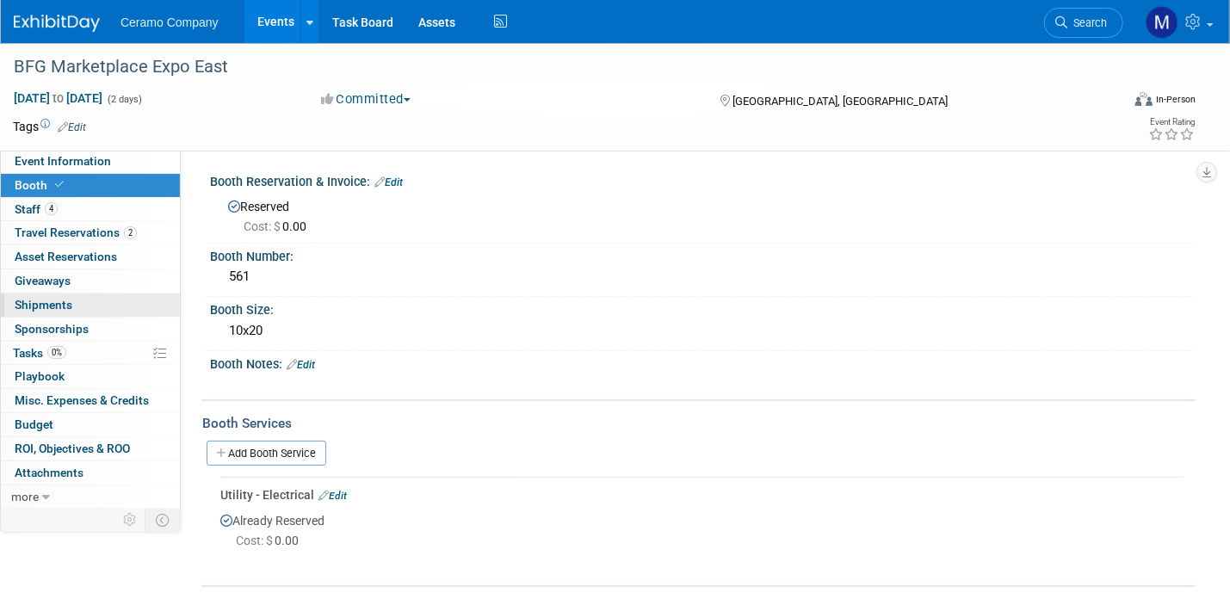
click at [71, 314] on link "0 Shipments 0" at bounding box center [90, 305] width 179 height 23
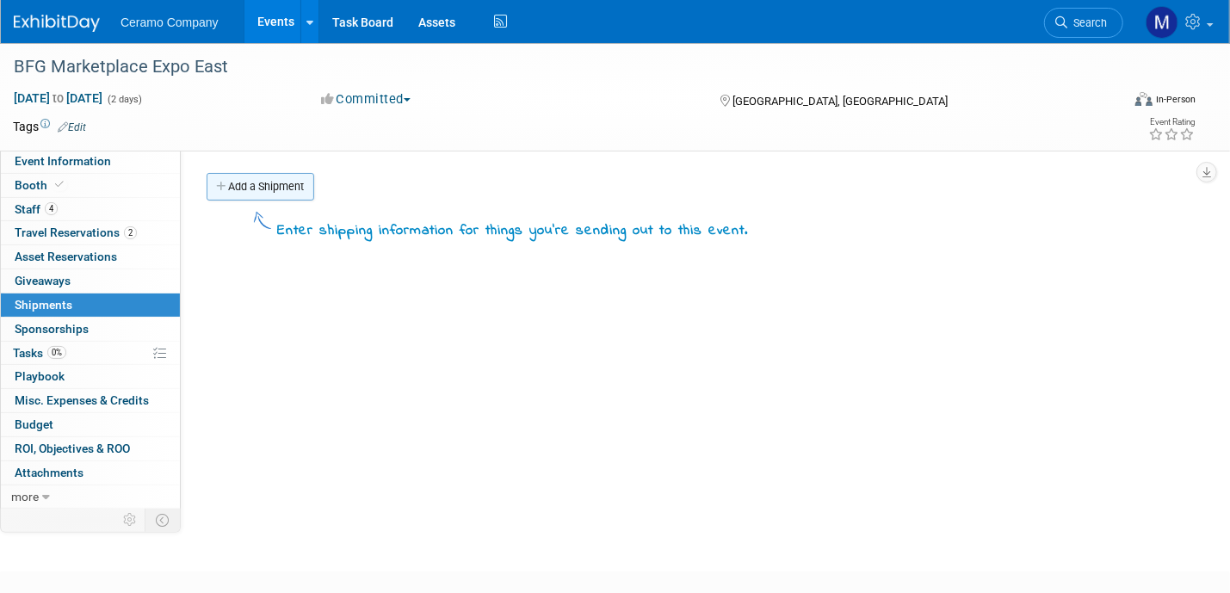
click at [255, 189] on link "Add a Shipment" at bounding box center [261, 187] width 108 height 28
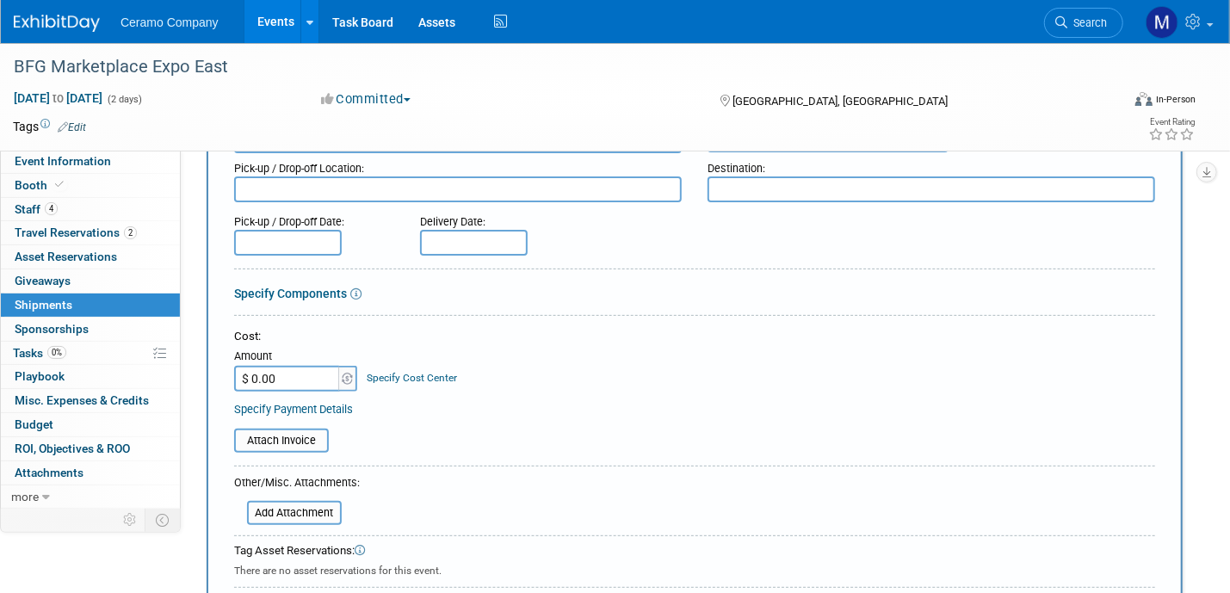
scroll to position [172, 0]
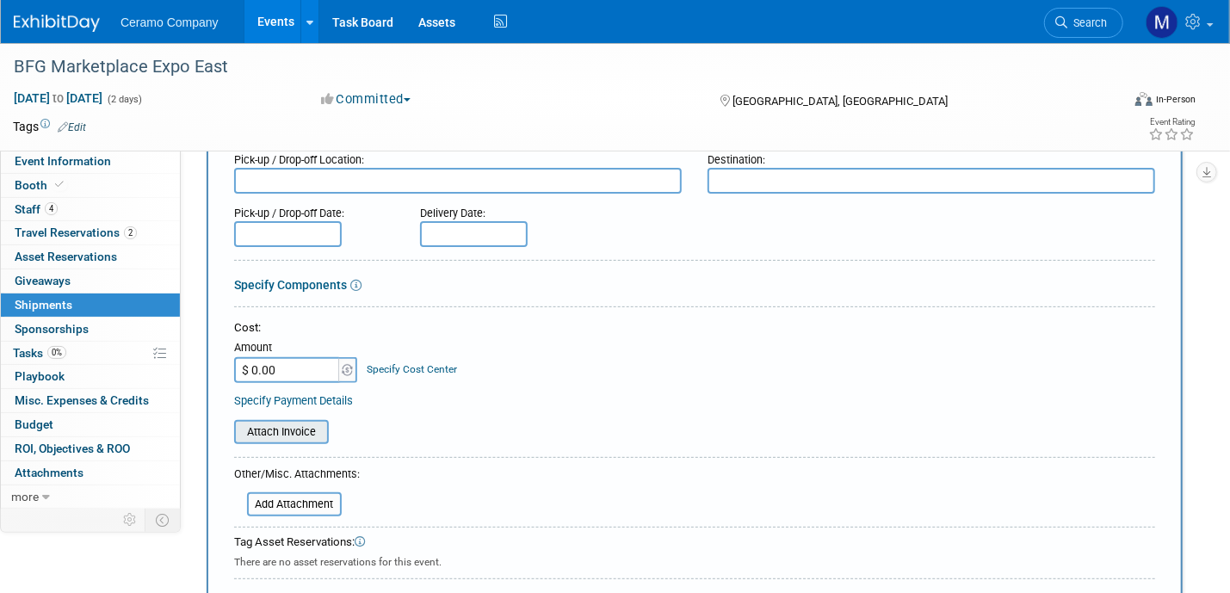
click at [296, 425] on input "file" at bounding box center [224, 432] width 205 height 21
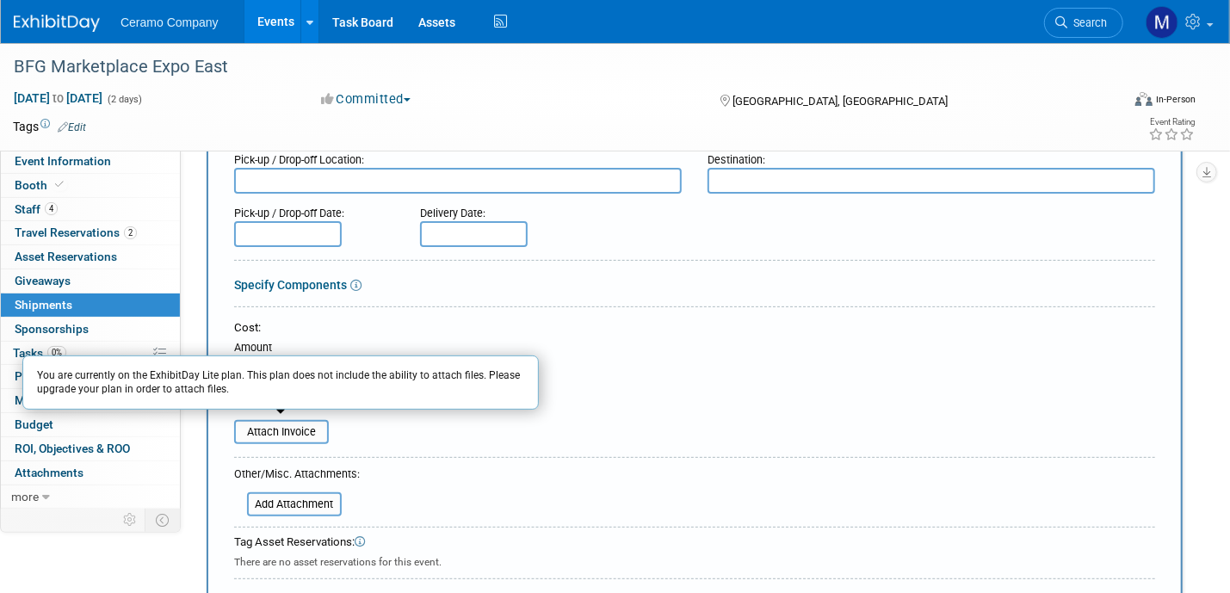
click at [645, 282] on div "Specify Components" at bounding box center [694, 284] width 921 height 17
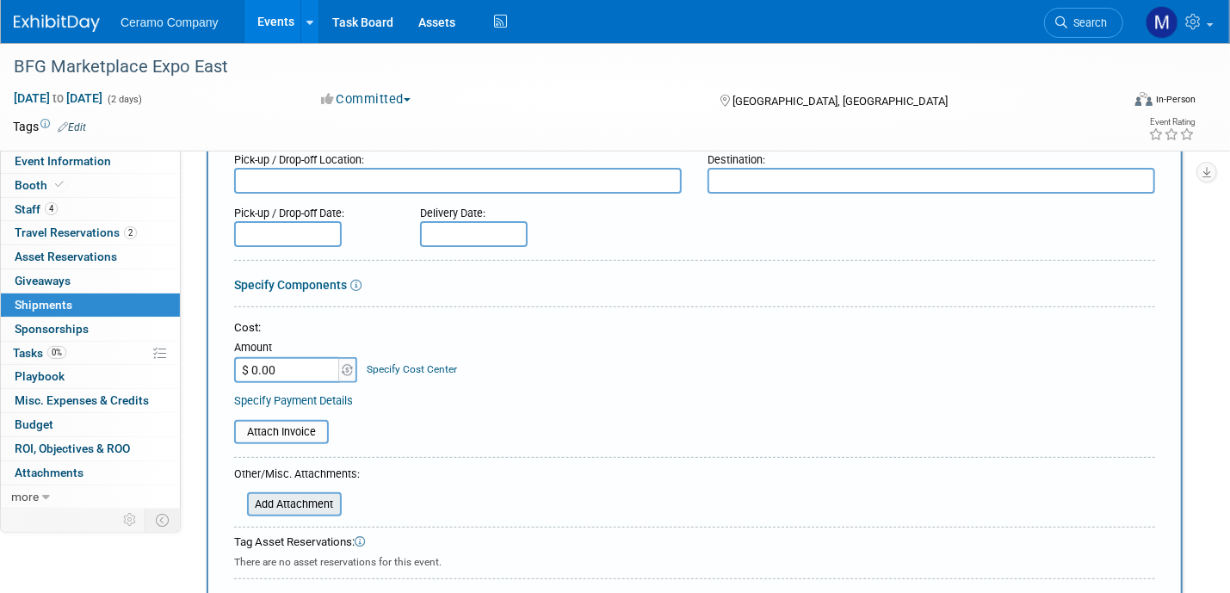
click at [317, 495] on input "file" at bounding box center [237, 504] width 205 height 21
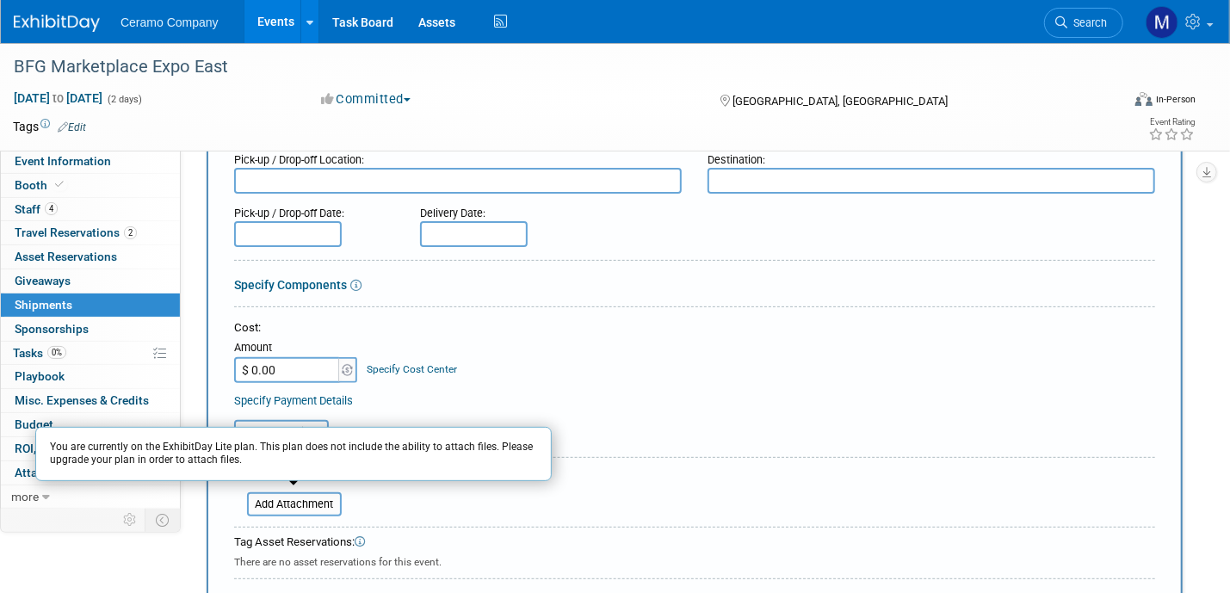
click at [657, 352] on div "Cost: Amount $ 0.00 Specify Cost Center Cost Center -- Not Specified --" at bounding box center [694, 351] width 921 height 63
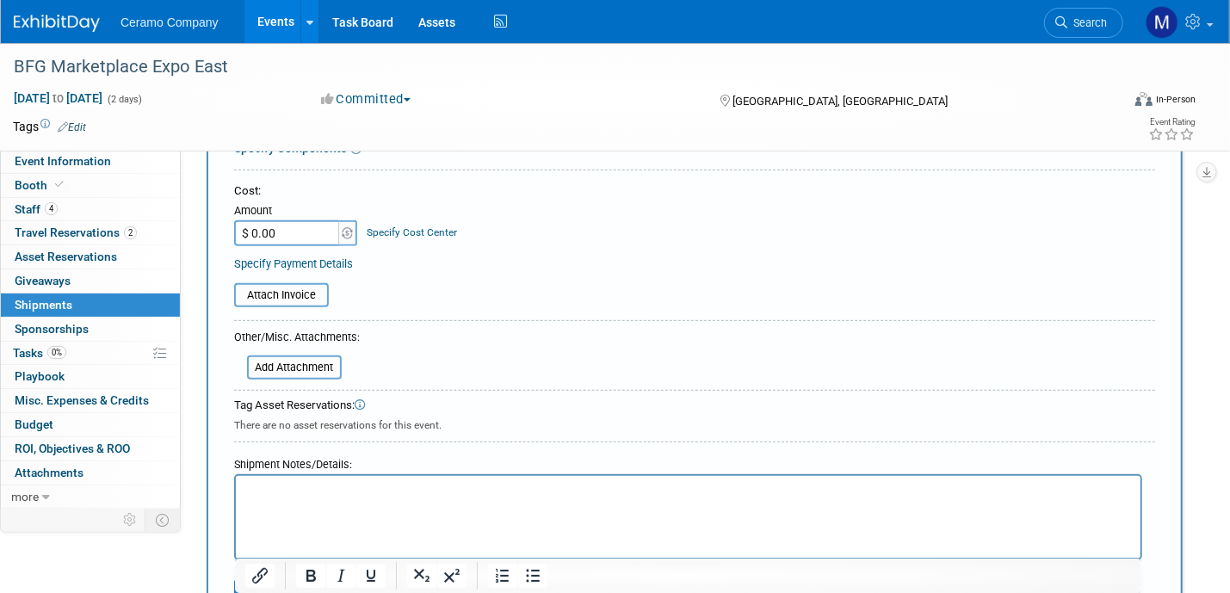
scroll to position [365, 0]
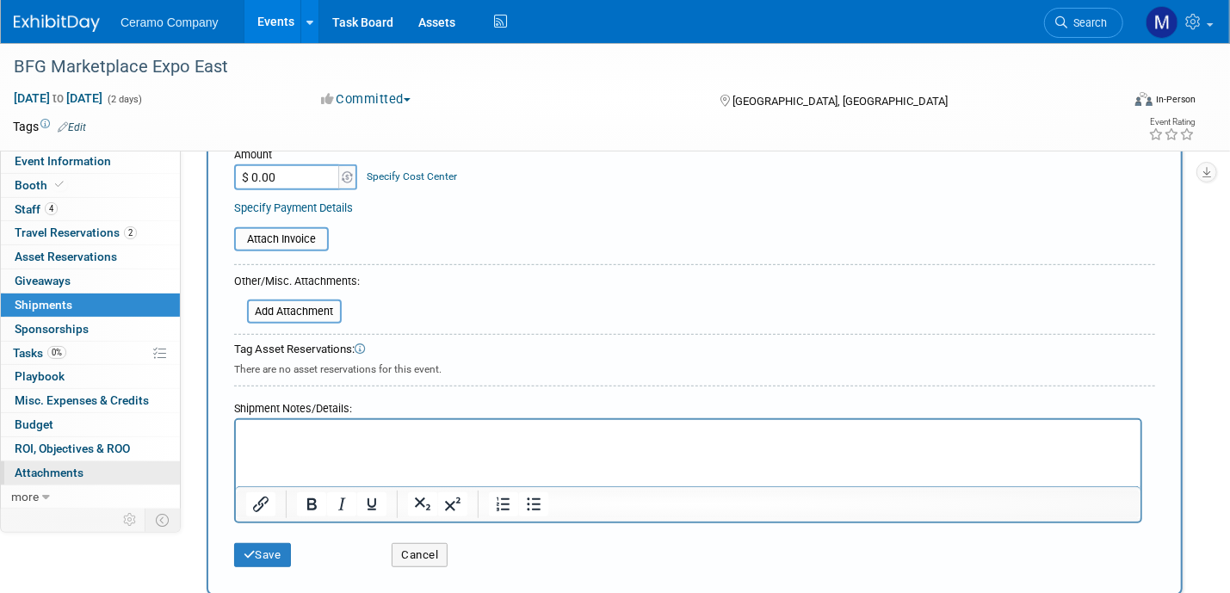
click at [59, 470] on span "Attachments 0" at bounding box center [49, 473] width 69 height 14
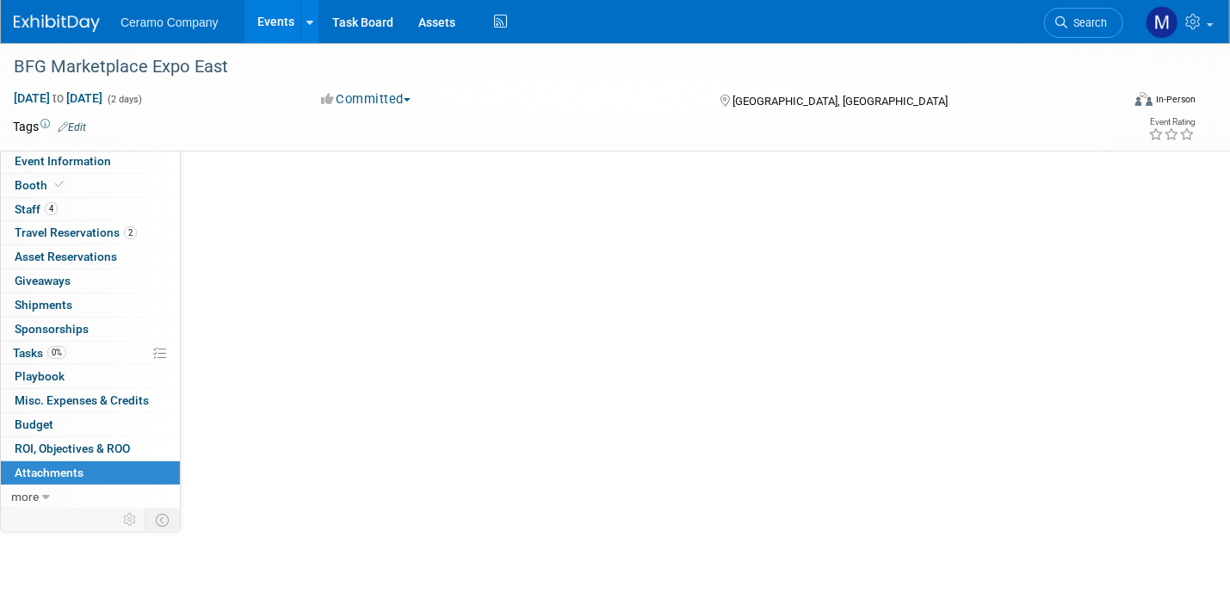
scroll to position [0, 0]
click at [255, 179] on button "Add Attachment" at bounding box center [262, 187] width 110 height 28
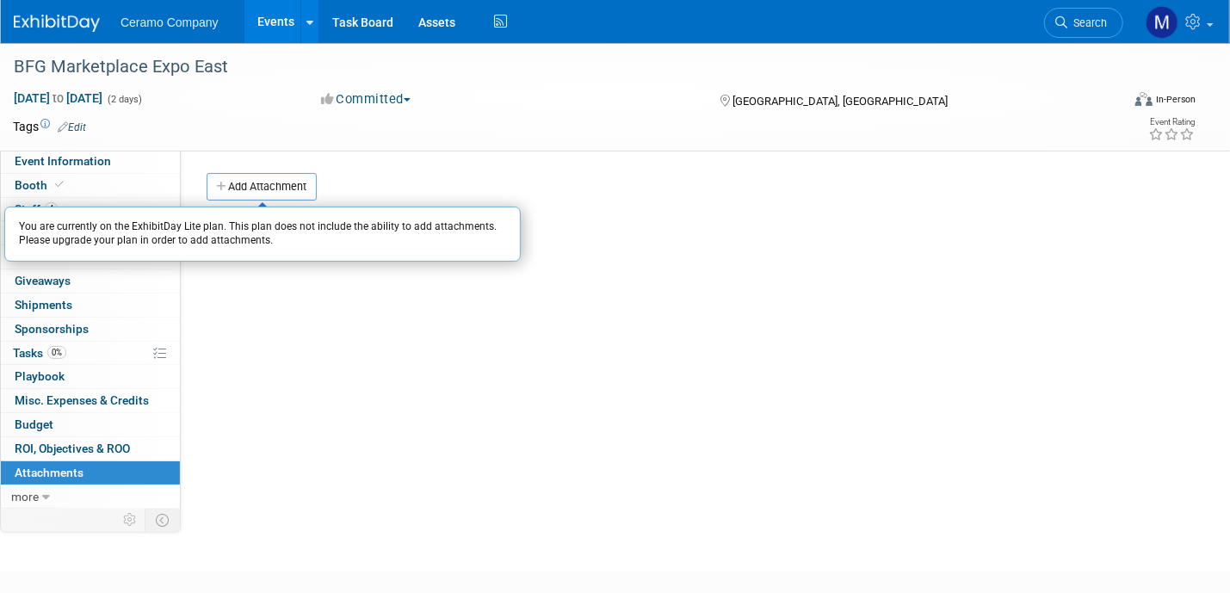
click at [370, 170] on div "Event Website: Edit Event Venue Name: [GEOGRAPHIC_DATA], [GEOGRAPHIC_DATA], [GE…" at bounding box center [688, 328] width 1015 height 356
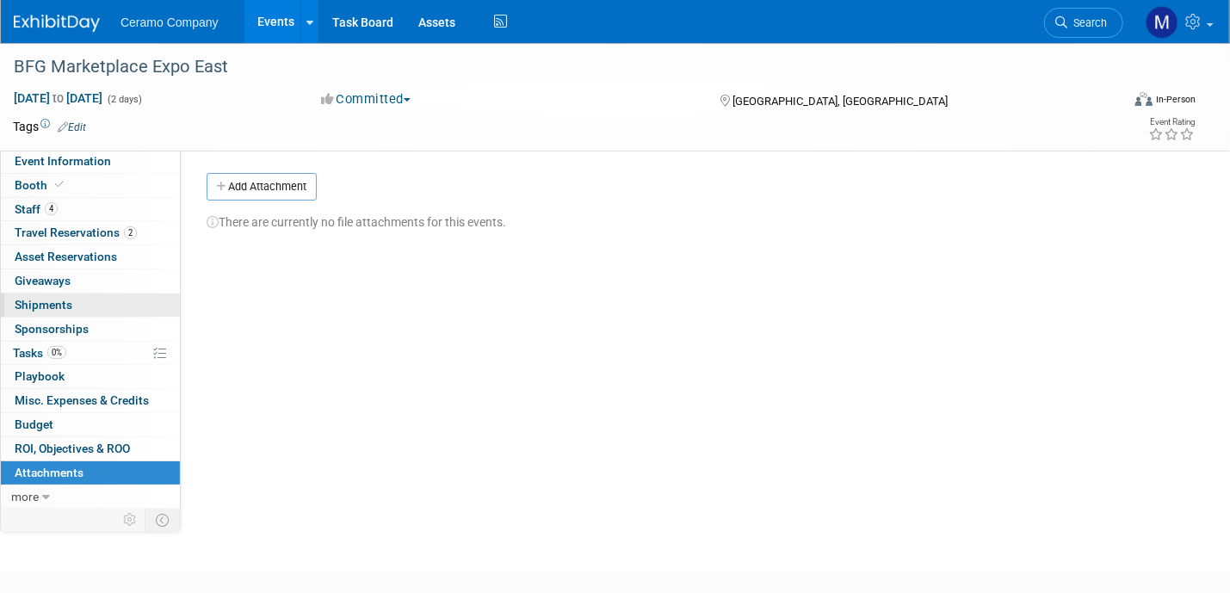
click at [71, 305] on link "0 Shipments 0" at bounding box center [90, 305] width 179 height 23
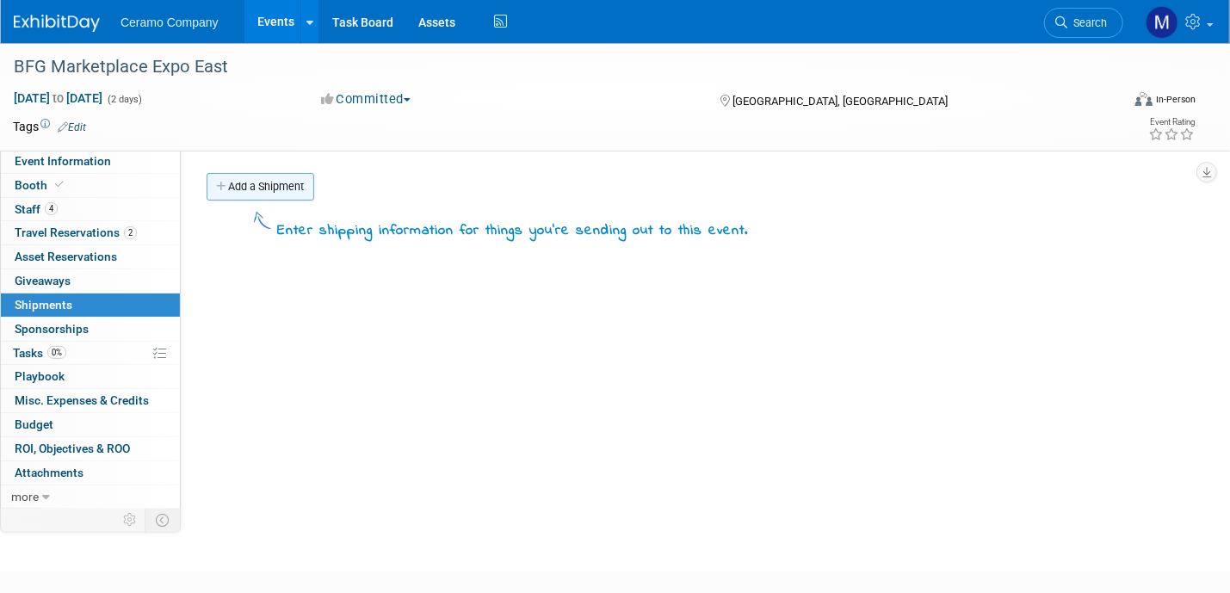
click at [227, 189] on link "Add a Shipment" at bounding box center [261, 187] width 108 height 28
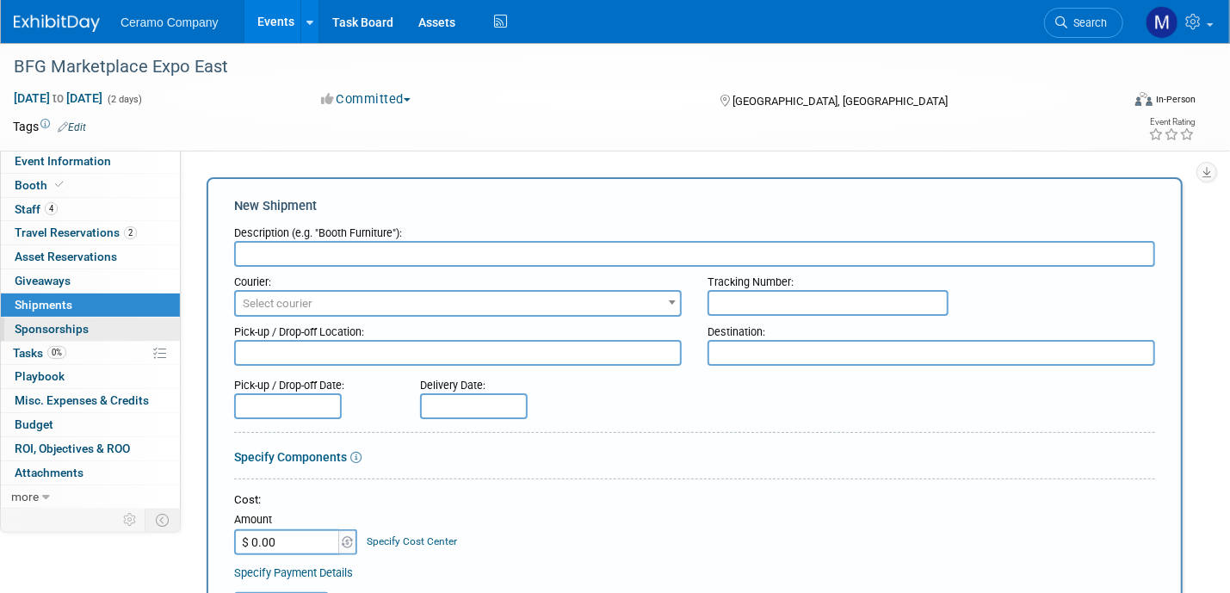
click at [89, 325] on link "0 Sponsorships 0" at bounding box center [90, 329] width 179 height 23
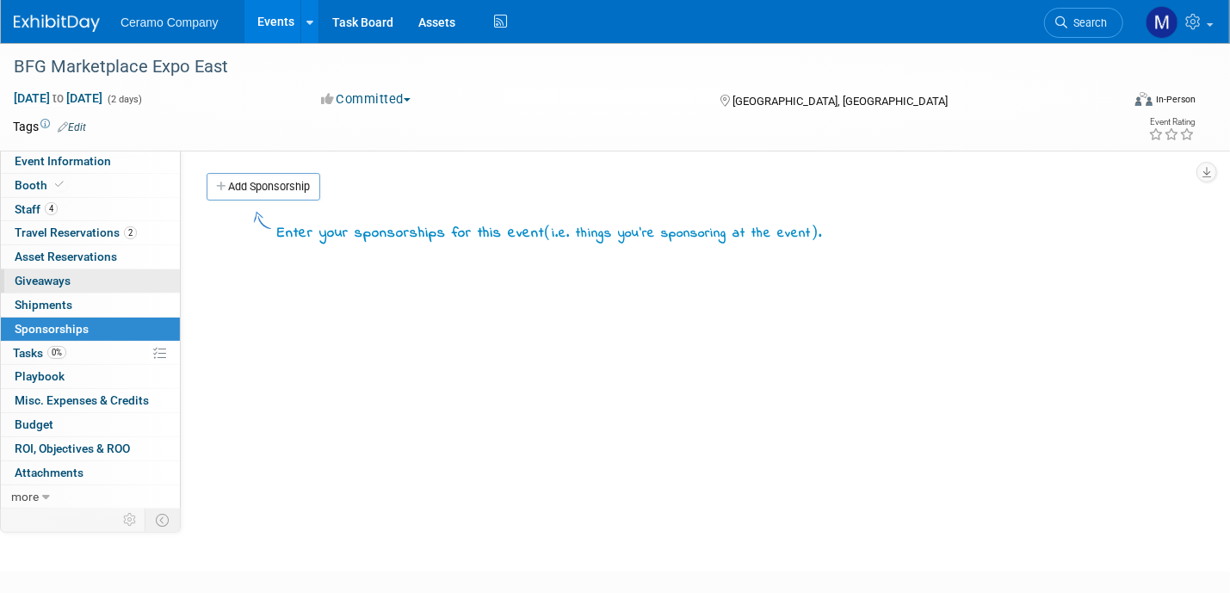
click at [77, 281] on link "0 Giveaways 0" at bounding box center [90, 280] width 179 height 23
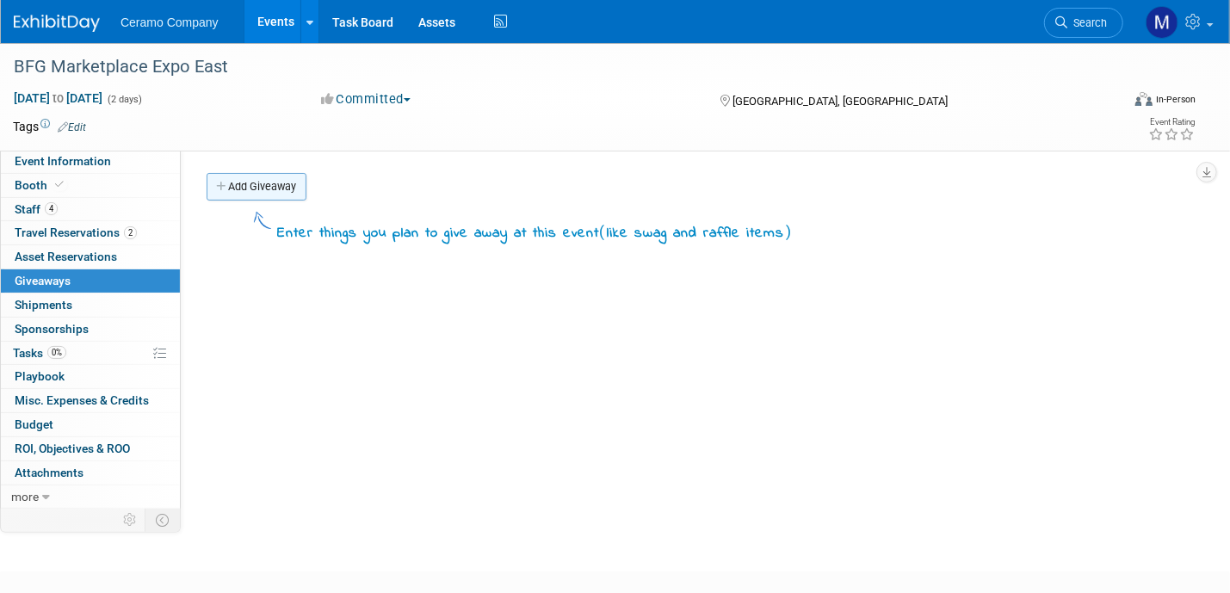
click at [251, 186] on link "Add Giveaway" at bounding box center [257, 187] width 100 height 28
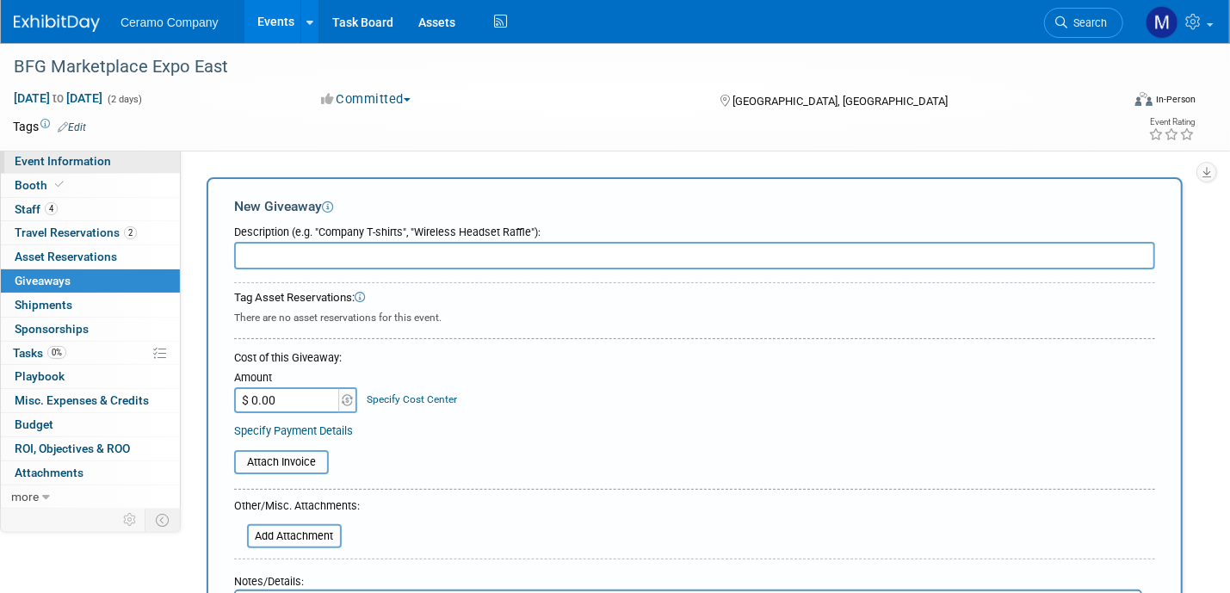
click at [82, 164] on span "Event Information" at bounding box center [63, 161] width 96 height 14
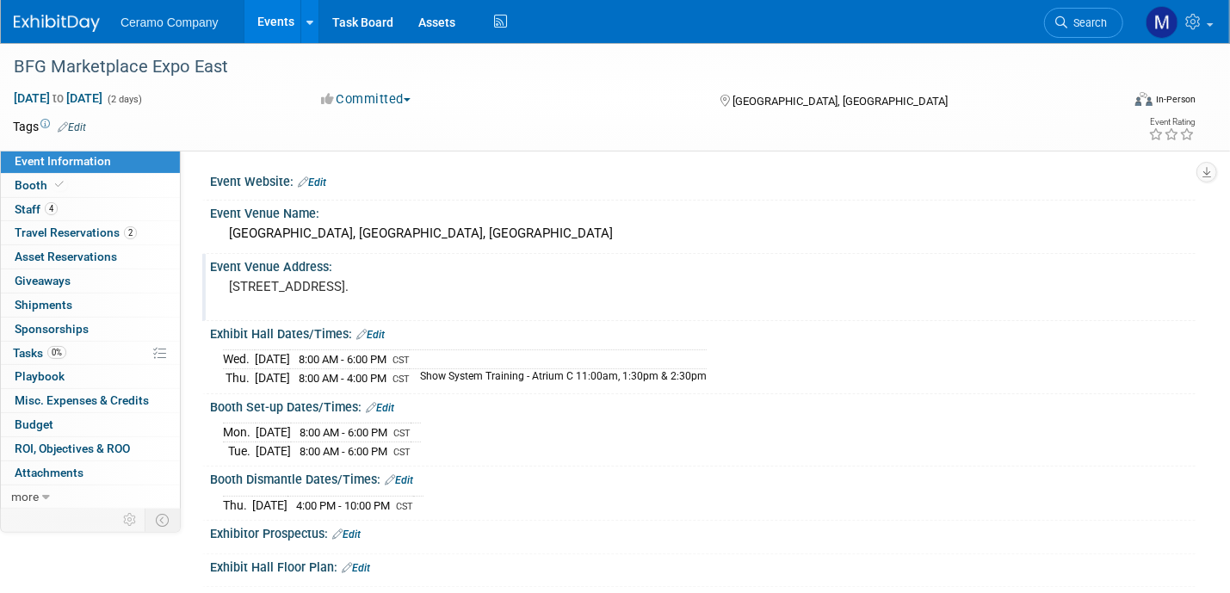
scroll to position [238, 0]
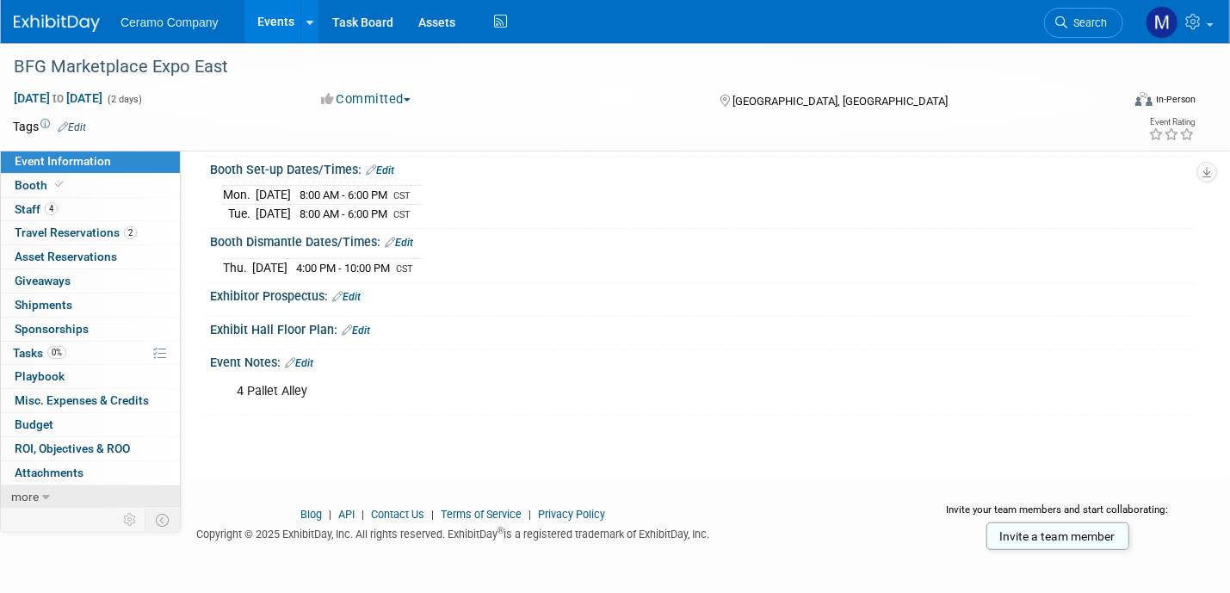
click at [49, 494] on link "more" at bounding box center [90, 497] width 179 height 23
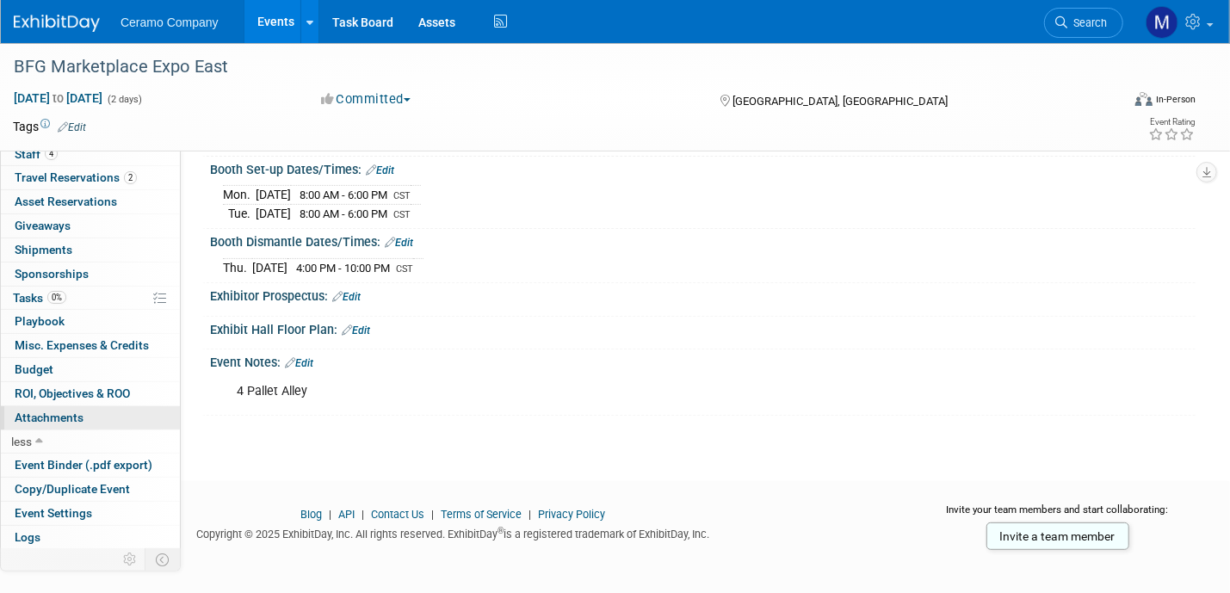
scroll to position [75, 0]
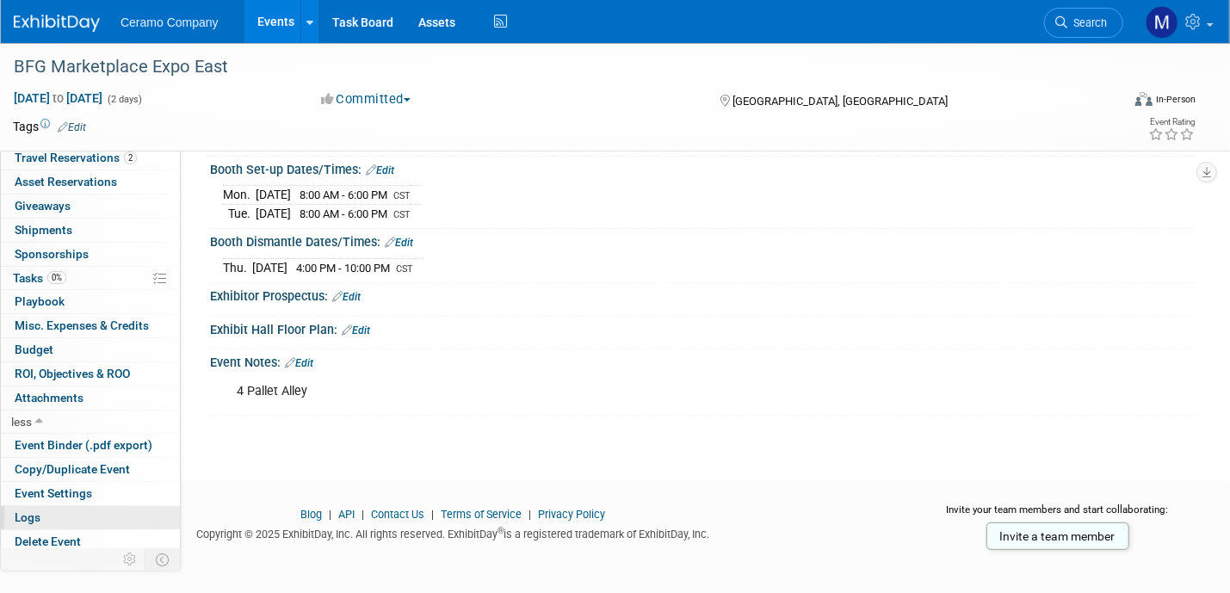
click at [28, 510] on span "Logs" at bounding box center [28, 517] width 26 height 14
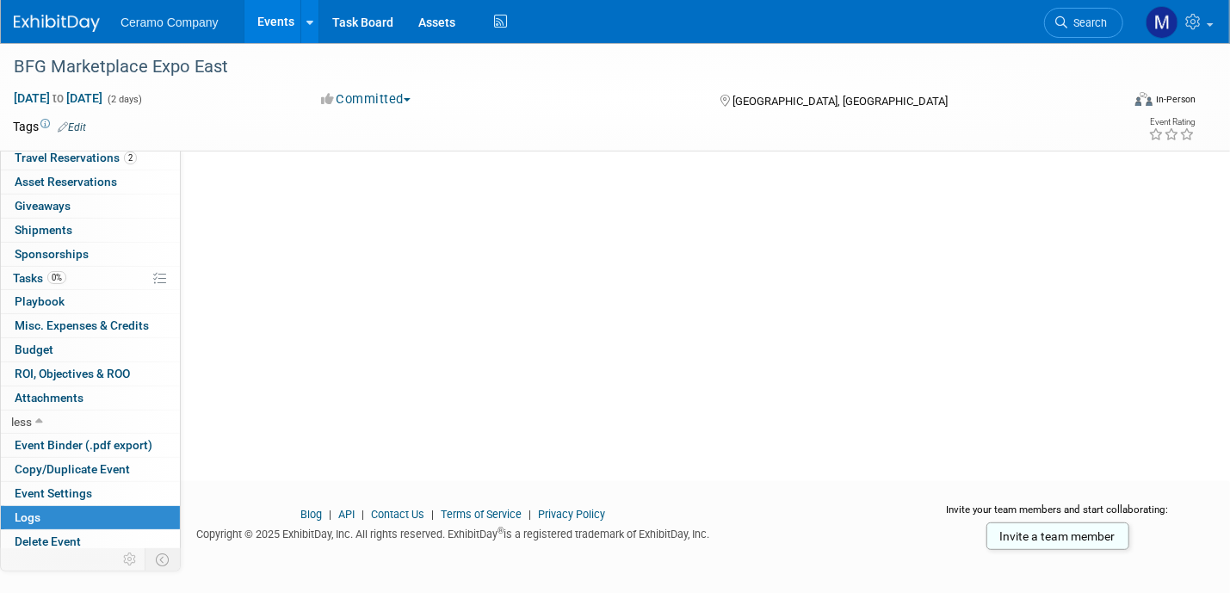
scroll to position [0, 0]
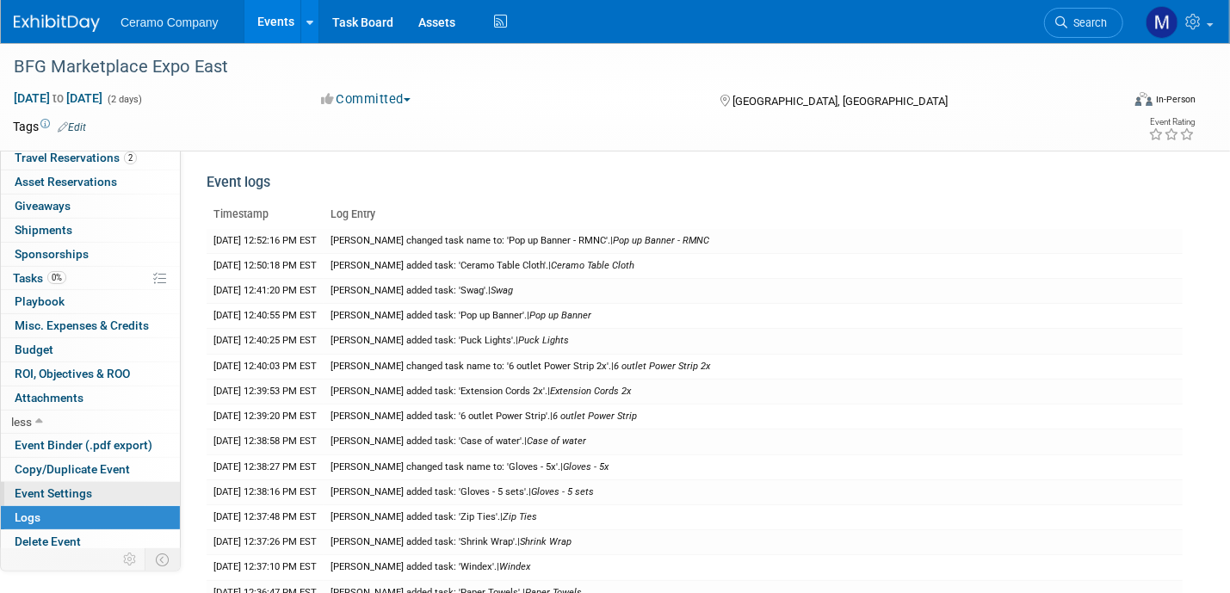
click at [57, 490] on span "Event Settings" at bounding box center [53, 493] width 77 height 14
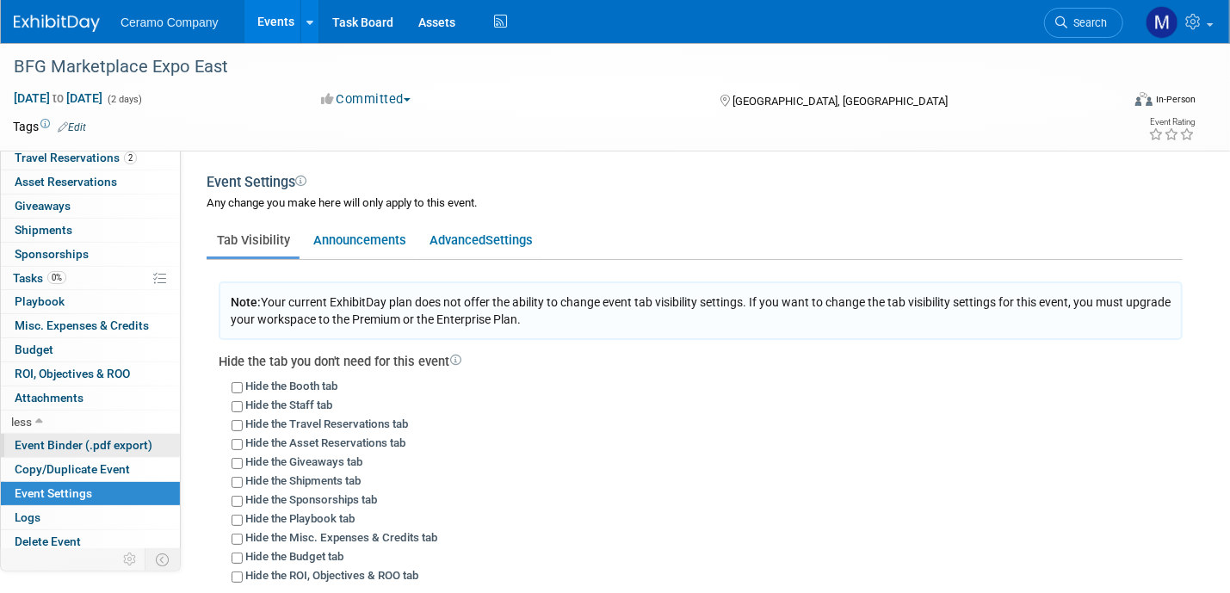
click at [65, 442] on span "Event Binder (.pdf export)" at bounding box center [84, 445] width 138 height 14
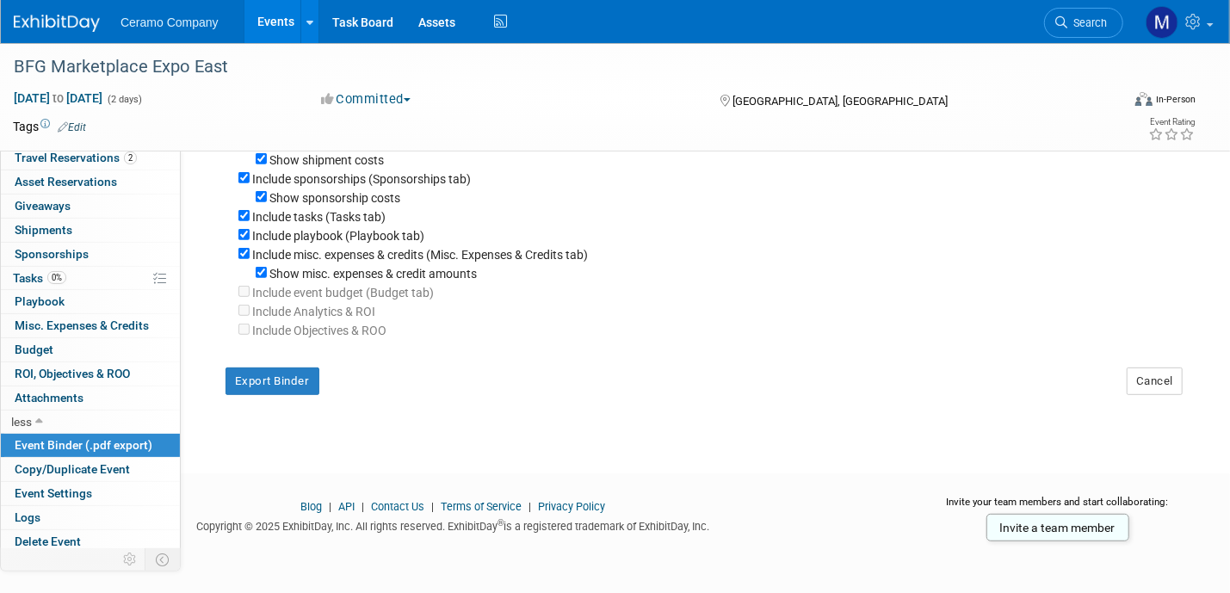
scroll to position [344, 0]
click at [285, 394] on button "Export Binder" at bounding box center [273, 381] width 94 height 28
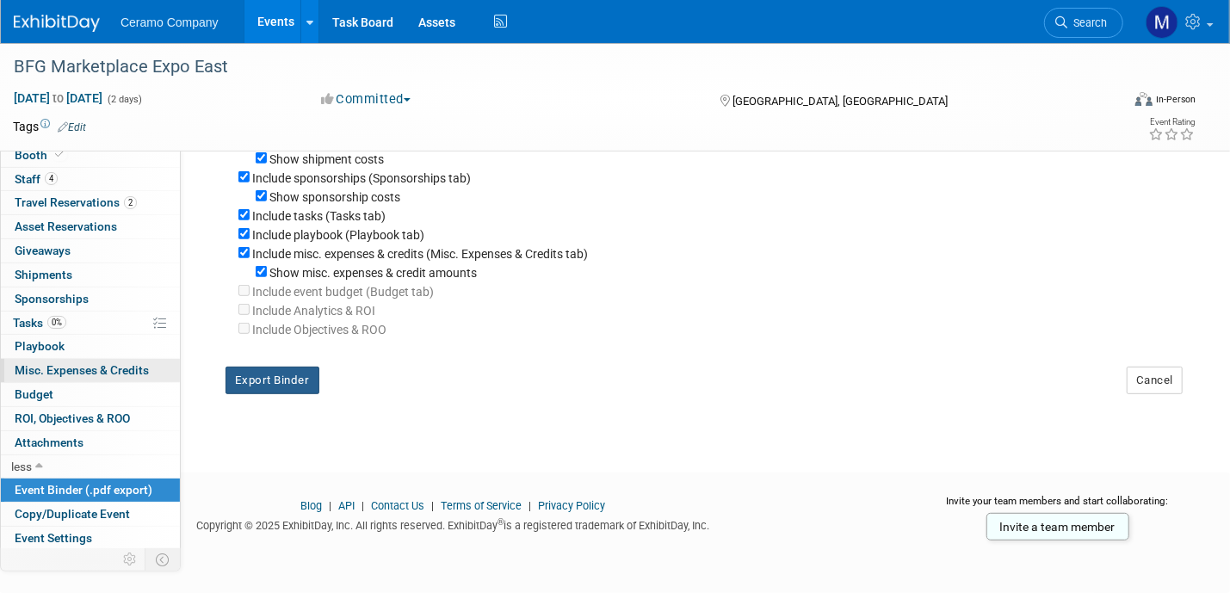
scroll to position [0, 0]
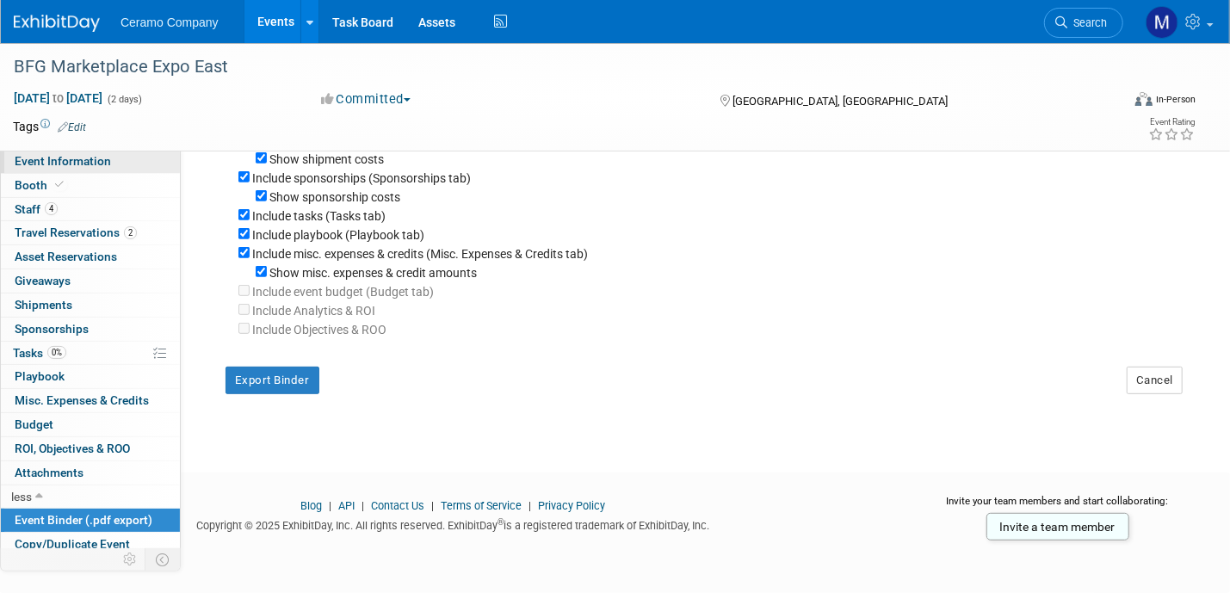
click at [77, 164] on span "Event Information" at bounding box center [63, 161] width 96 height 14
